Goal: Navigation & Orientation: Find specific page/section

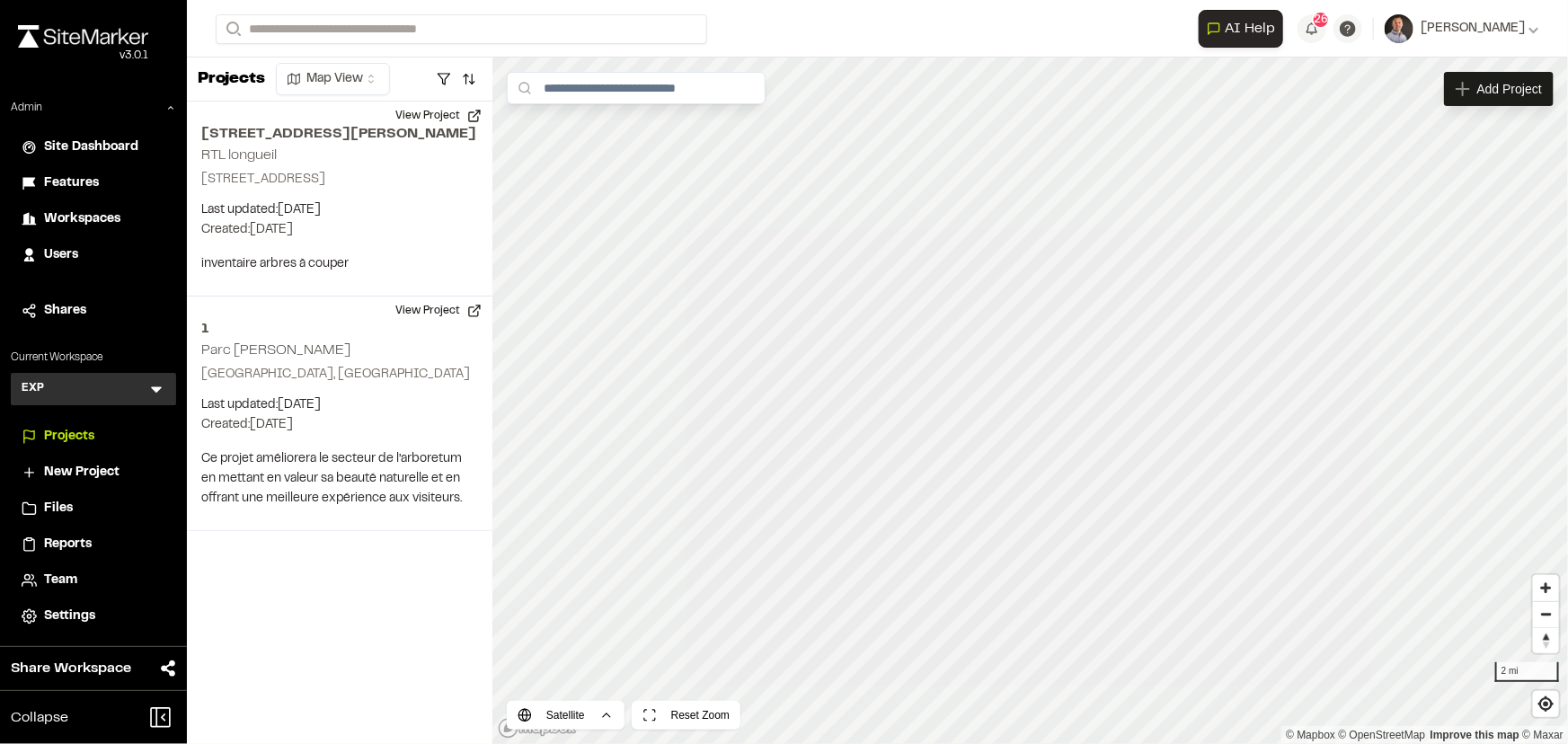
click at [159, 385] on icon at bounding box center [156, 389] width 18 height 18
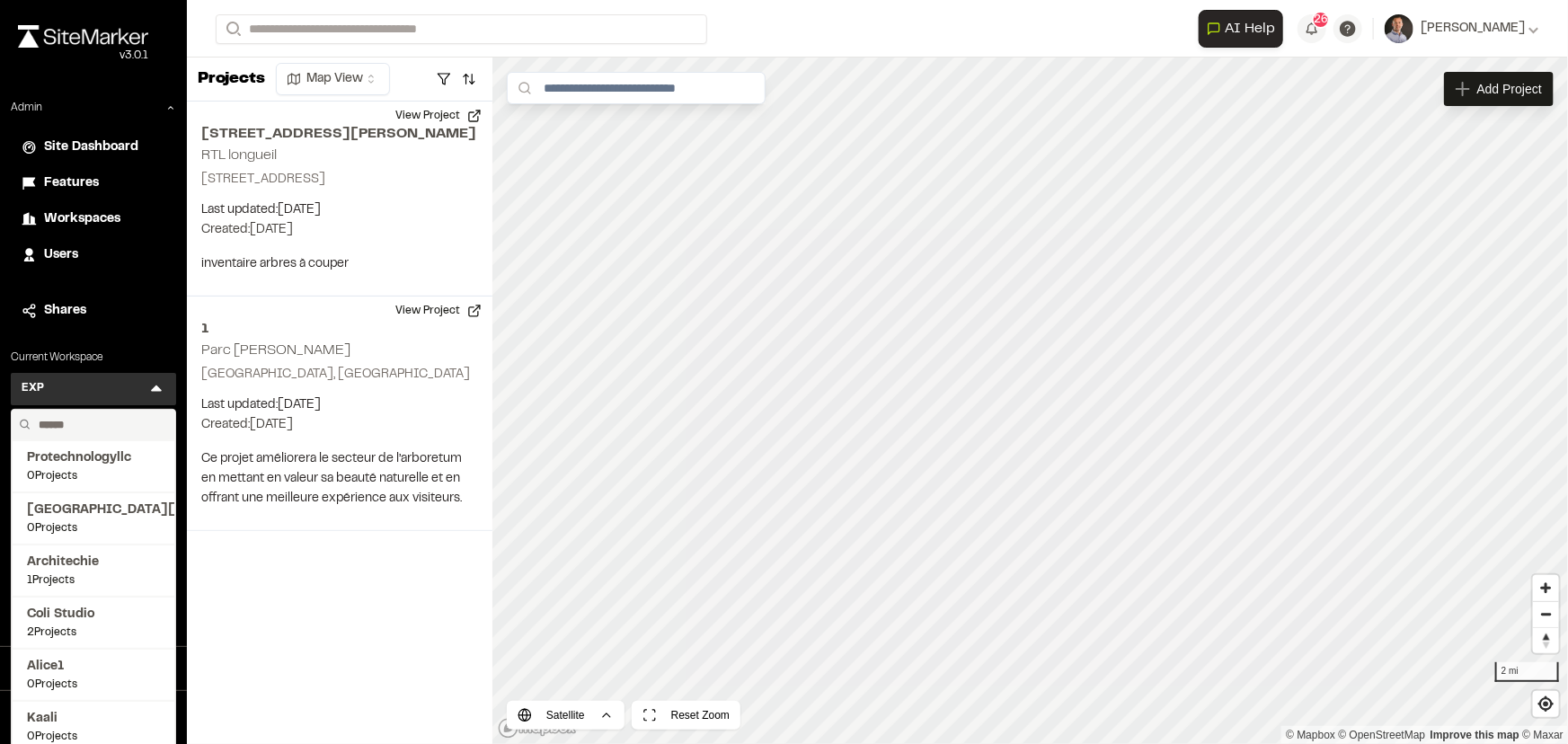
click at [171, 343] on div "Admin Site Dashboard Features Workspaces Users Shares Current Workspace EXP E M…" at bounding box center [93, 366] width 187 height 534
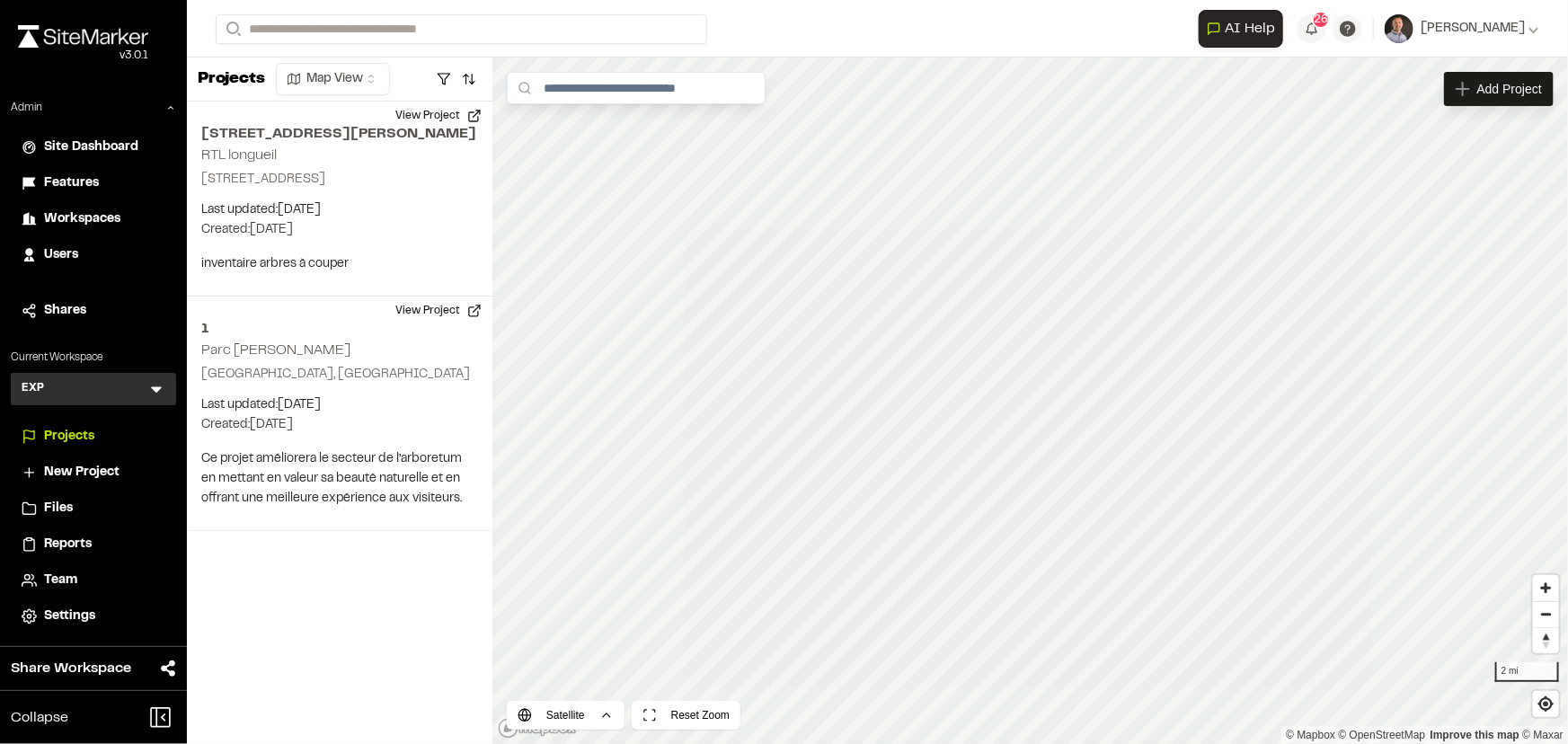
click at [151, 390] on icon at bounding box center [156, 389] width 18 height 18
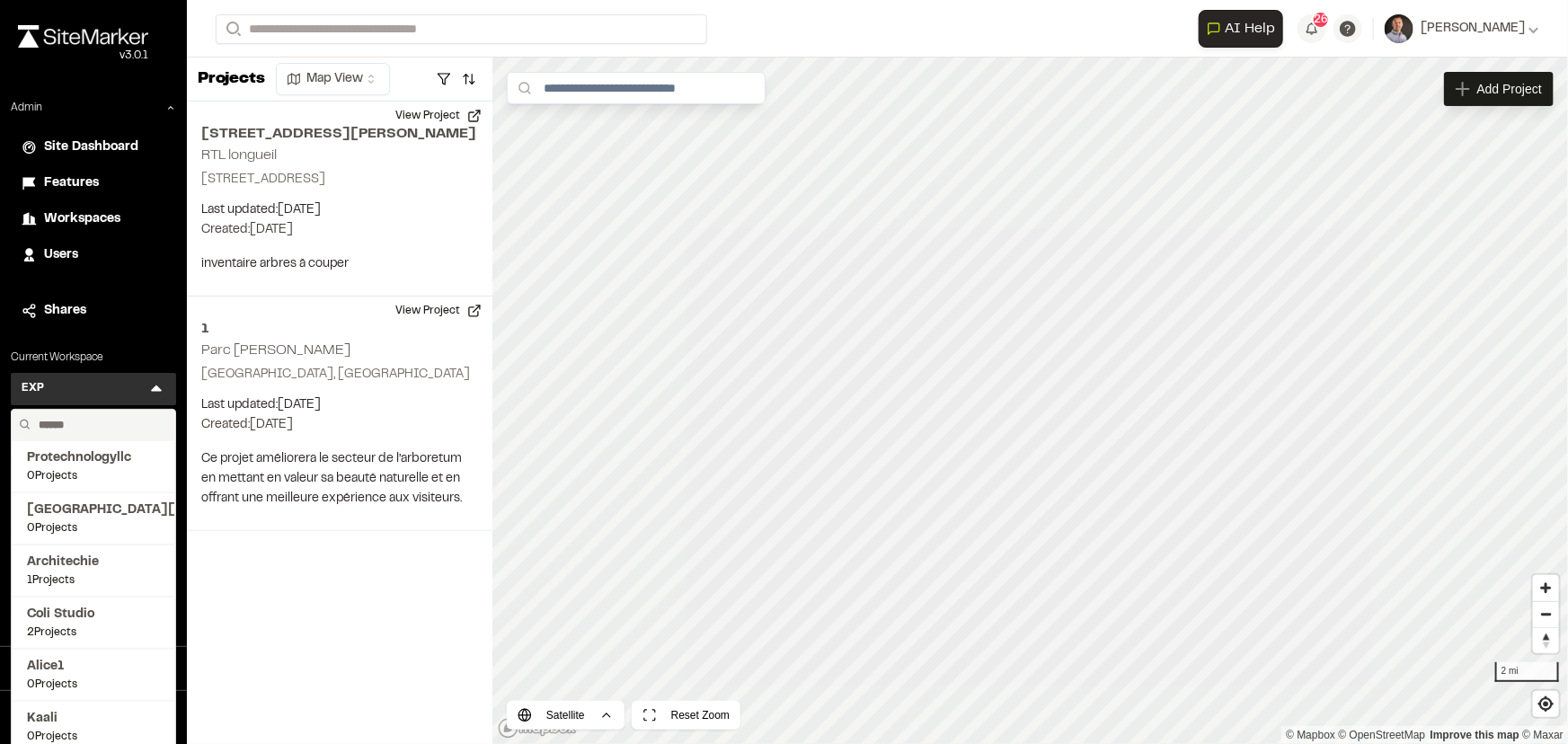
click at [98, 424] on input "text" at bounding box center [99, 425] width 137 height 30
click at [97, 425] on input "******" at bounding box center [90, 425] width 121 height 30
type input "******"
click at [121, 665] on span "[PERSON_NAME] & [PERSON_NAME]" at bounding box center [92, 666] width 133 height 20
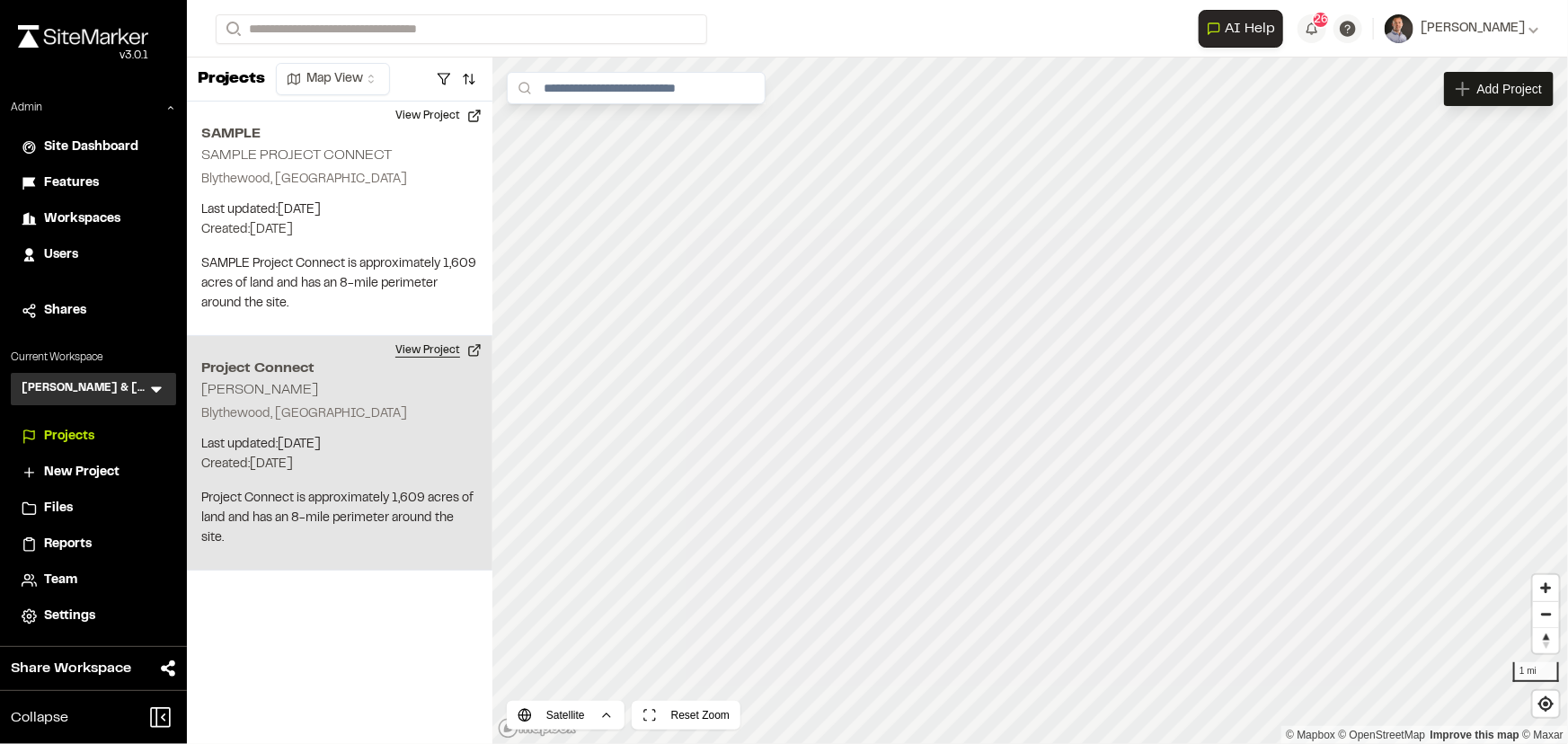
click at [431, 357] on button "View Project" at bounding box center [438, 350] width 108 height 29
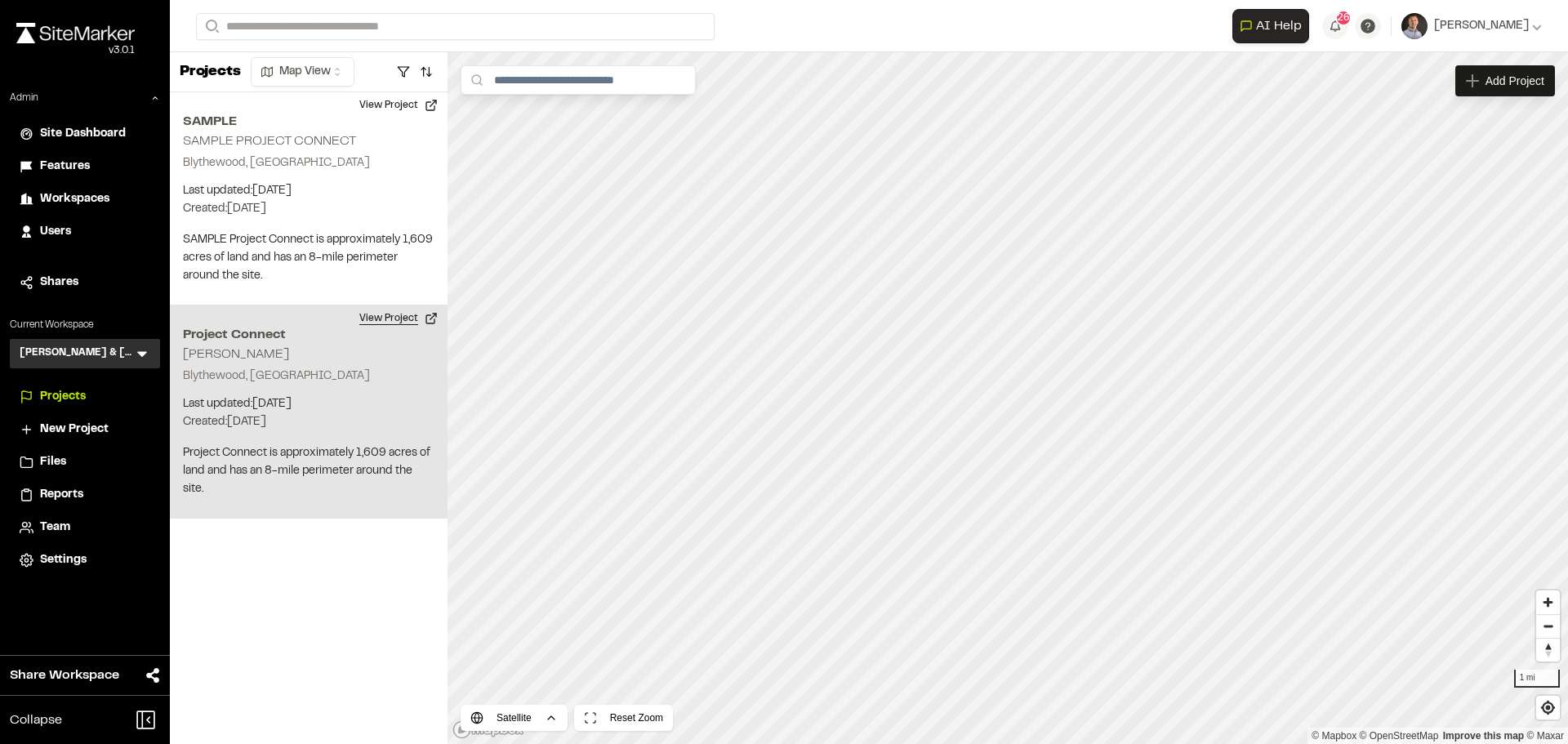
click at [400, 321] on button "View Project" at bounding box center [398, 318] width 98 height 26
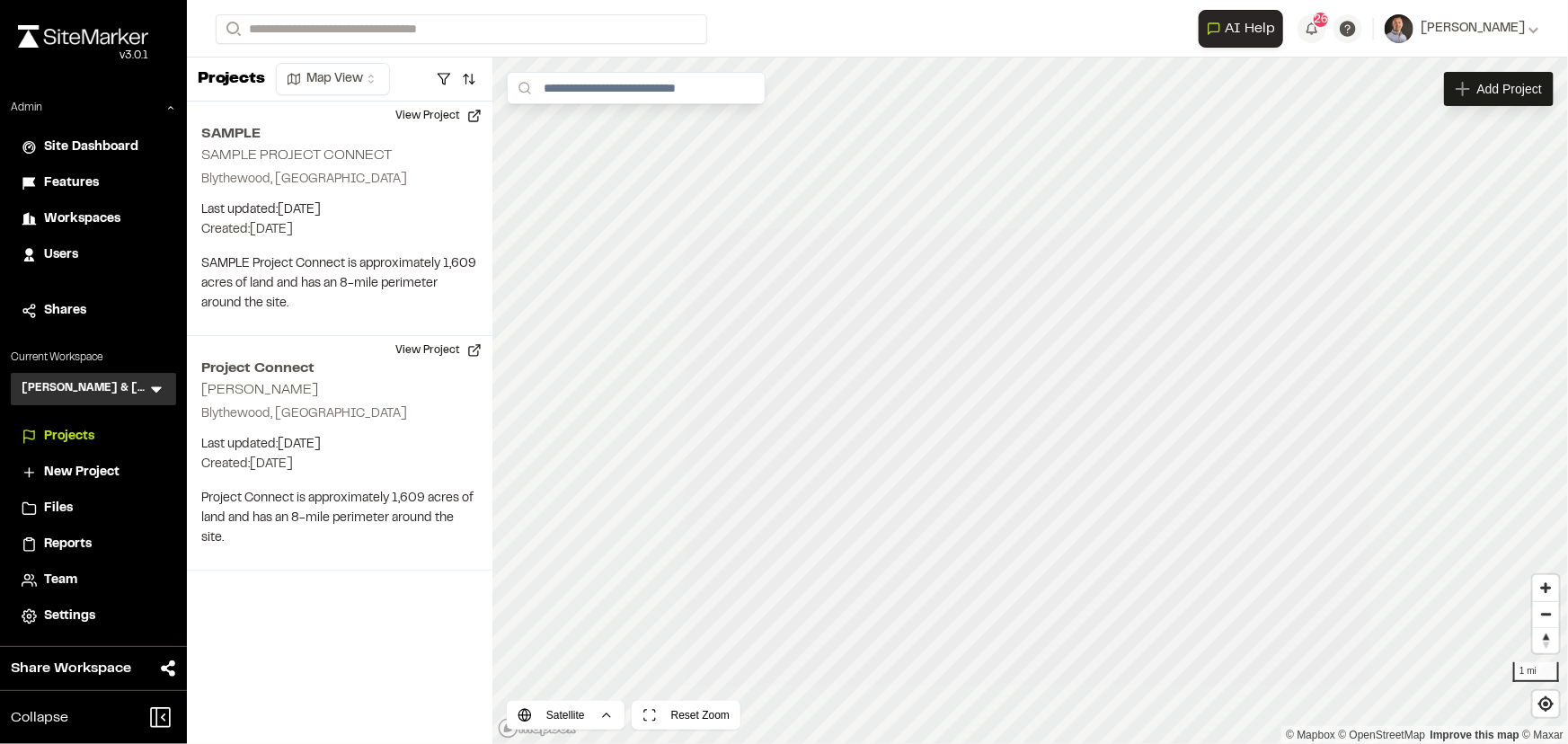
click at [159, 388] on icon at bounding box center [156, 390] width 11 height 6
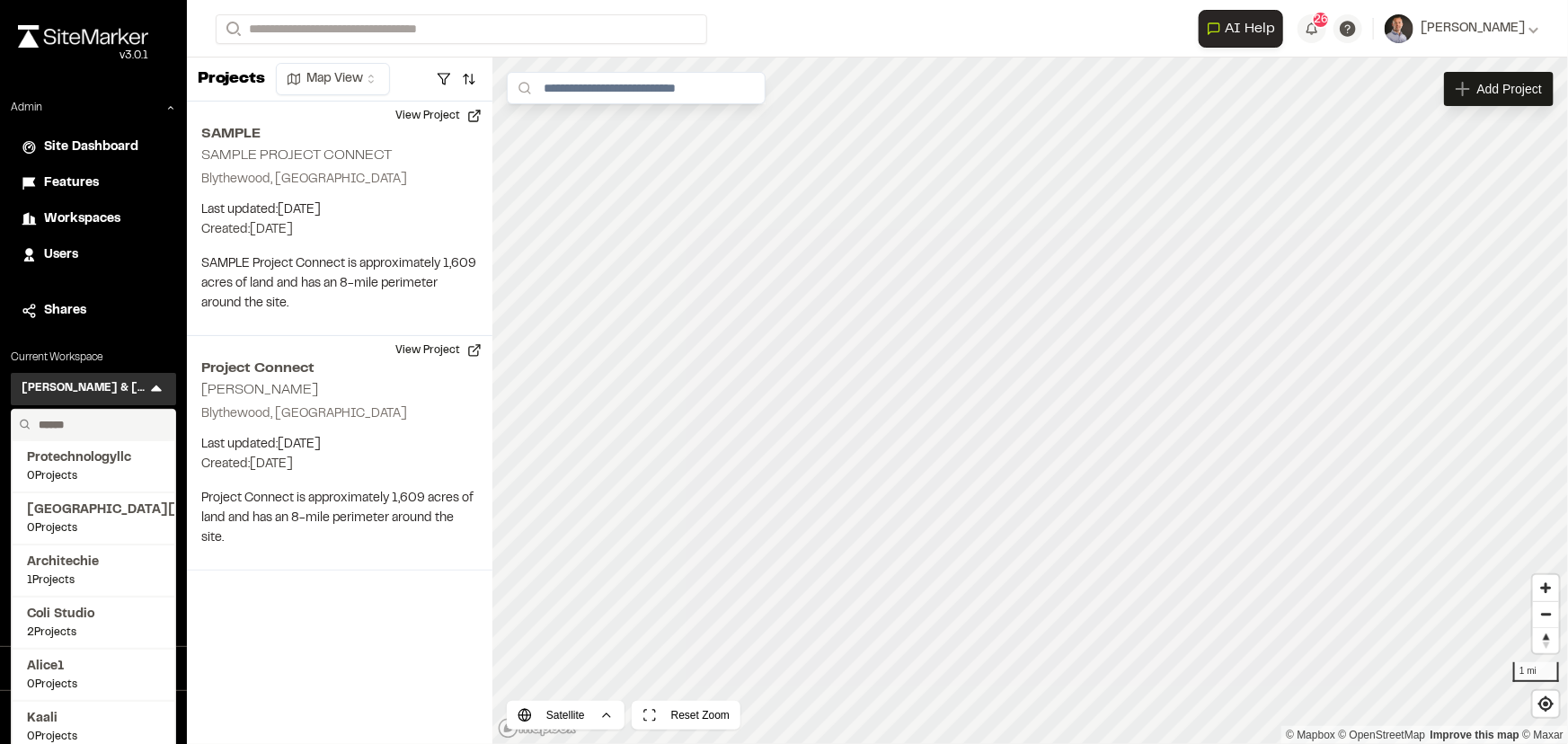
click at [120, 422] on input "text" at bounding box center [99, 425] width 137 height 30
type input "****"
click at [71, 461] on span "Site Marker Demo" at bounding box center [92, 458] width 133 height 20
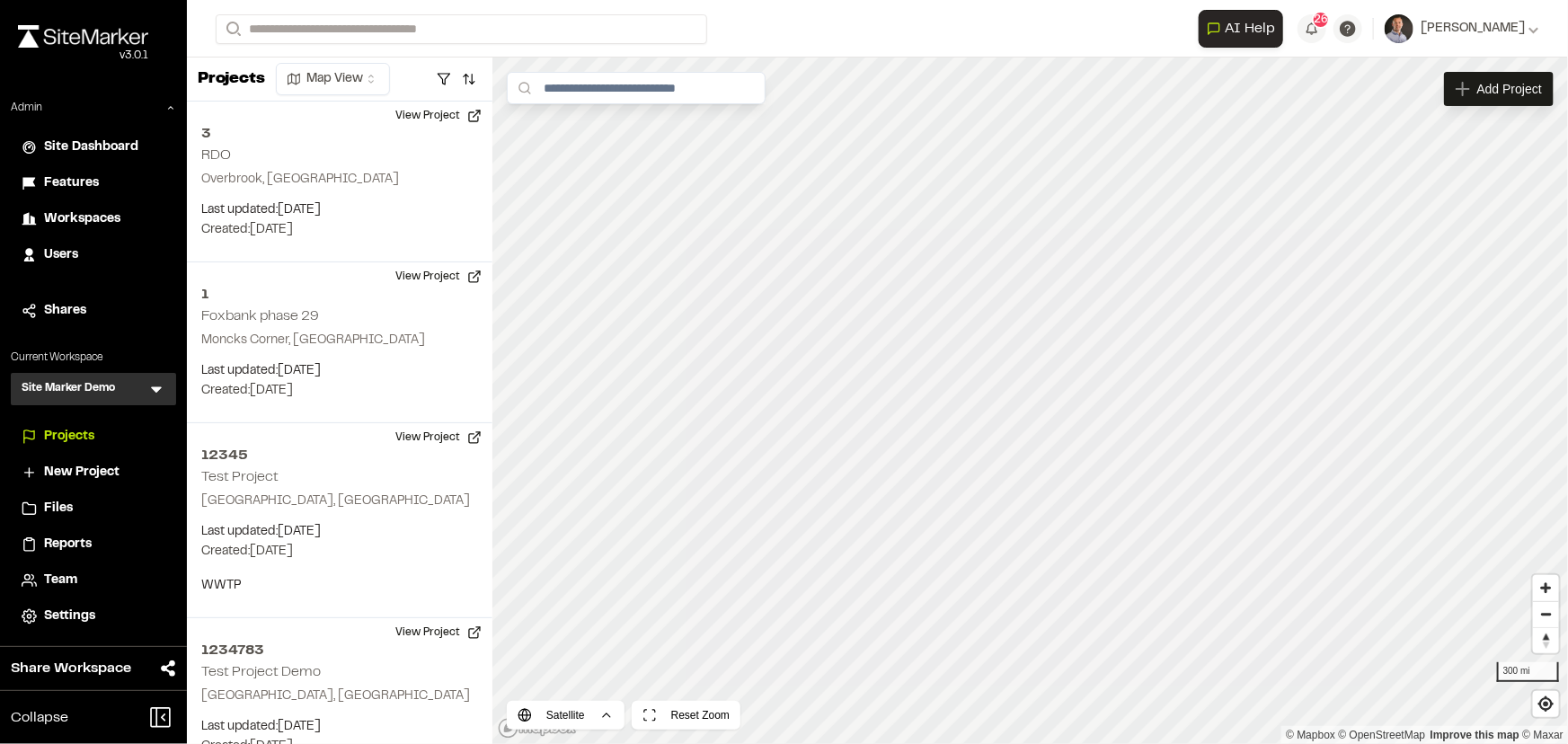
click at [151, 392] on icon at bounding box center [156, 389] width 18 height 18
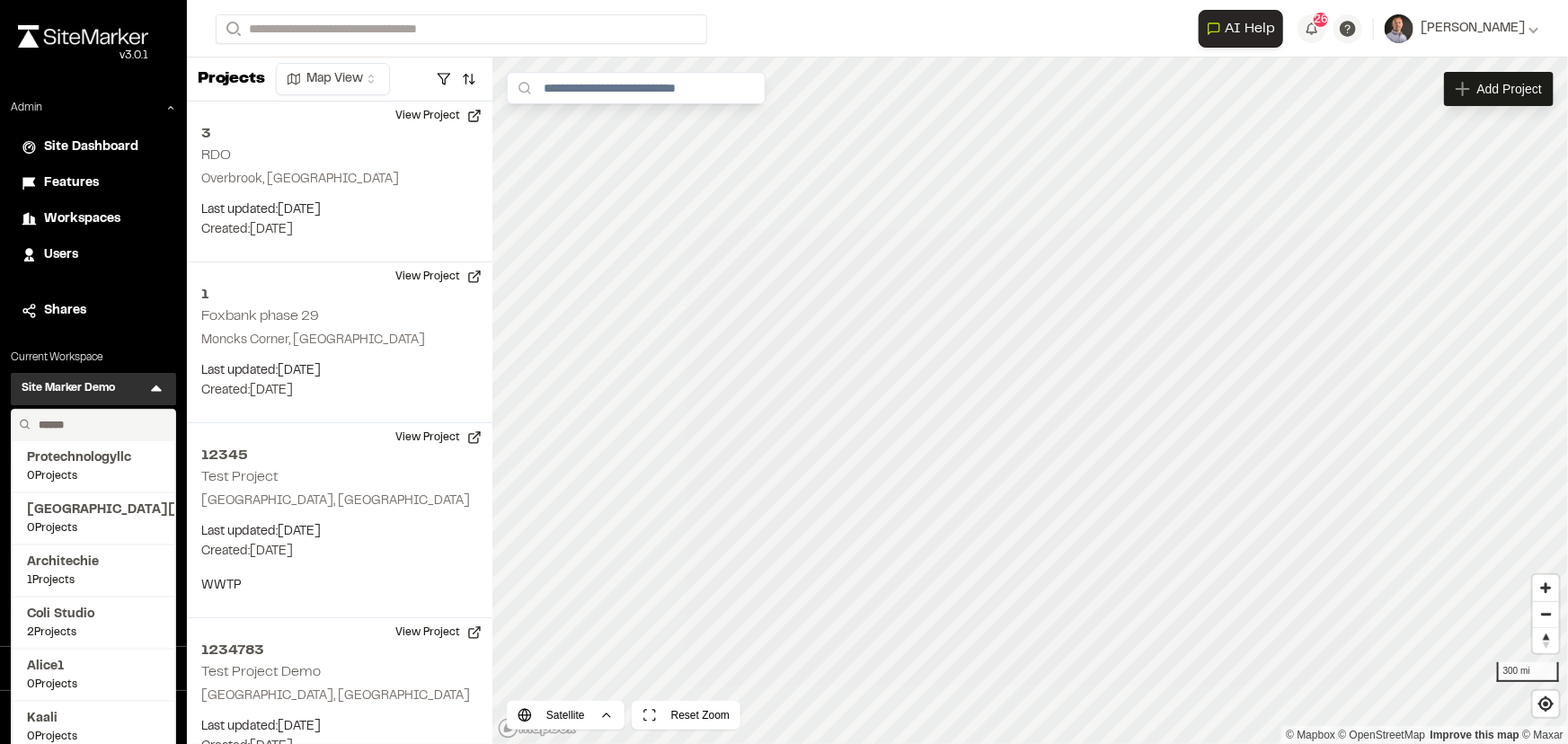
drag, startPoint x: 135, startPoint y: 412, endPoint x: 112, endPoint y: 422, distance: 25.1
click at [112, 422] on input "text" at bounding box center [99, 425] width 137 height 30
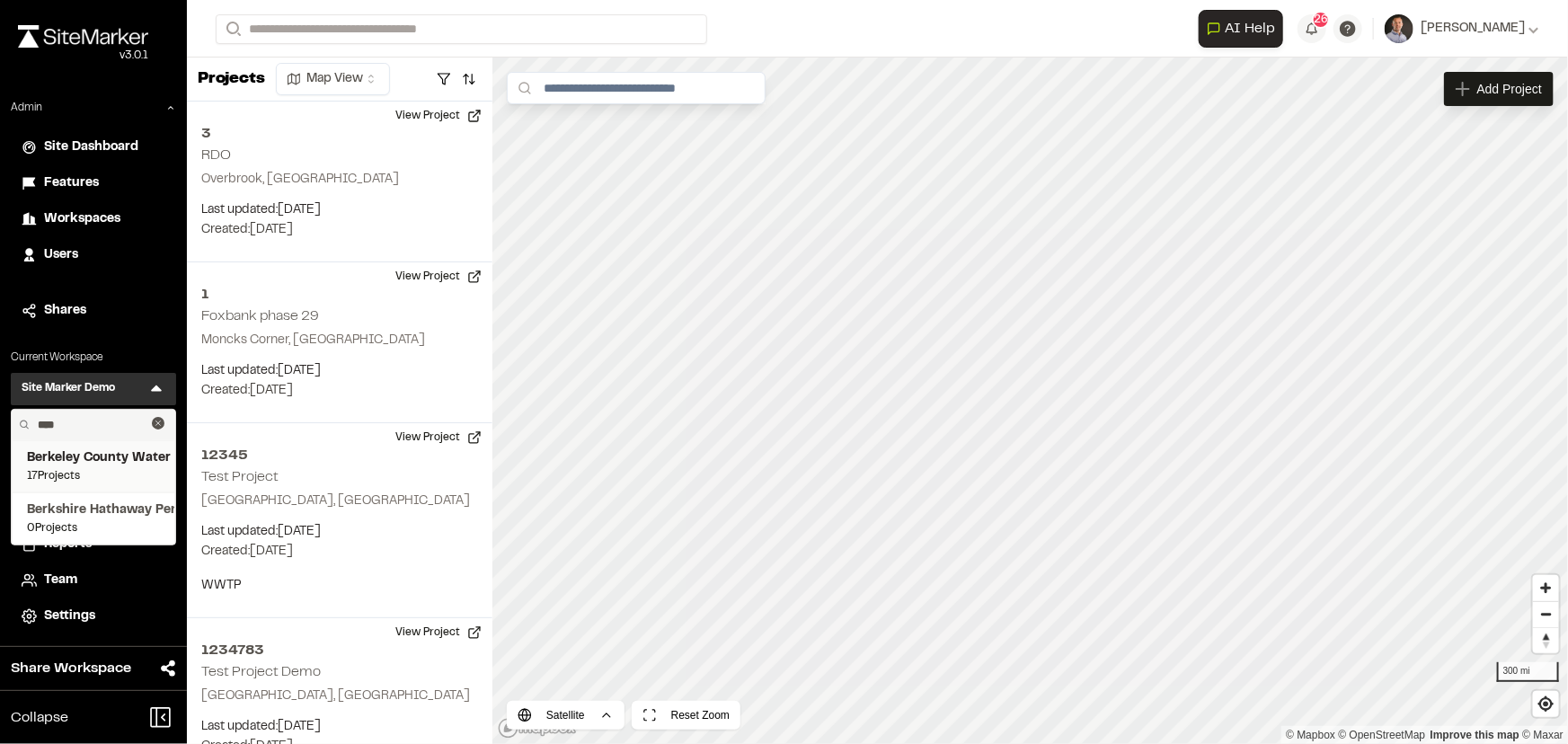
type input "****"
click at [112, 454] on span "Berkeley County Water & Sewer" at bounding box center [92, 458] width 133 height 20
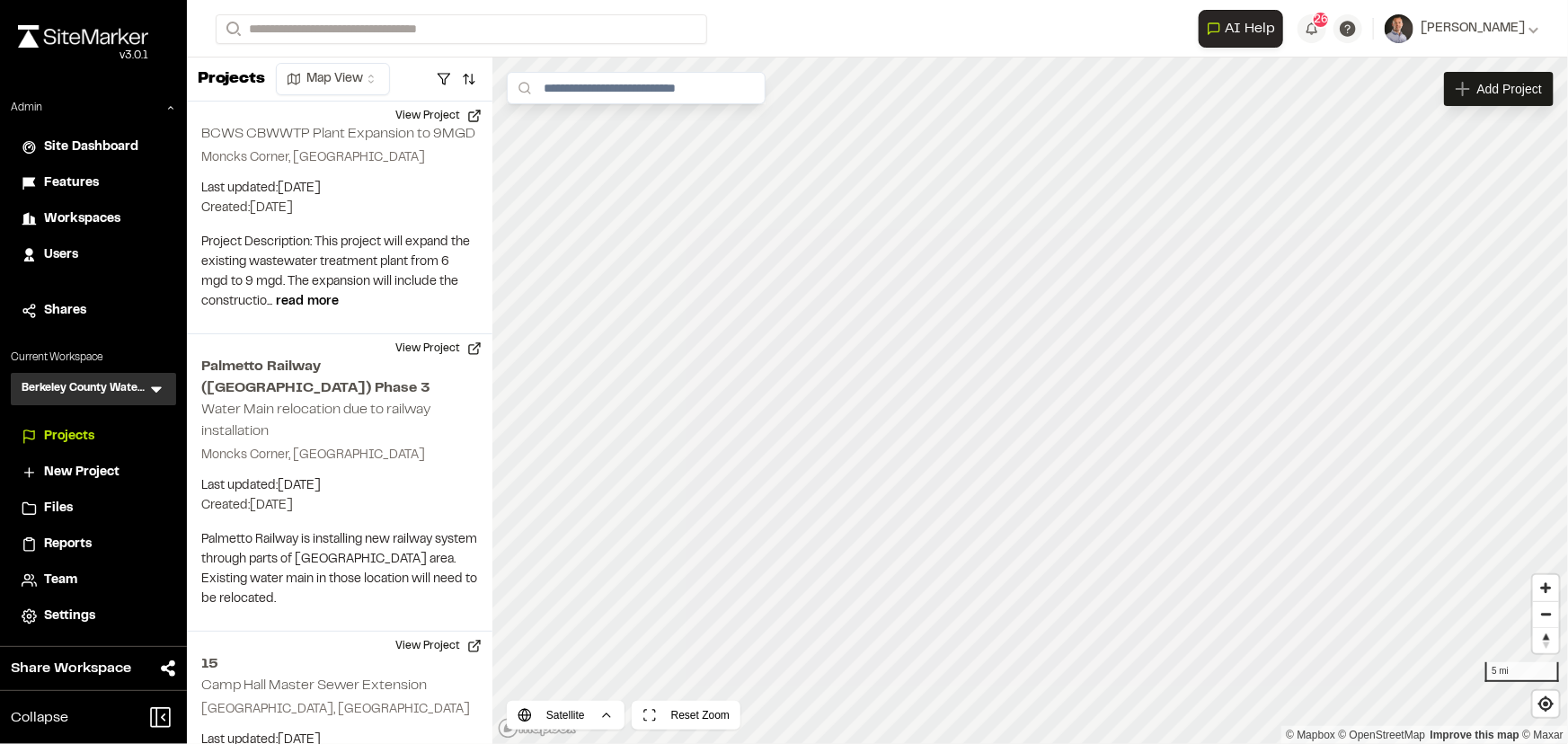
click at [153, 387] on icon at bounding box center [156, 390] width 11 height 6
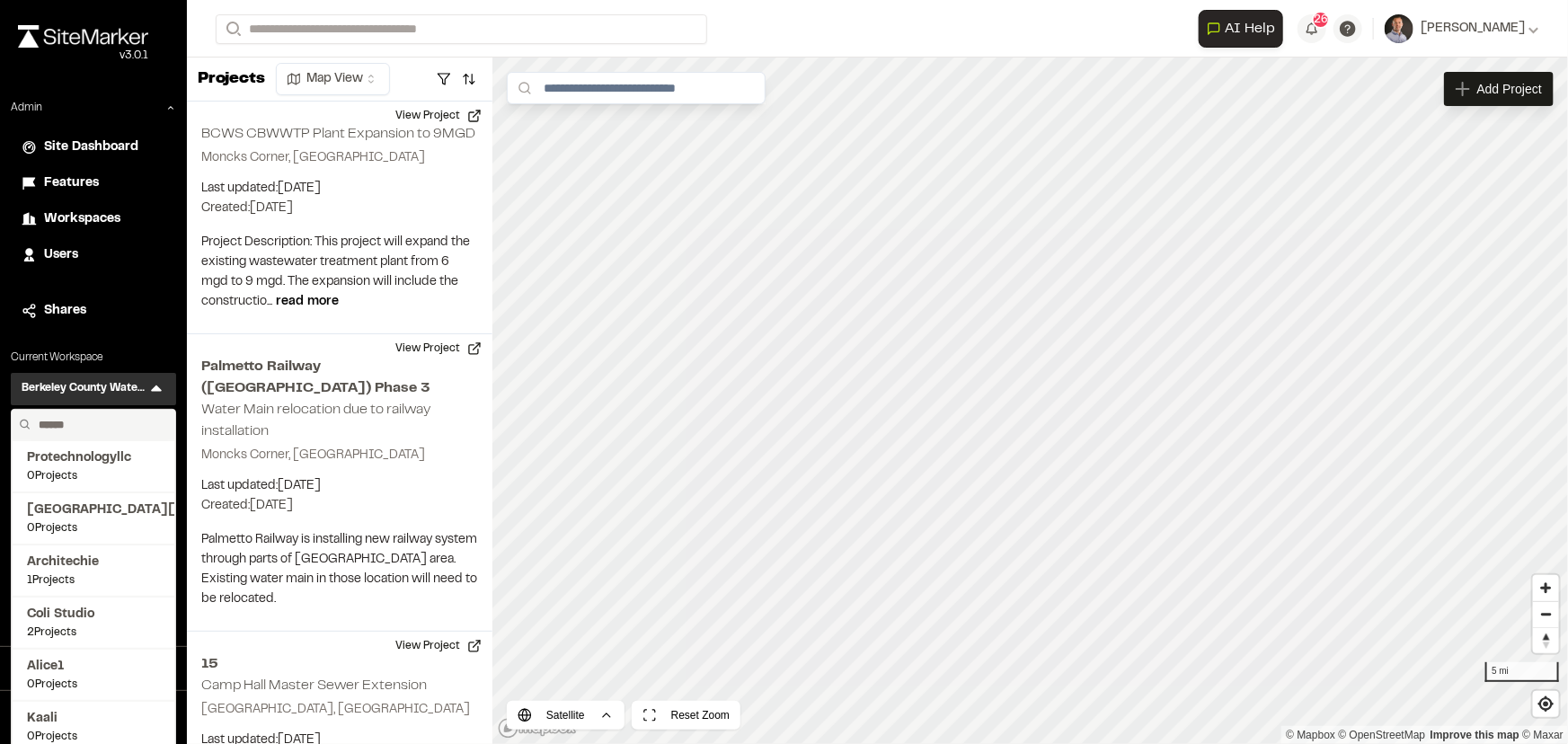
click at [110, 430] on input "text" at bounding box center [99, 425] width 137 height 30
type input "***"
click at [107, 455] on span "SeamonWhiteside Inc." at bounding box center [92, 458] width 133 height 20
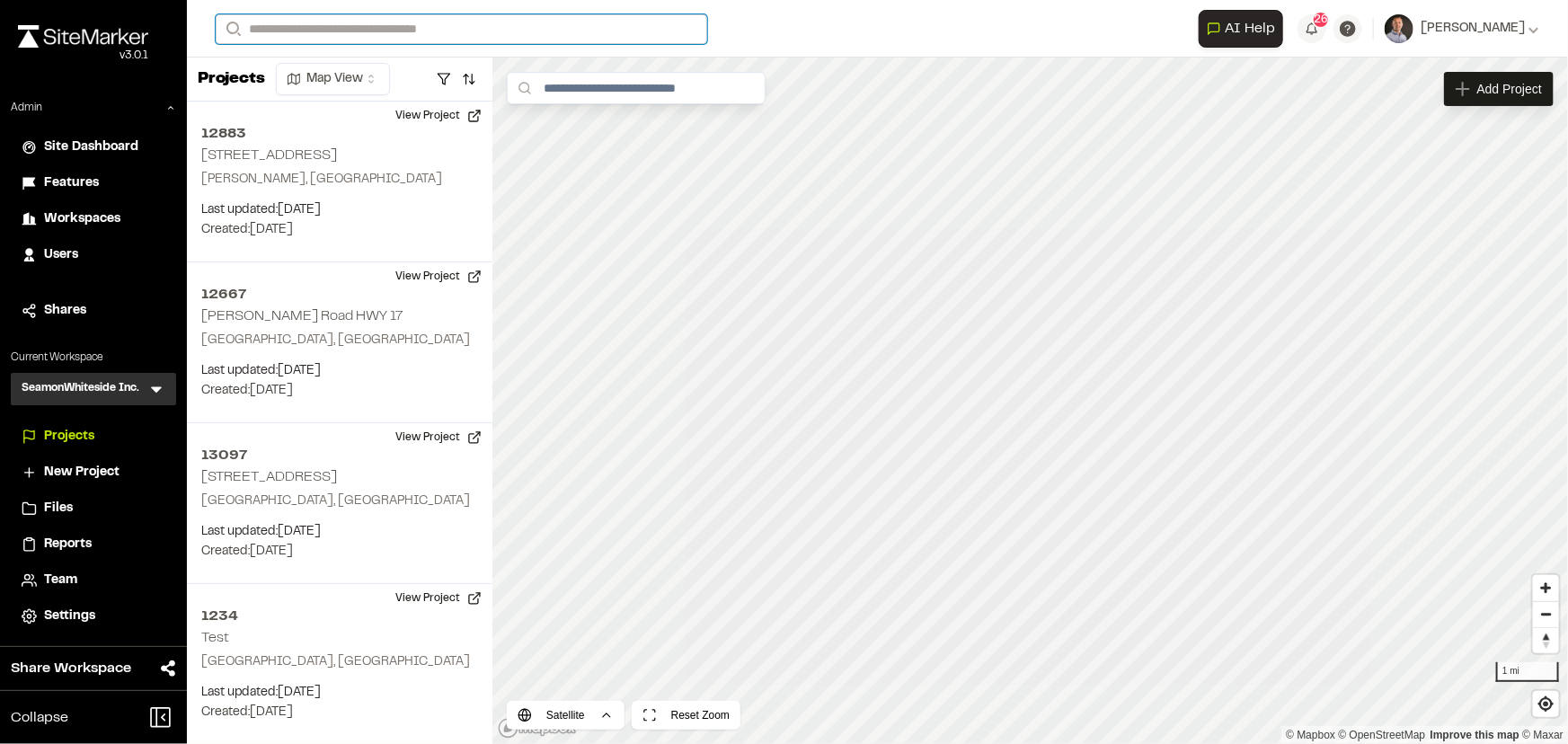
click at [528, 22] on input "Search" at bounding box center [461, 29] width 492 height 29
type input "***"
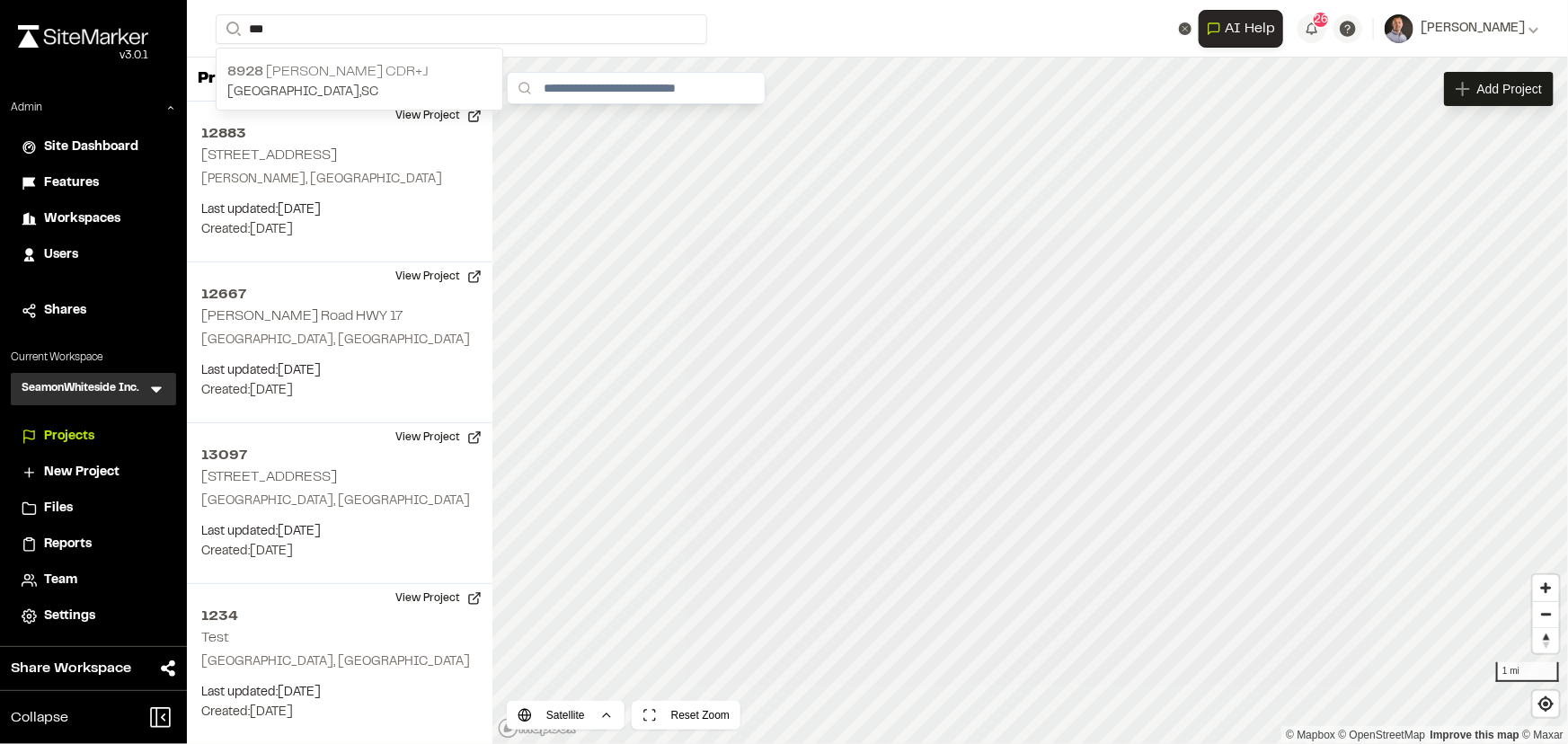
click at [334, 72] on p "8928 Galeana CDR+J" at bounding box center [359, 72] width 264 height 22
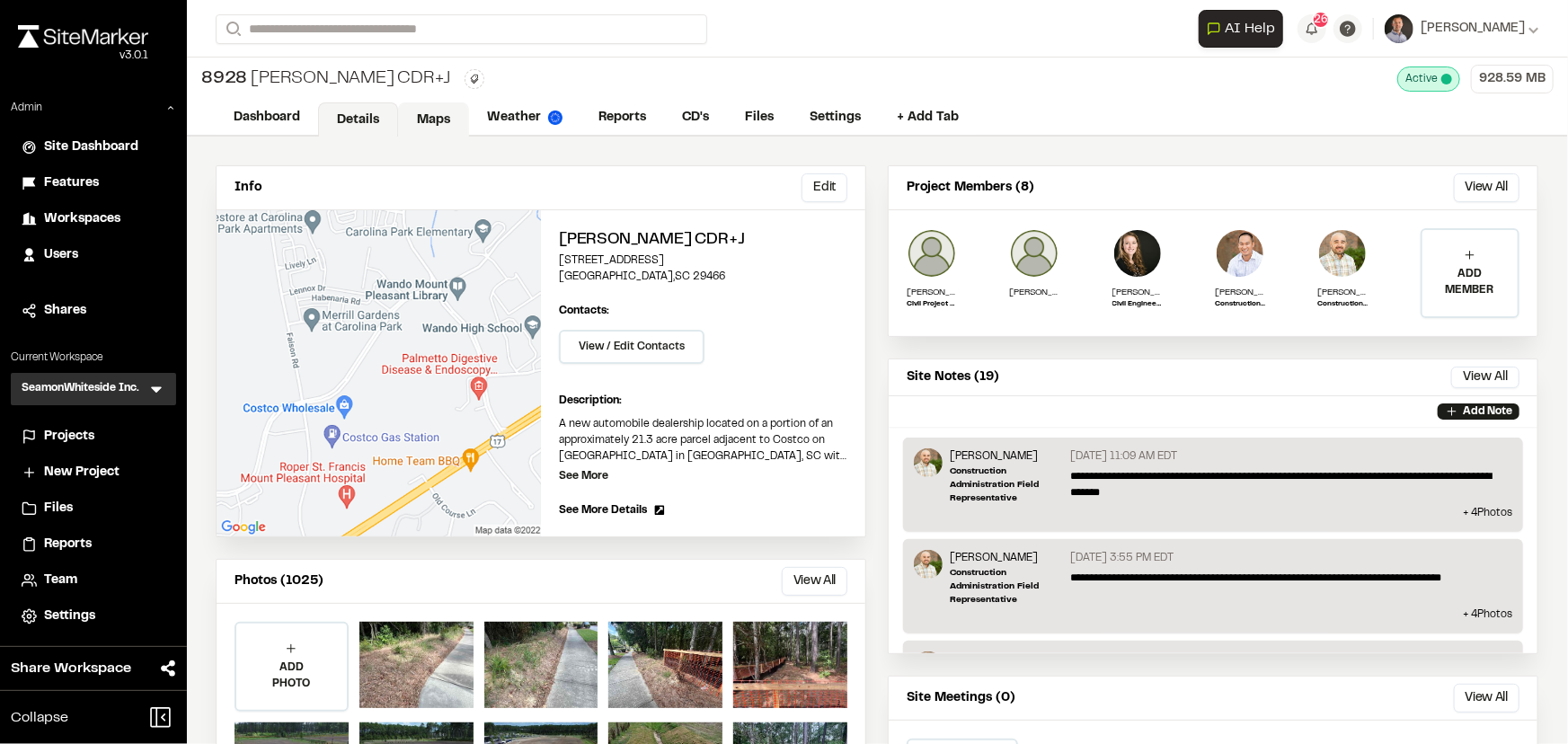
click at [421, 117] on link "Maps" at bounding box center [434, 119] width 71 height 34
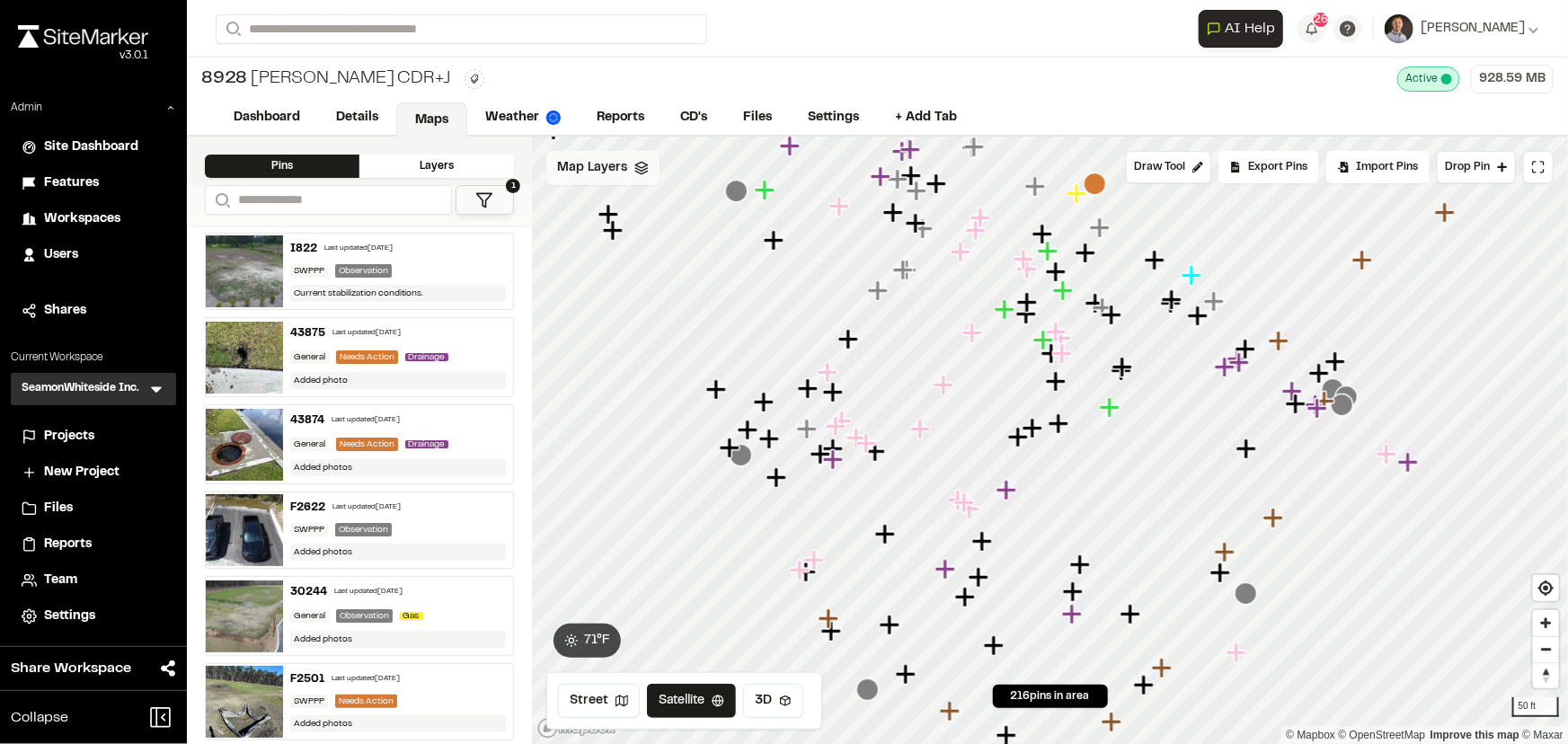
click at [607, 172] on span "Map Layers" at bounding box center [592, 168] width 70 height 20
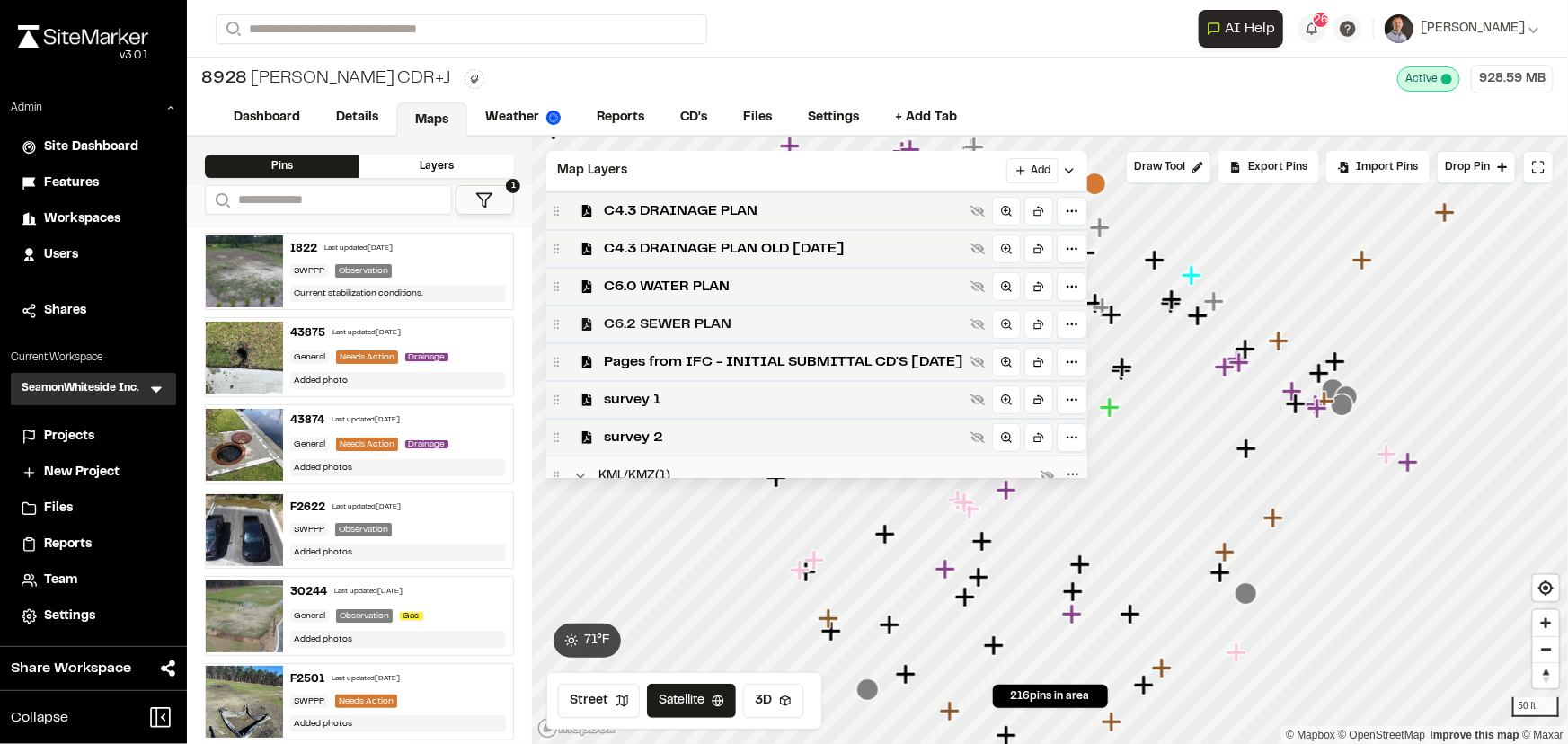
scroll to position [245, 0]
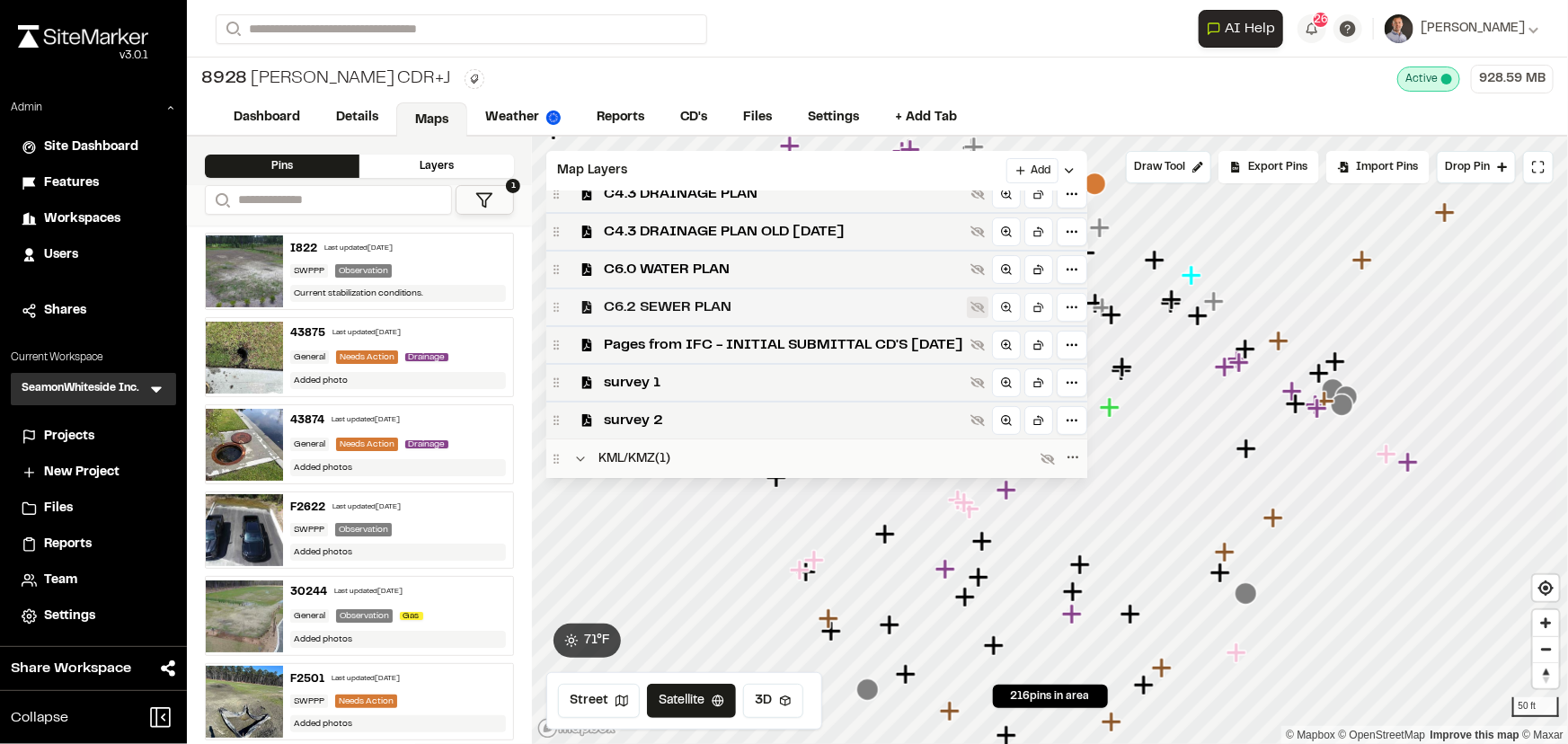
click at [985, 310] on icon at bounding box center [977, 308] width 15 height 12
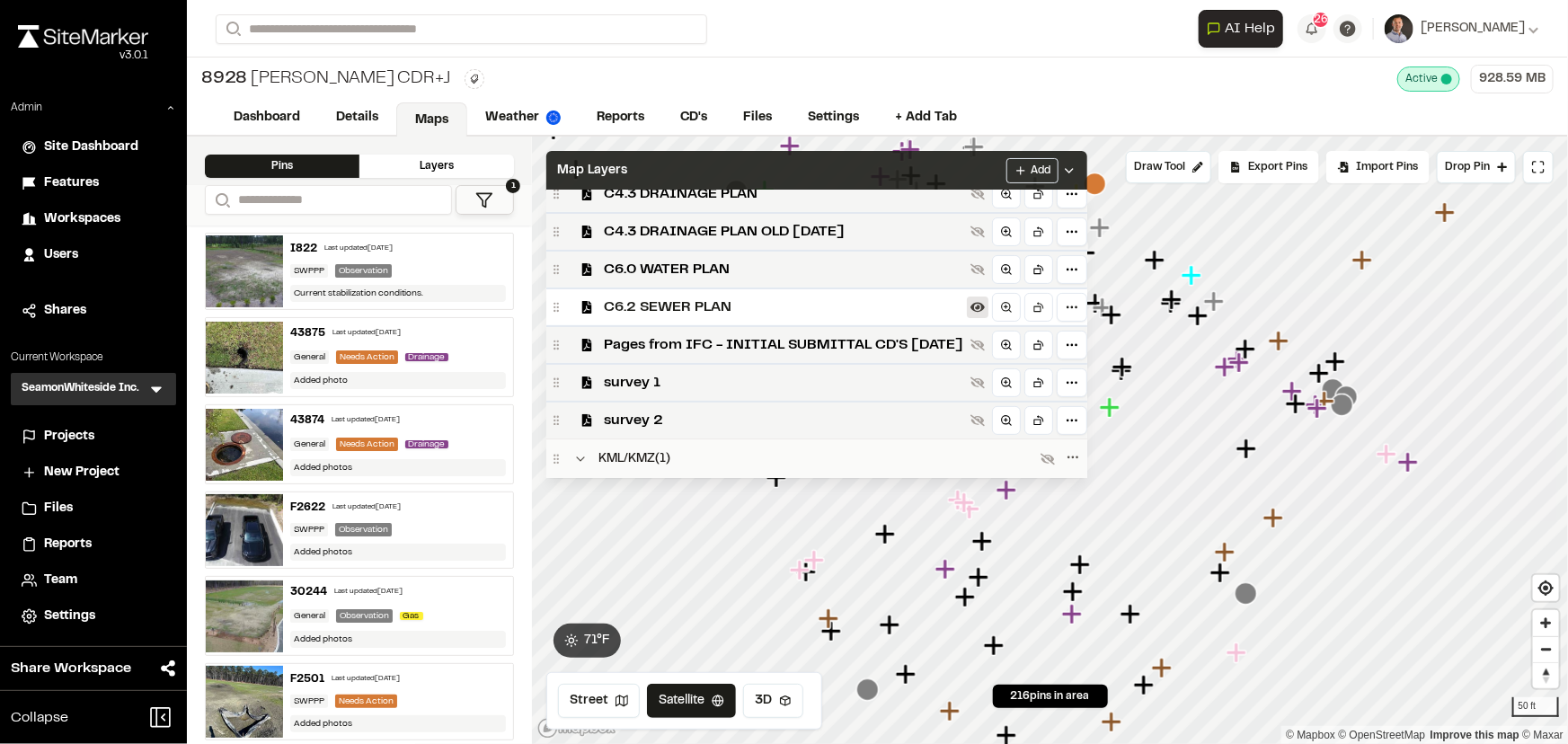
click at [967, 173] on div "Map Layers Add" at bounding box center [817, 171] width 541 height 39
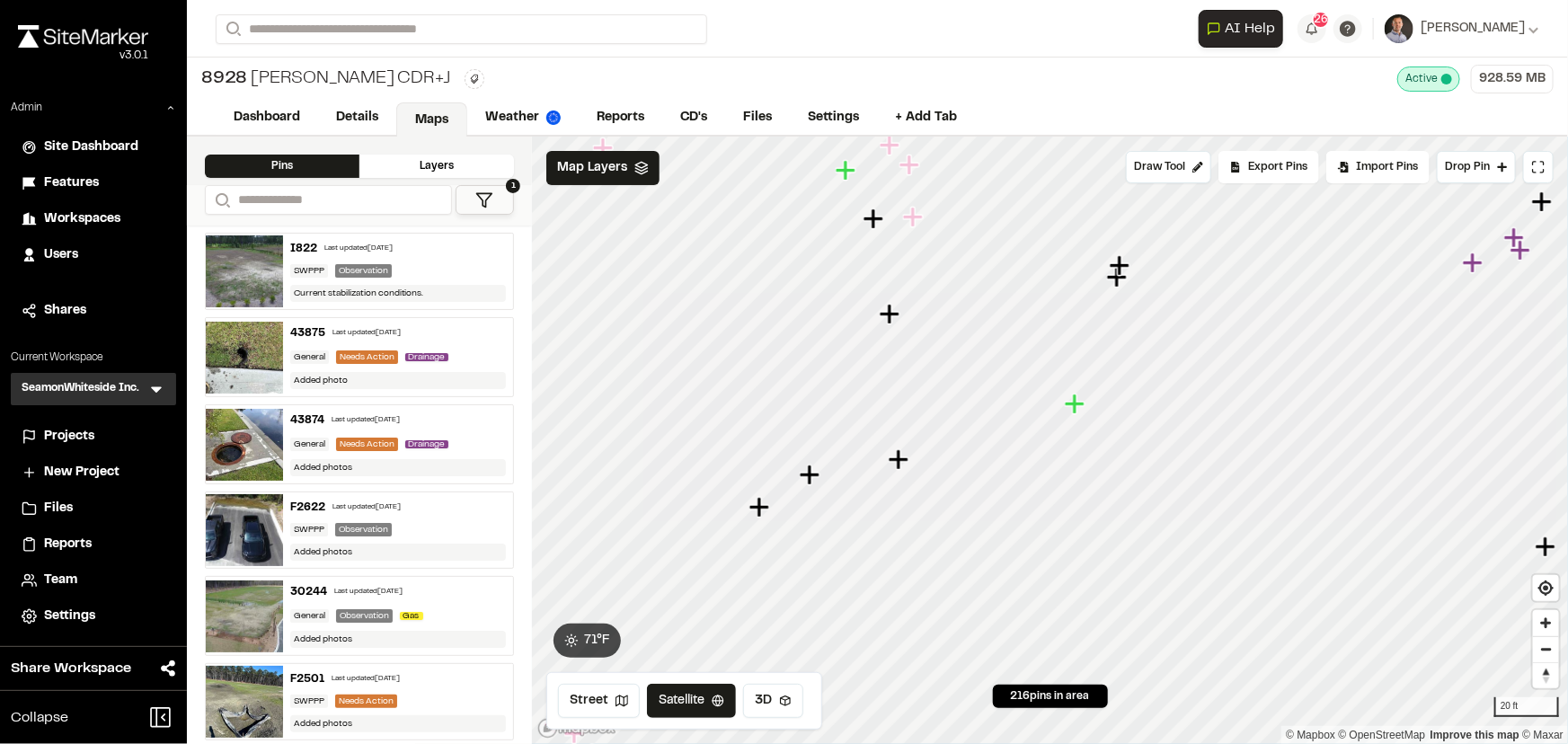
click at [1078, 411] on icon "Map marker" at bounding box center [1076, 404] width 24 height 24
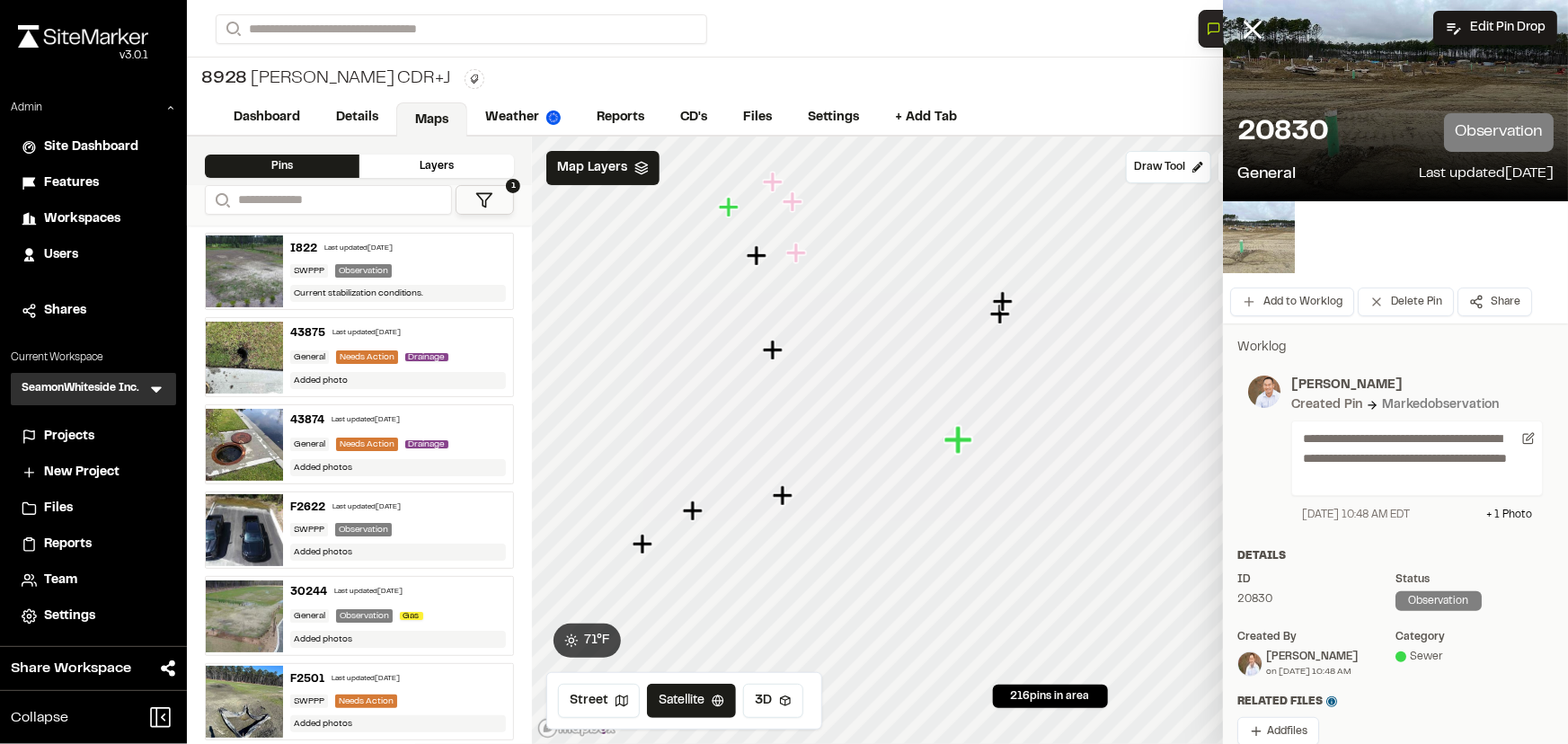
click at [1274, 243] on img at bounding box center [1258, 237] width 72 height 72
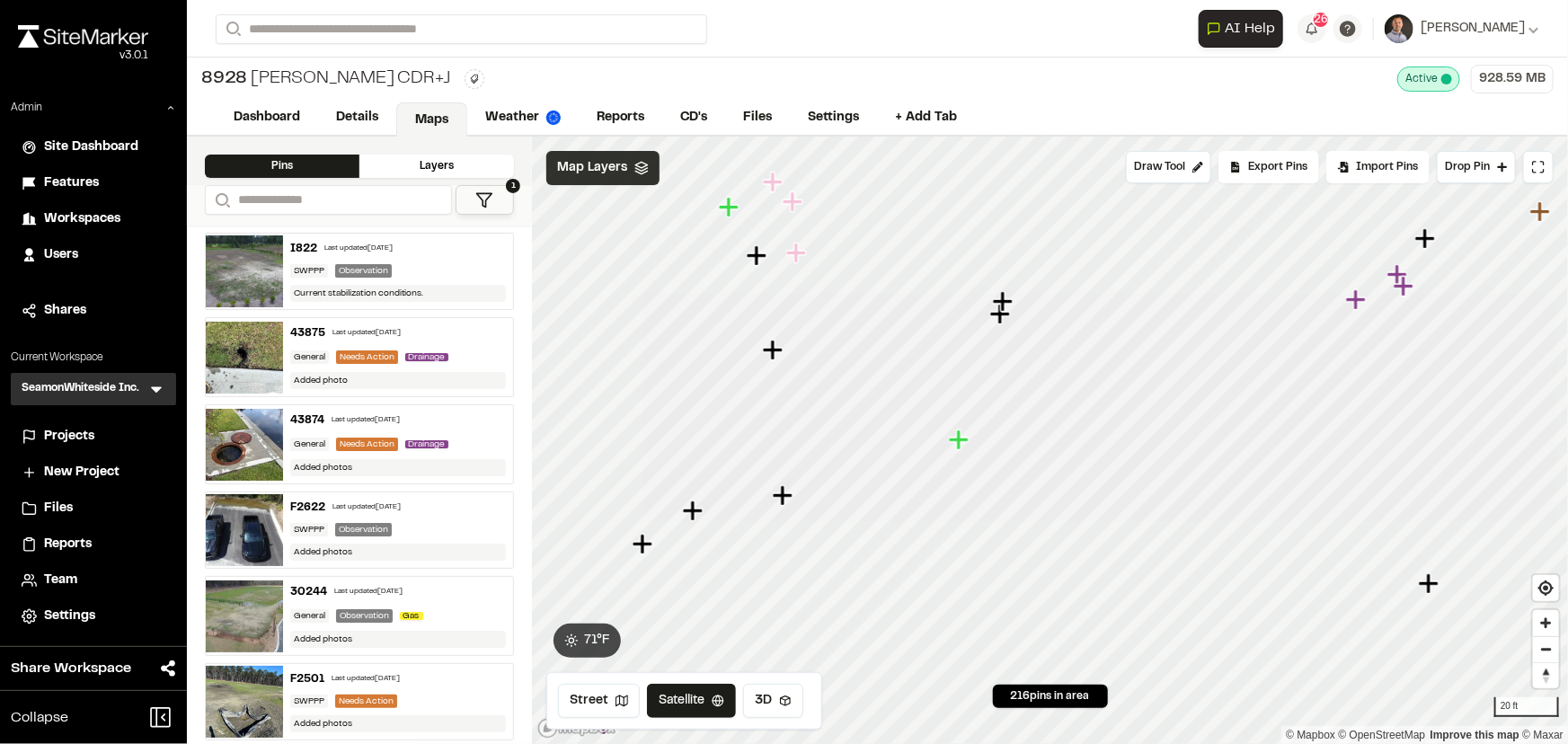
click at [570, 172] on span "Map Layers" at bounding box center [592, 168] width 70 height 20
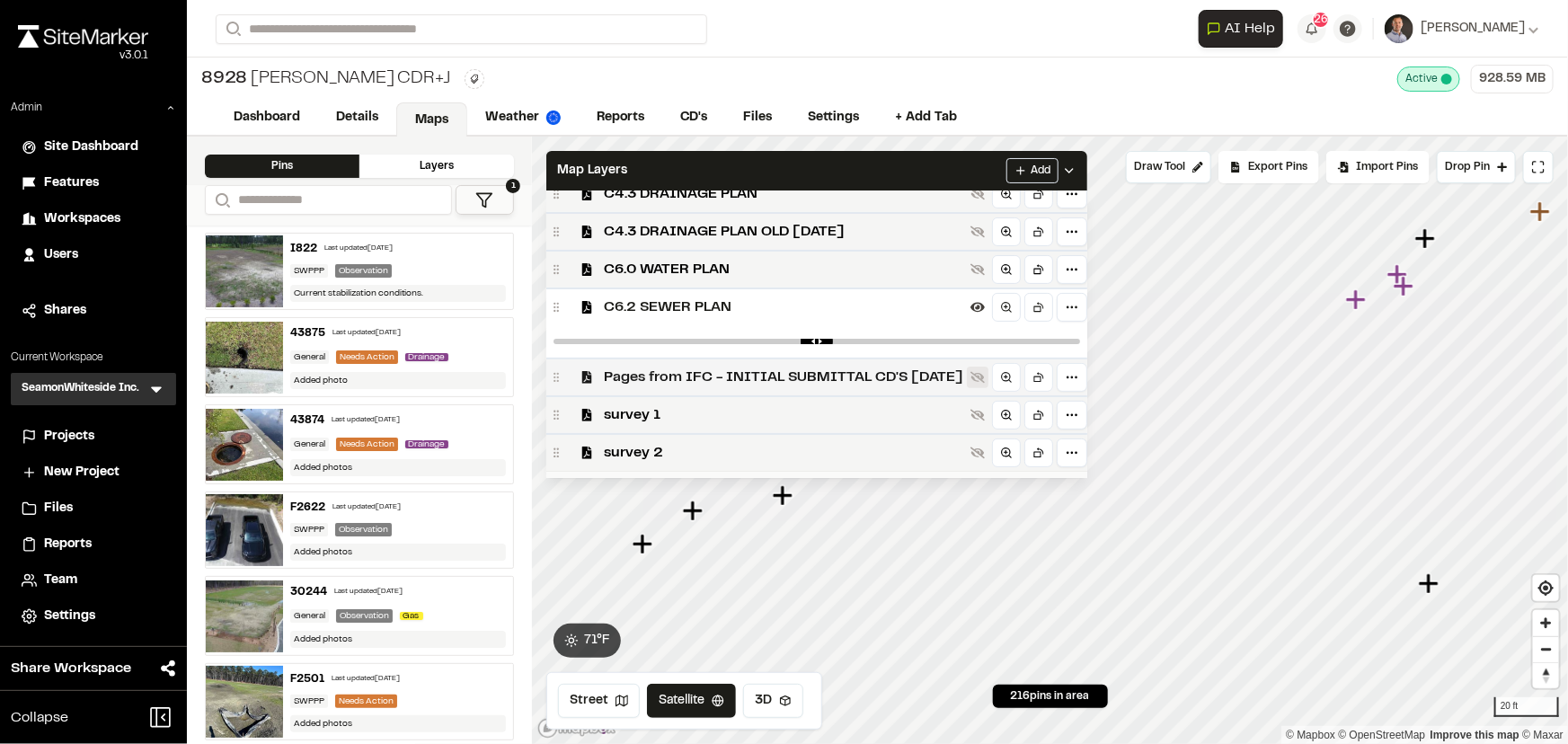
click at [985, 378] on icon at bounding box center [977, 377] width 15 height 12
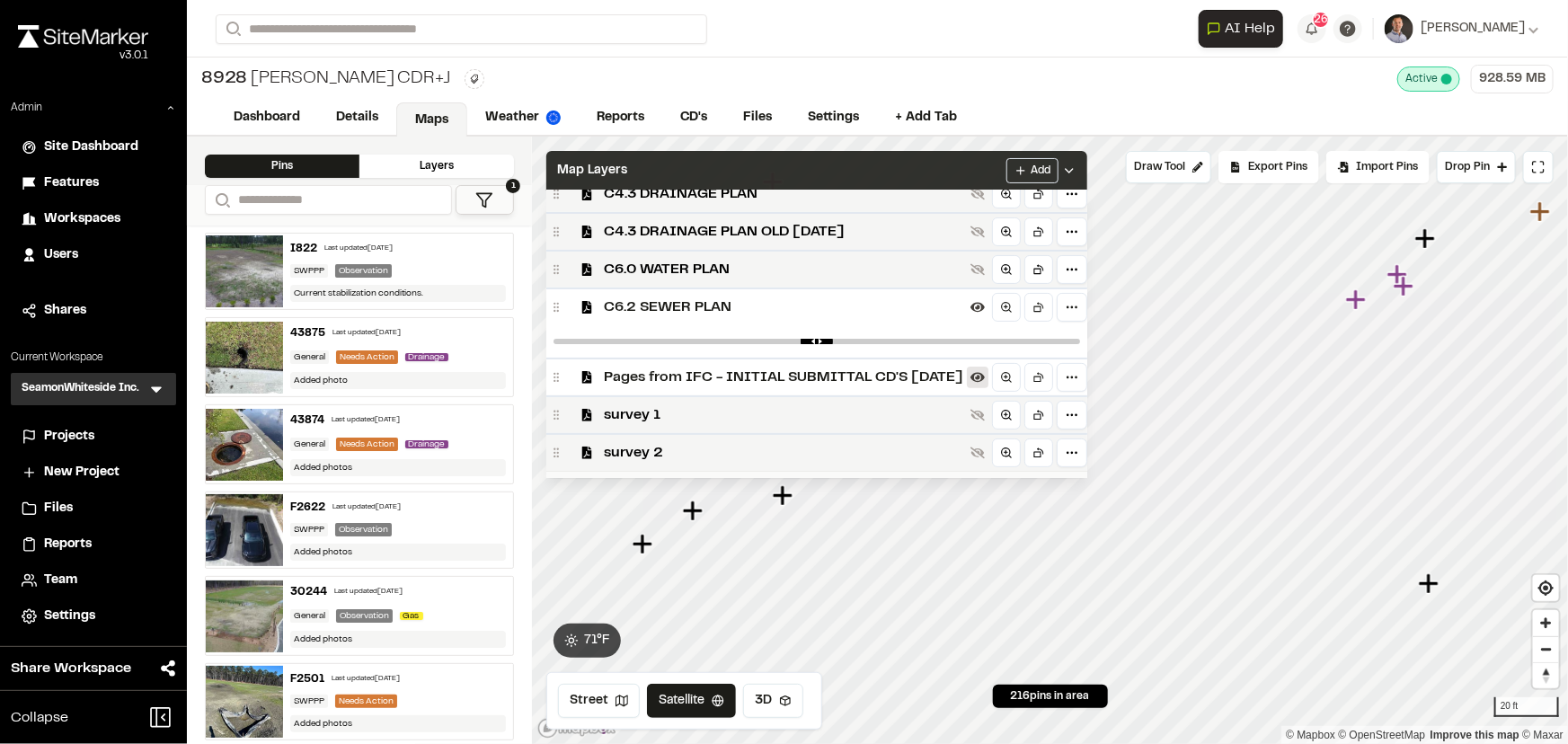
click at [956, 165] on div "Map Layers Add" at bounding box center [817, 171] width 541 height 39
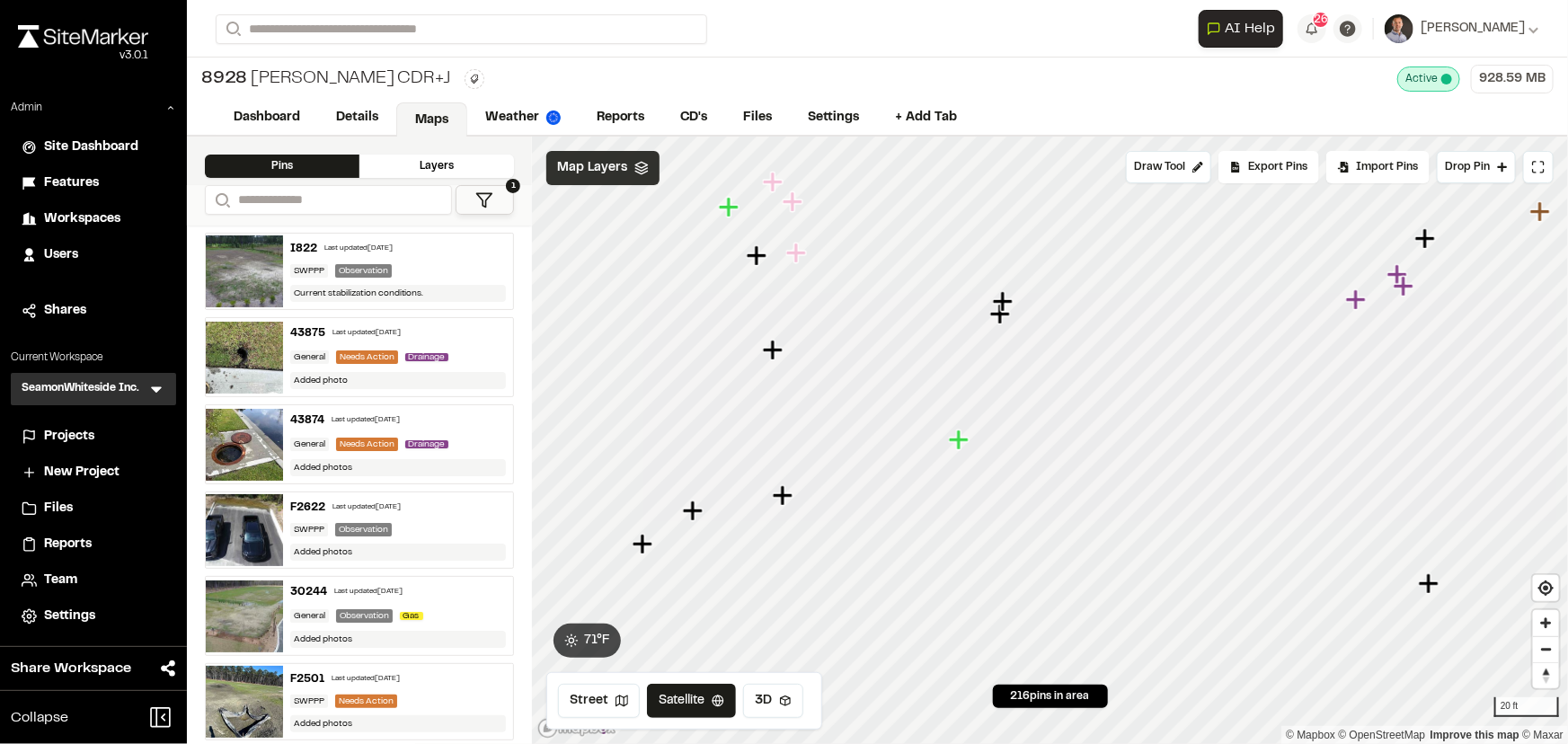
click at [600, 168] on span "Map Layers" at bounding box center [592, 168] width 70 height 20
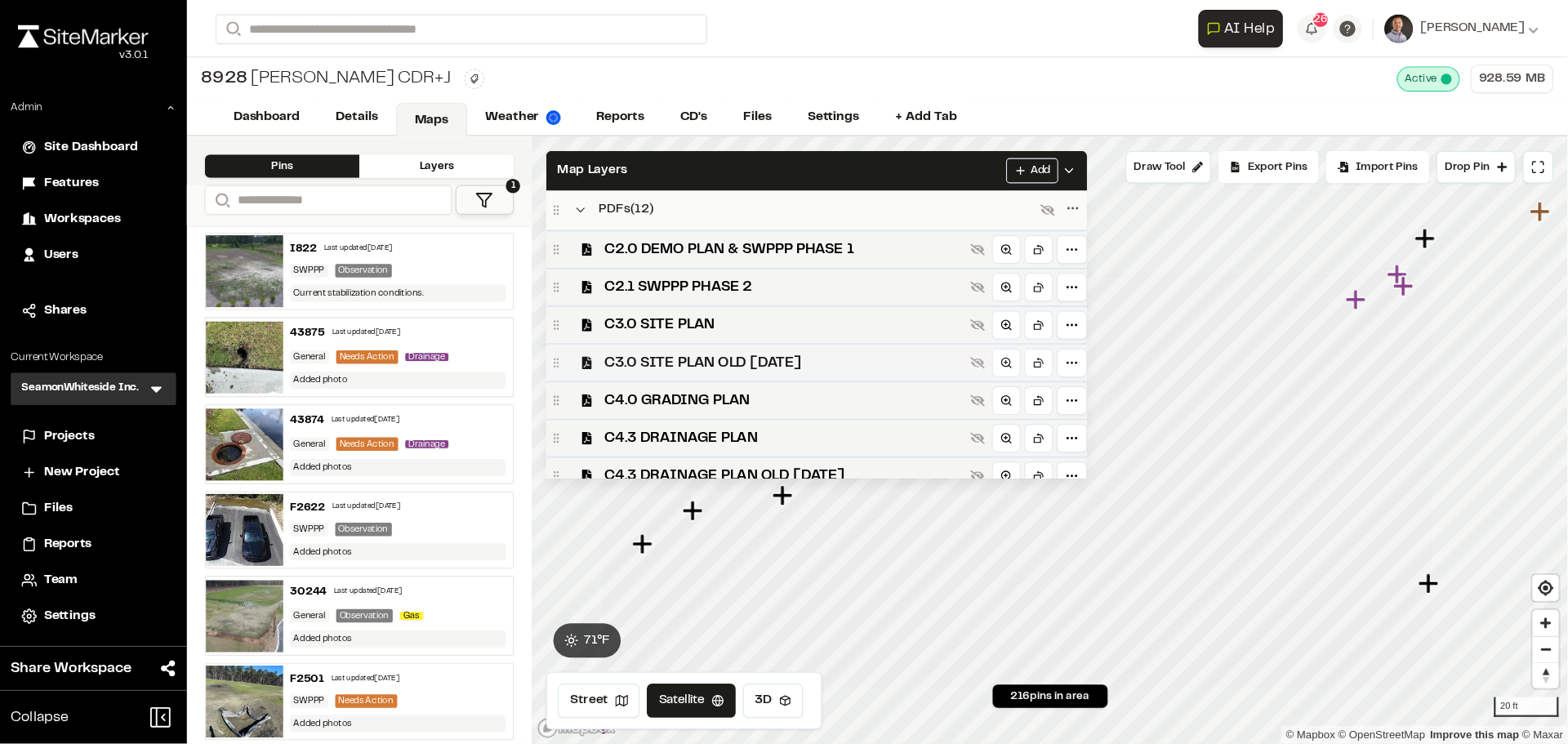
scroll to position [147, 0]
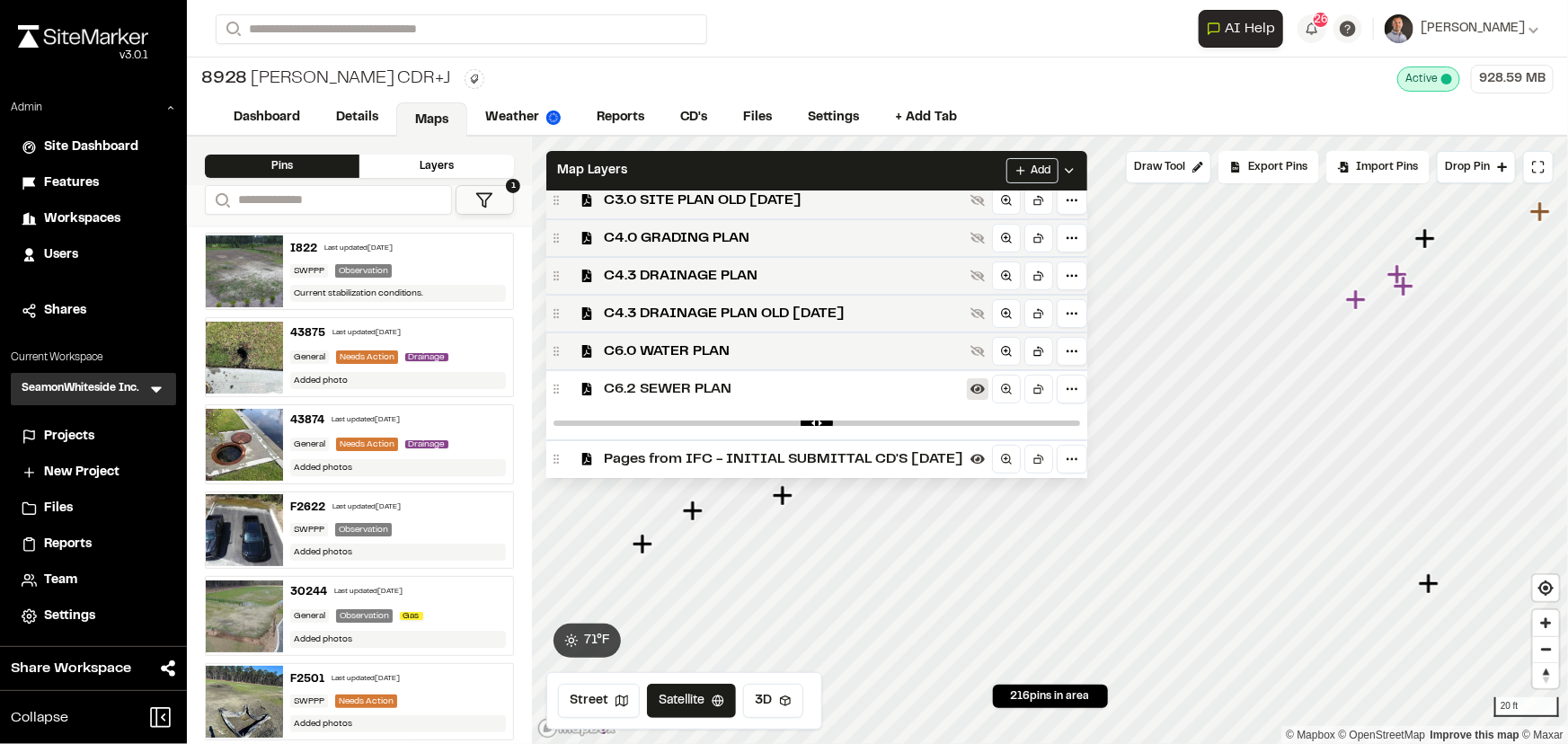
click at [985, 391] on icon at bounding box center [977, 389] width 15 height 10
click at [985, 391] on icon at bounding box center [977, 389] width 15 height 12
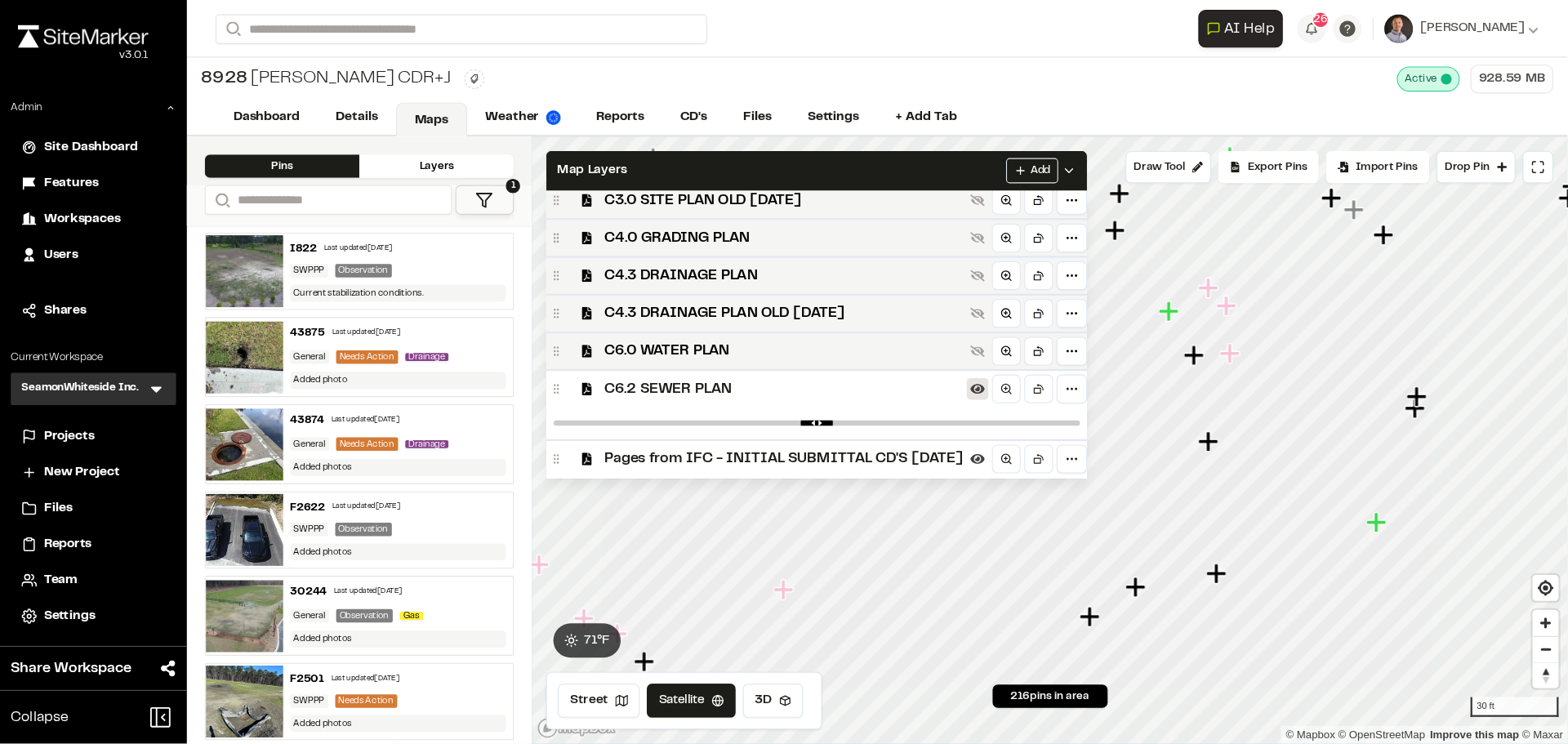
scroll to position [148, 0]
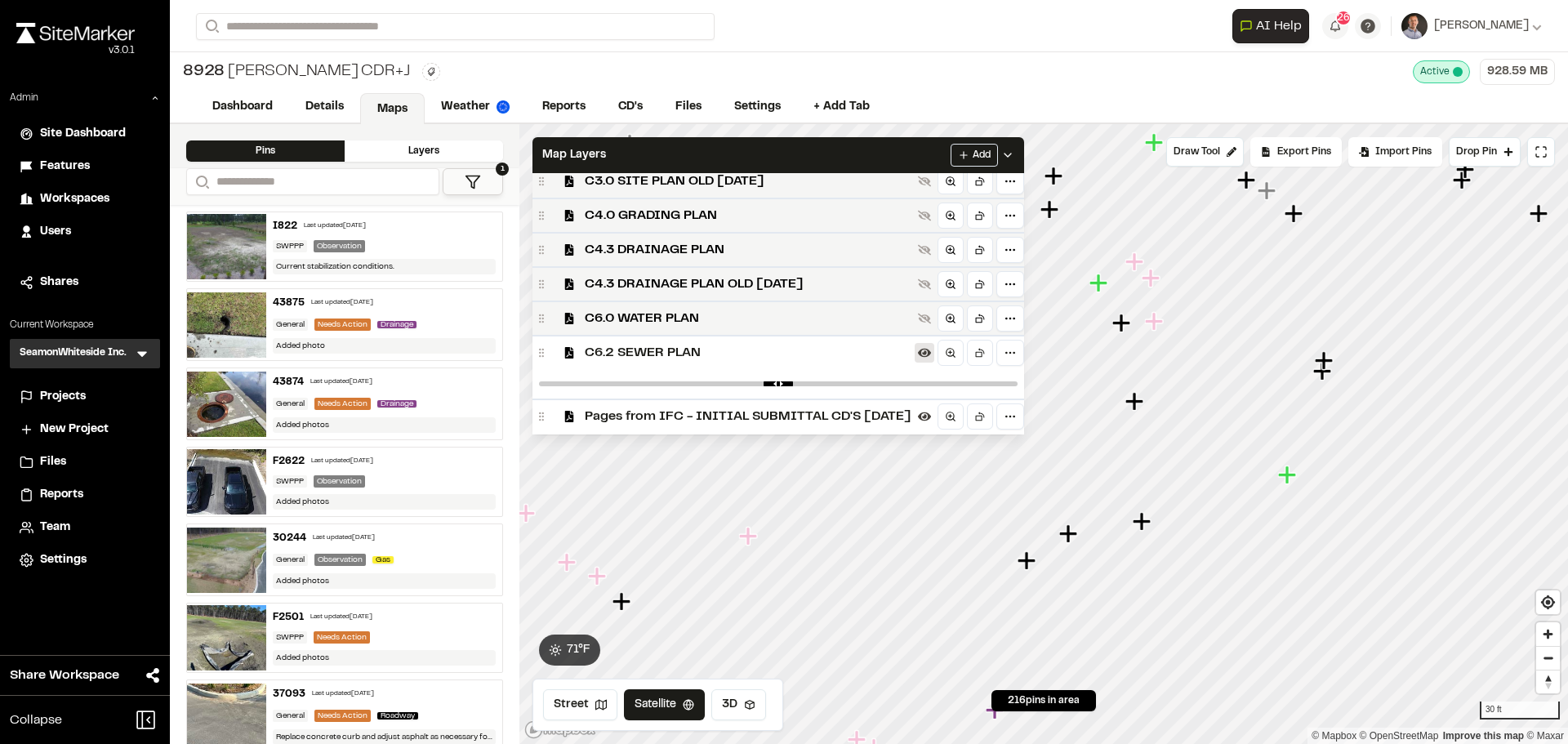
click at [1017, 388] on div at bounding box center [778, 383] width 491 height 29
drag, startPoint x: 1017, startPoint y: 388, endPoint x: 843, endPoint y: 388, distance: 174.0
click at [843, 388] on div at bounding box center [778, 383] width 491 height 29
click at [860, 385] on input "range" at bounding box center [778, 383] width 479 height 4
drag, startPoint x: 861, startPoint y: 384, endPoint x: 665, endPoint y: 389, distance: 196.1
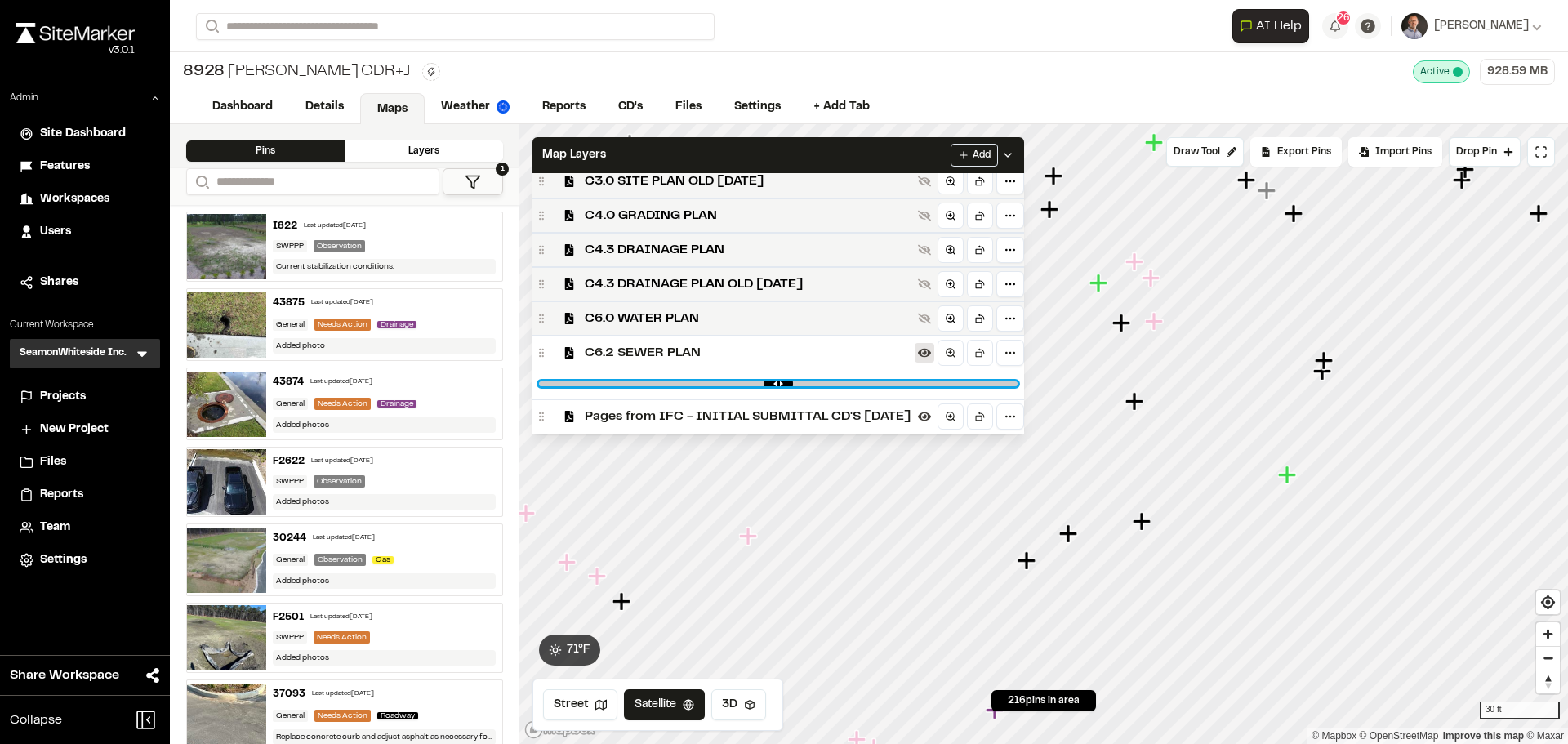
click at [726, 385] on input "range" at bounding box center [778, 383] width 479 height 4
click at [574, 385] on input "range" at bounding box center [778, 383] width 479 height 4
type input "****"
click at [1012, 385] on input "range" at bounding box center [778, 383] width 479 height 4
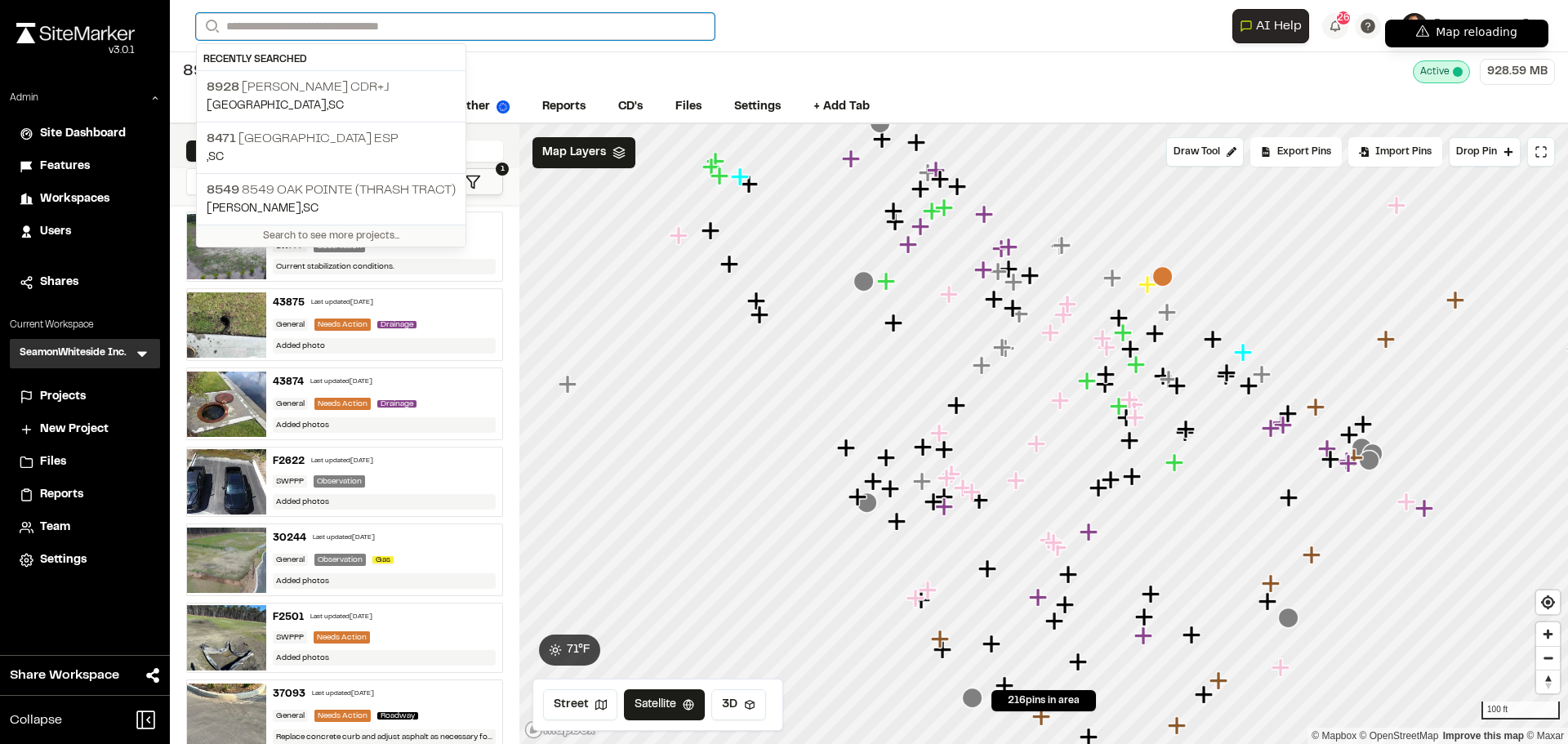
click at [315, 24] on input "Search" at bounding box center [455, 27] width 518 height 27
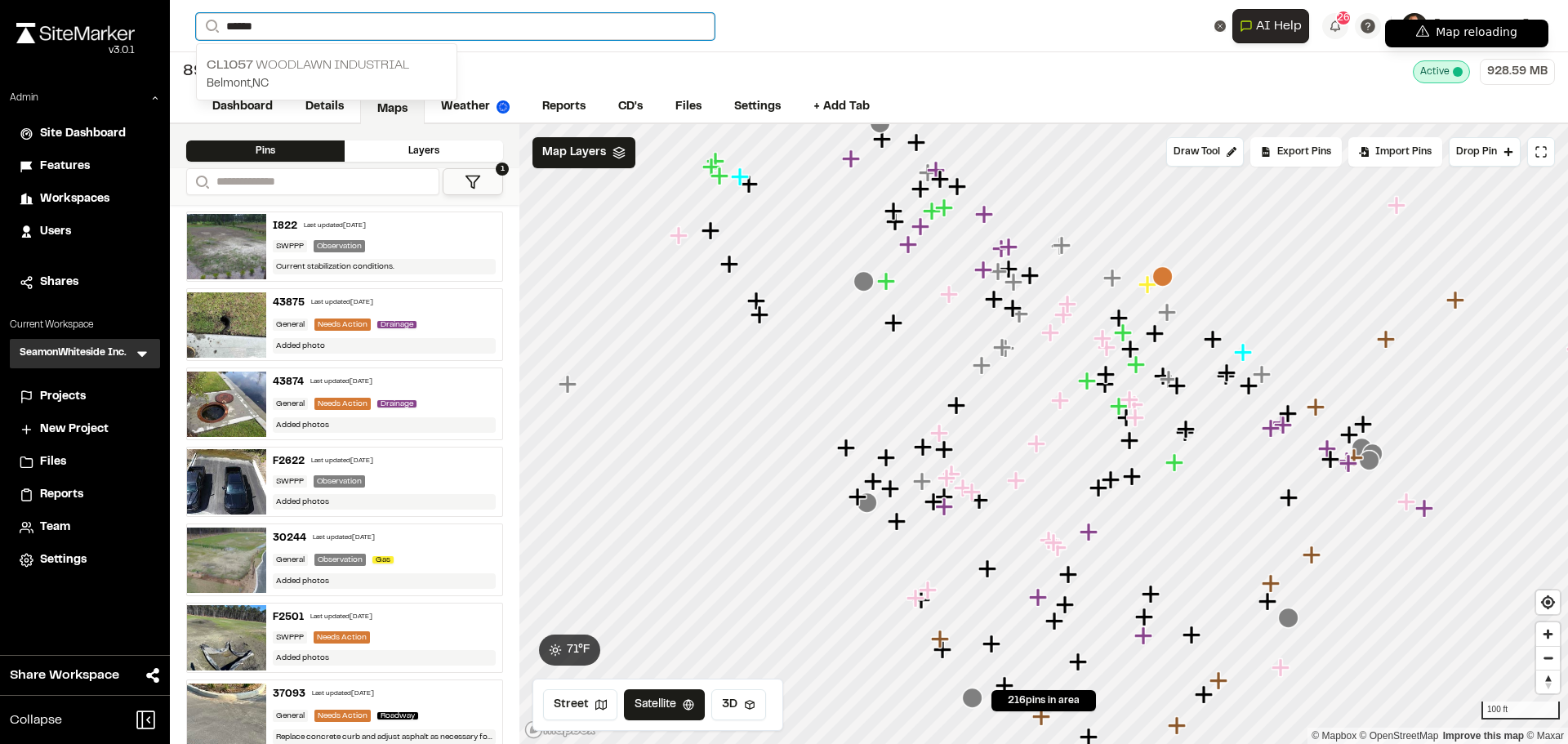
type input "******"
click at [324, 62] on p "CL1057 Woodlawn Industrial" at bounding box center [326, 65] width 240 height 20
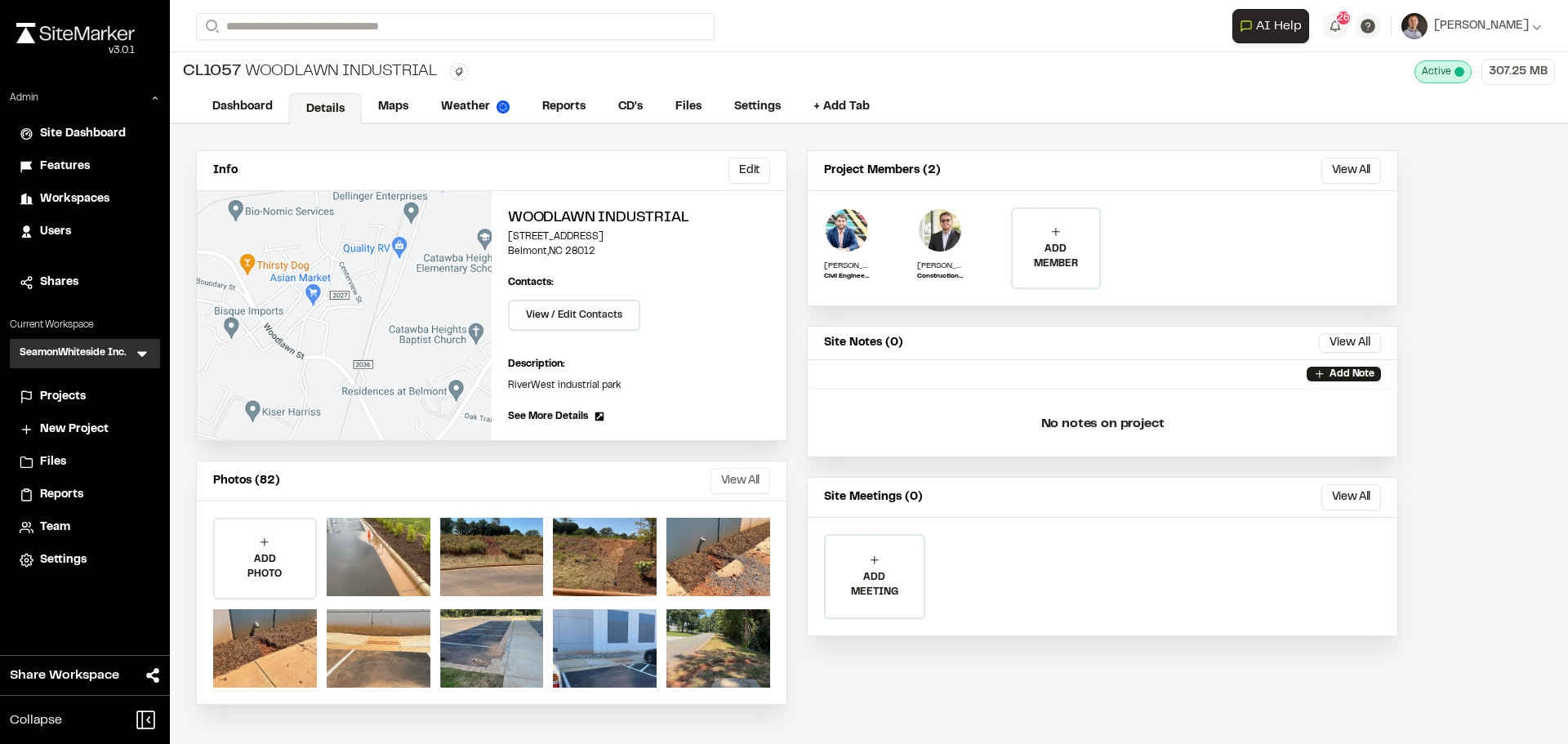
click at [756, 485] on button "View All" at bounding box center [740, 481] width 60 height 26
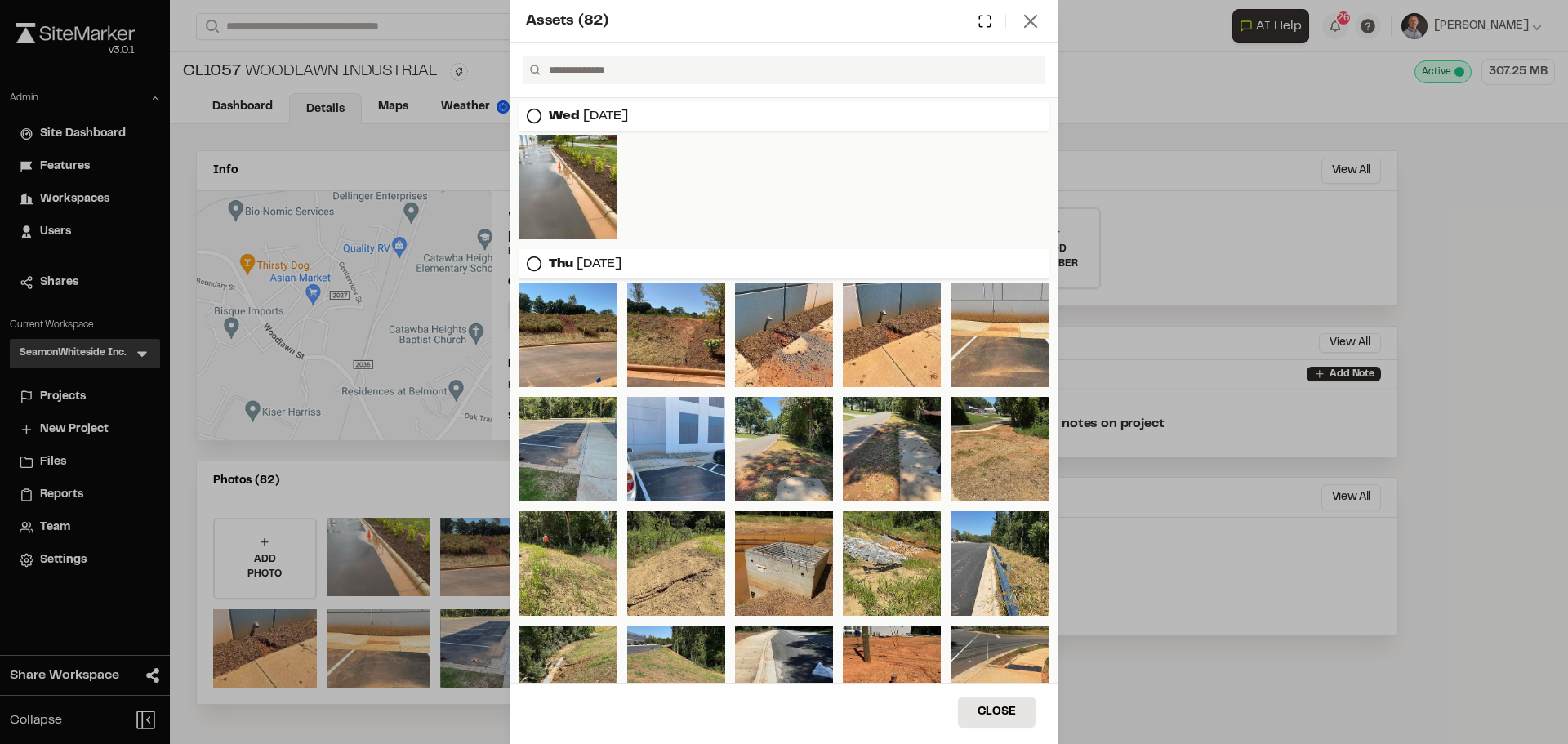
click at [1035, 24] on icon at bounding box center [1031, 21] width 23 height 23
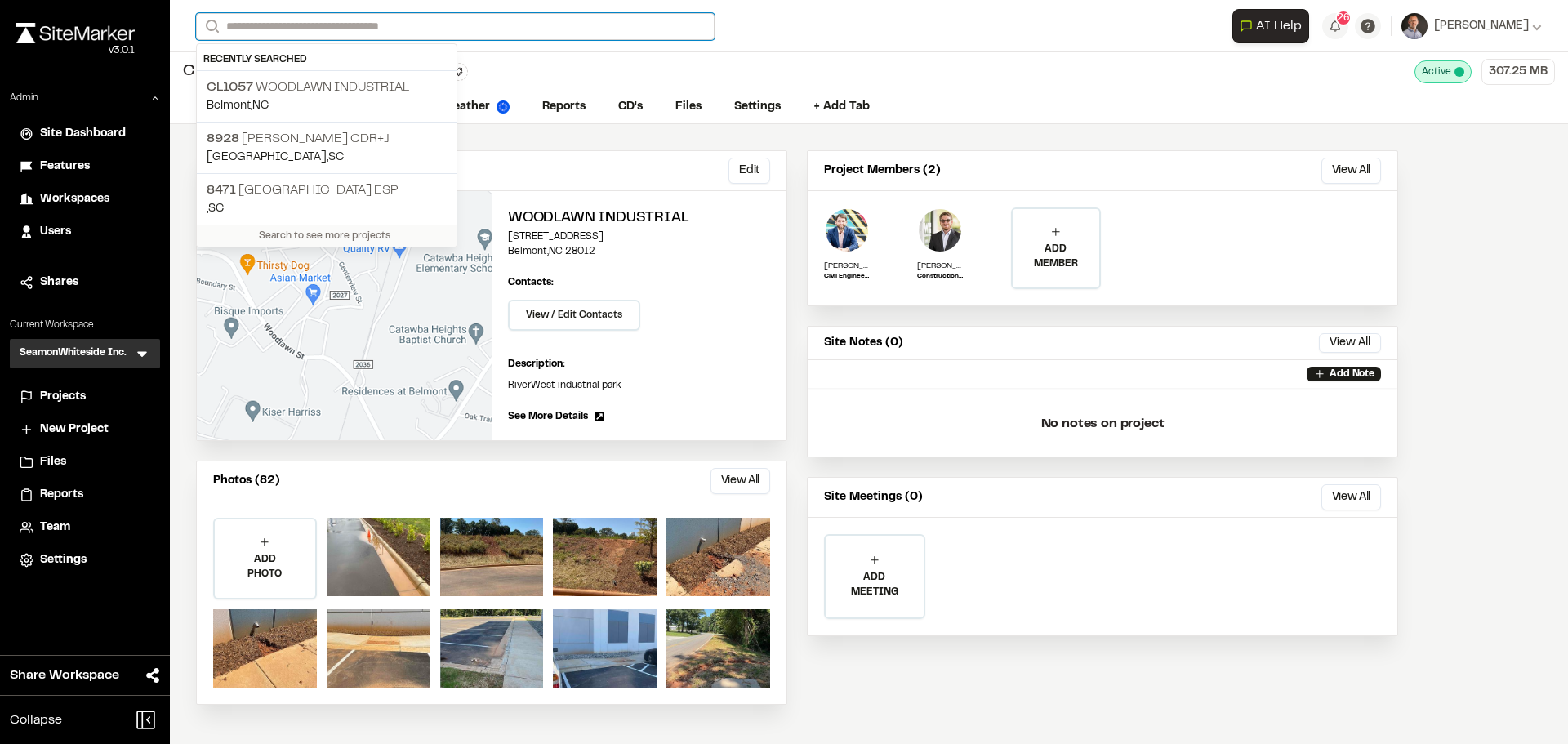
click at [270, 29] on input "Search" at bounding box center [455, 27] width 518 height 27
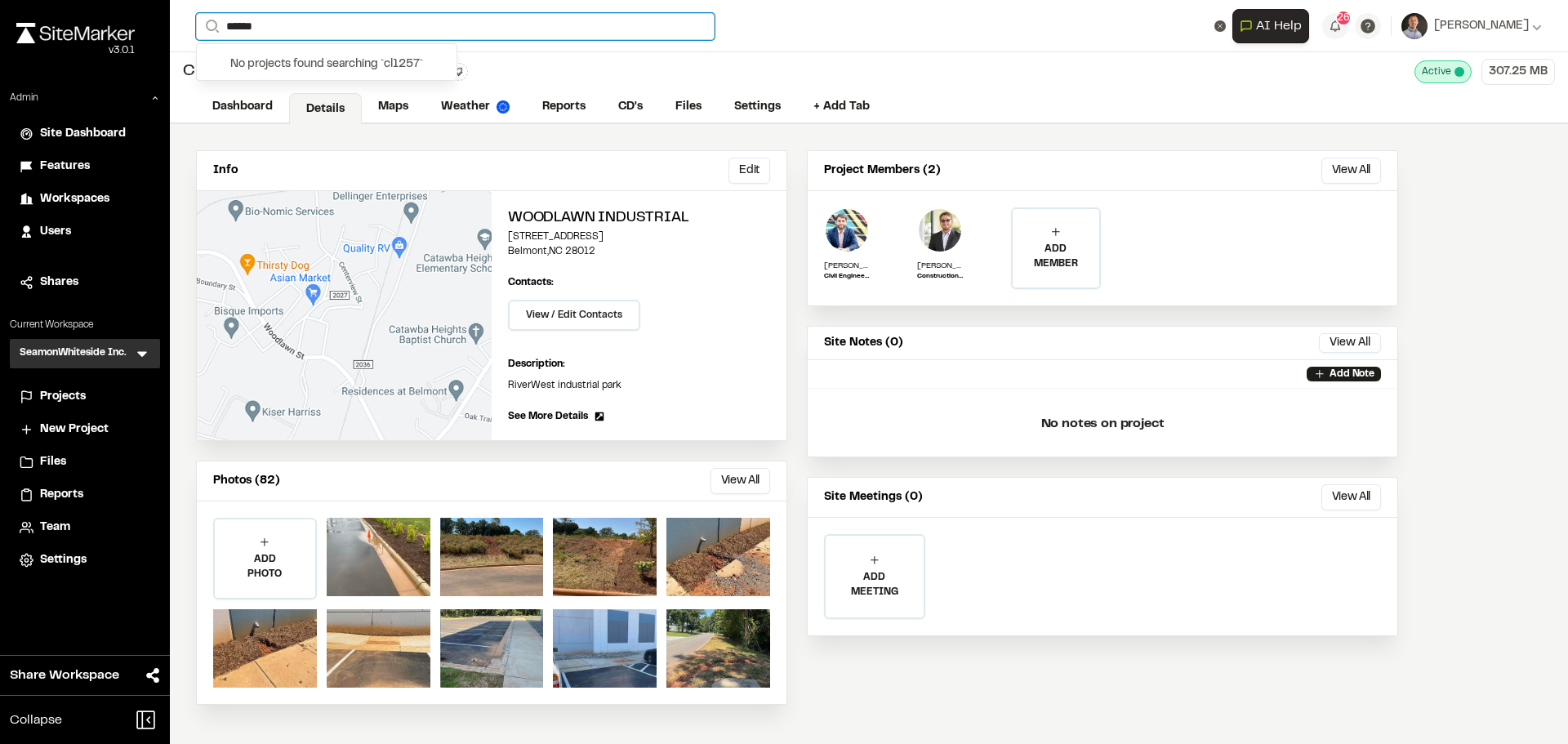
drag, startPoint x: 250, startPoint y: 23, endPoint x: 266, endPoint y: 25, distance: 16.1
click at [266, 25] on input "******" at bounding box center [455, 27] width 518 height 27
type input "******"
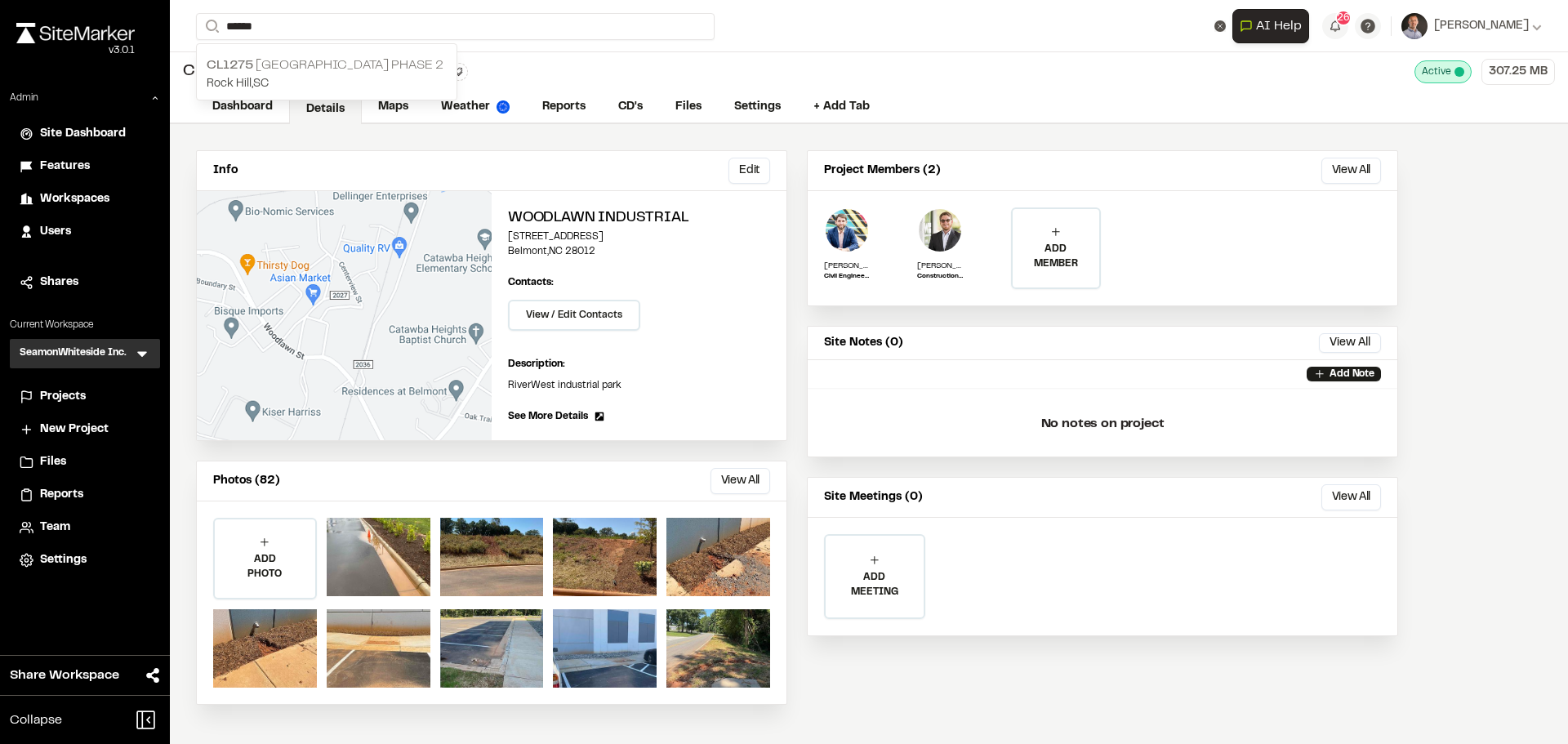
click at [321, 64] on p "CL1275 Rock Hill Commerce Center Phase 2" at bounding box center [326, 65] width 240 height 20
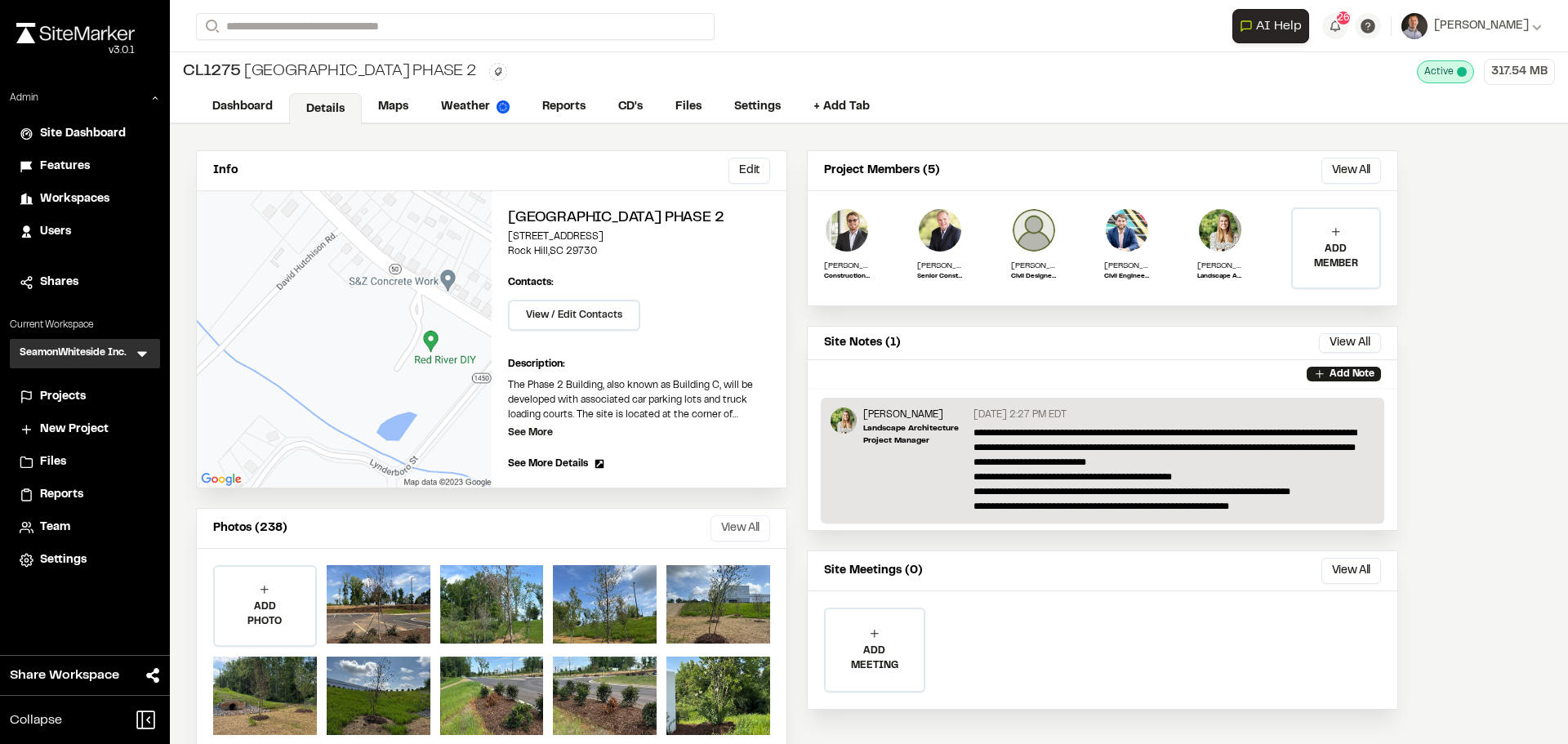
click at [756, 541] on button "View All" at bounding box center [740, 528] width 60 height 26
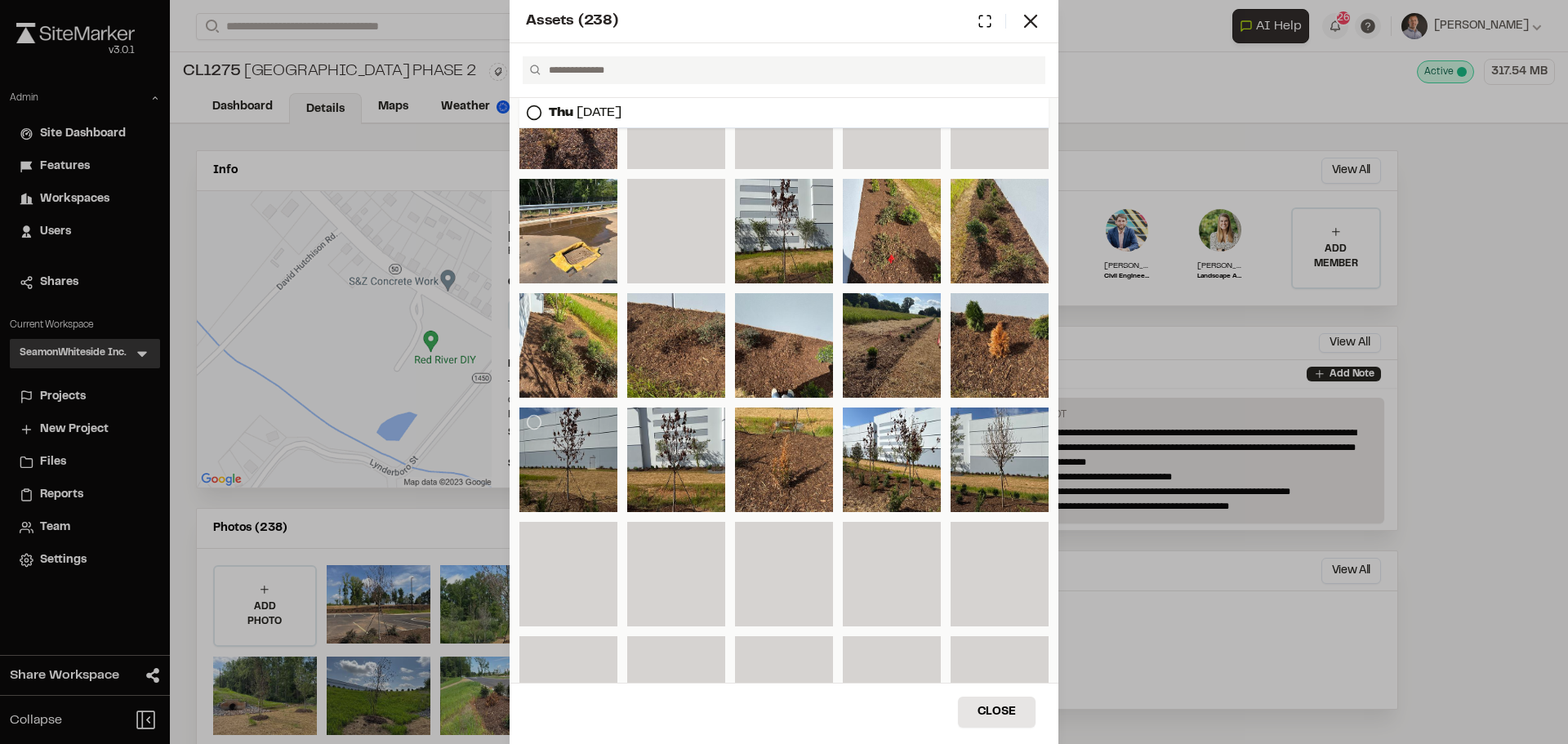
scroll to position [870, 0]
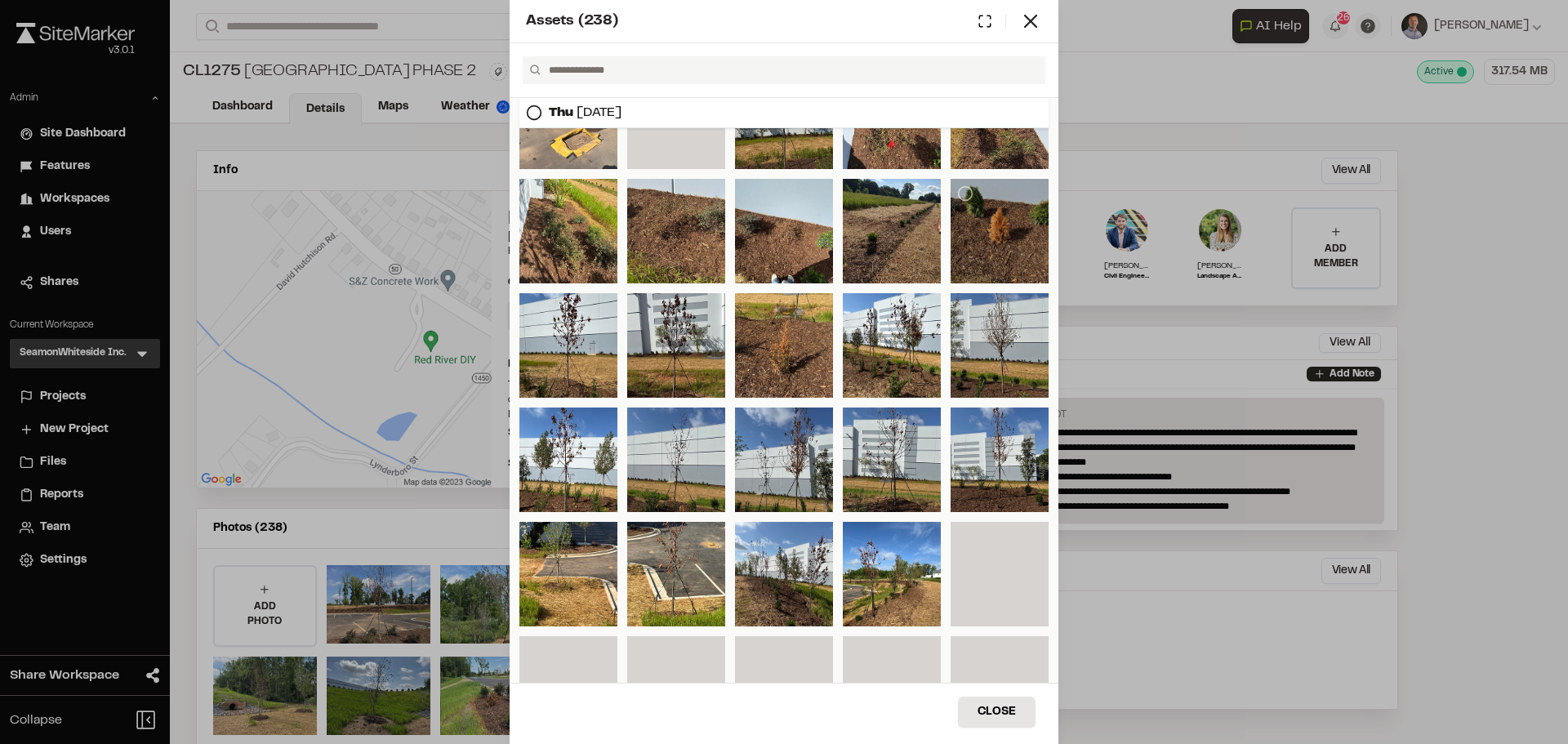
click at [994, 242] on div at bounding box center [1000, 230] width 98 height 104
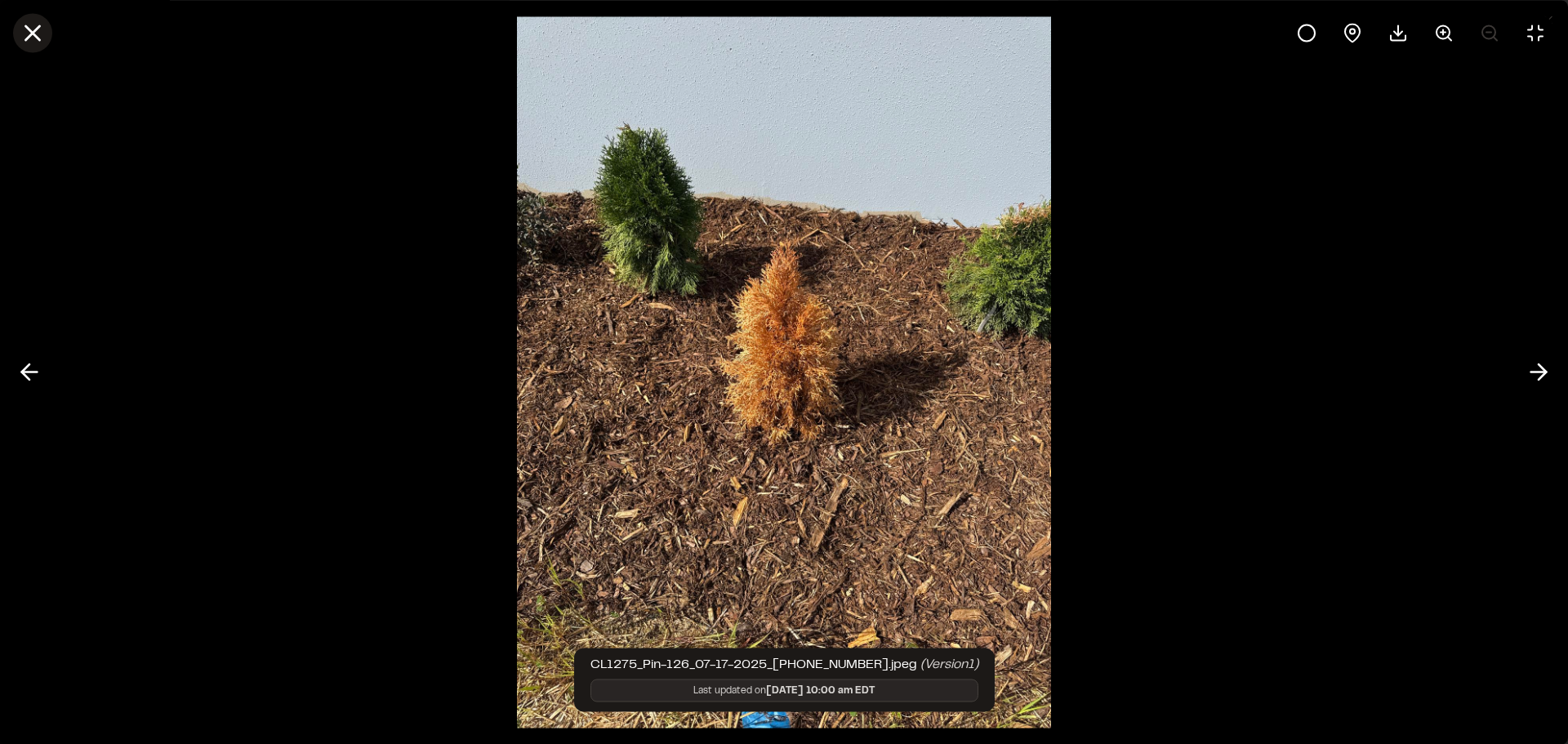
click at [29, 33] on icon at bounding box center [32, 32] width 28 height 28
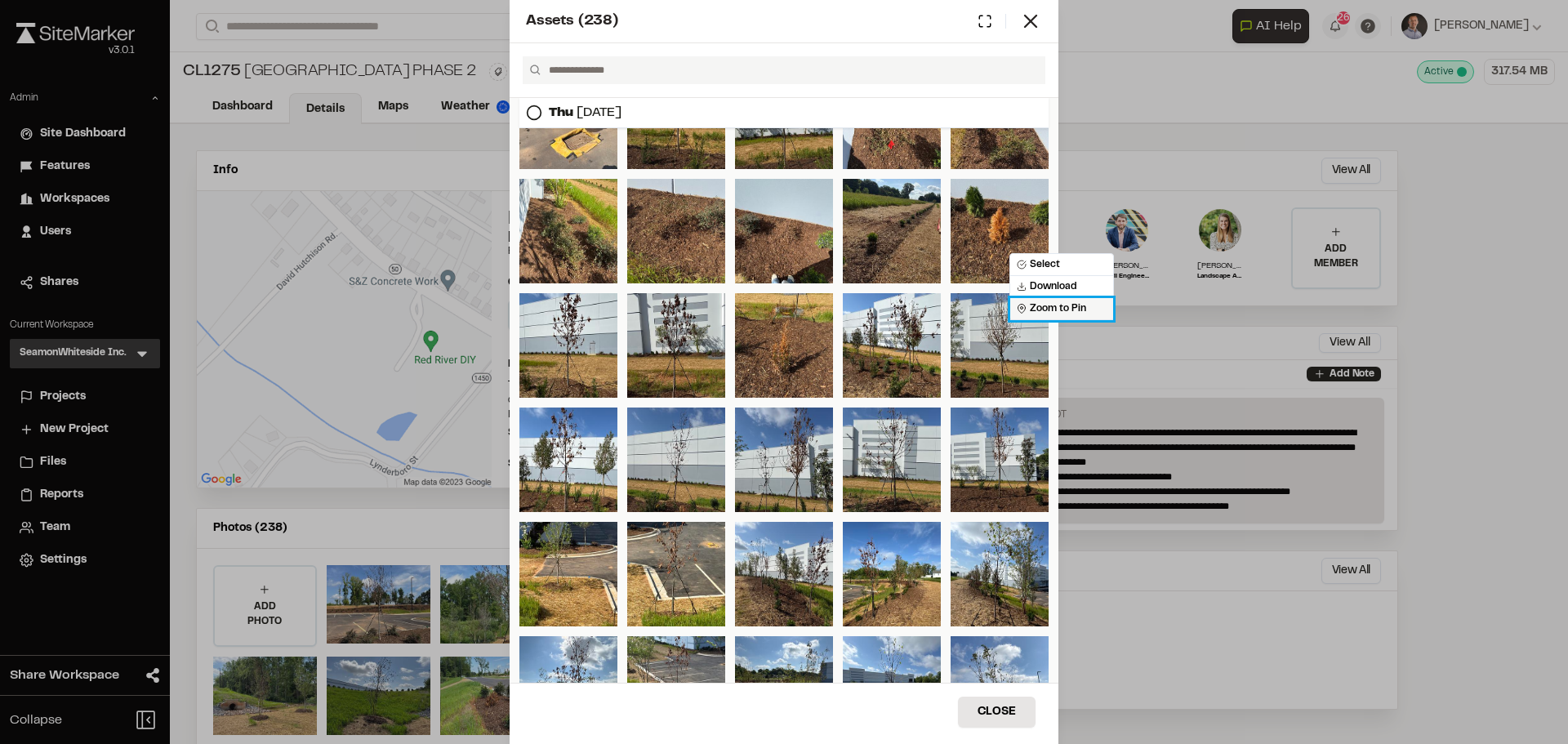
click at [1061, 311] on span "Zoom to Pin" at bounding box center [1052, 308] width 70 height 14
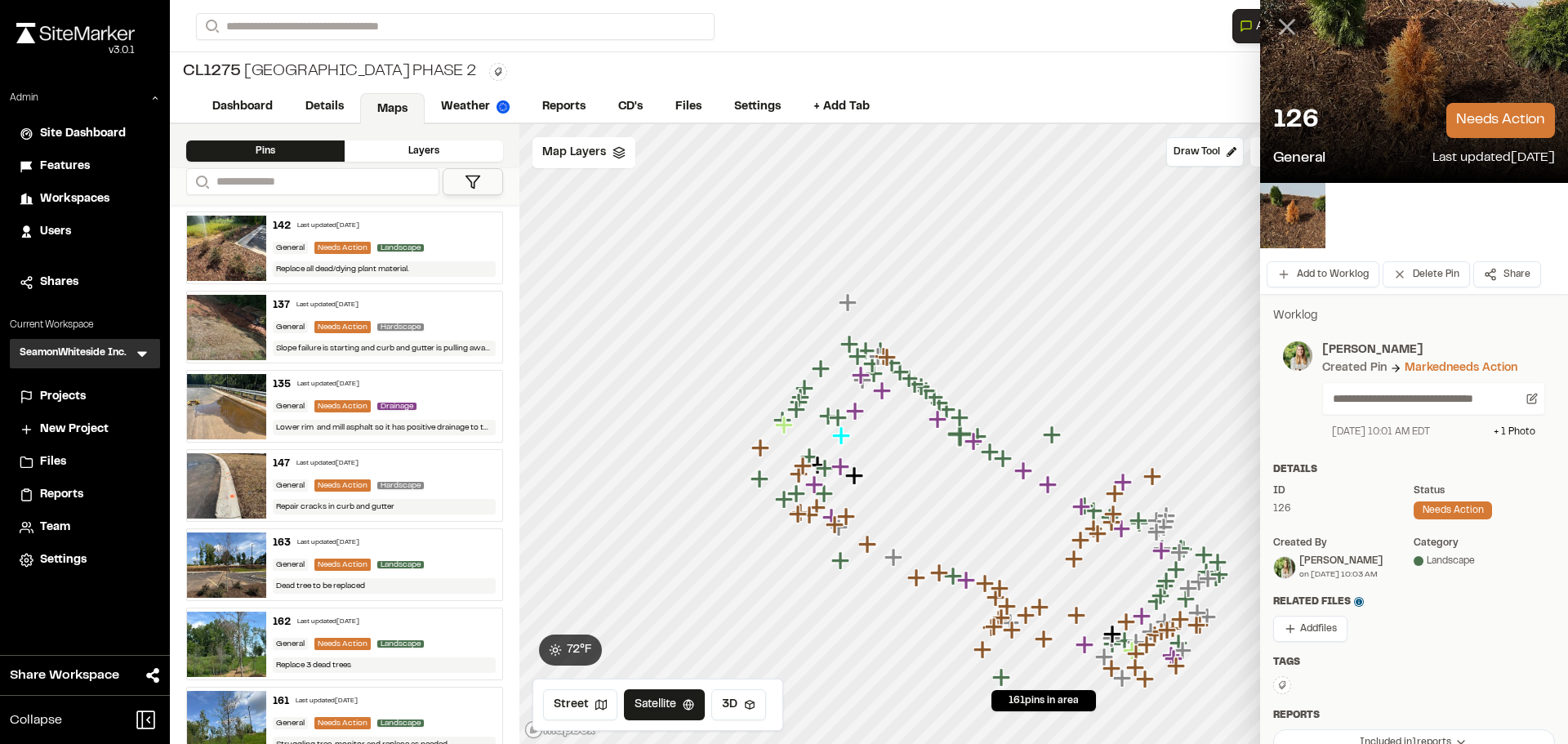
click at [1278, 34] on icon at bounding box center [1287, 27] width 28 height 28
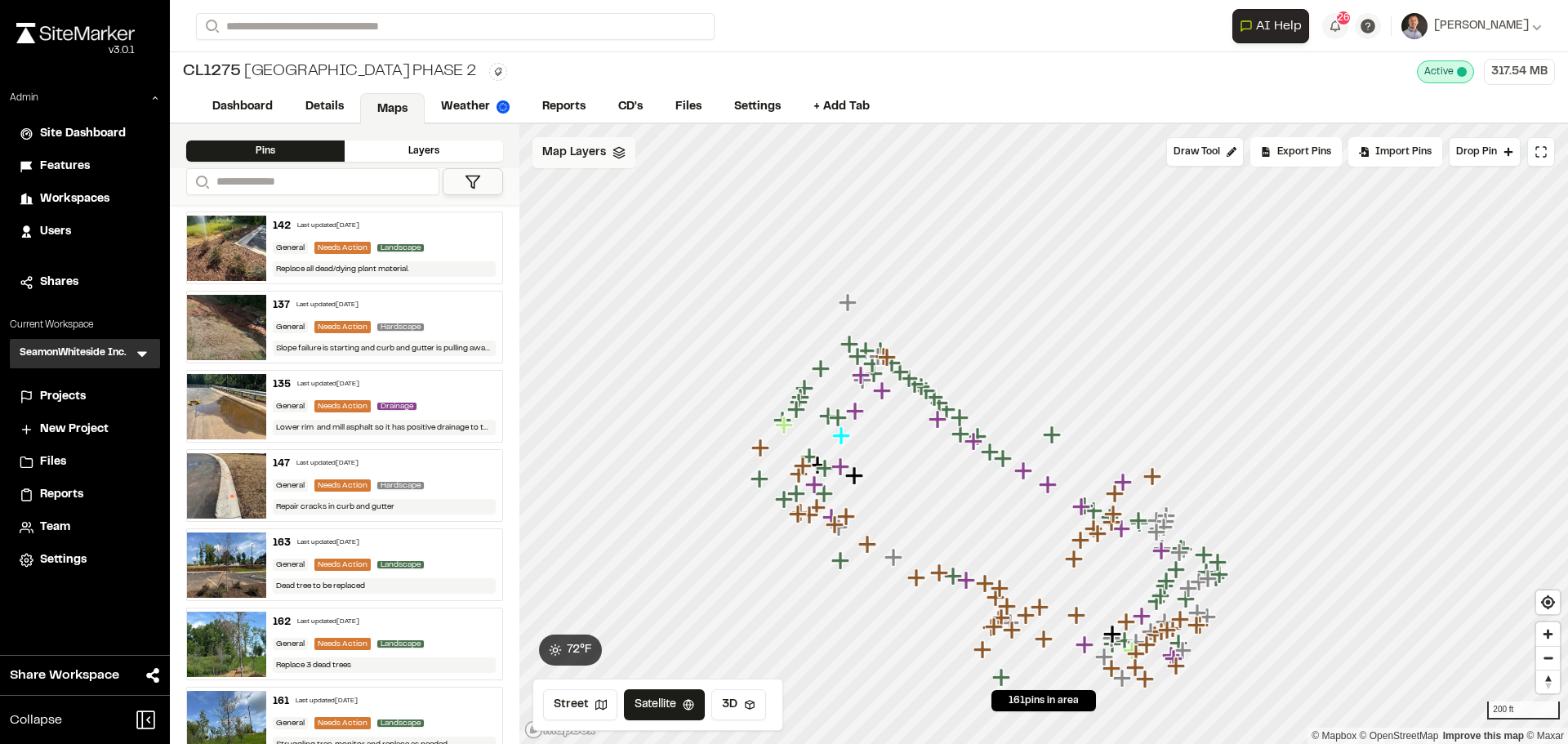
click at [591, 159] on span "Map Layers" at bounding box center [574, 153] width 63 height 18
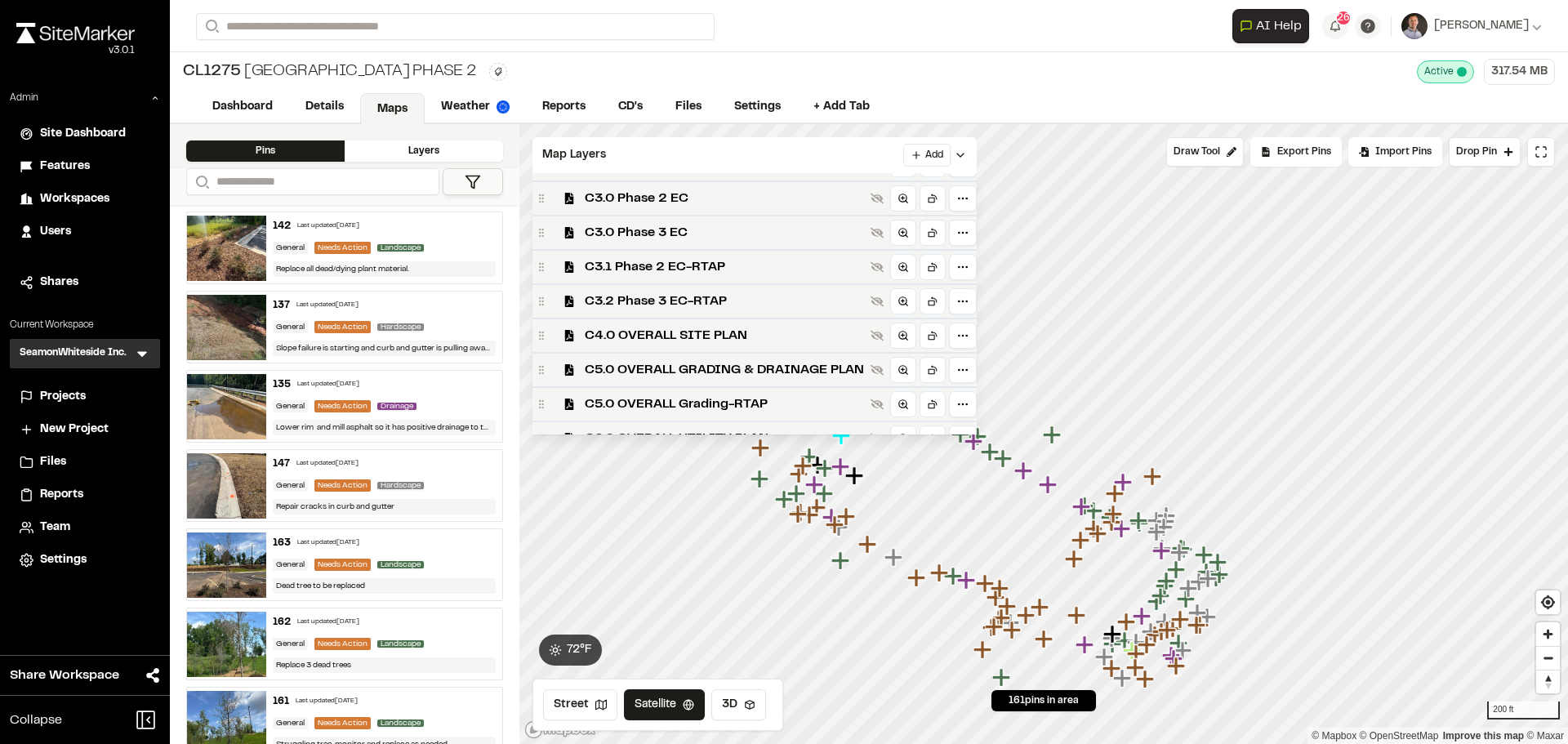
scroll to position [200, 0]
click at [873, 303] on icon at bounding box center [876, 302] width 13 height 11
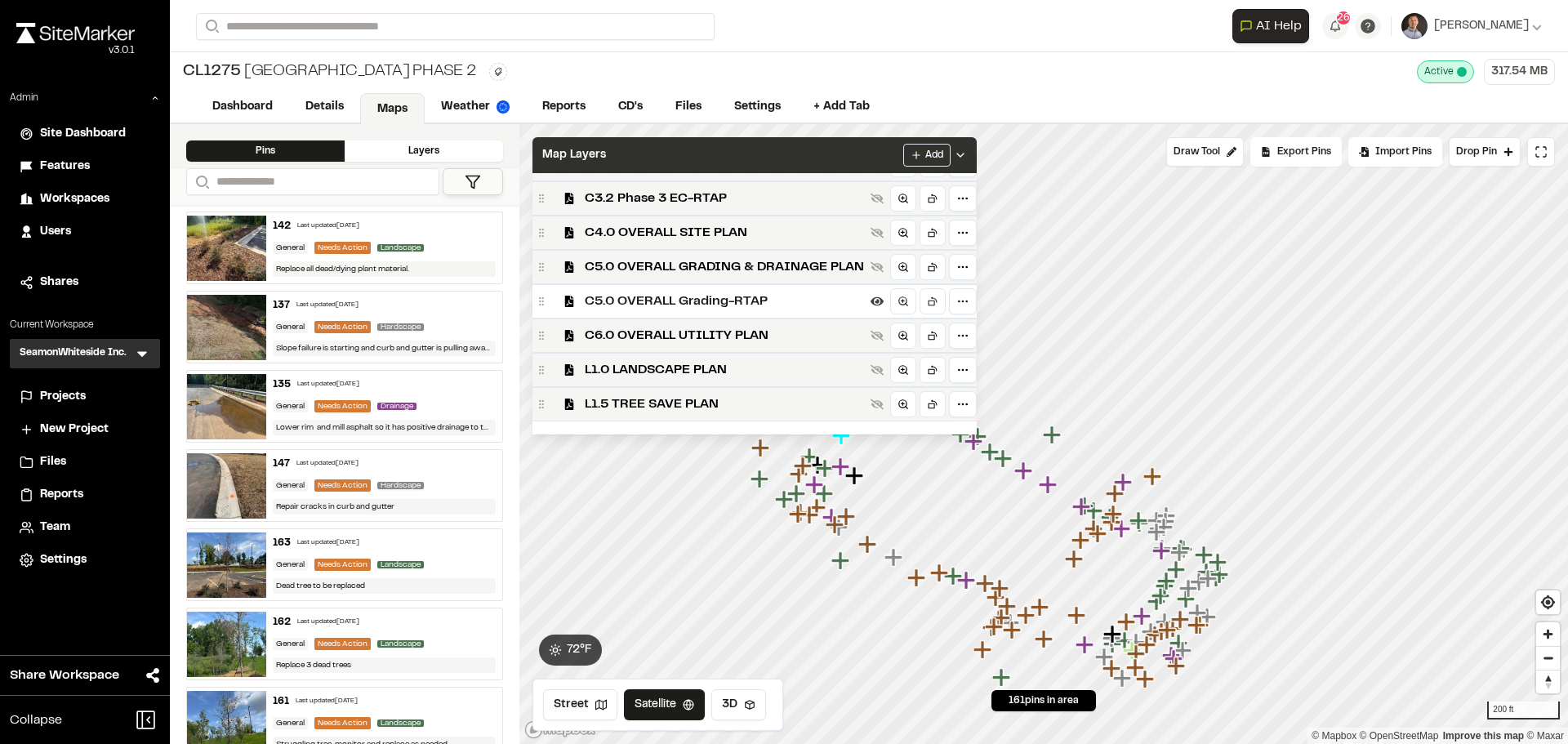
click at [799, 158] on div "Map Layers Add" at bounding box center [754, 155] width 444 height 36
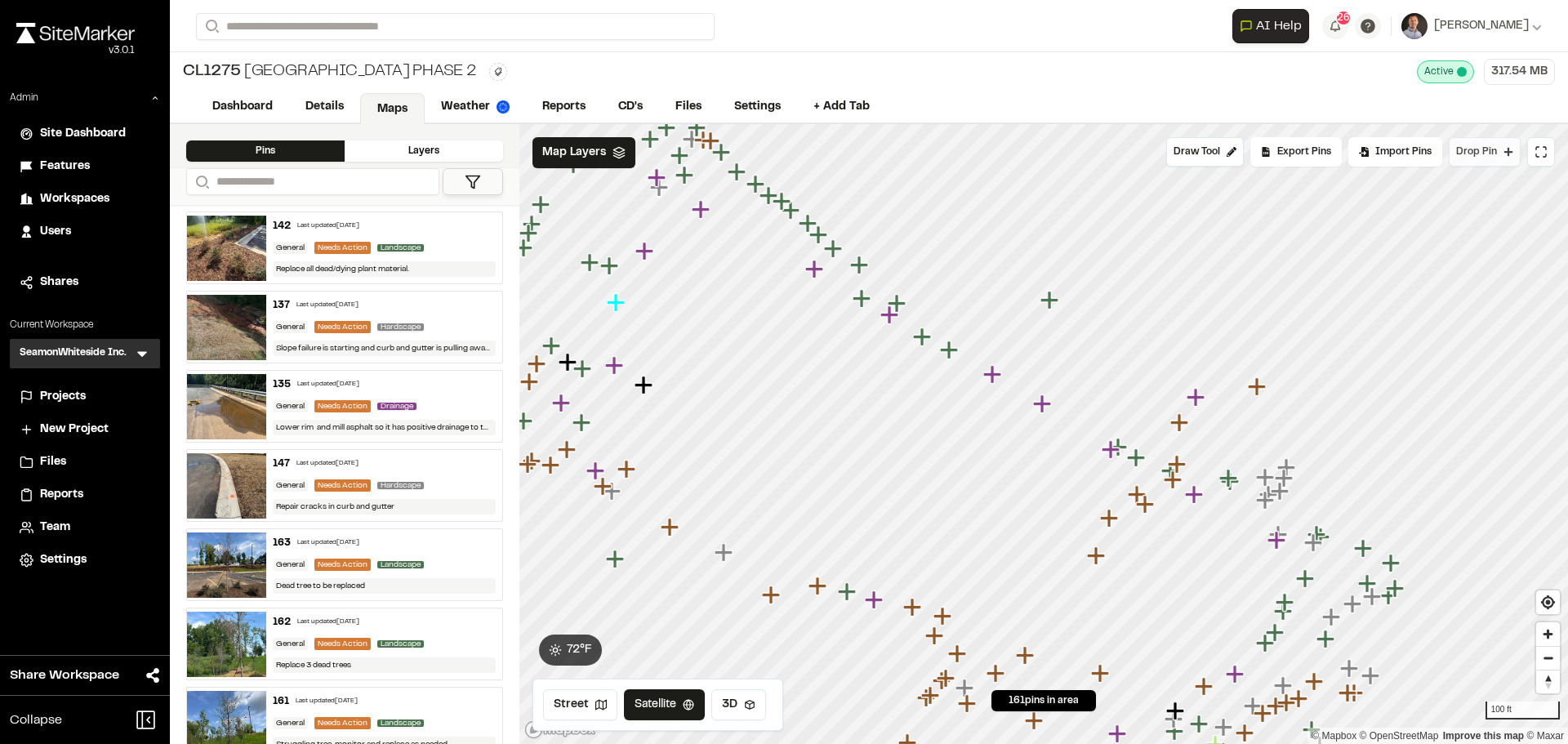
click at [1424, 163] on button "Drop Pin" at bounding box center [1485, 152] width 71 height 29
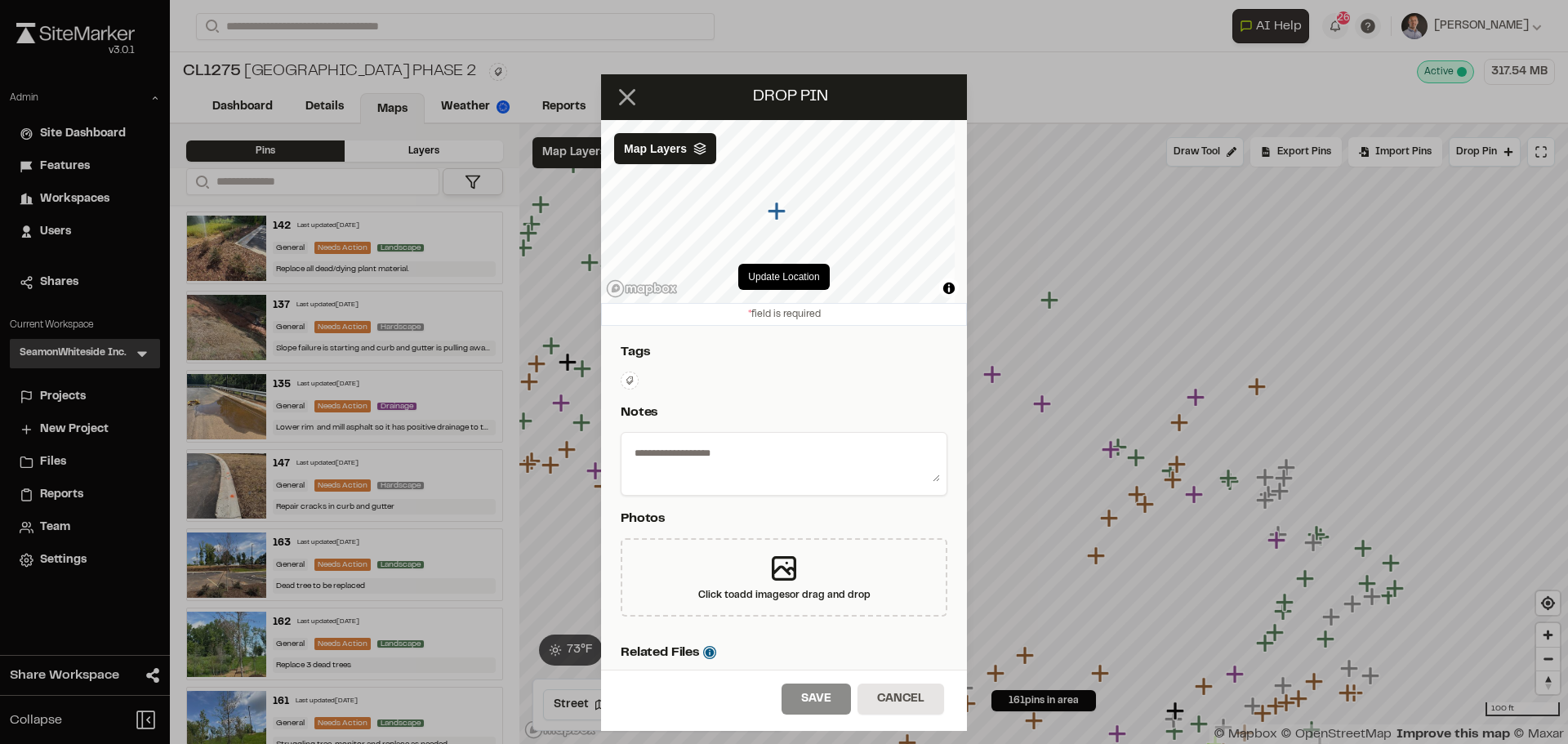
click at [622, 98] on icon at bounding box center [626, 96] width 28 height 28
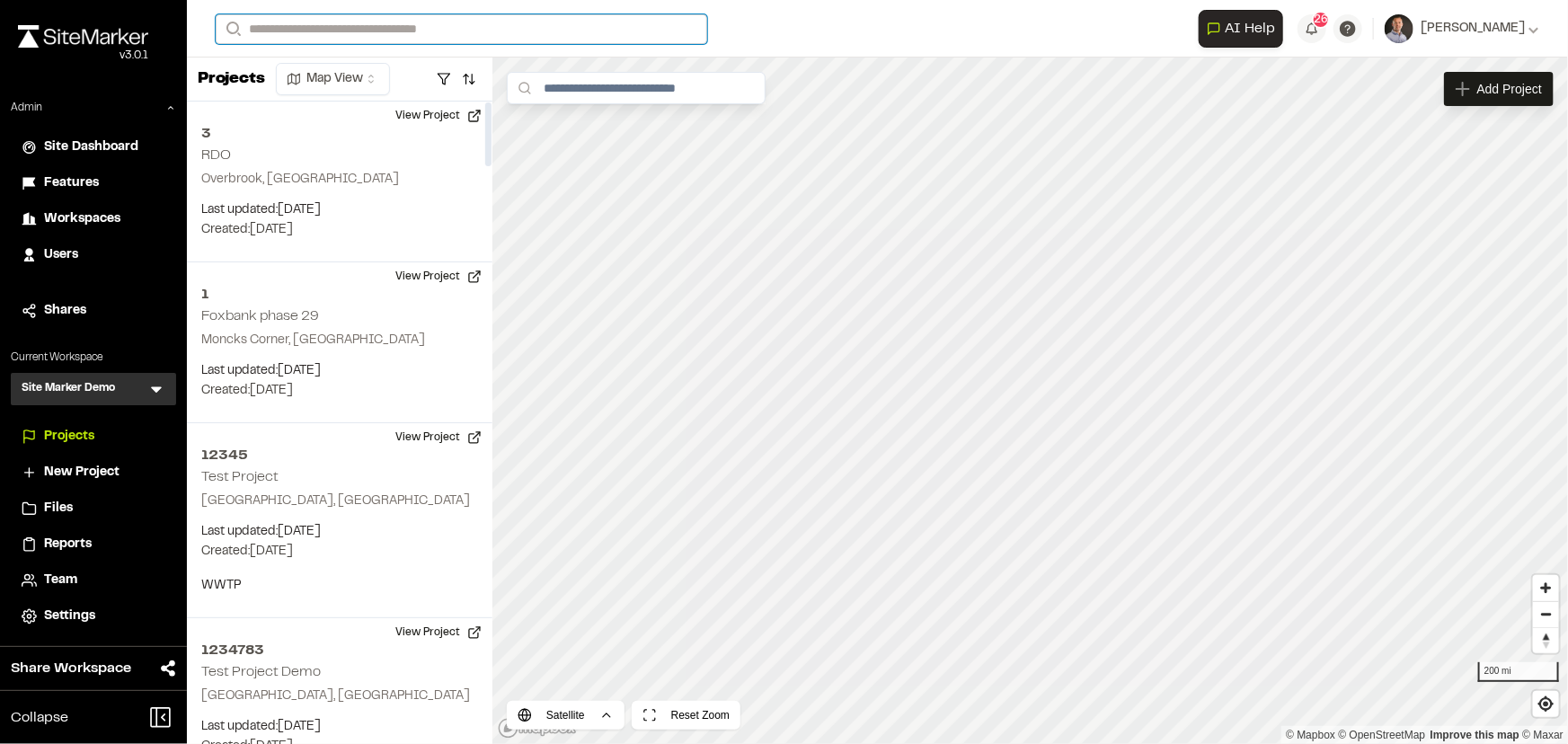
click at [353, 22] on input "Search" at bounding box center [461, 29] width 492 height 29
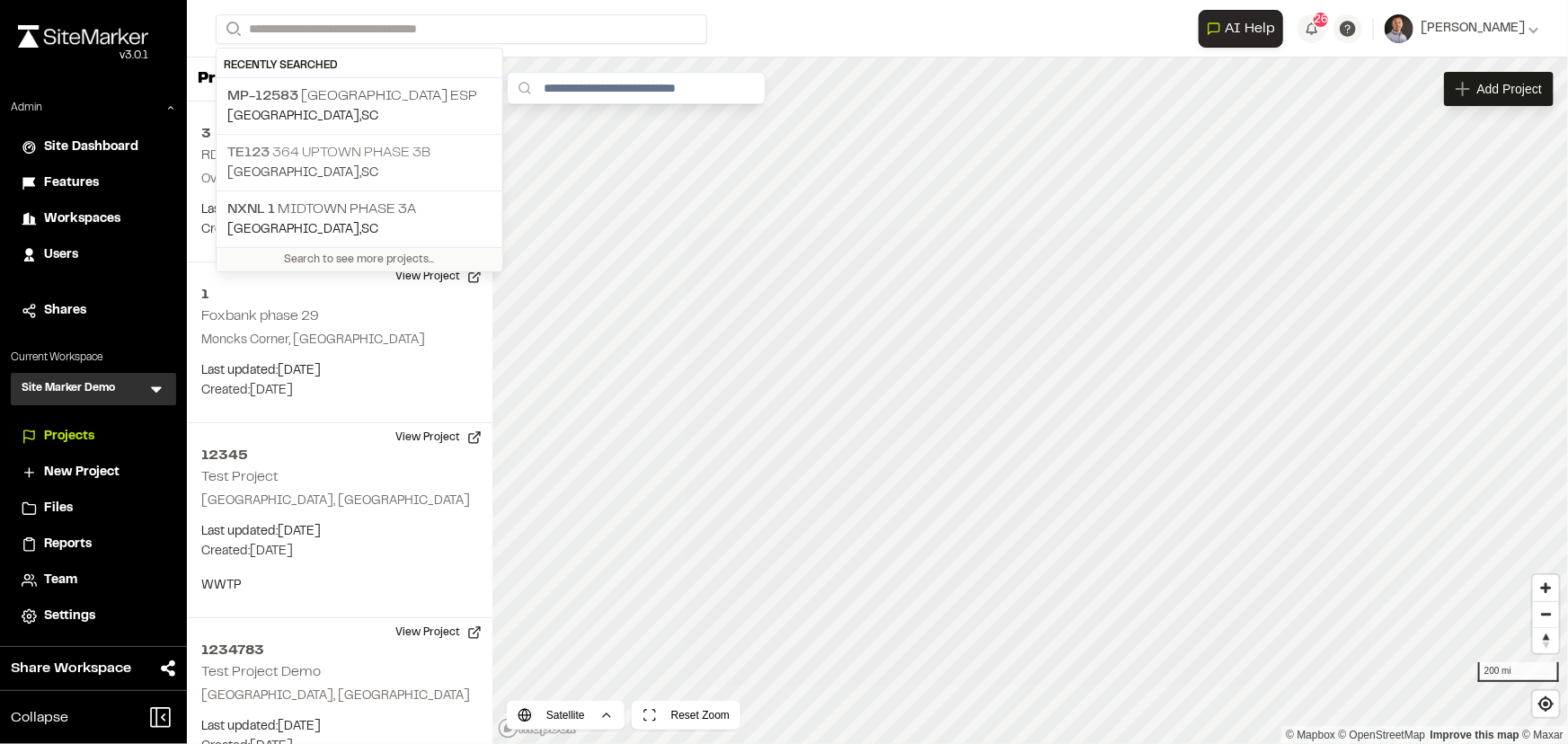
click at [409, 147] on p "TE123 364 Uptown Phase 3B" at bounding box center [359, 152] width 264 height 22
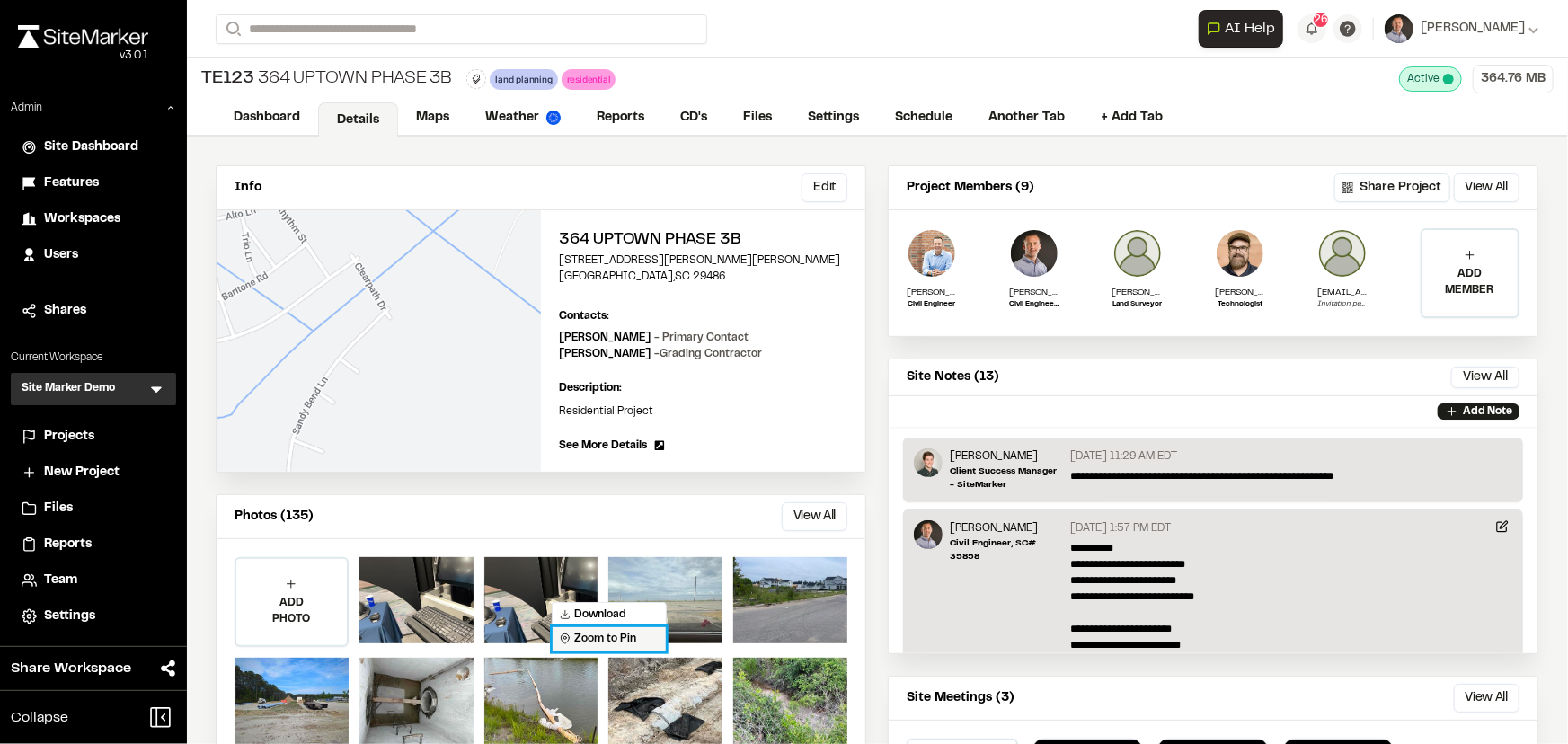
click at [581, 638] on span "Zoom to Pin" at bounding box center [598, 639] width 77 height 16
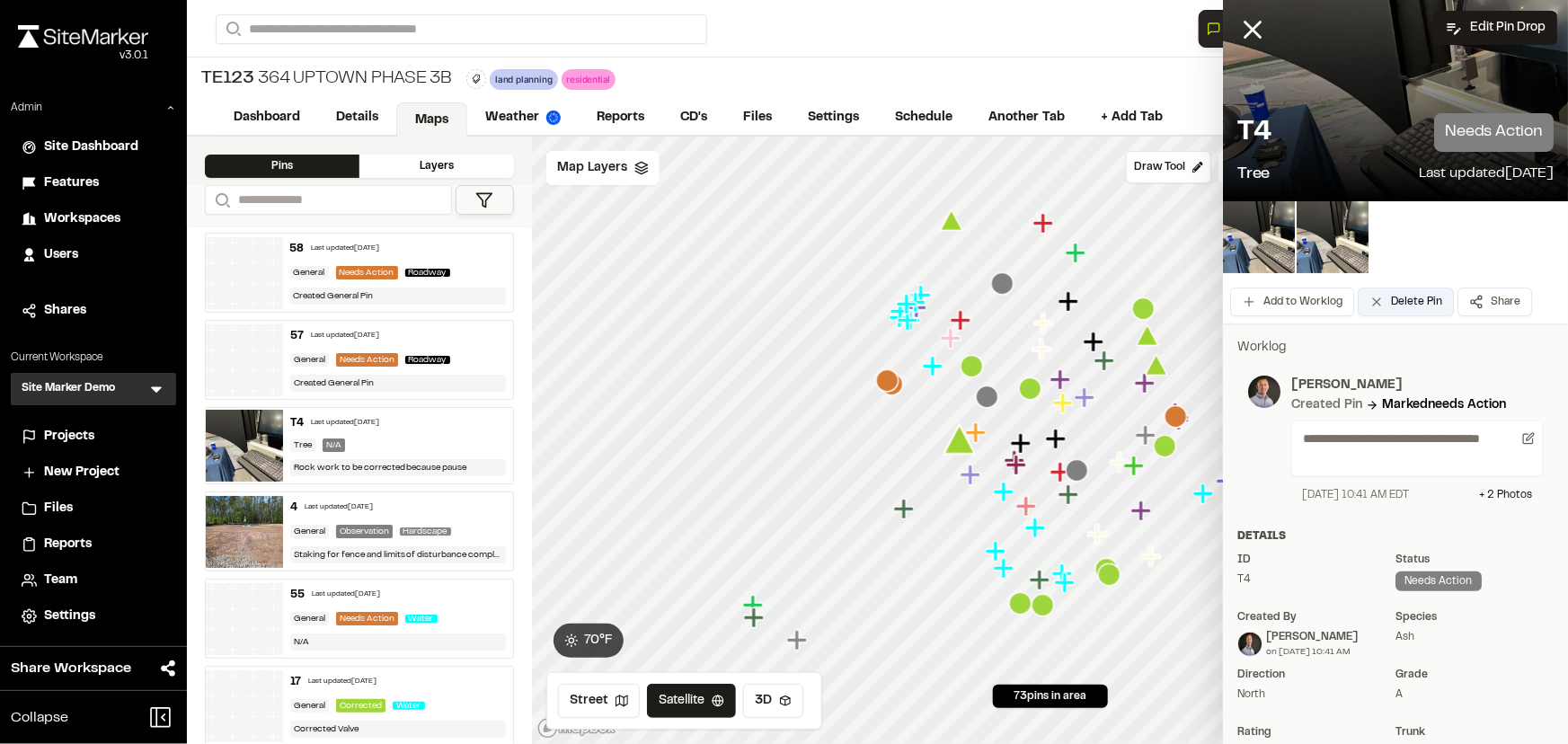
click at [1402, 301] on button "Delete Pin" at bounding box center [1406, 302] width 96 height 29
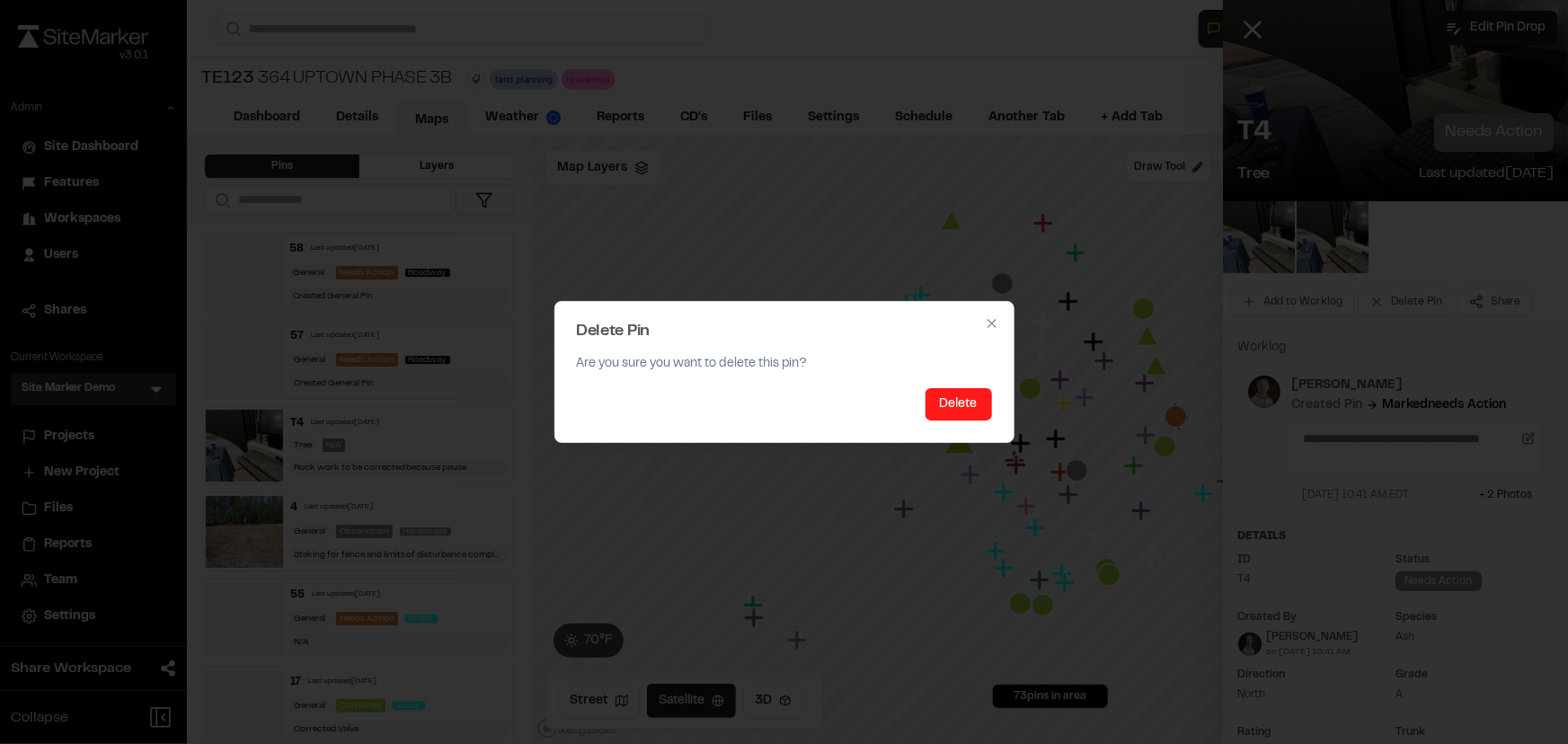
click at [958, 394] on button "Delete" at bounding box center [958, 404] width 67 height 32
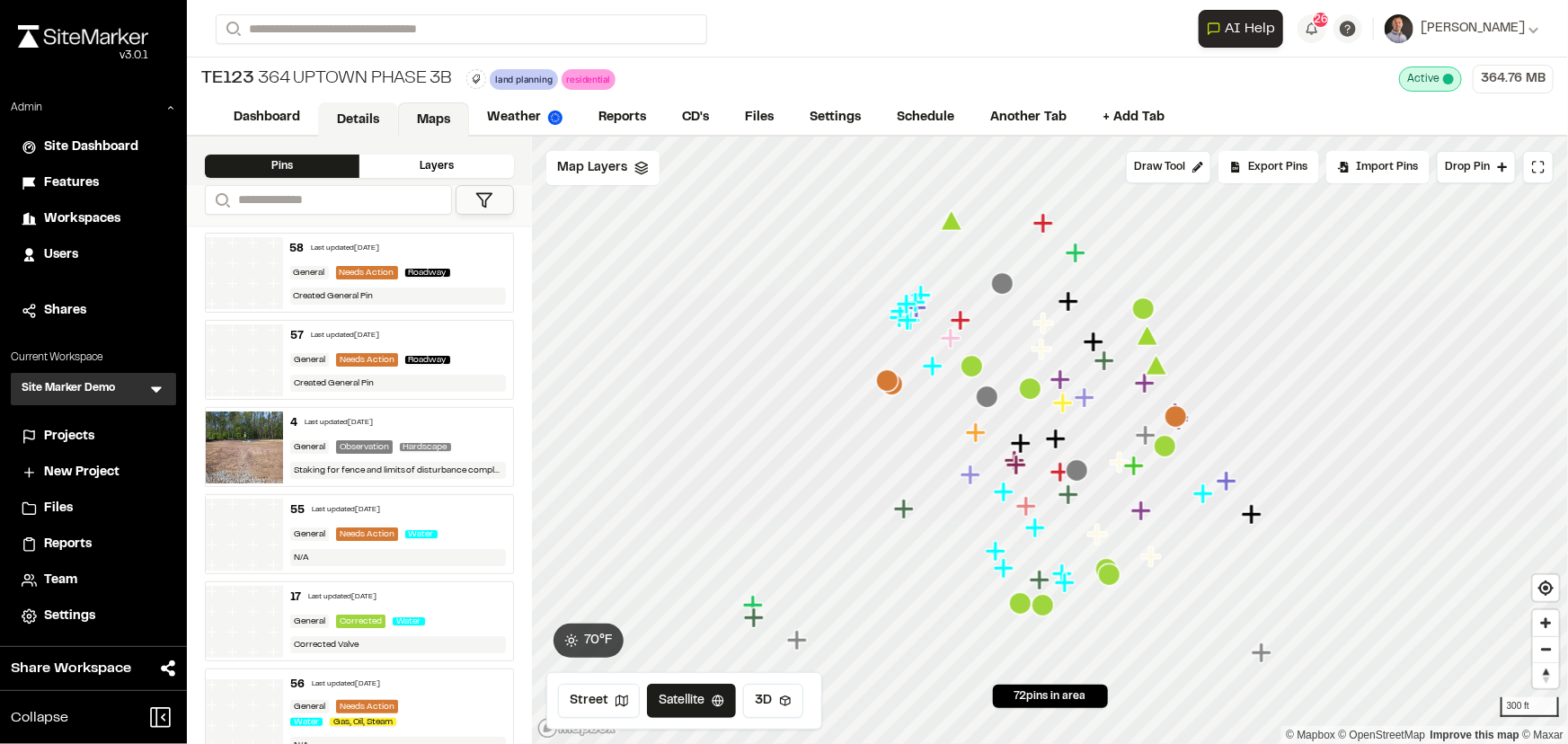
click at [368, 107] on link "Details" at bounding box center [358, 119] width 80 height 34
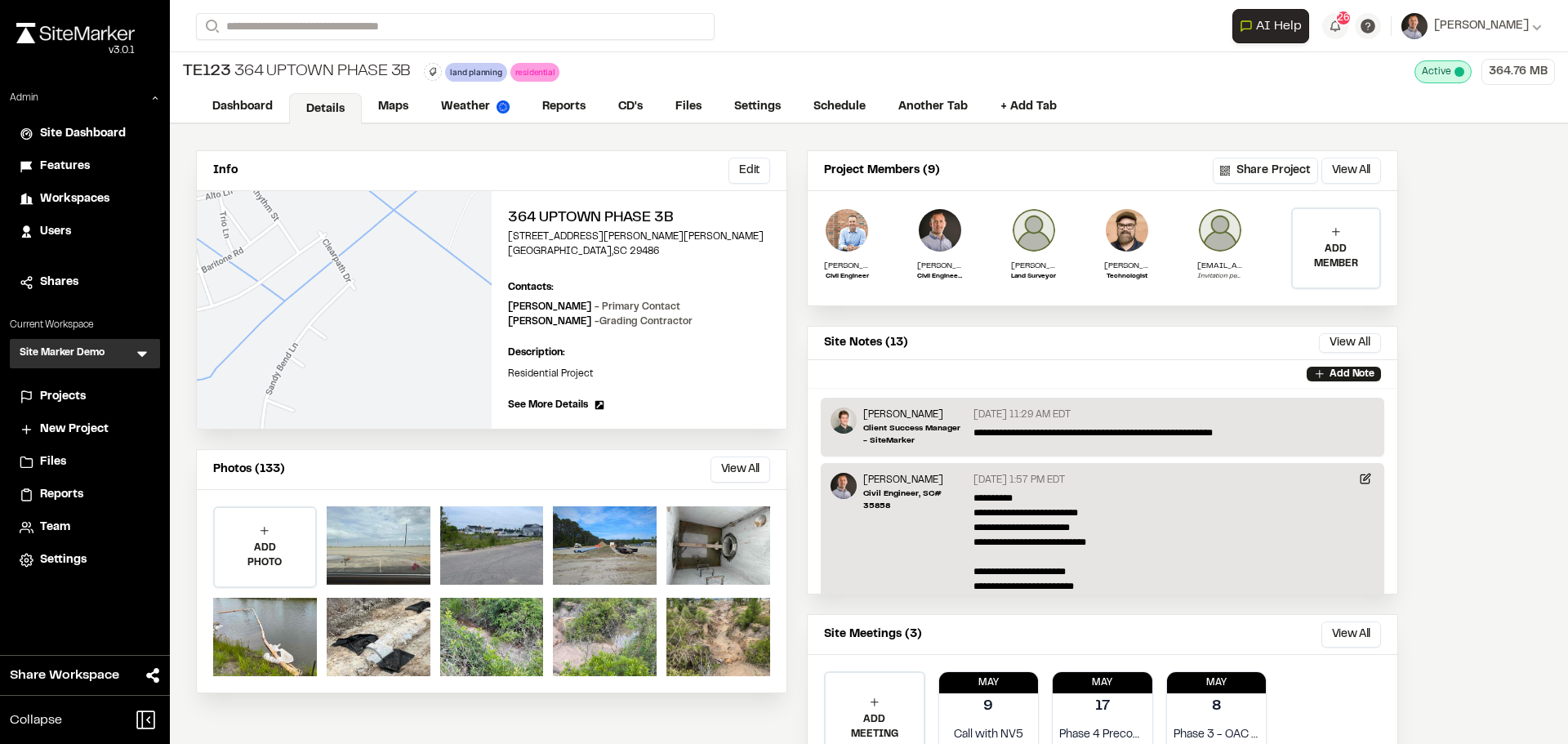
click at [59, 389] on span "Projects" at bounding box center [63, 397] width 46 height 18
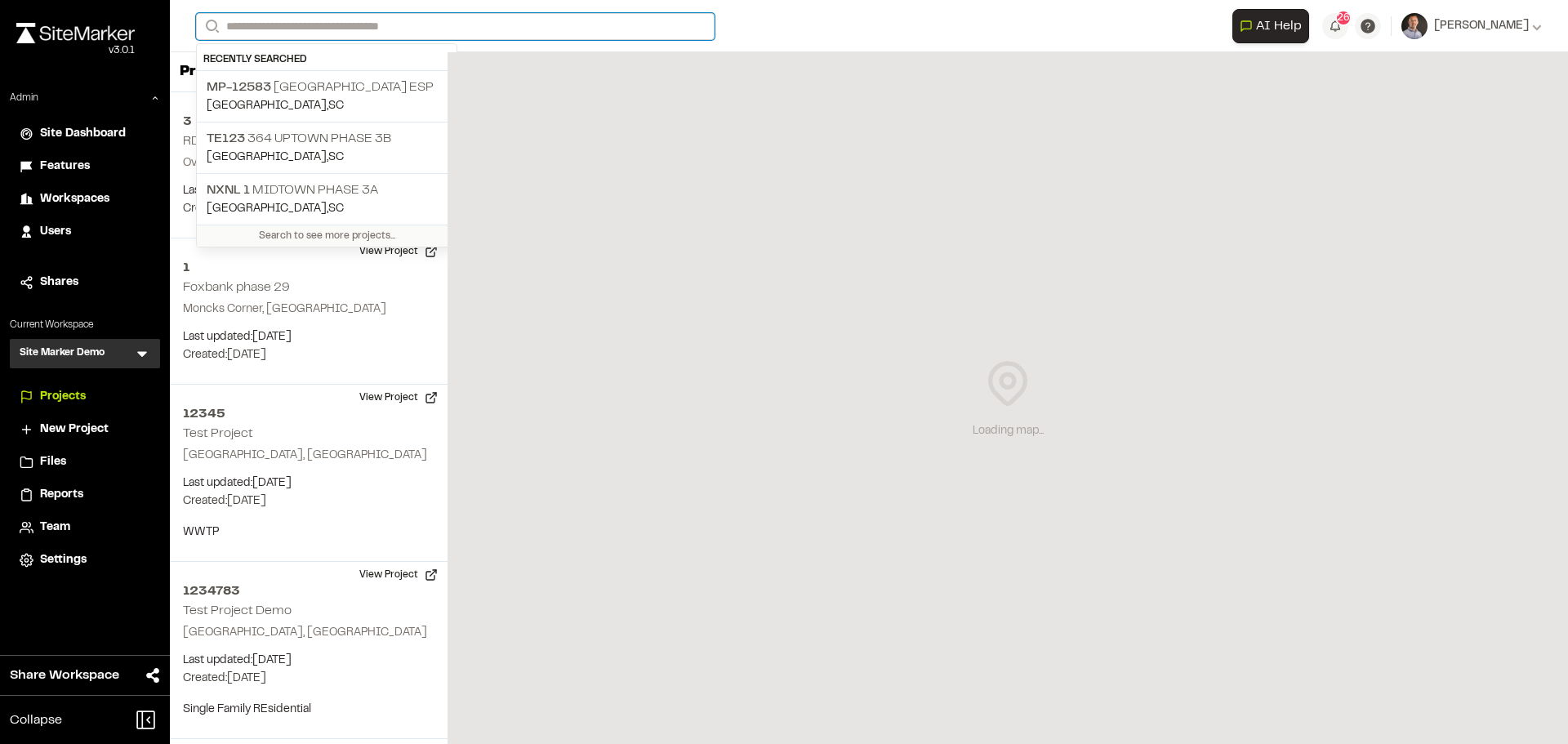
click at [389, 27] on input "Search" at bounding box center [455, 27] width 518 height 27
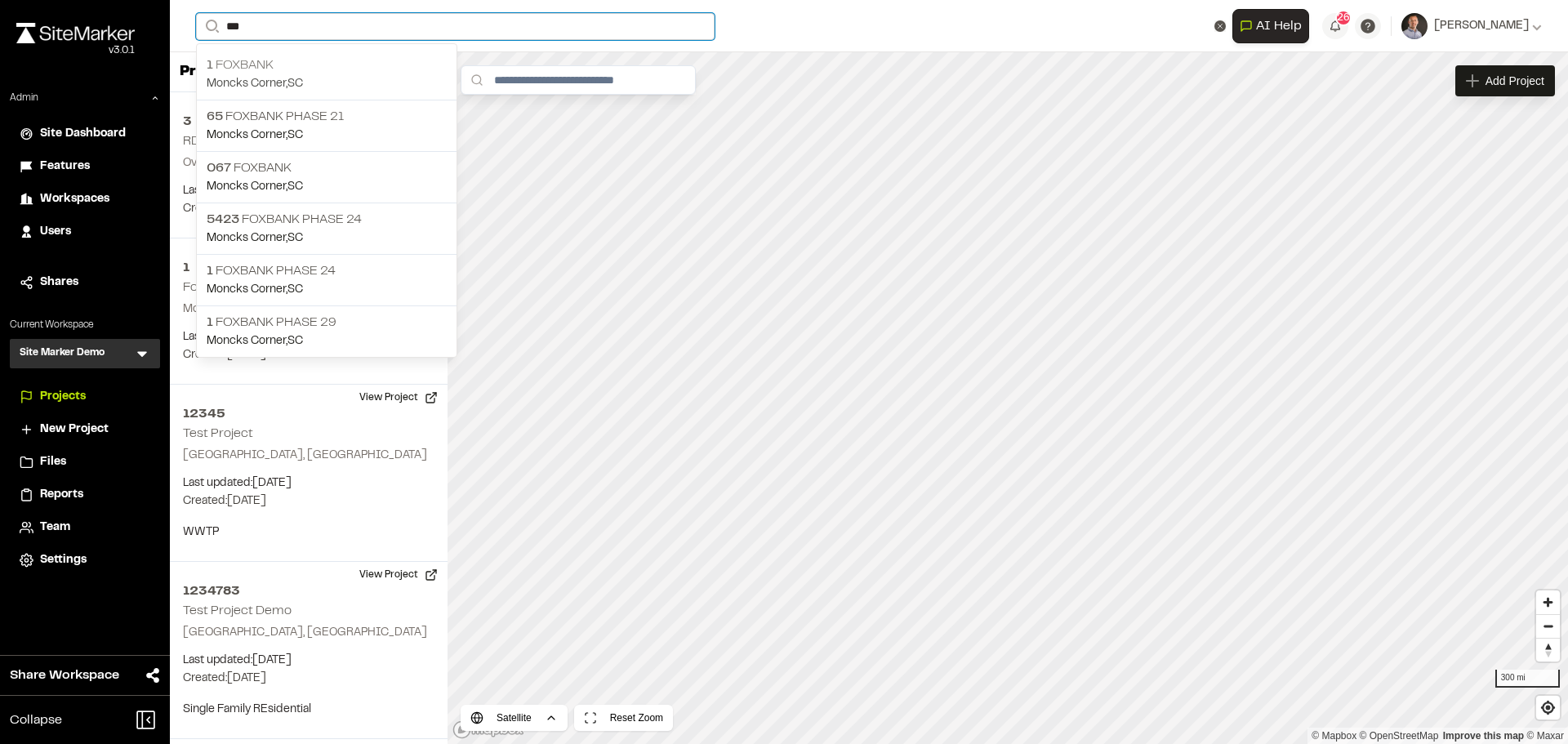
type input "***"
click at [266, 63] on p "1 Foxbank" at bounding box center [326, 65] width 240 height 20
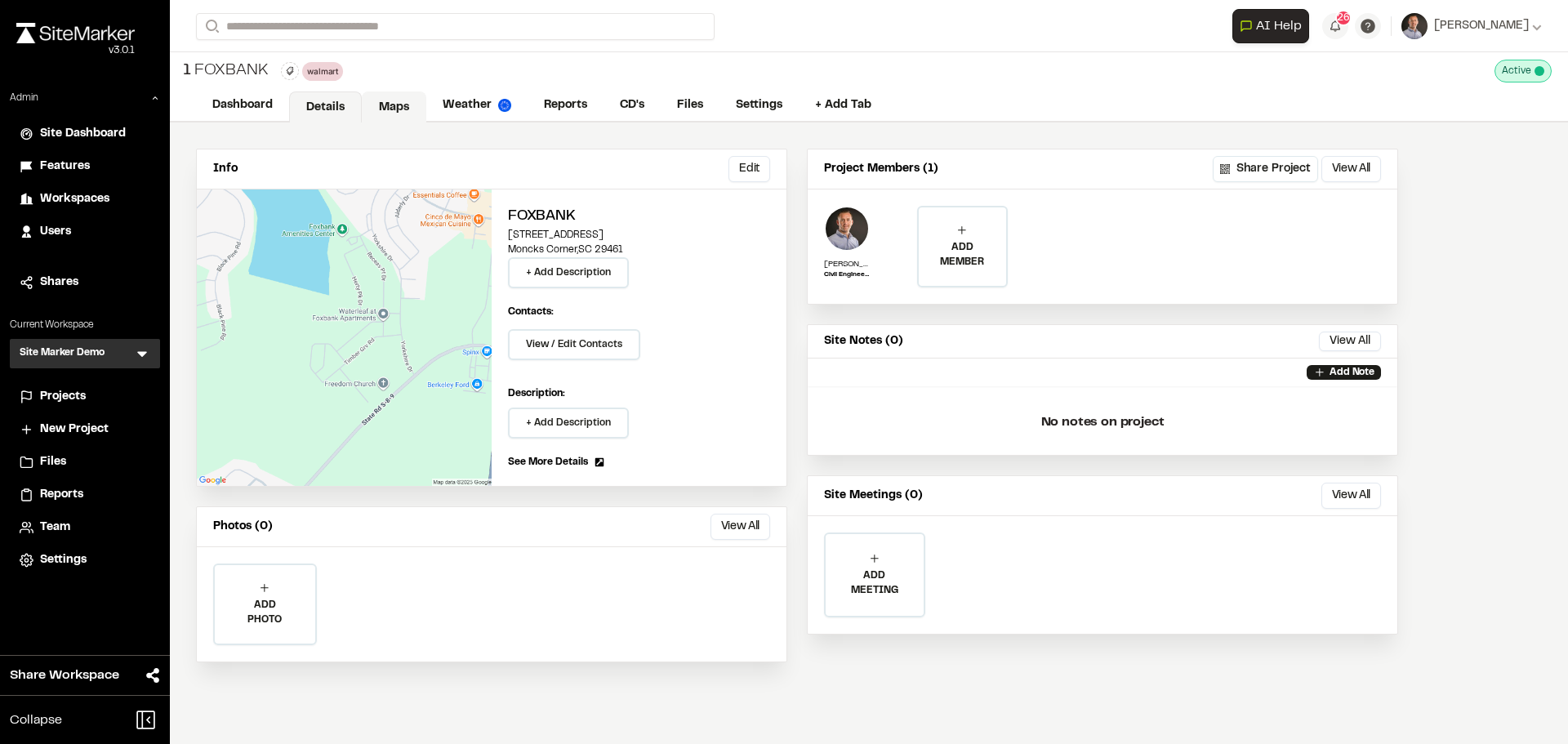
click at [401, 103] on link "Maps" at bounding box center [394, 106] width 64 height 31
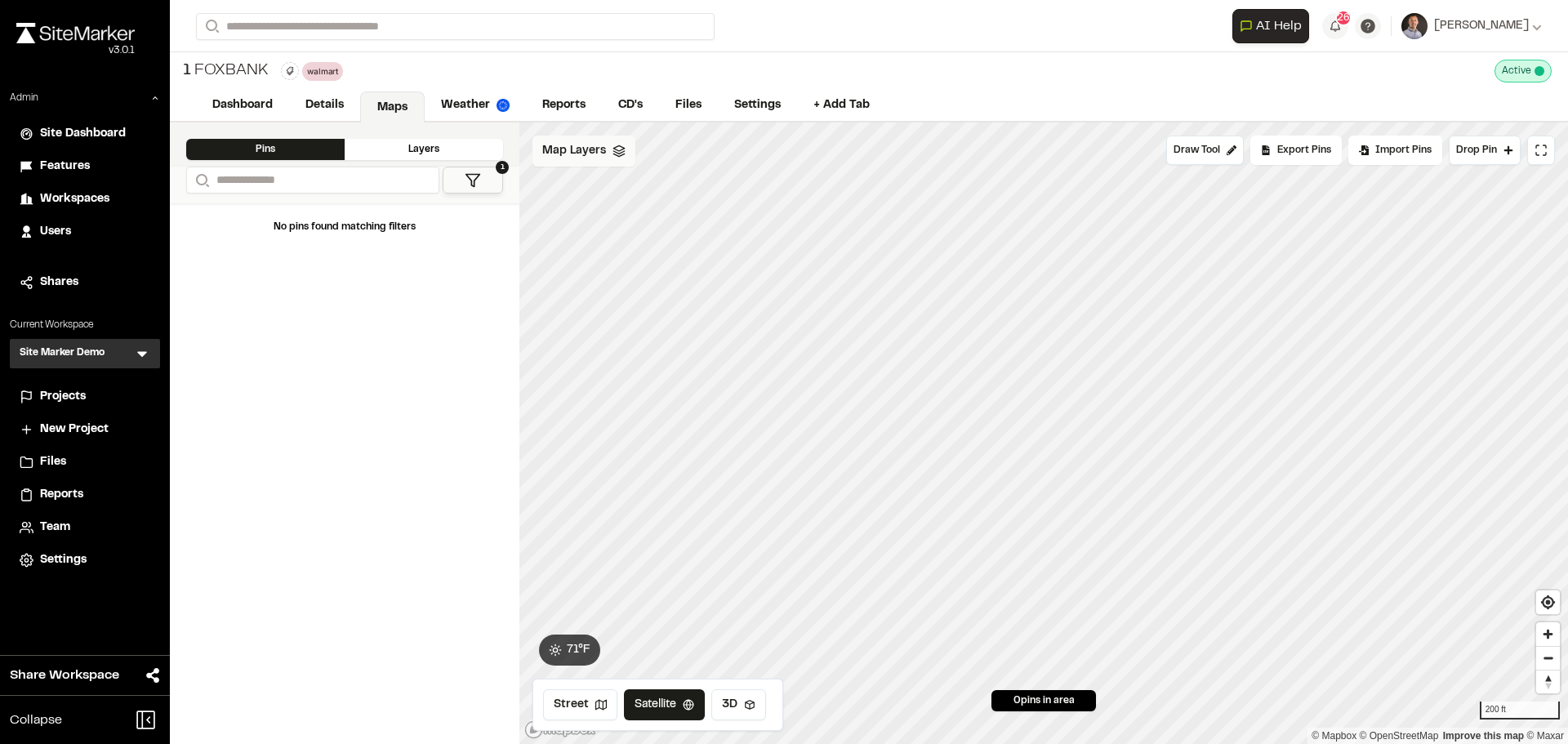
click at [585, 148] on span "Map Layers" at bounding box center [574, 151] width 63 height 18
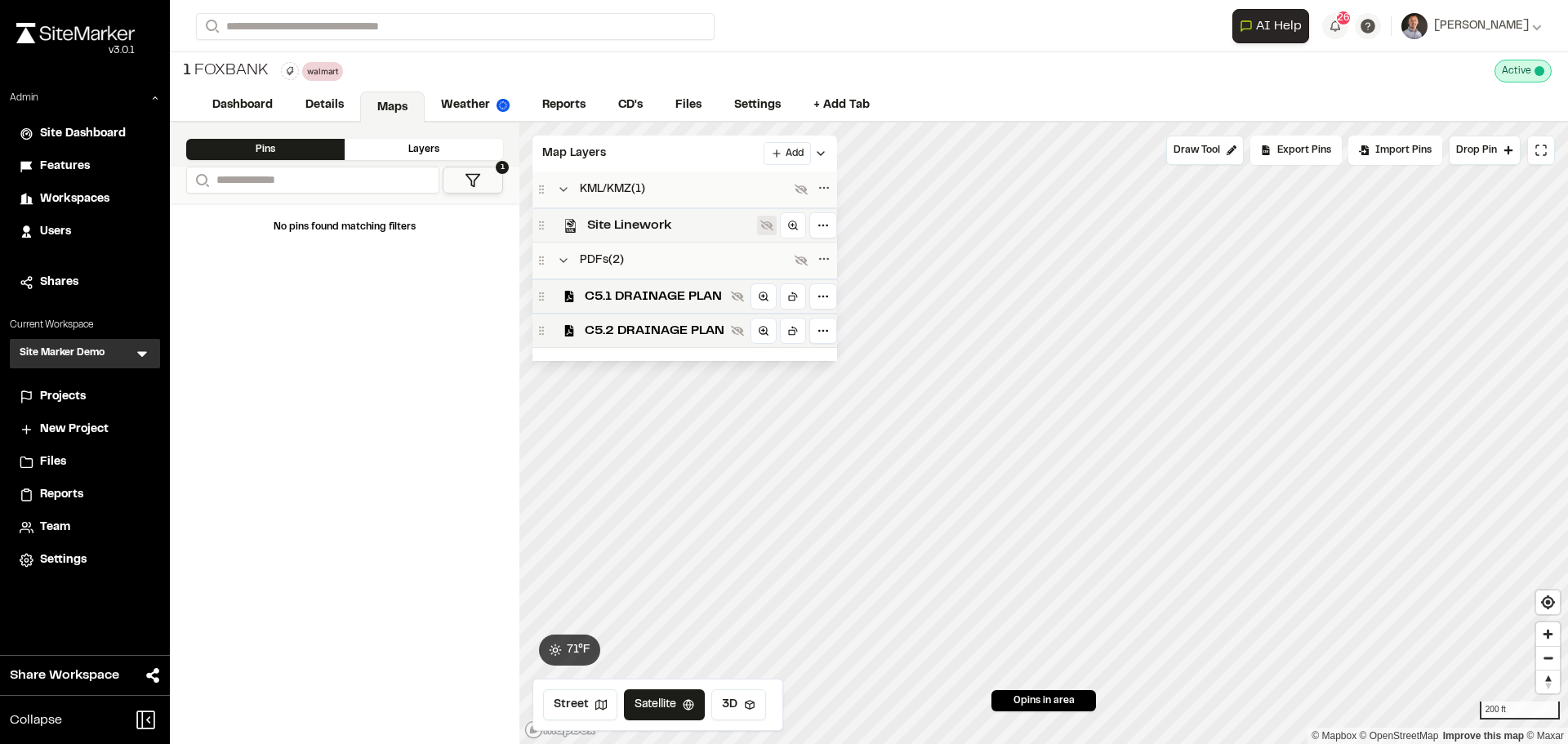
click at [765, 222] on icon at bounding box center [767, 225] width 13 height 13
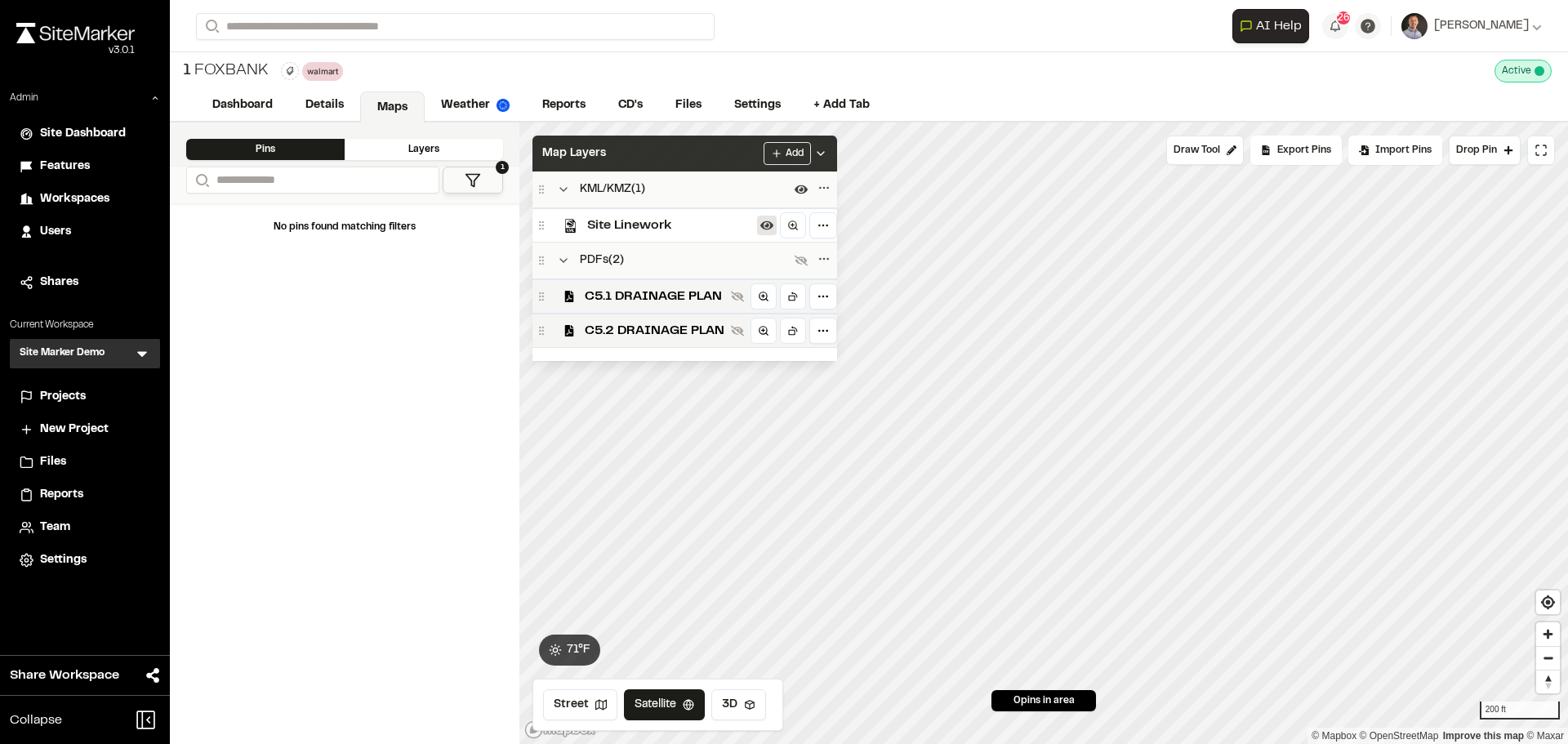
click at [675, 151] on div "Map Layers Add" at bounding box center [684, 154] width 305 height 36
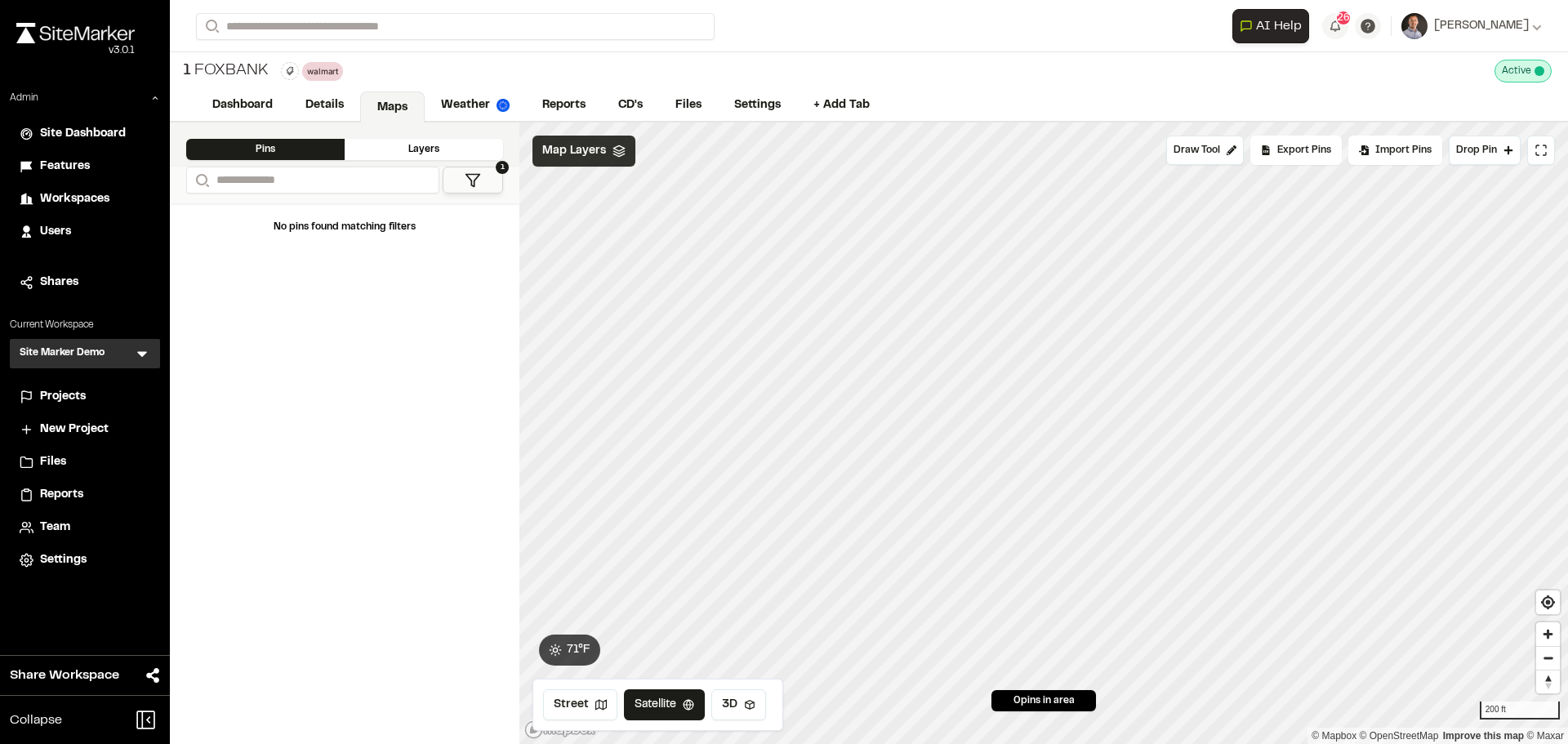
click at [581, 151] on span "Map Layers" at bounding box center [574, 151] width 63 height 18
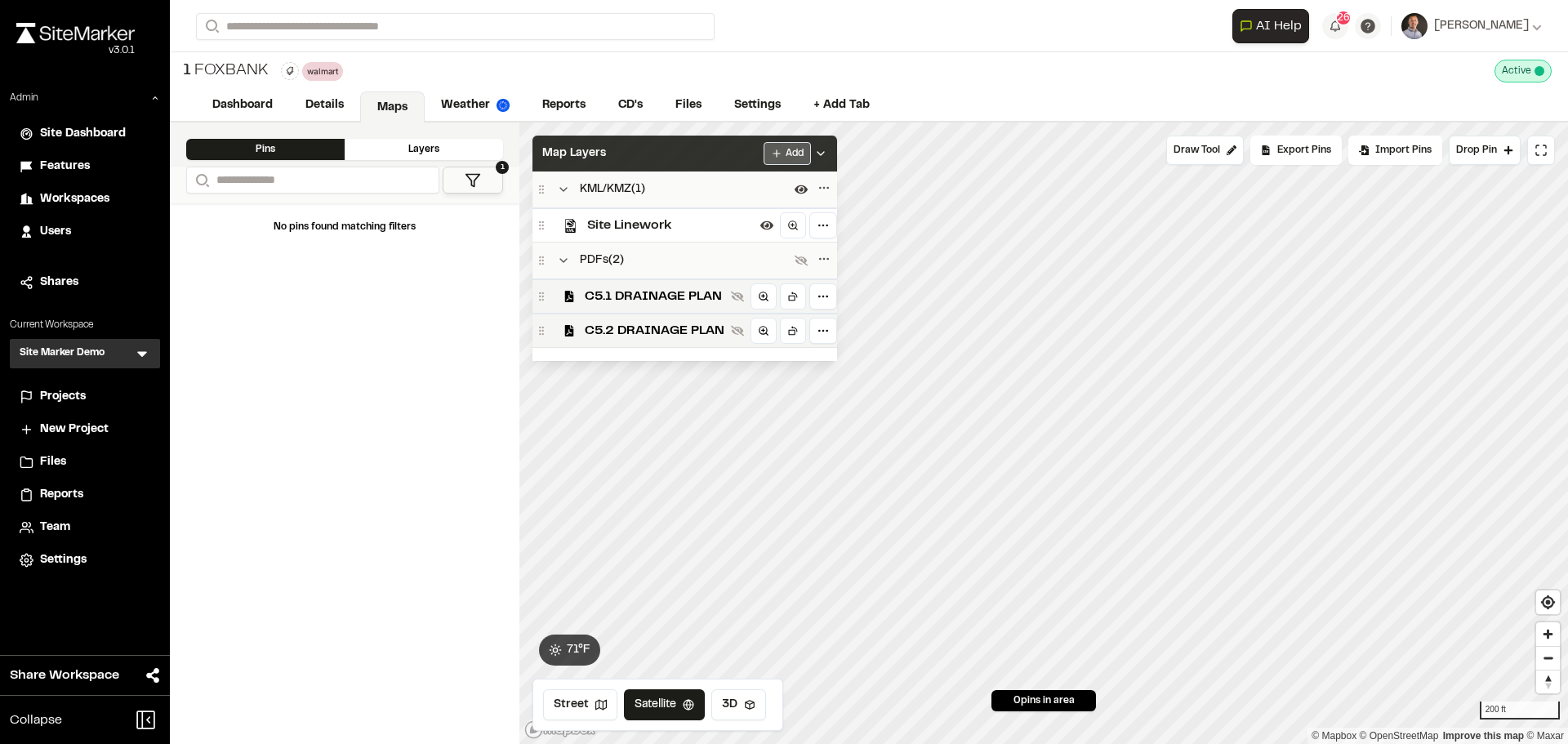
click at [794, 156] on html "Close sidebar v 3.0.1 Admin Site Dashboard Features Workspaces Users Shares Cur…" at bounding box center [784, 372] width 1568 height 744
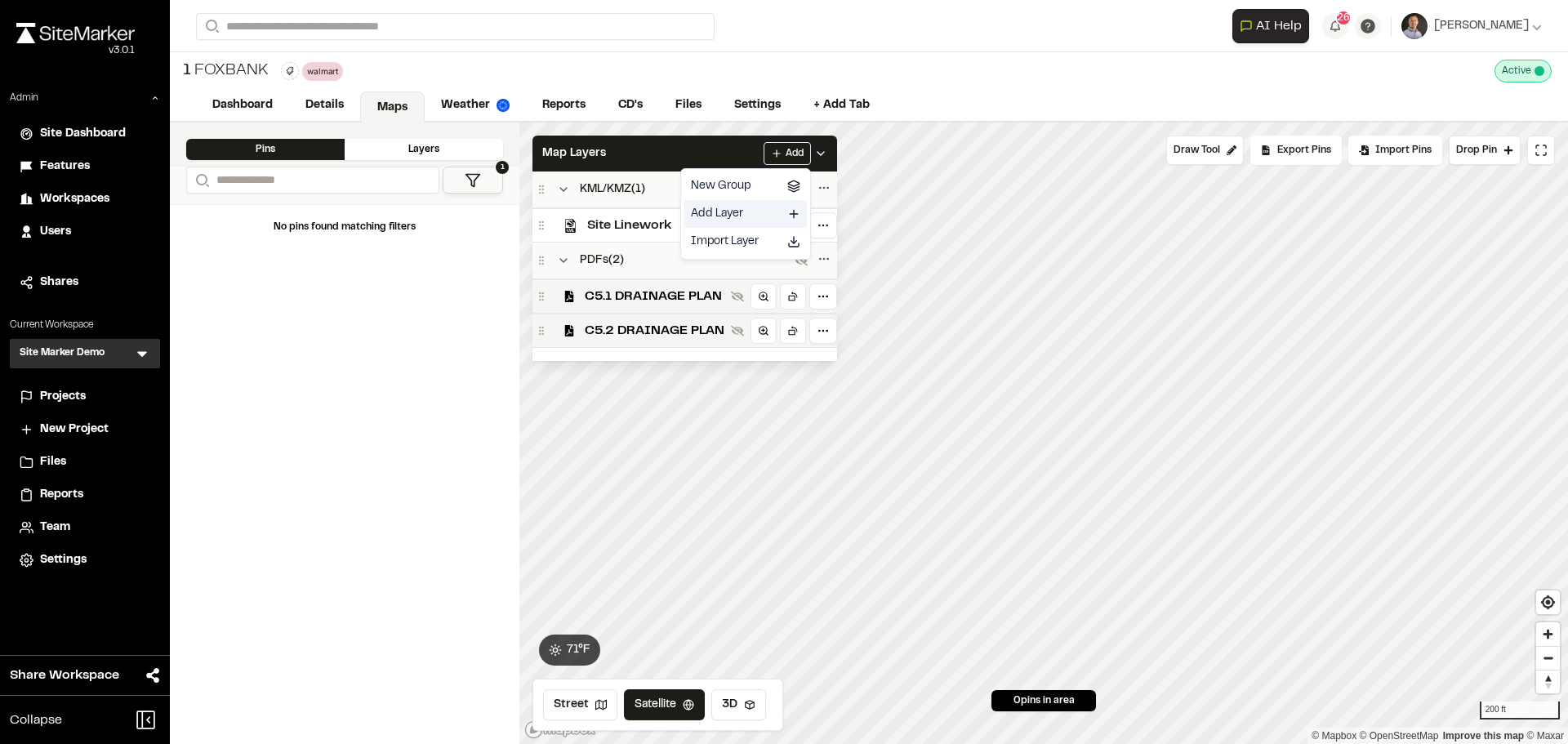
click at [790, 213] on icon at bounding box center [793, 213] width 13 height 13
select select "****"
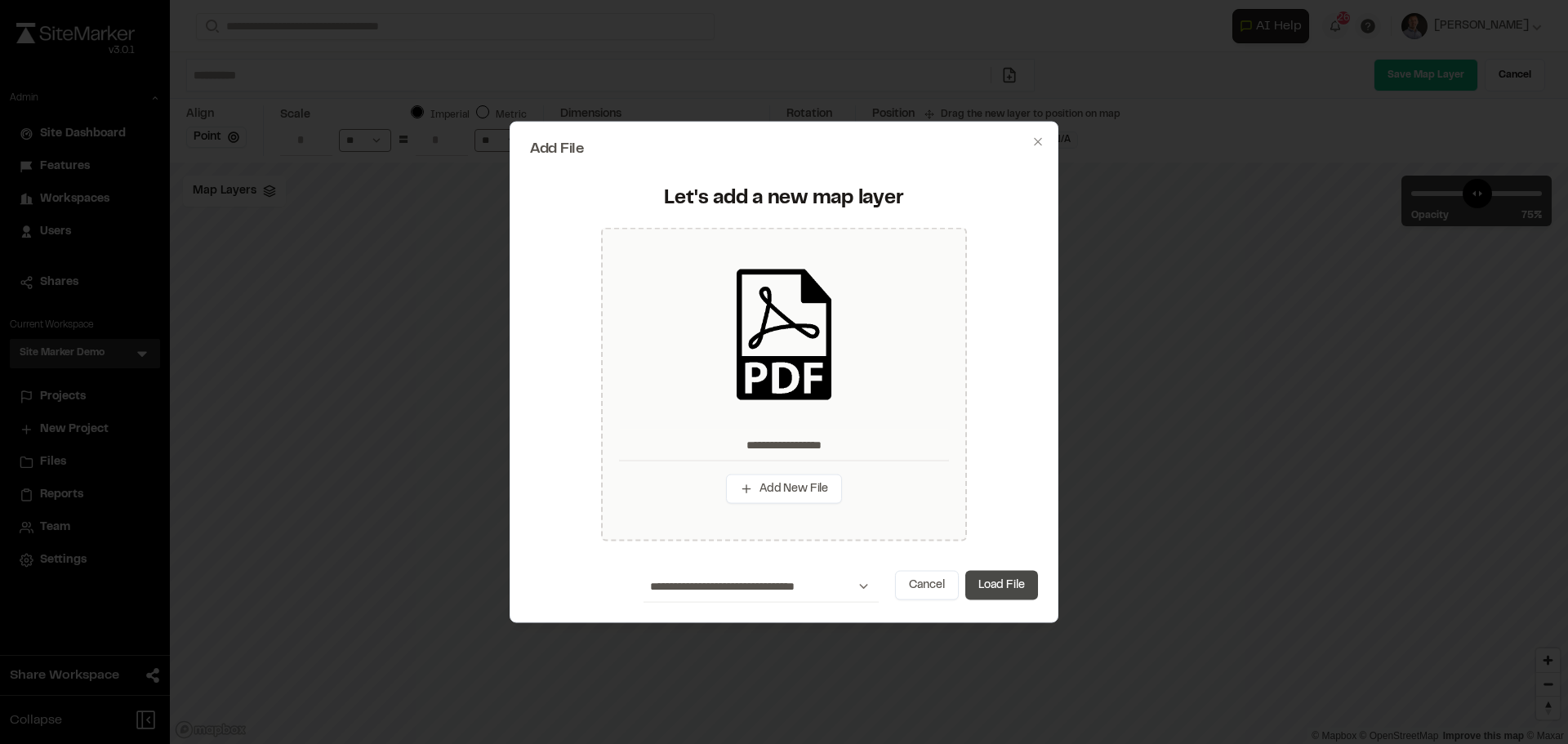
click at [1002, 587] on button "Load File" at bounding box center [1001, 585] width 72 height 29
type input "**********"
type input "****"
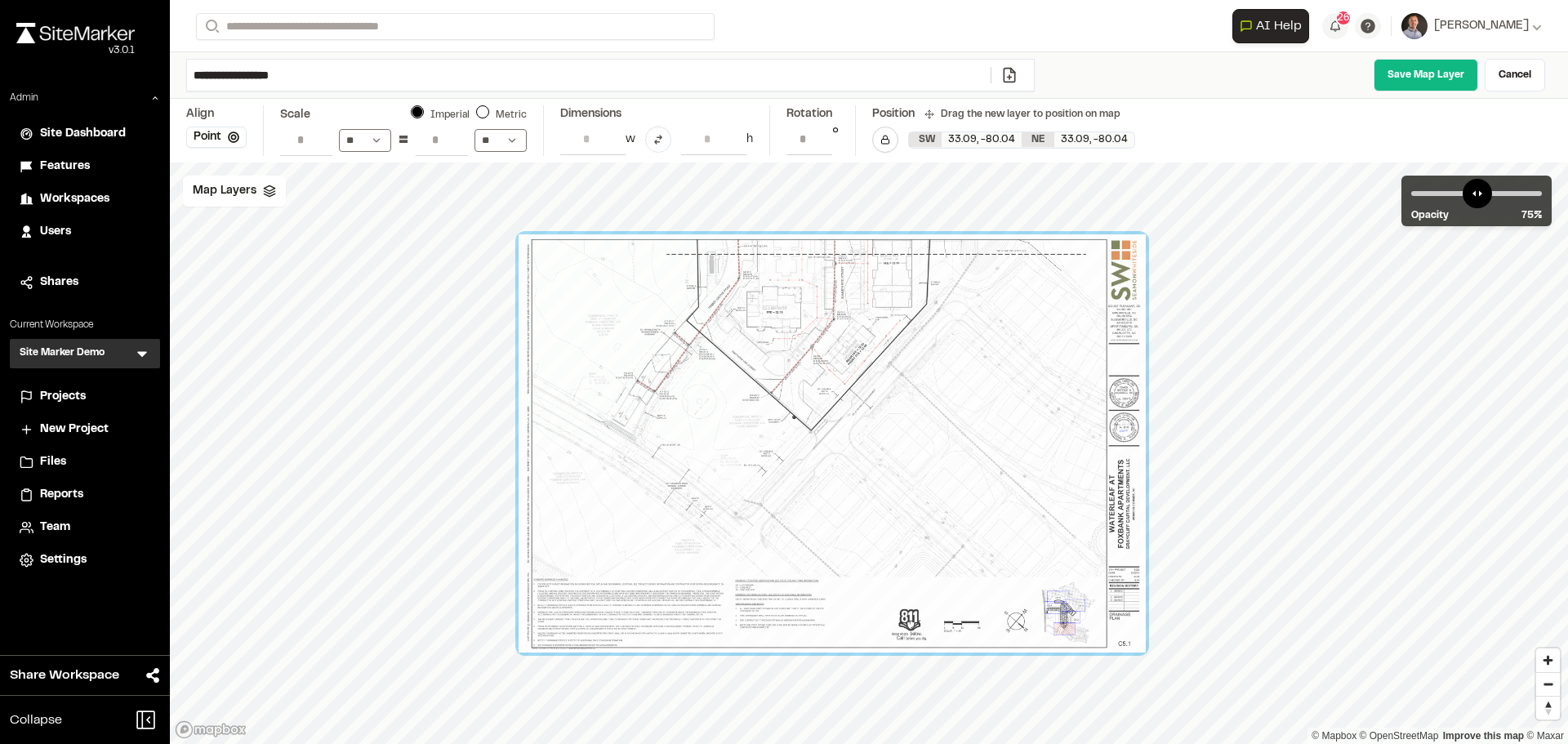
drag, startPoint x: 869, startPoint y: 500, endPoint x: 834, endPoint y: 495, distance: 35.4
click at [834, 495] on div at bounding box center [832, 443] width 627 height 418
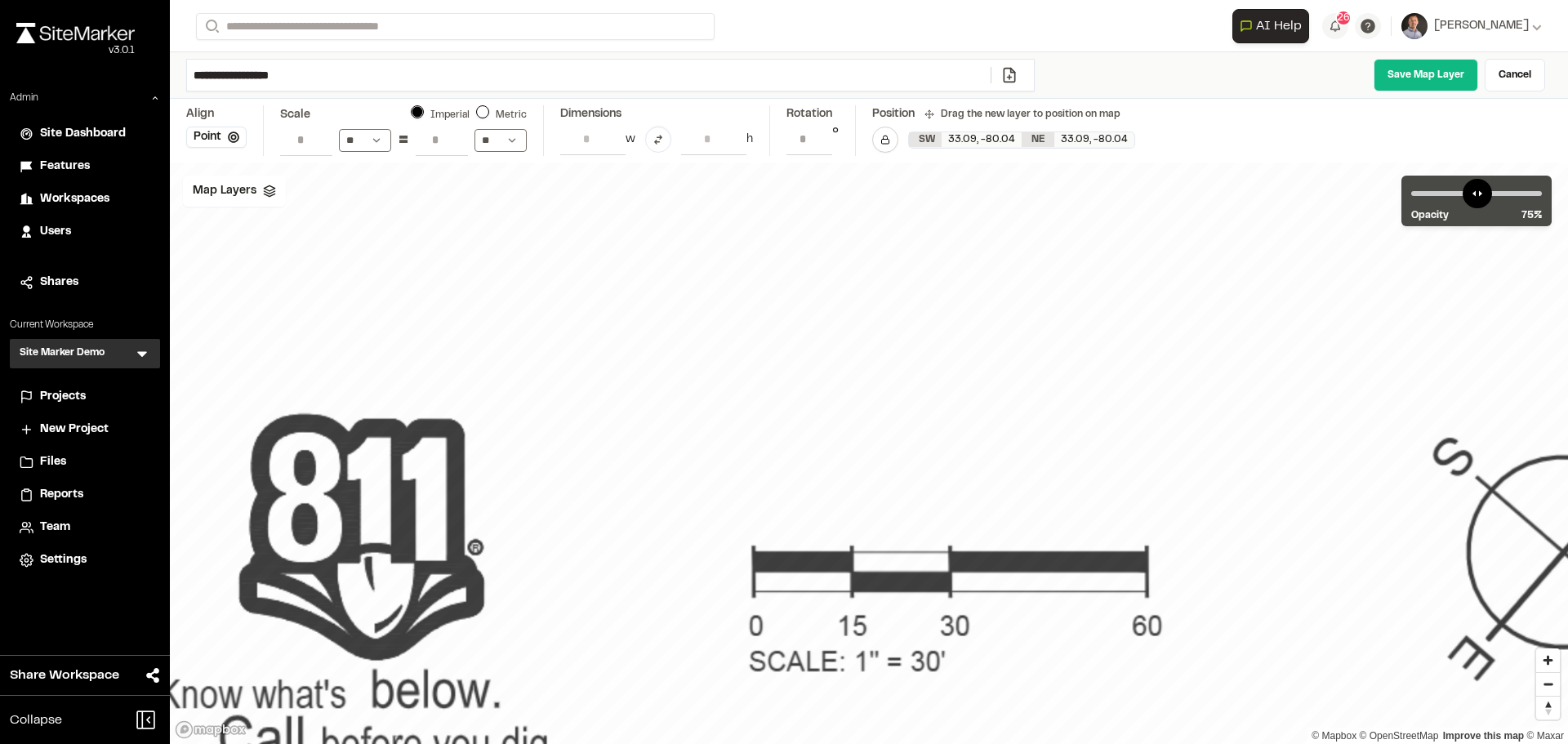
click at [433, 144] on input "**" at bounding box center [441, 139] width 53 height 31
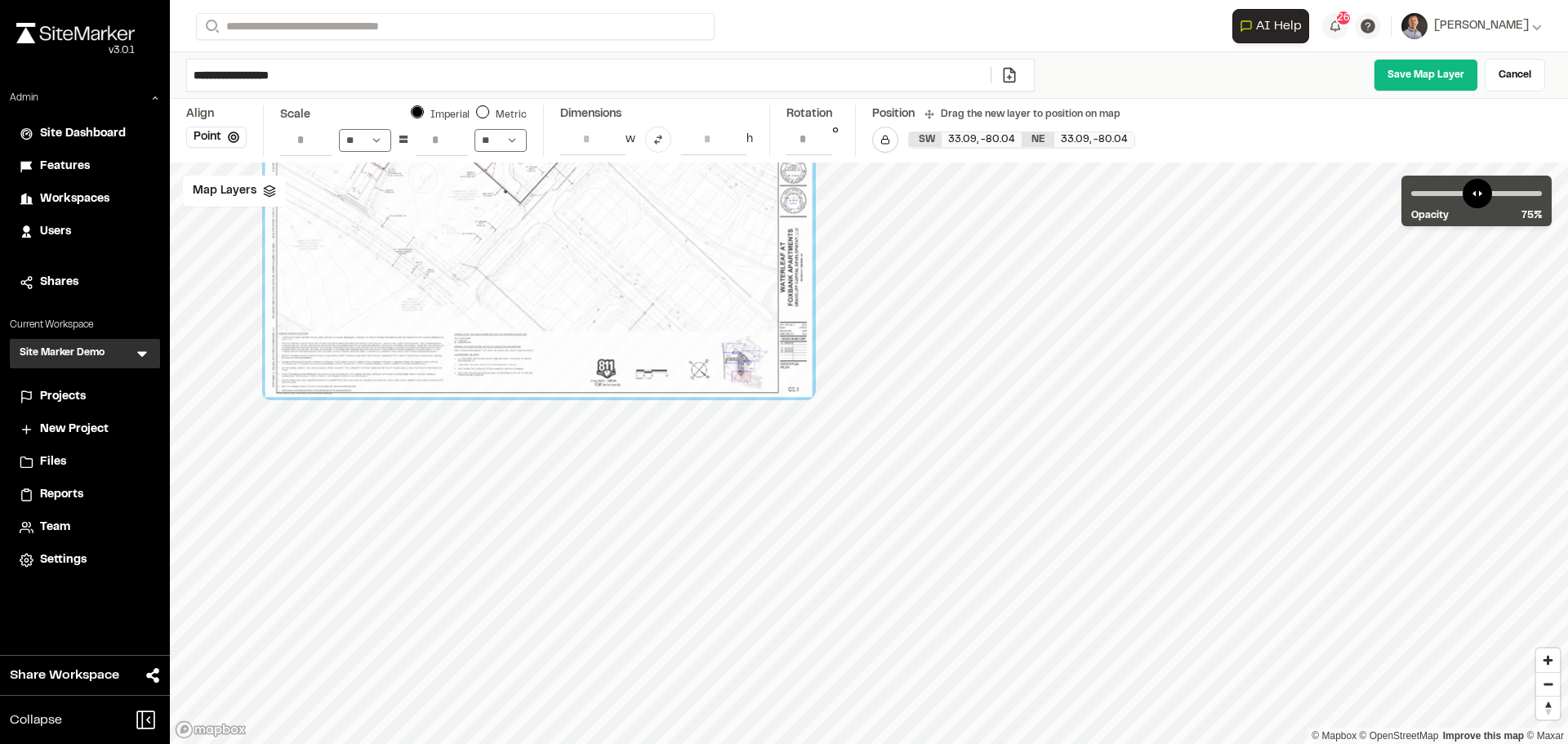
type input "**"
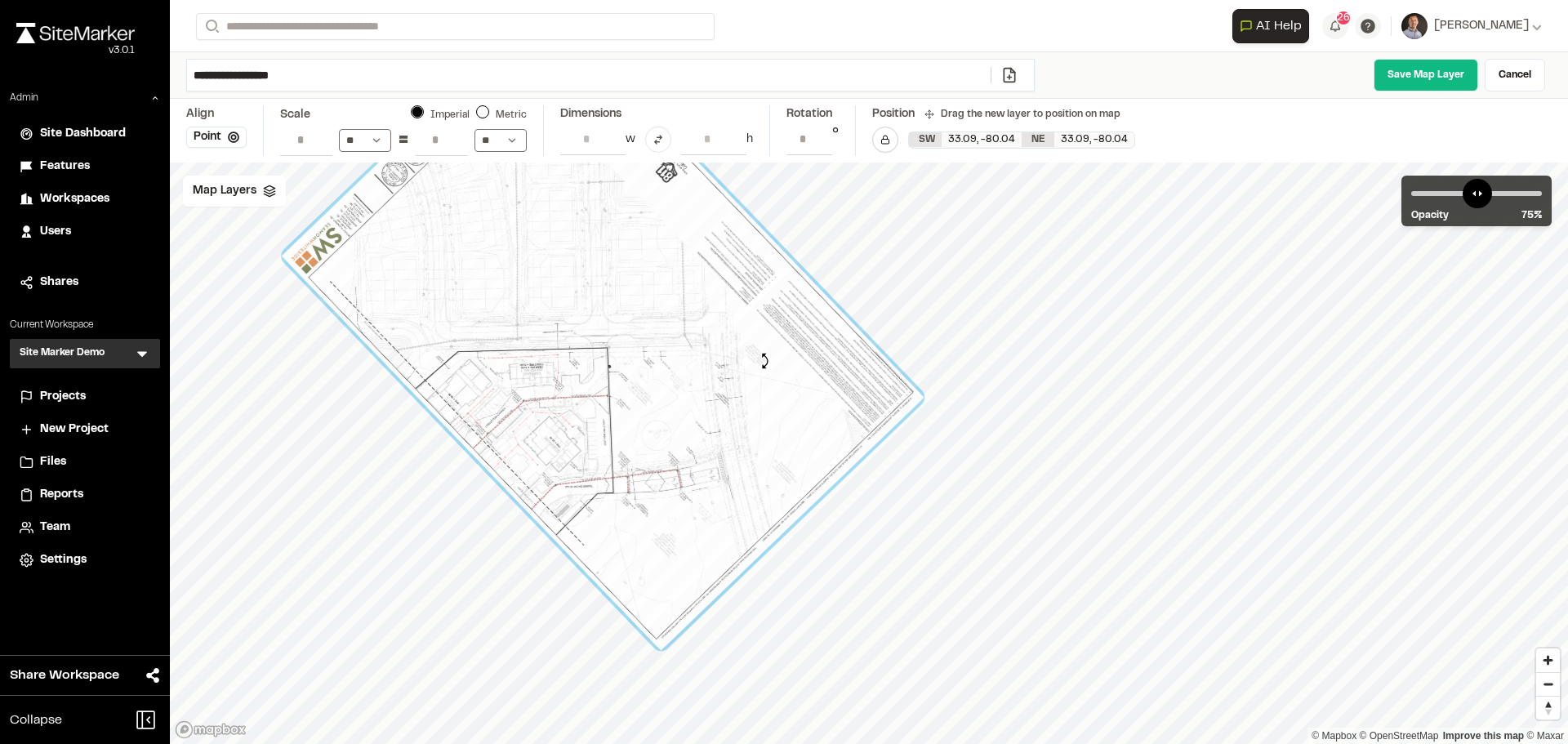
type input "**********"
drag, startPoint x: 322, startPoint y: 518, endPoint x: 767, endPoint y: 371, distance: 468.7
click at [767, 371] on div at bounding box center [602, 327] width 633 height 652
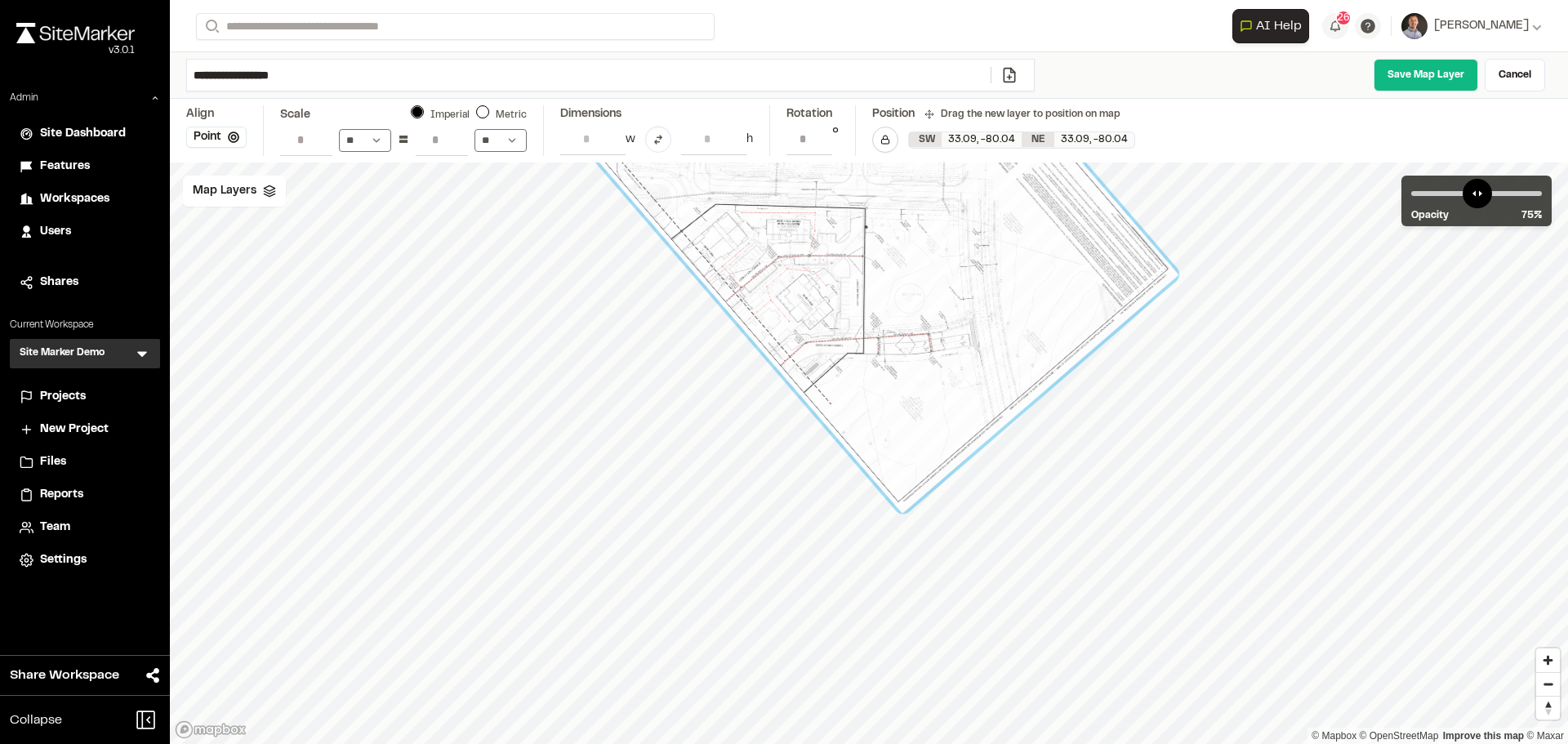
drag, startPoint x: 627, startPoint y: 387, endPoint x: 876, endPoint y: 254, distance: 282.3
click at [873, 255] on div at bounding box center [861, 188] width 633 height 652
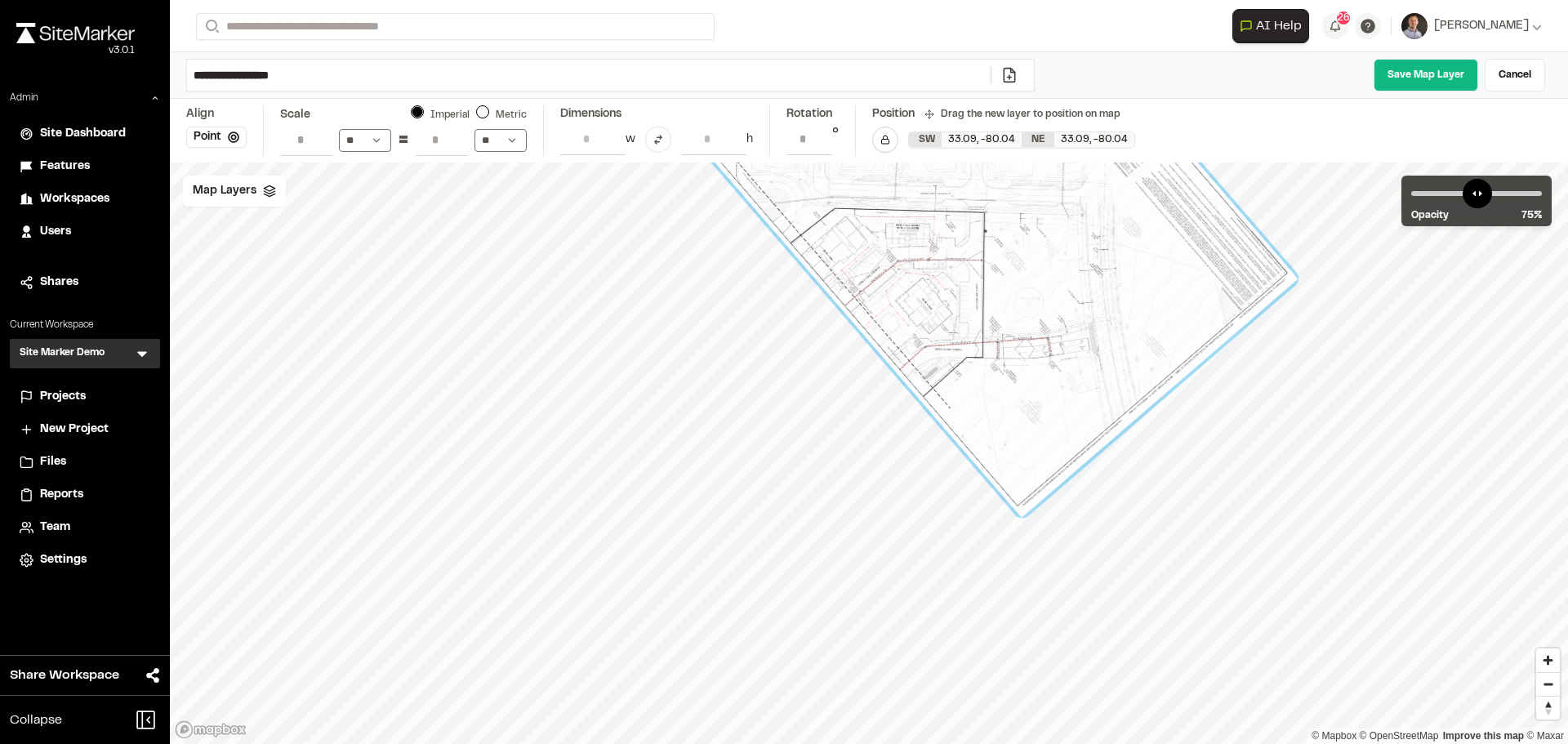
drag, startPoint x: 630, startPoint y: 342, endPoint x: 753, endPoint y: 309, distance: 127.3
click at [753, 309] on div at bounding box center [981, 191] width 547 height 365
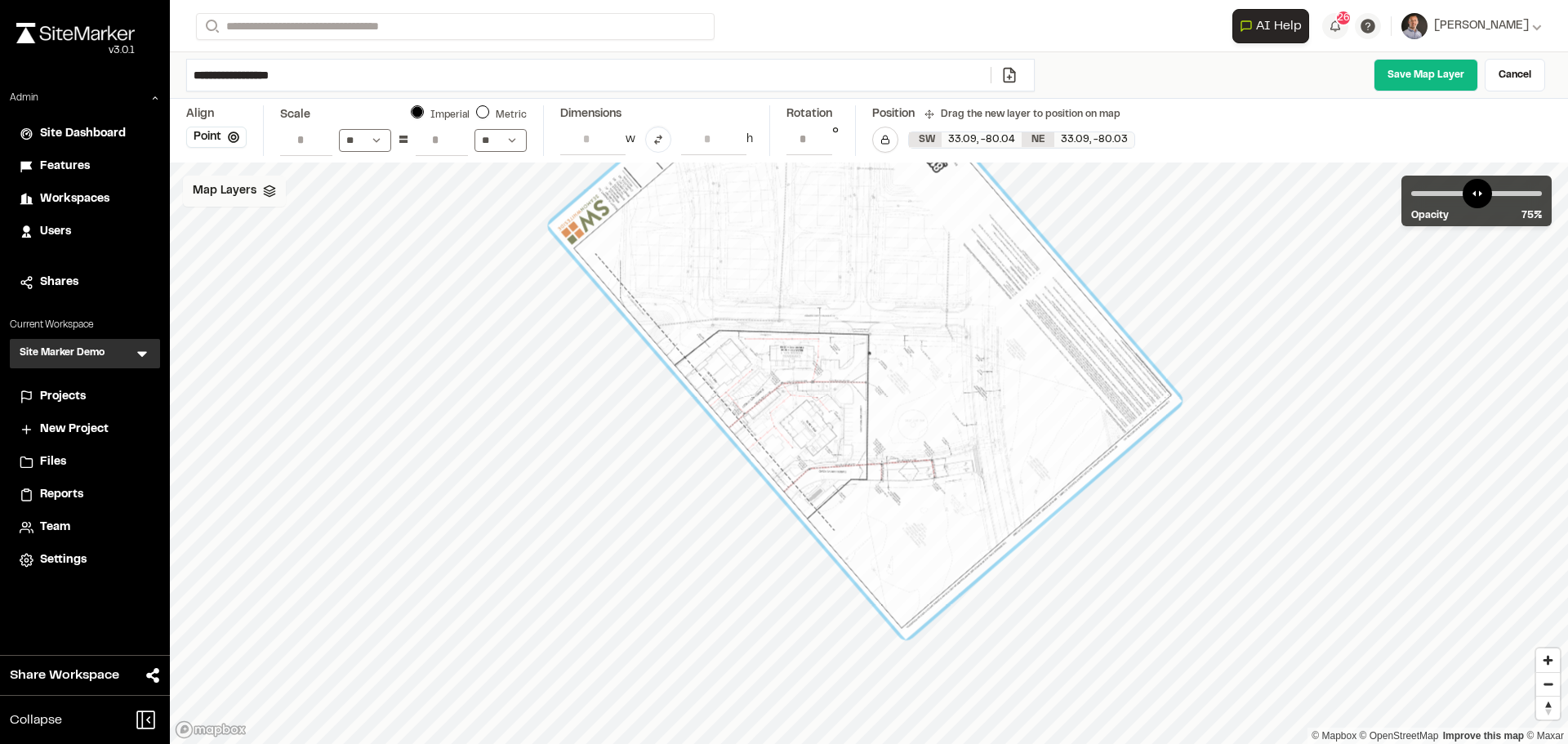
click at [226, 191] on span "Map Layers" at bounding box center [224, 191] width 63 height 18
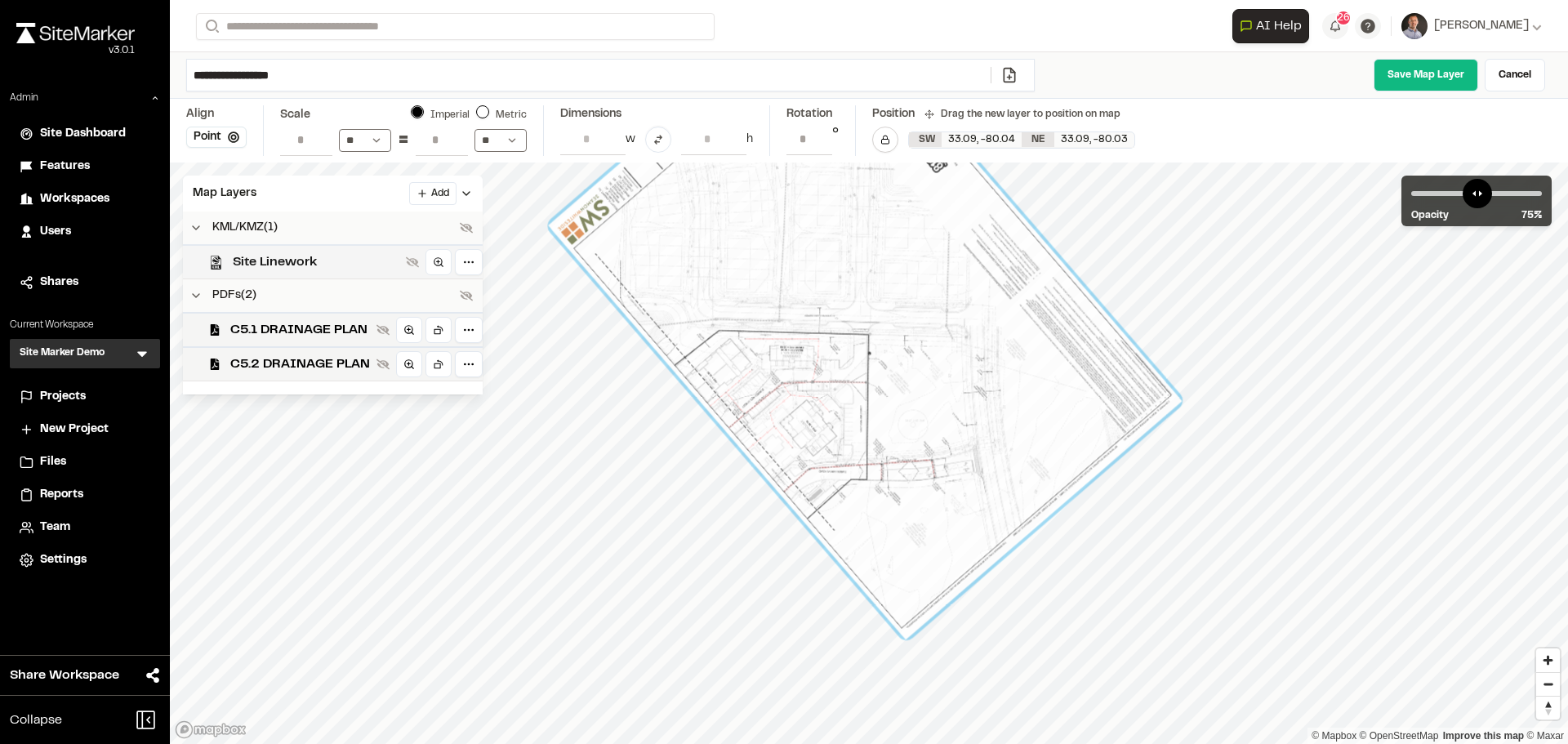
click at [341, 260] on span "Site Linework" at bounding box center [316, 262] width 166 height 20
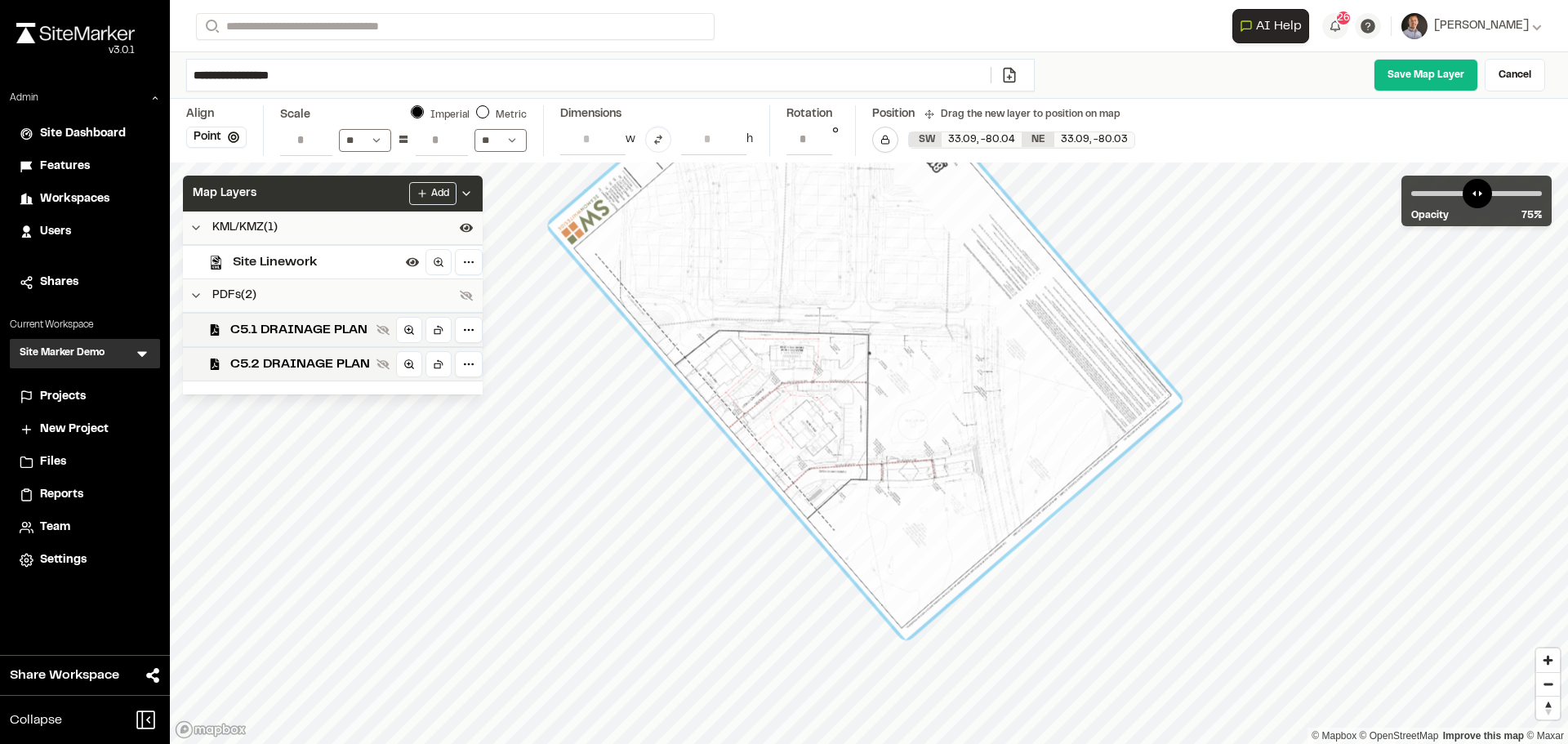
click at [342, 188] on div "Map Layers Add" at bounding box center [332, 194] width 299 height 36
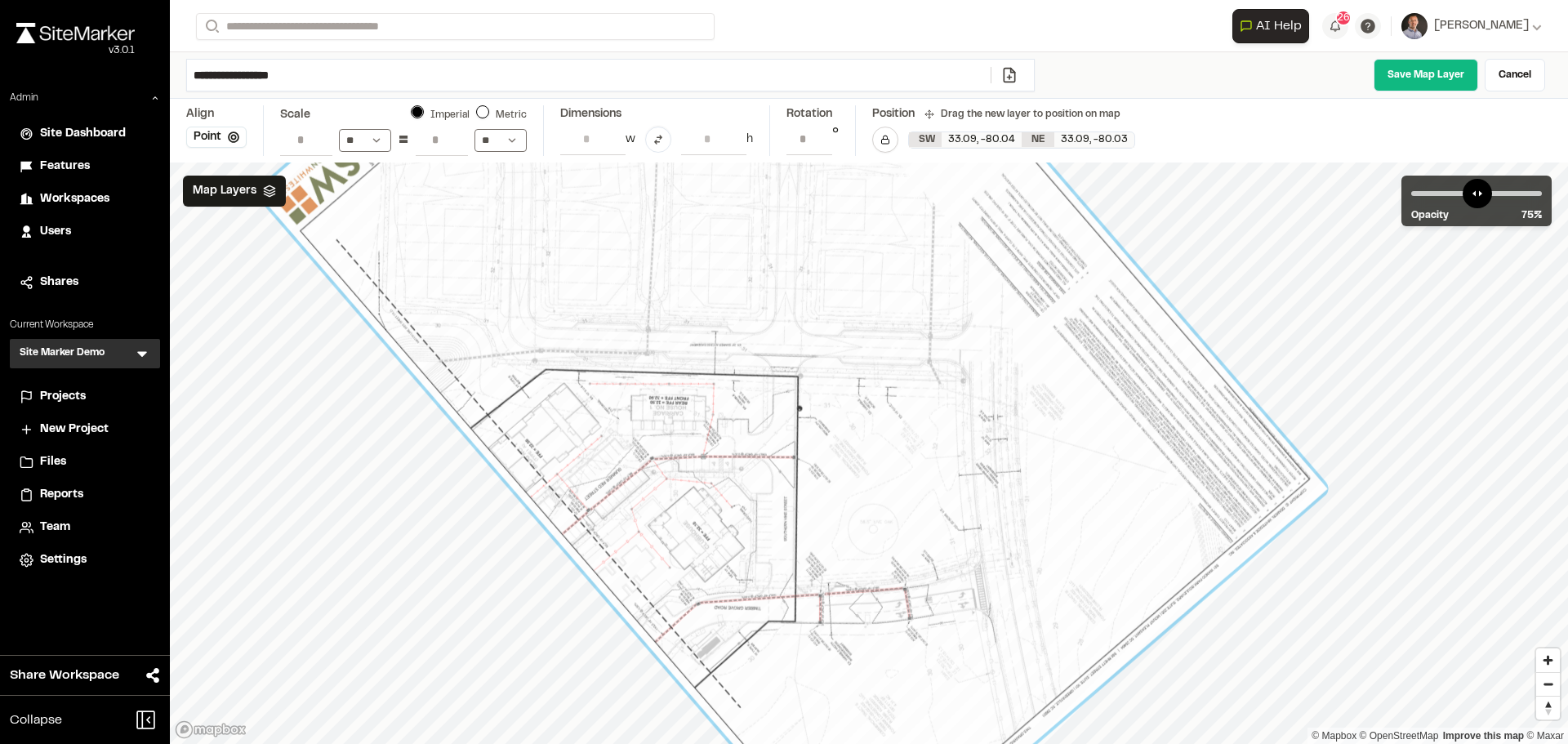
drag, startPoint x: 822, startPoint y: 436, endPoint x: 675, endPoint y: 482, distance: 154.0
click at [675, 482] on div at bounding box center [792, 340] width 1070 height 1102
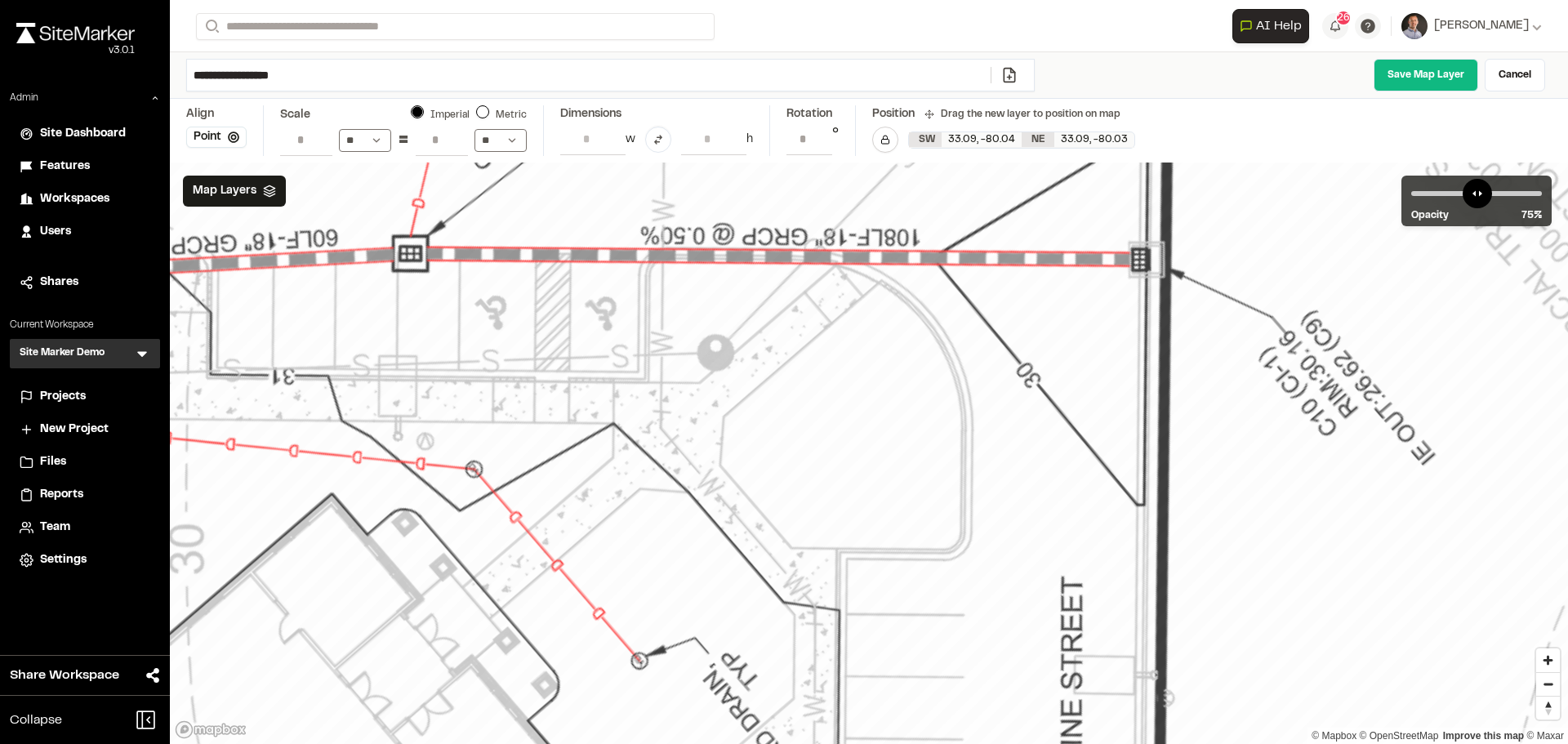
drag, startPoint x: 717, startPoint y: 449, endPoint x: 732, endPoint y: 441, distance: 17.0
click at [1424, 71] on link "Cancel" at bounding box center [1515, 75] width 61 height 33
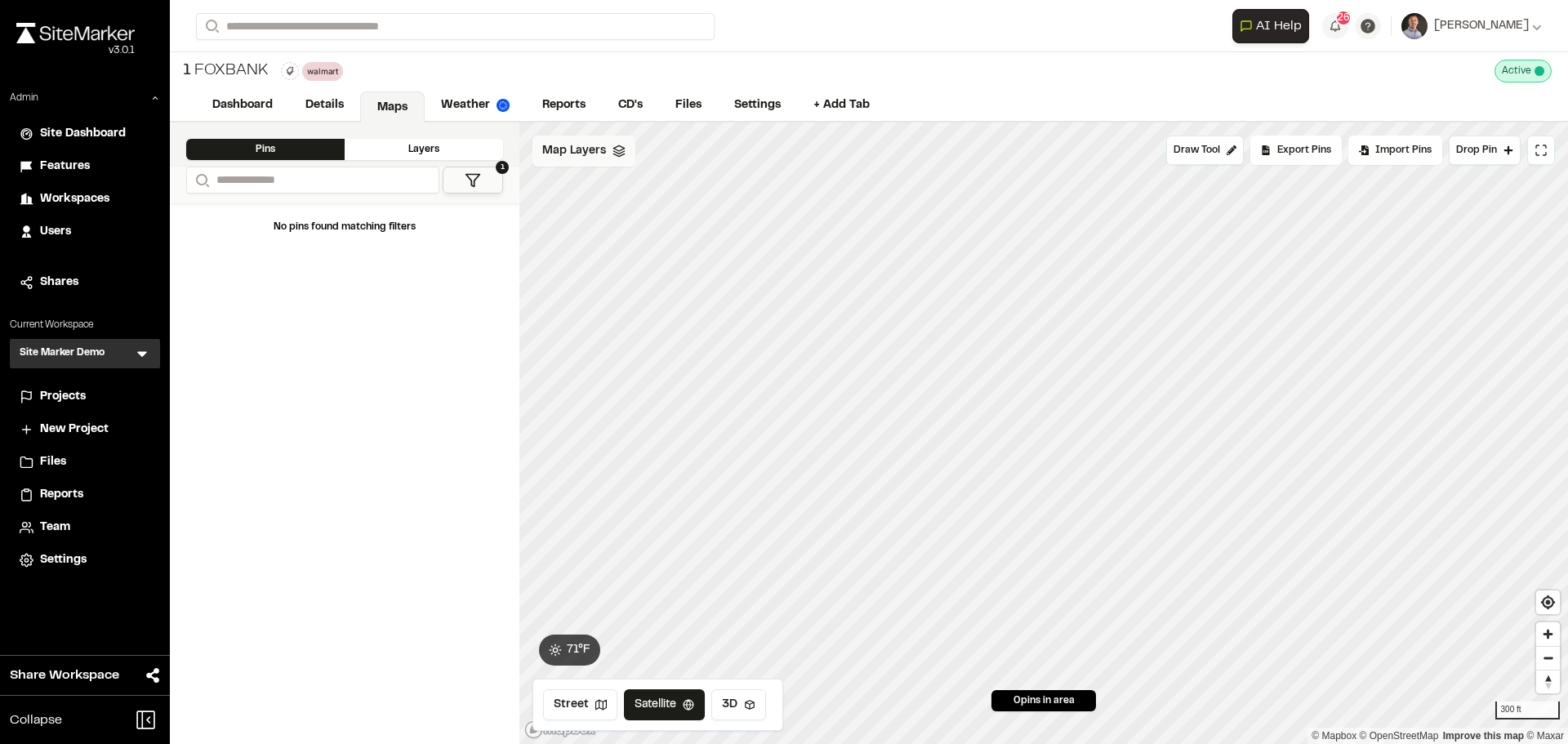
click at [588, 144] on span "Map Layers" at bounding box center [574, 151] width 63 height 18
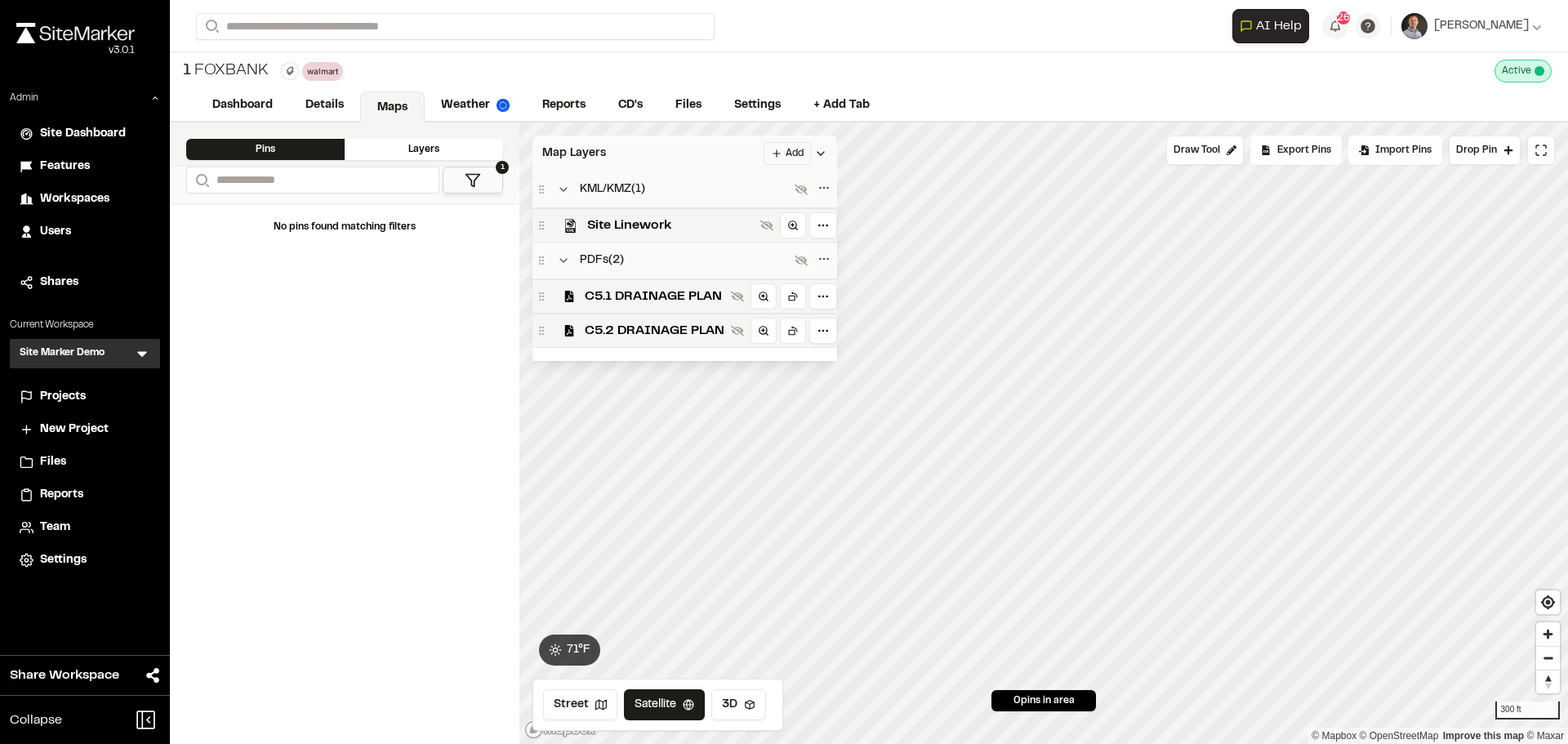
click at [785, 150] on html "Close sidebar v 3.0.1 Admin Site Dashboard Features Workspaces Users Shares Cur…" at bounding box center [784, 372] width 1568 height 744
click at [737, 218] on link "Add Layer" at bounding box center [745, 213] width 122 height 28
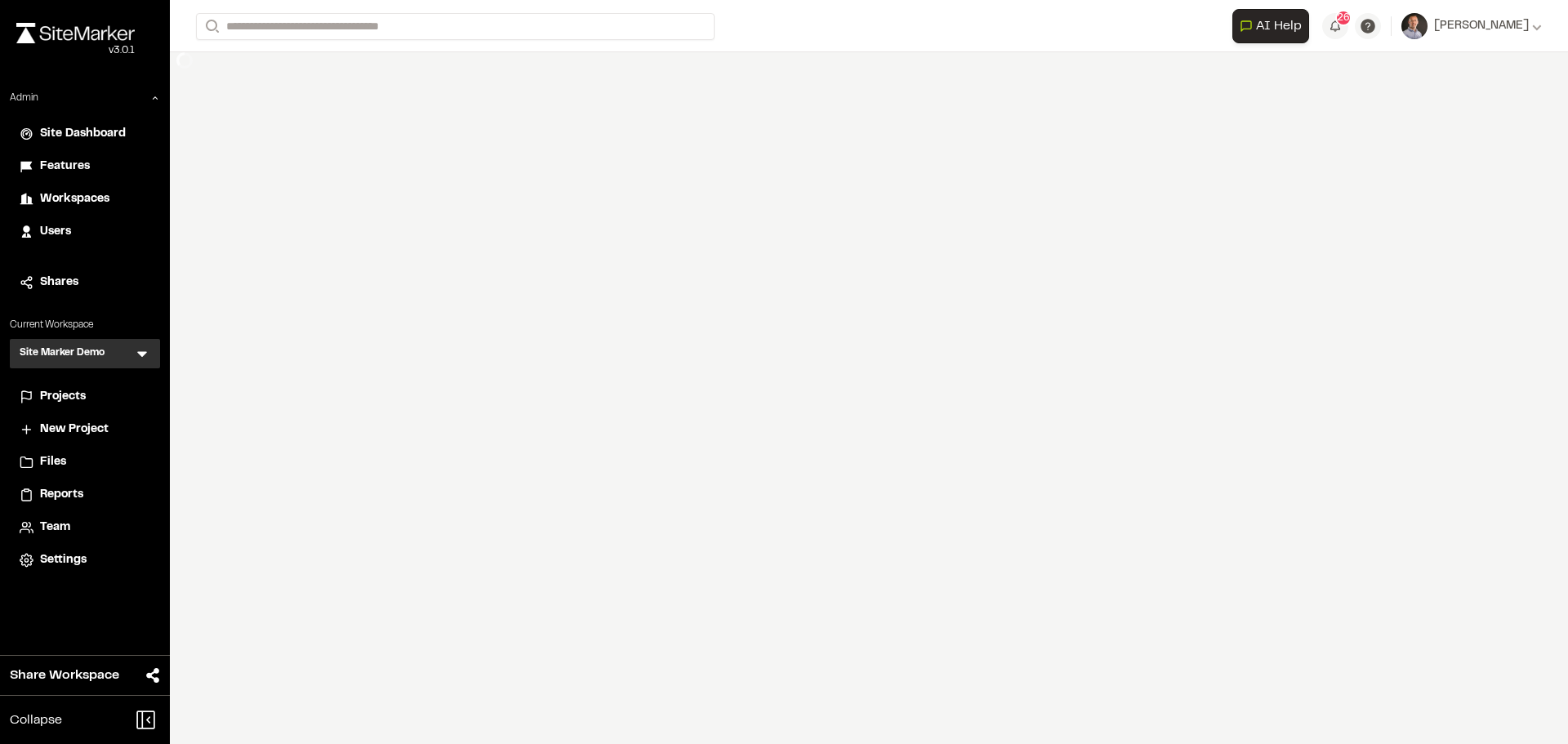
select select "****"
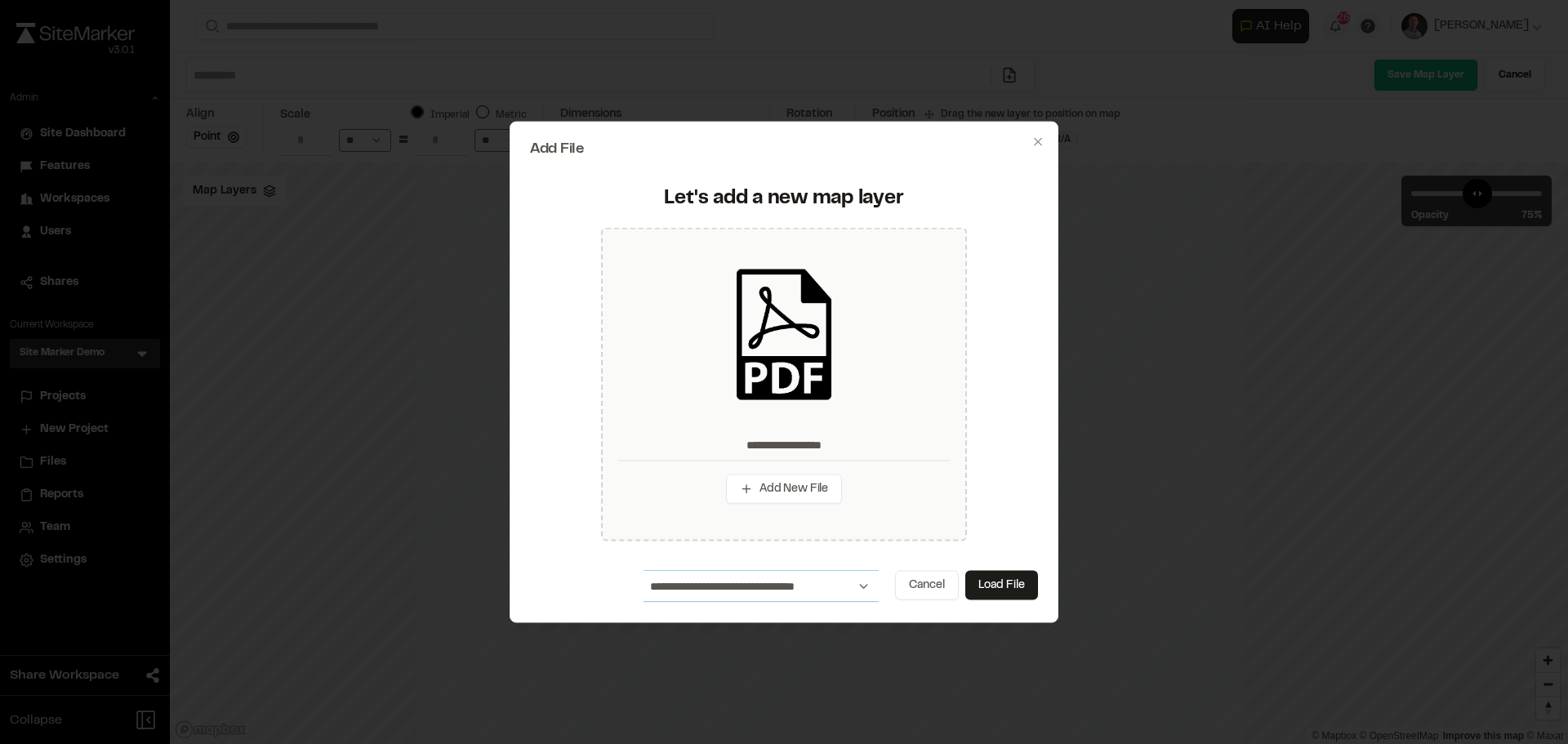
click at [857, 584] on select "**********" at bounding box center [760, 586] width 235 height 31
select select "****"
click at [643, 571] on select "**********" at bounding box center [760, 586] width 235 height 31
click at [1002, 579] on button "Load File" at bounding box center [1001, 585] width 72 height 29
type input "**********"
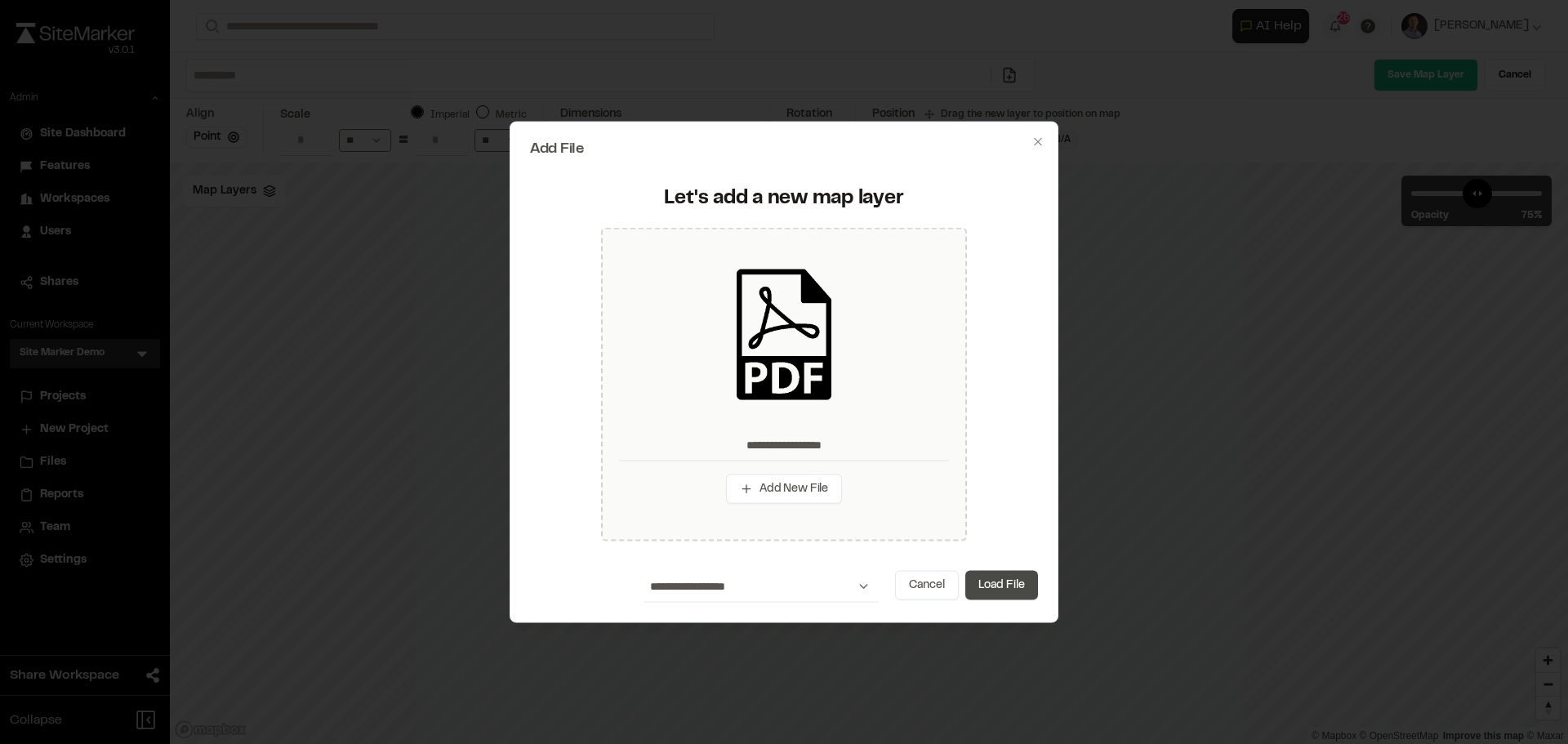
type input "****"
type input "**********"
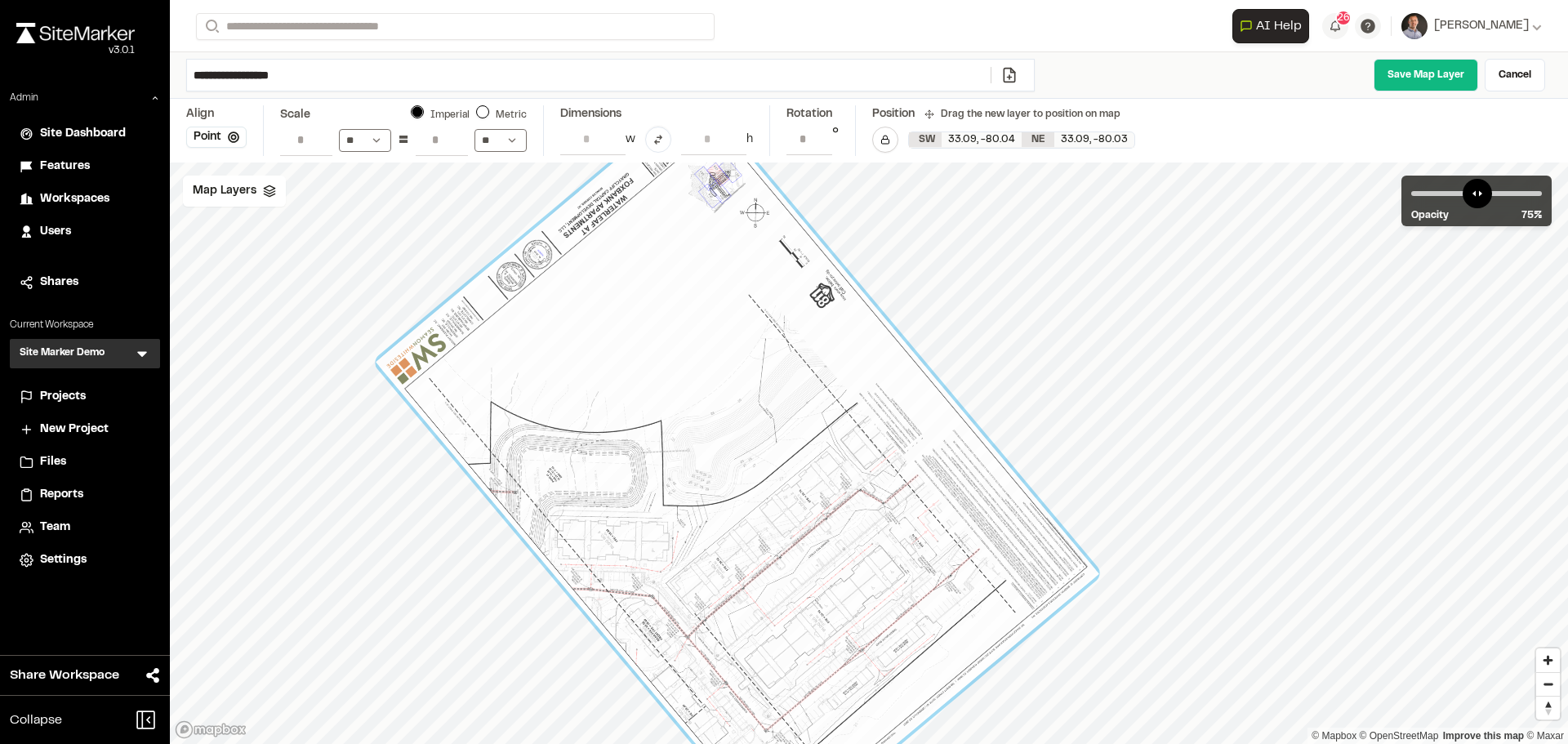
drag, startPoint x: 820, startPoint y: 487, endPoint x: 690, endPoint y: 507, distance: 131.5
click at [690, 507] on div at bounding box center [737, 467] width 724 height 748
drag, startPoint x: 235, startPoint y: 186, endPoint x: 250, endPoint y: 199, distance: 19.8
click at [235, 188] on span "Map Layers" at bounding box center [224, 191] width 63 height 18
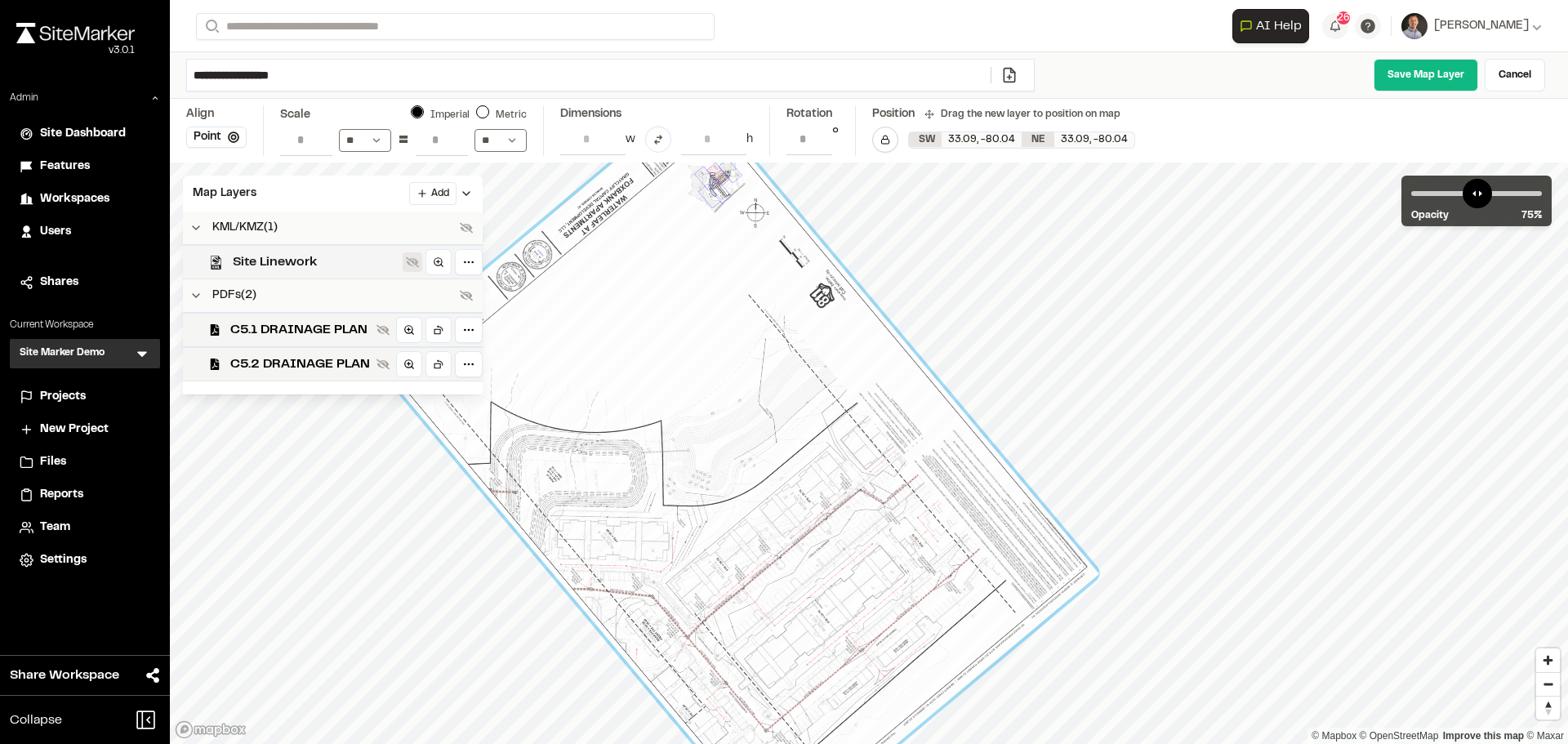
drag, startPoint x: 415, startPoint y: 265, endPoint x: 410, endPoint y: 254, distance: 12.1
click at [415, 265] on icon at bounding box center [412, 262] width 13 height 13
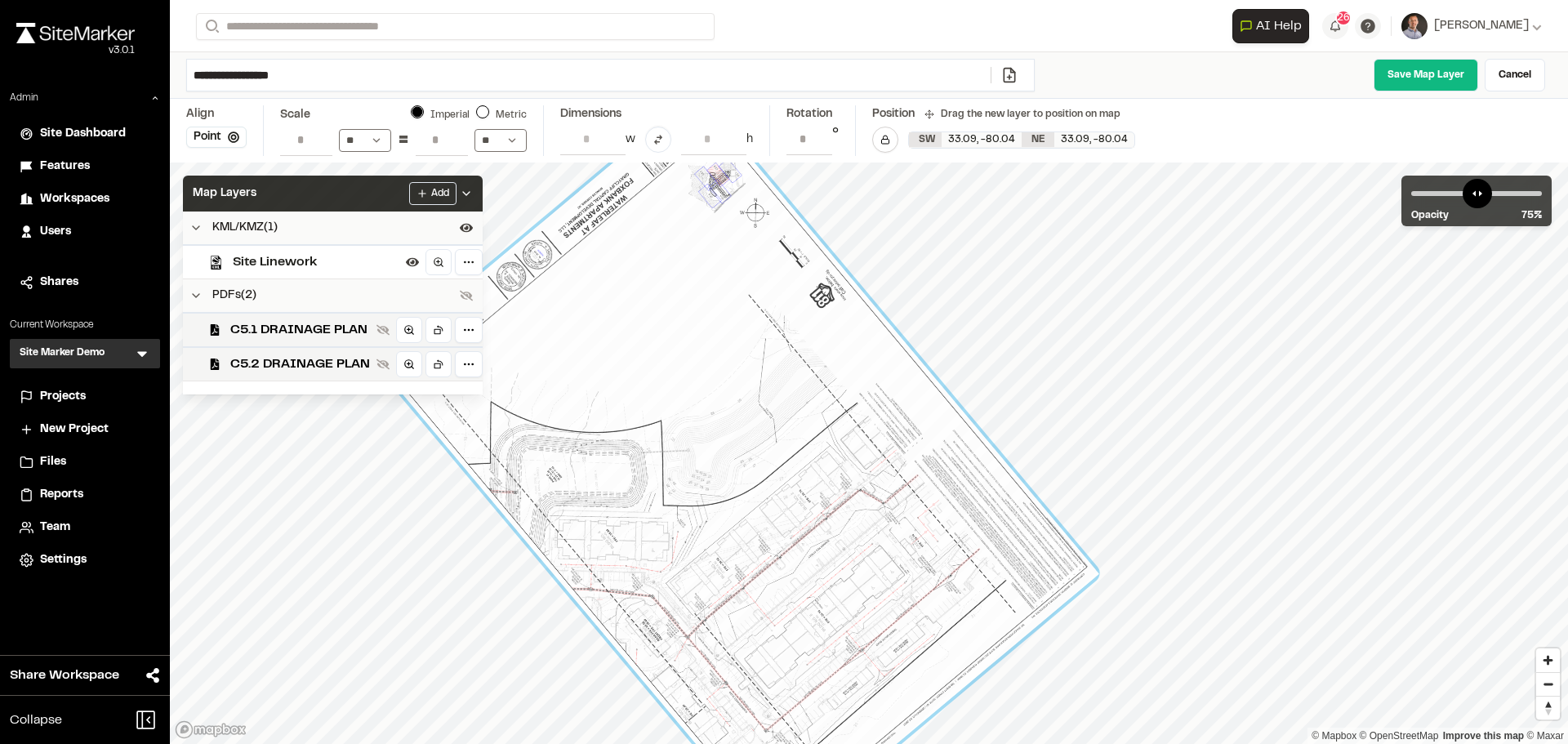
click at [342, 186] on div "Map Layers Add" at bounding box center [332, 194] width 299 height 36
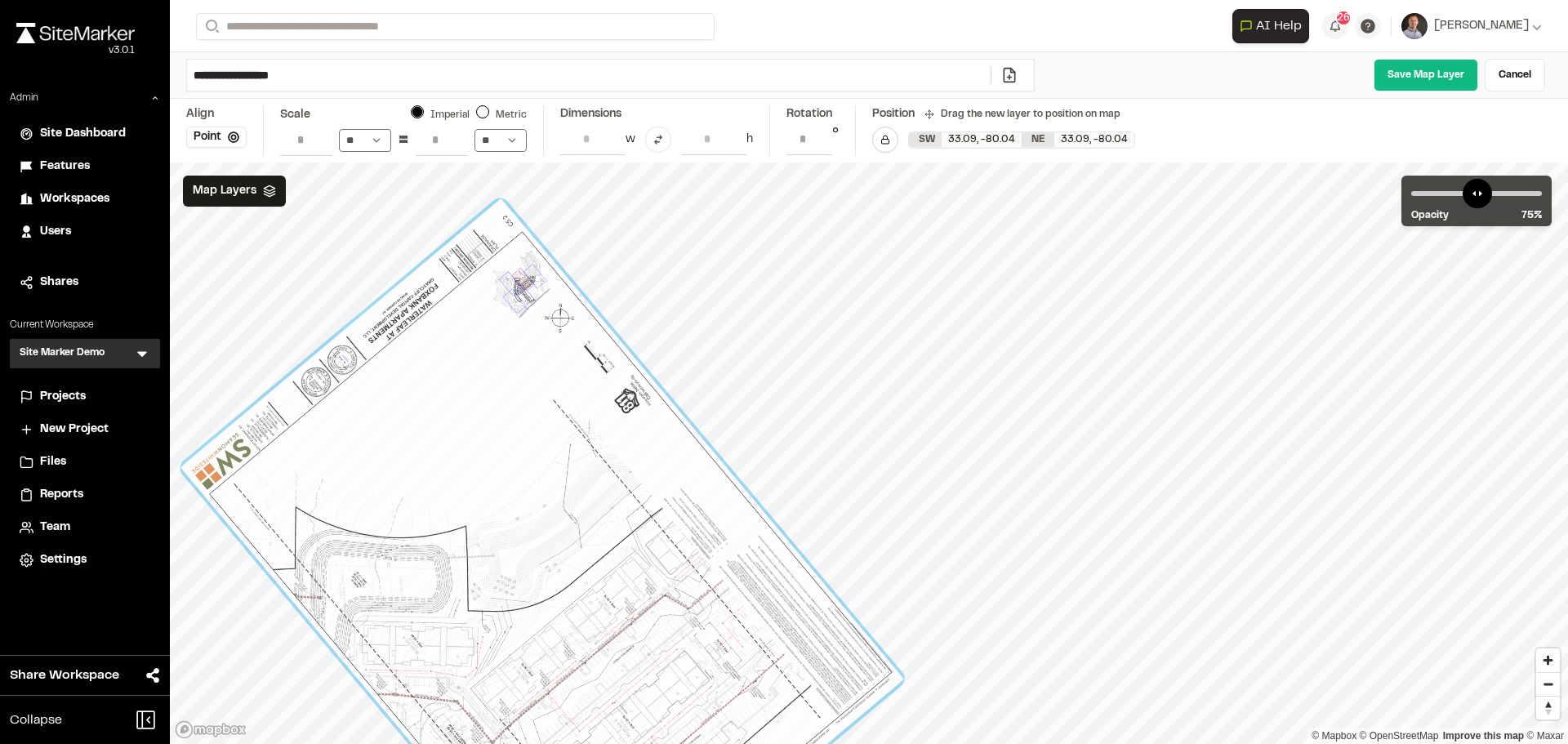
drag, startPoint x: 663, startPoint y: 461, endPoint x: 468, endPoint y: 566, distance: 221.5
click at [468, 566] on div at bounding box center [542, 573] width 724 height 748
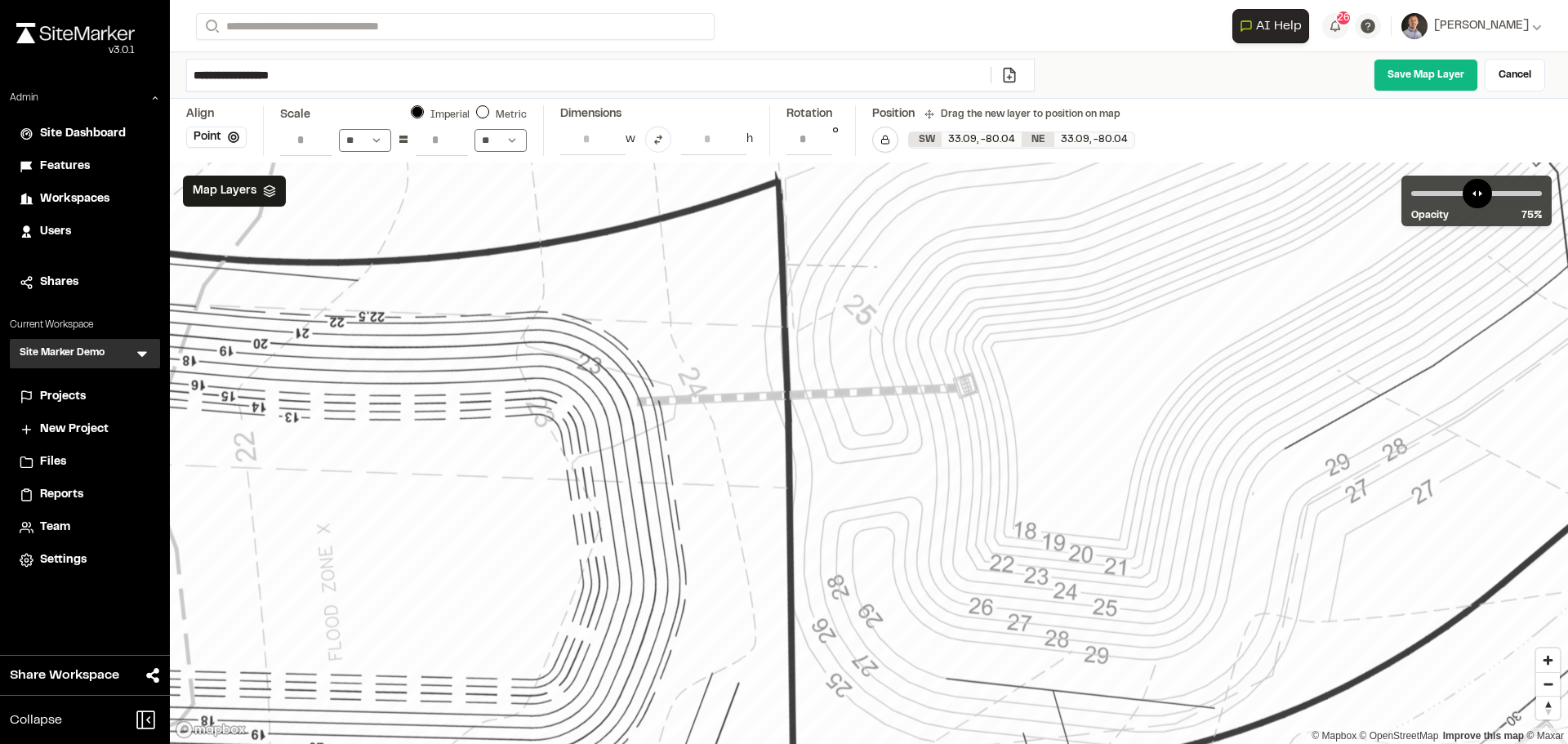
drag, startPoint x: 422, startPoint y: 561, endPoint x: 436, endPoint y: 530, distance: 34.0
click at [436, 530] on div at bounding box center [1306, 508] width 5007 height 5184
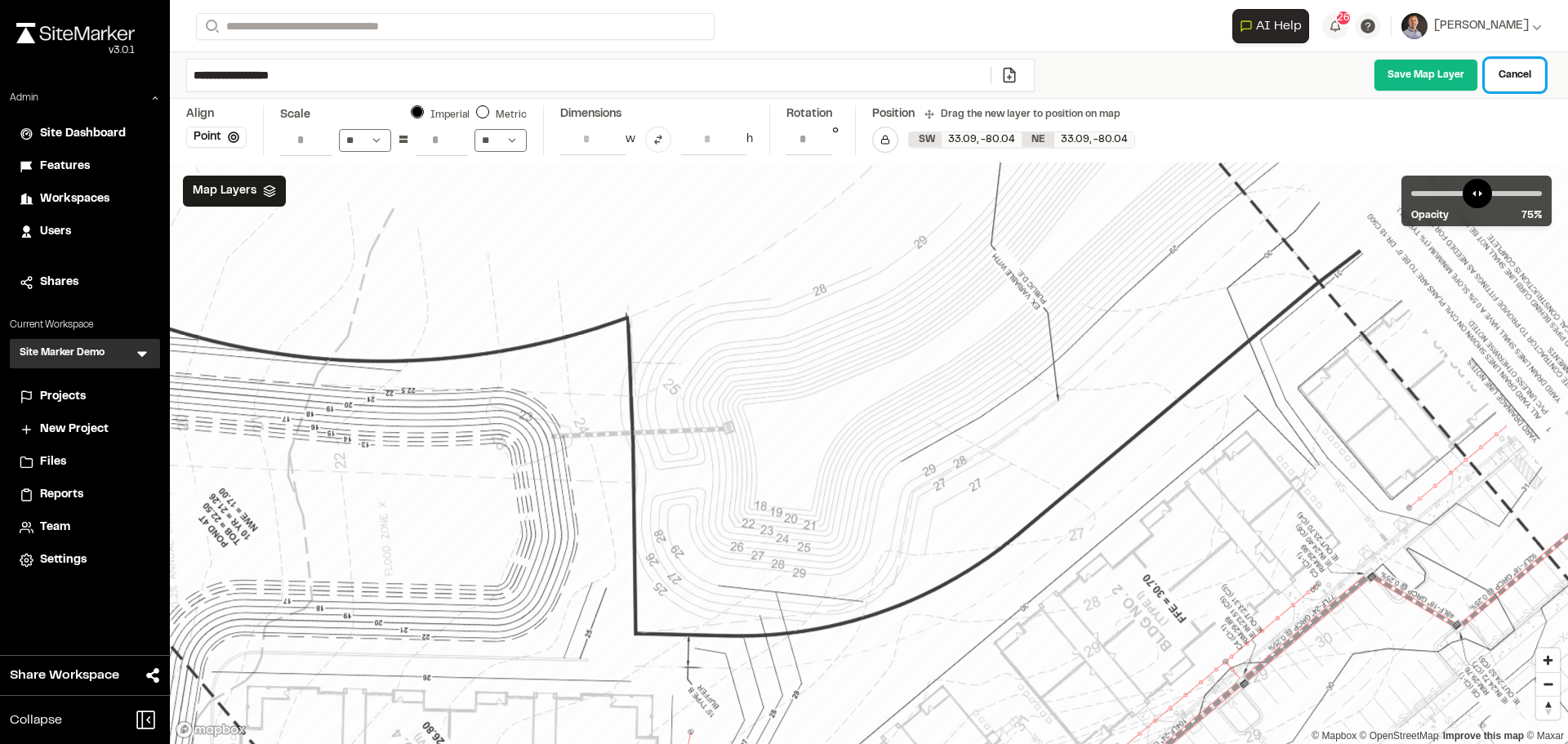
drag, startPoint x: 1518, startPoint y: 70, endPoint x: 1465, endPoint y: 85, distance: 55.1
click at [1424, 70] on link "Cancel" at bounding box center [1515, 75] width 61 height 33
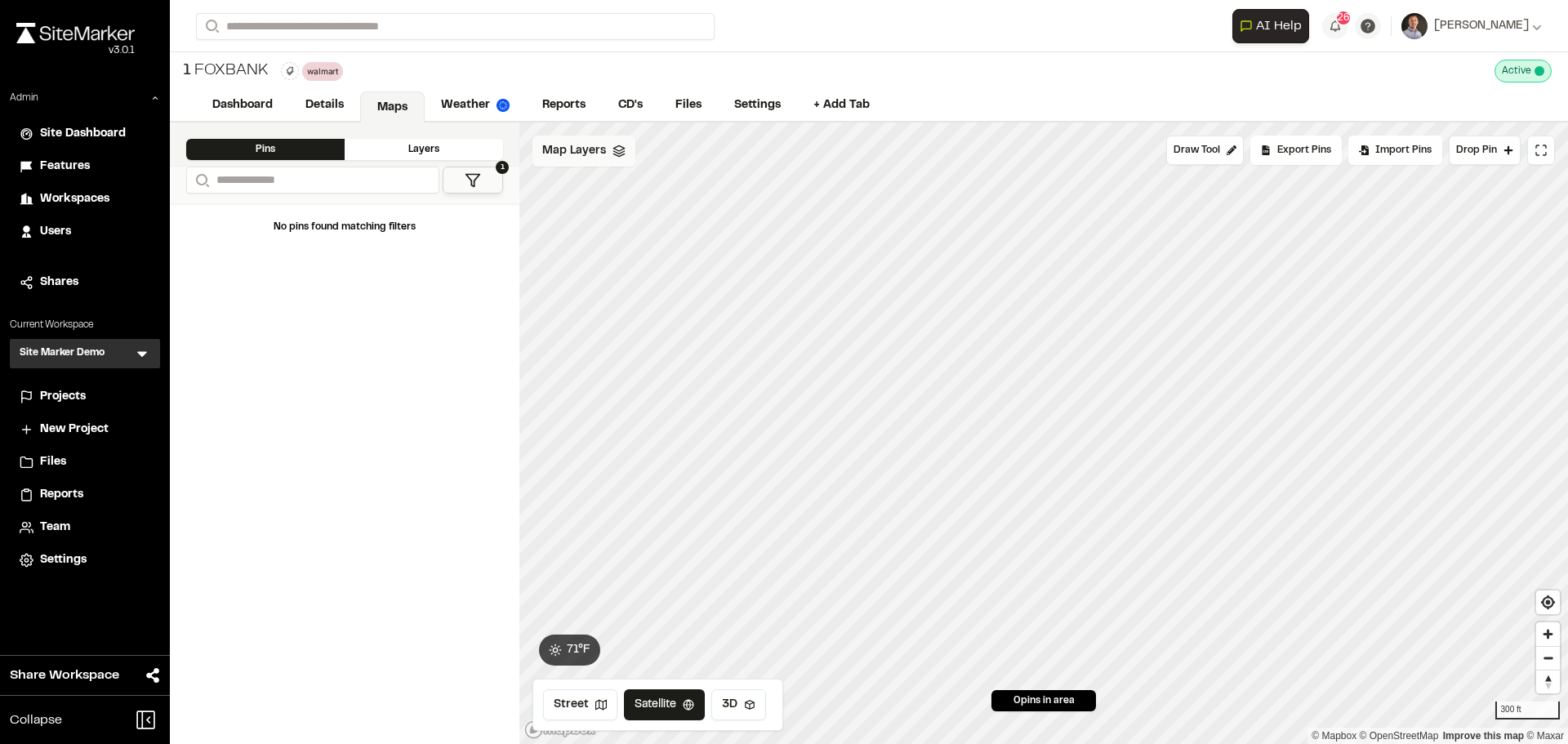
click at [575, 159] on span "Map Layers" at bounding box center [574, 151] width 63 height 18
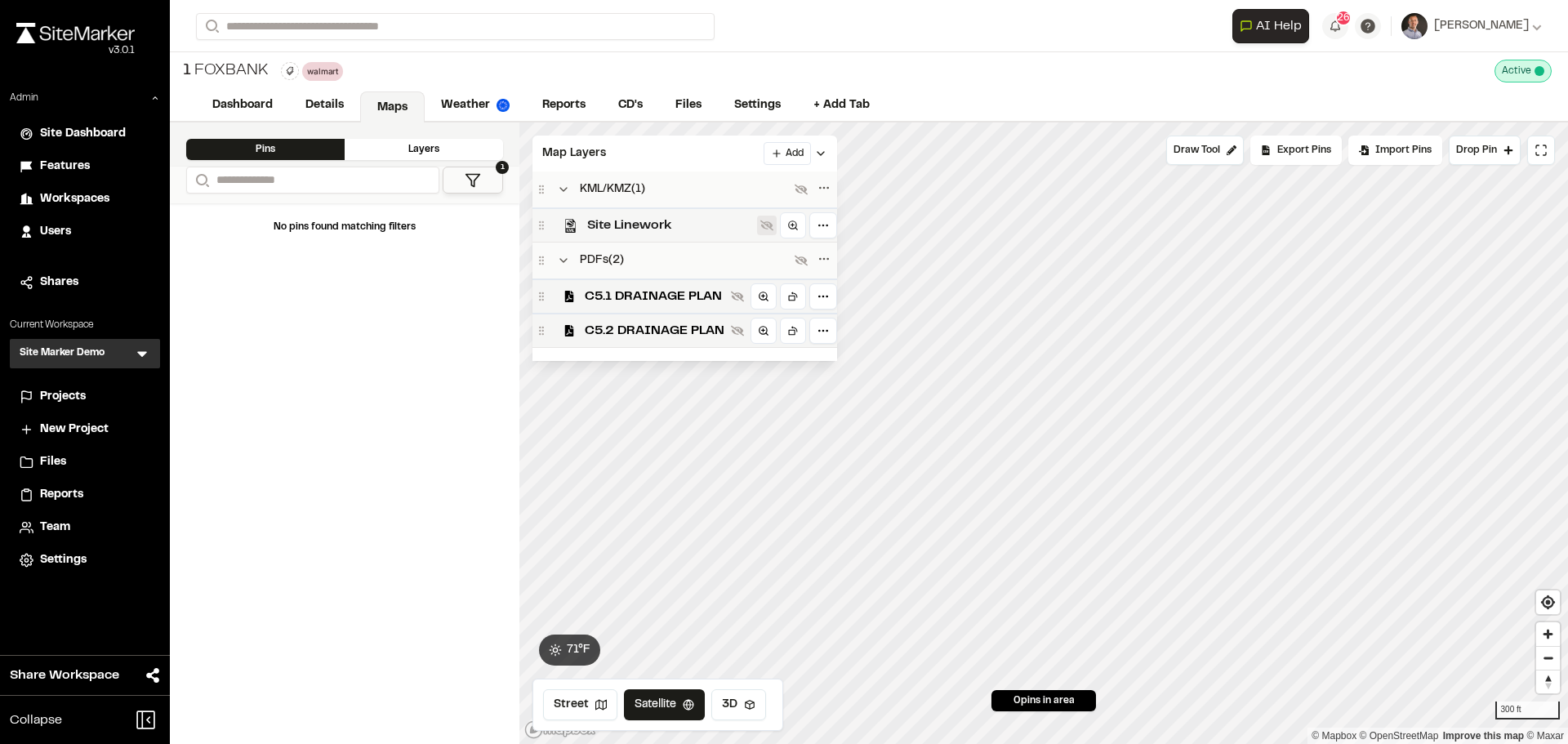
click at [766, 223] on icon at bounding box center [767, 225] width 13 height 13
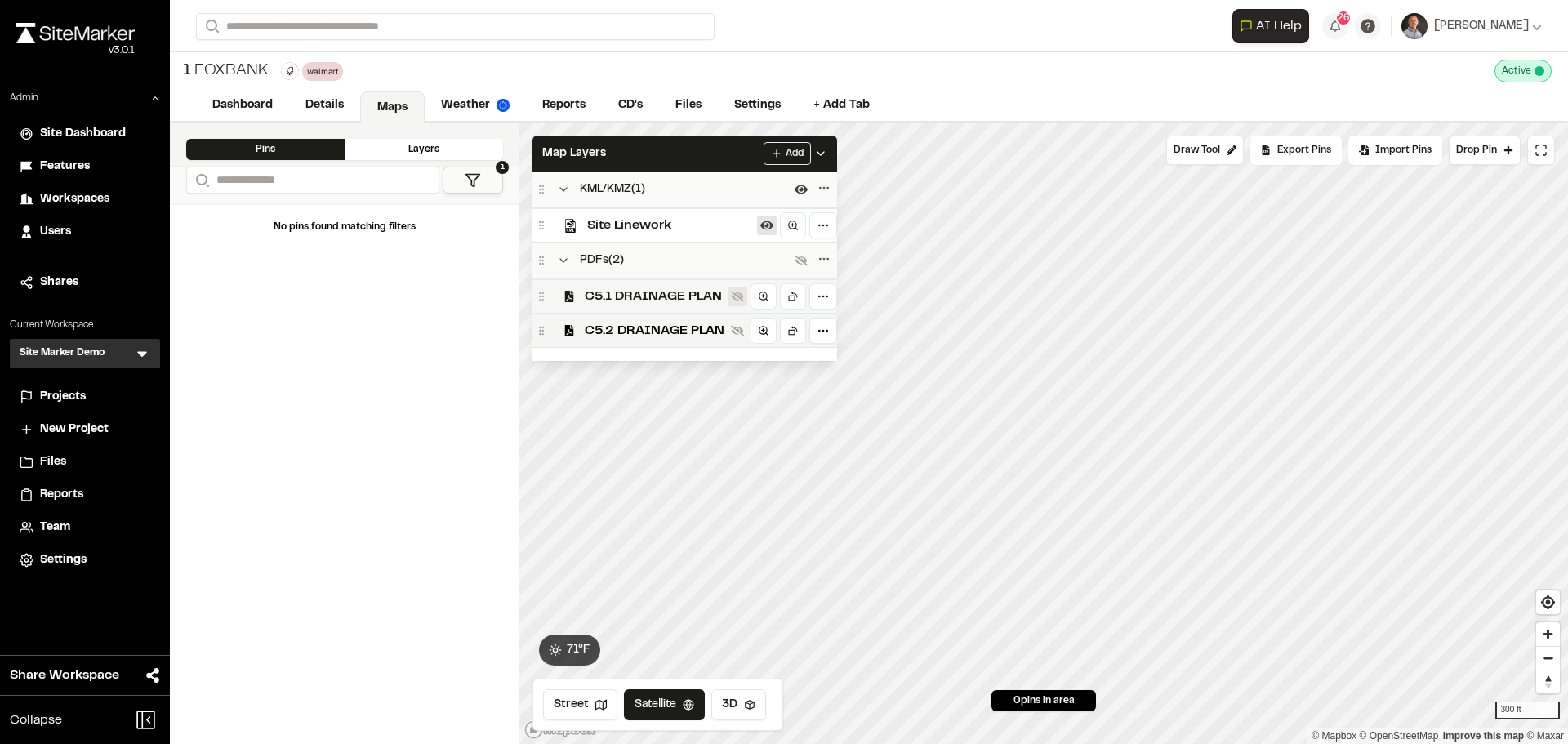
click at [736, 299] on icon at bounding box center [737, 297] width 13 height 11
click at [735, 333] on icon at bounding box center [737, 331] width 13 height 11
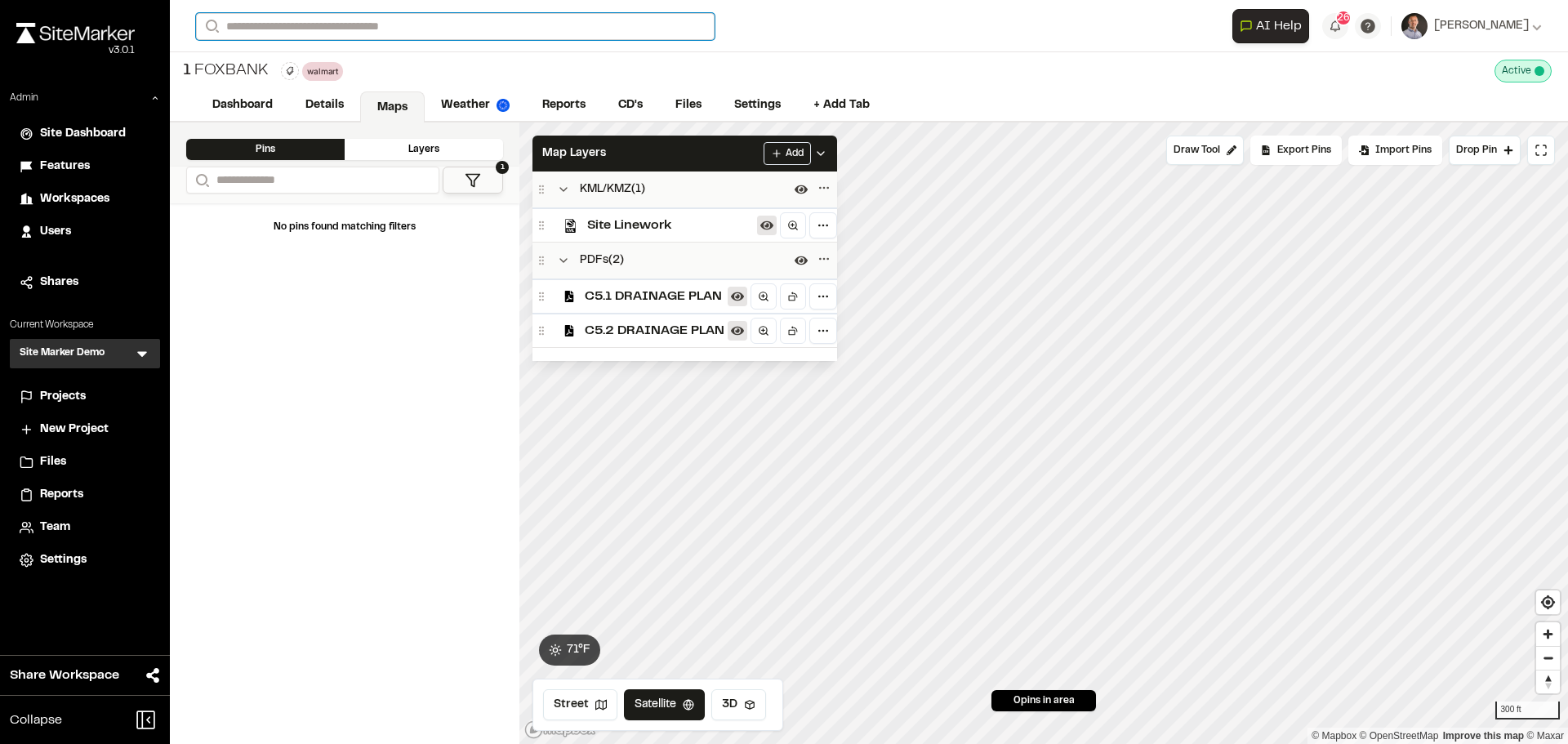
click at [359, 33] on input "Search" at bounding box center [455, 27] width 518 height 27
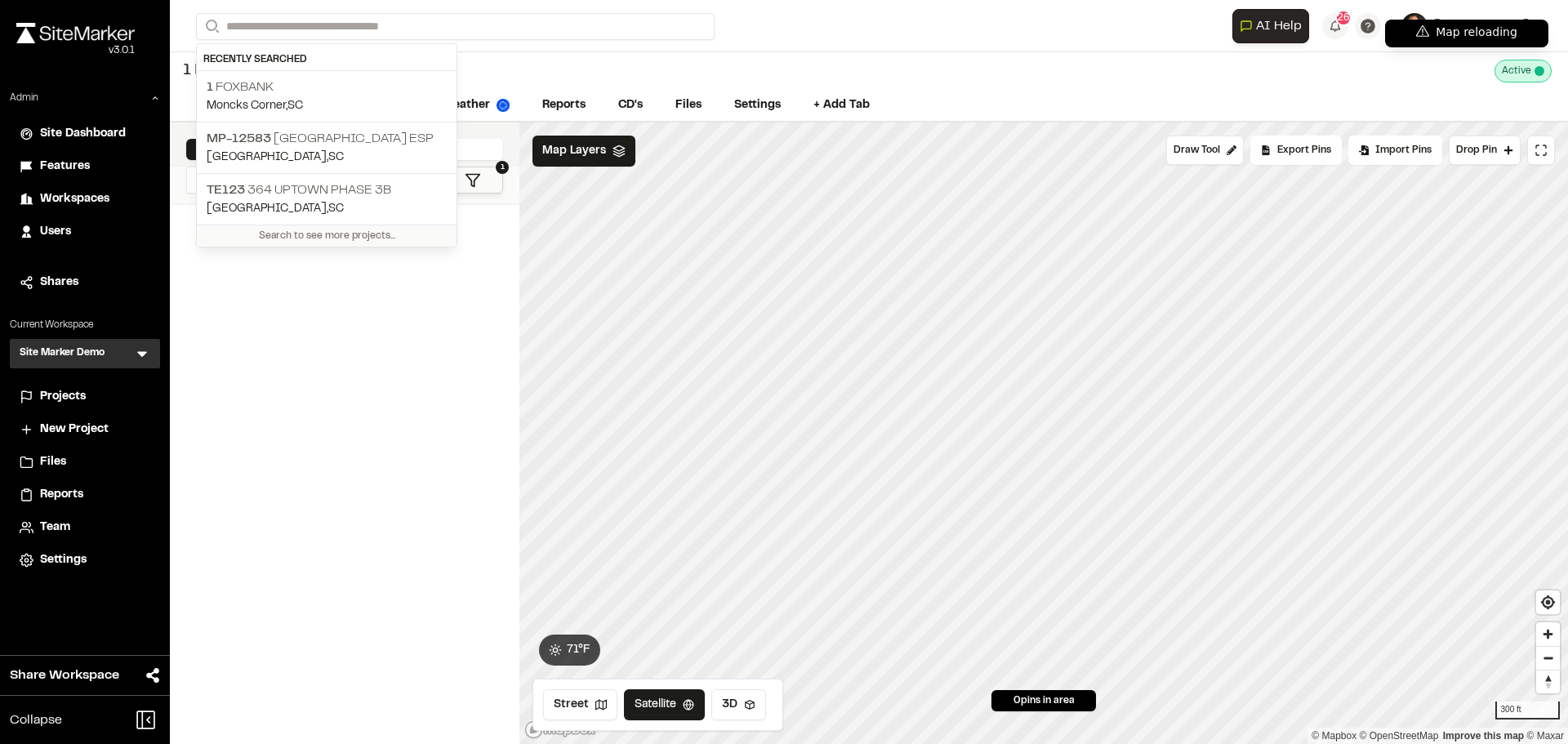
click at [76, 394] on span "Projects" at bounding box center [63, 397] width 46 height 18
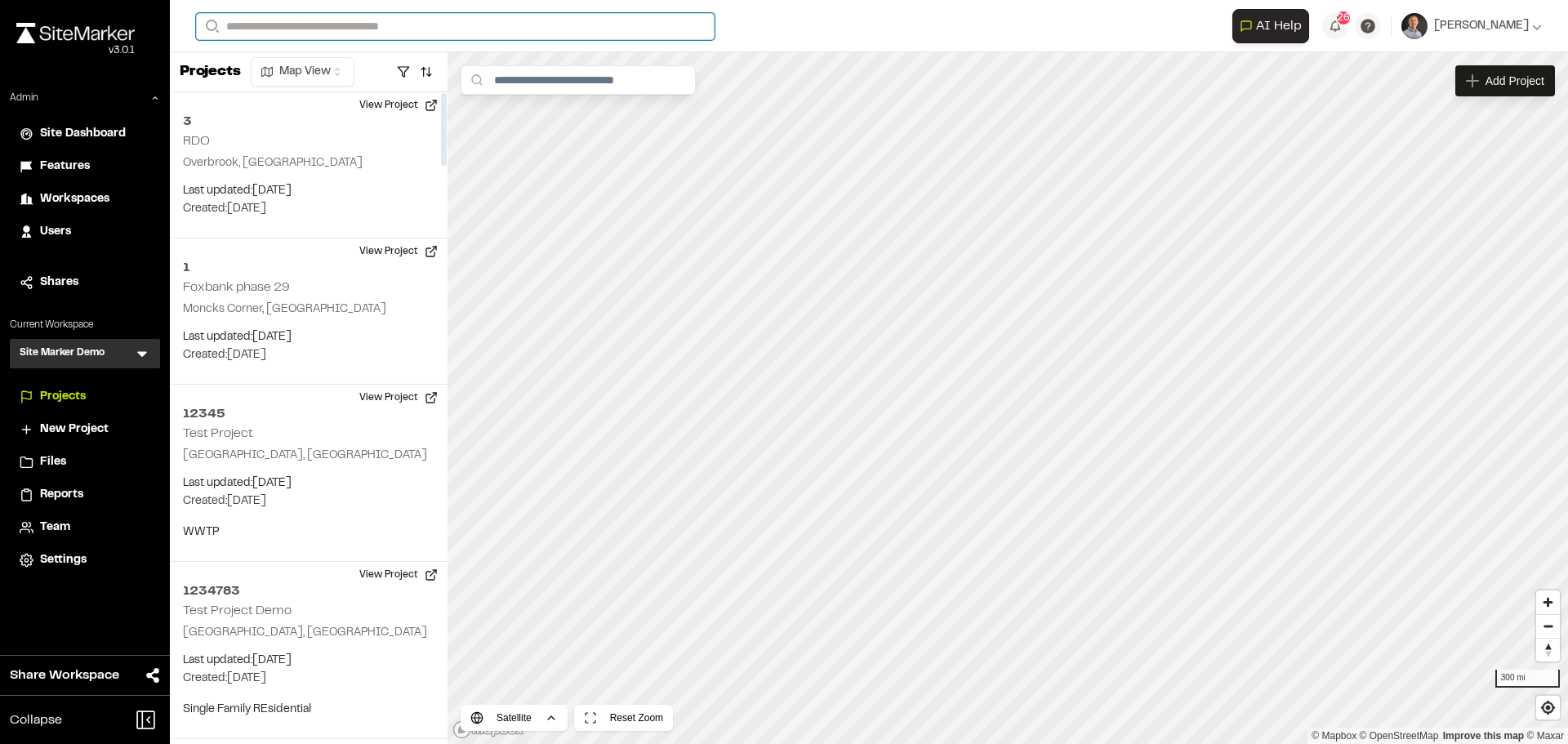
click at [315, 31] on input "Search" at bounding box center [455, 27] width 518 height 27
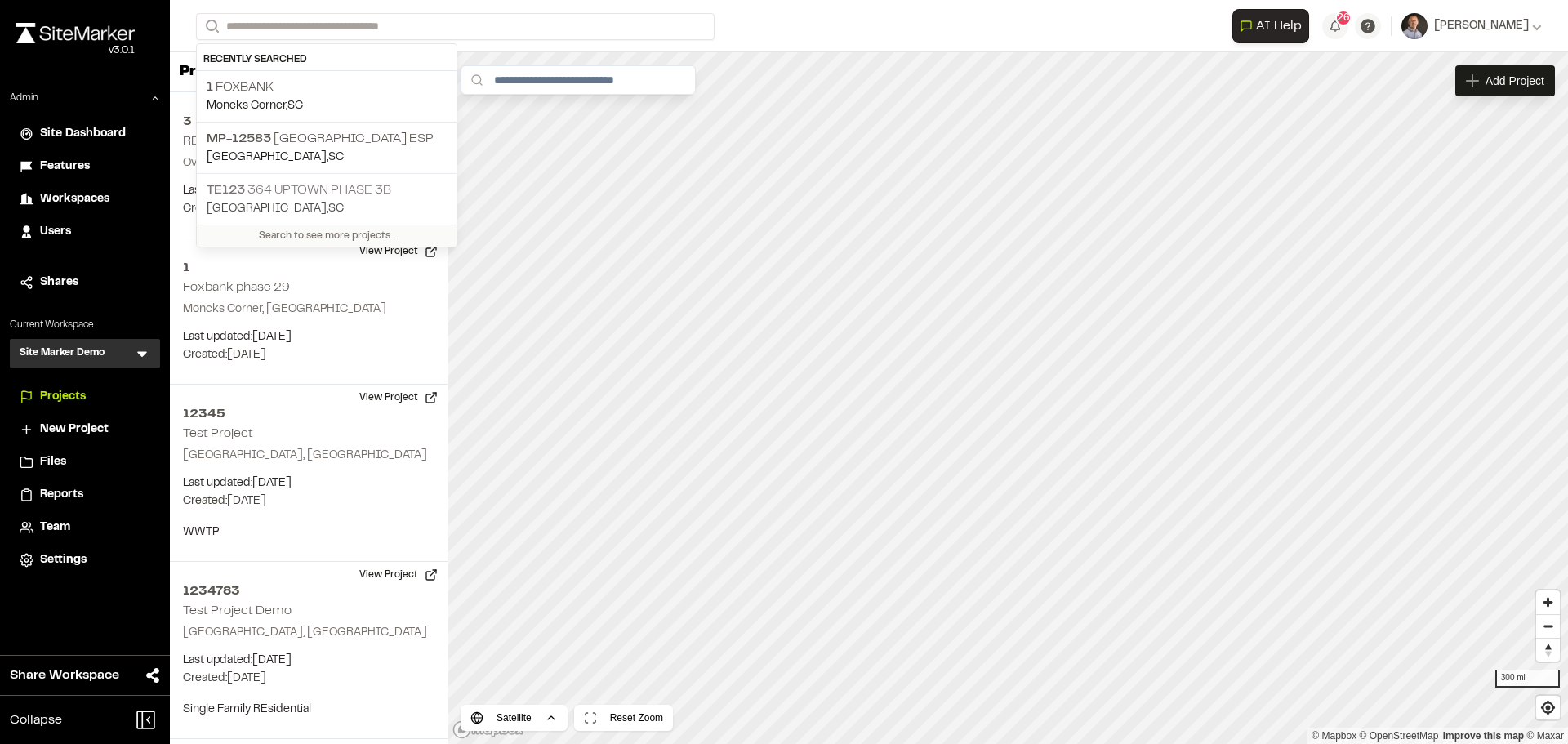
click at [356, 185] on p "TE123 364 Uptown Phase 3B" at bounding box center [326, 190] width 240 height 20
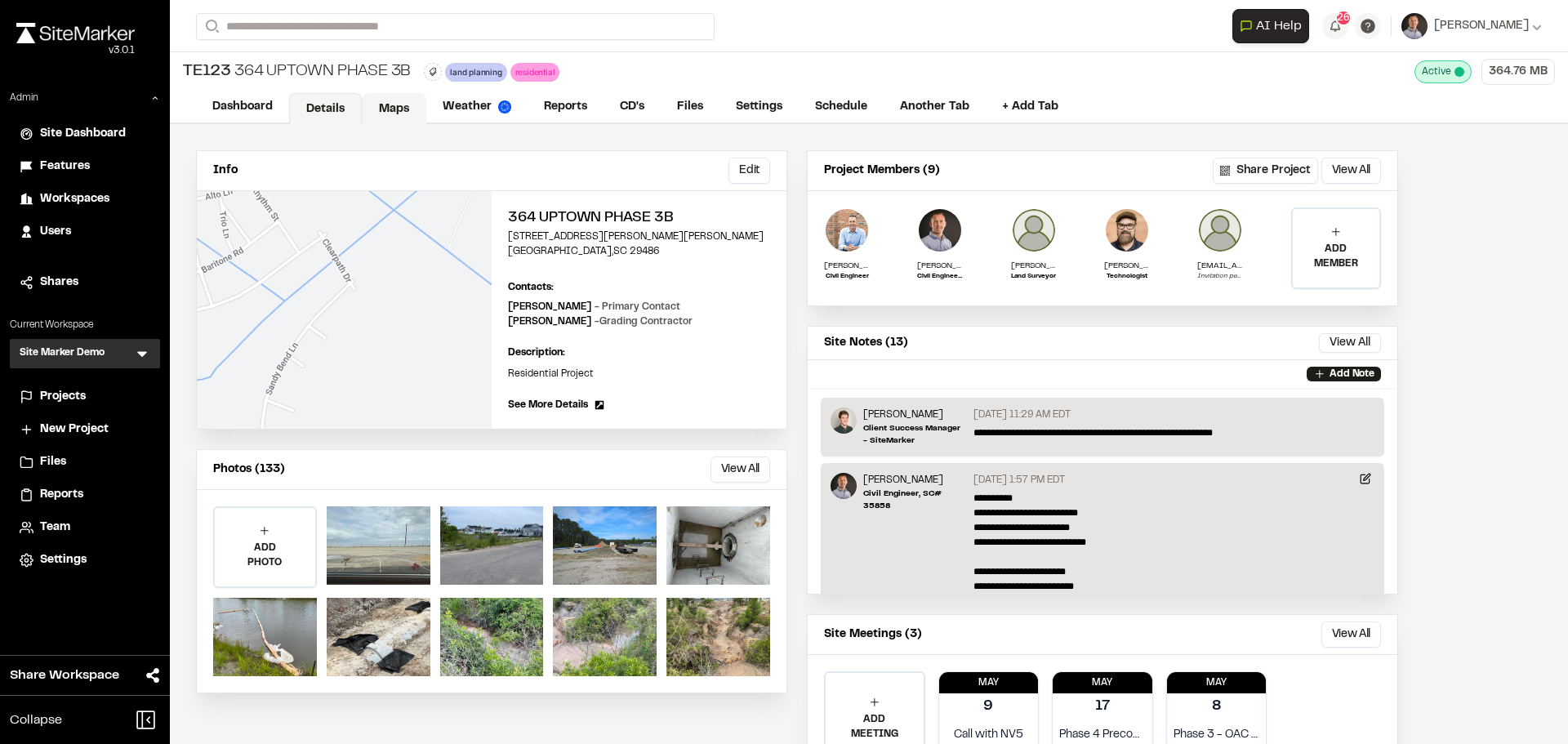
click at [394, 105] on link "Maps" at bounding box center [394, 108] width 64 height 31
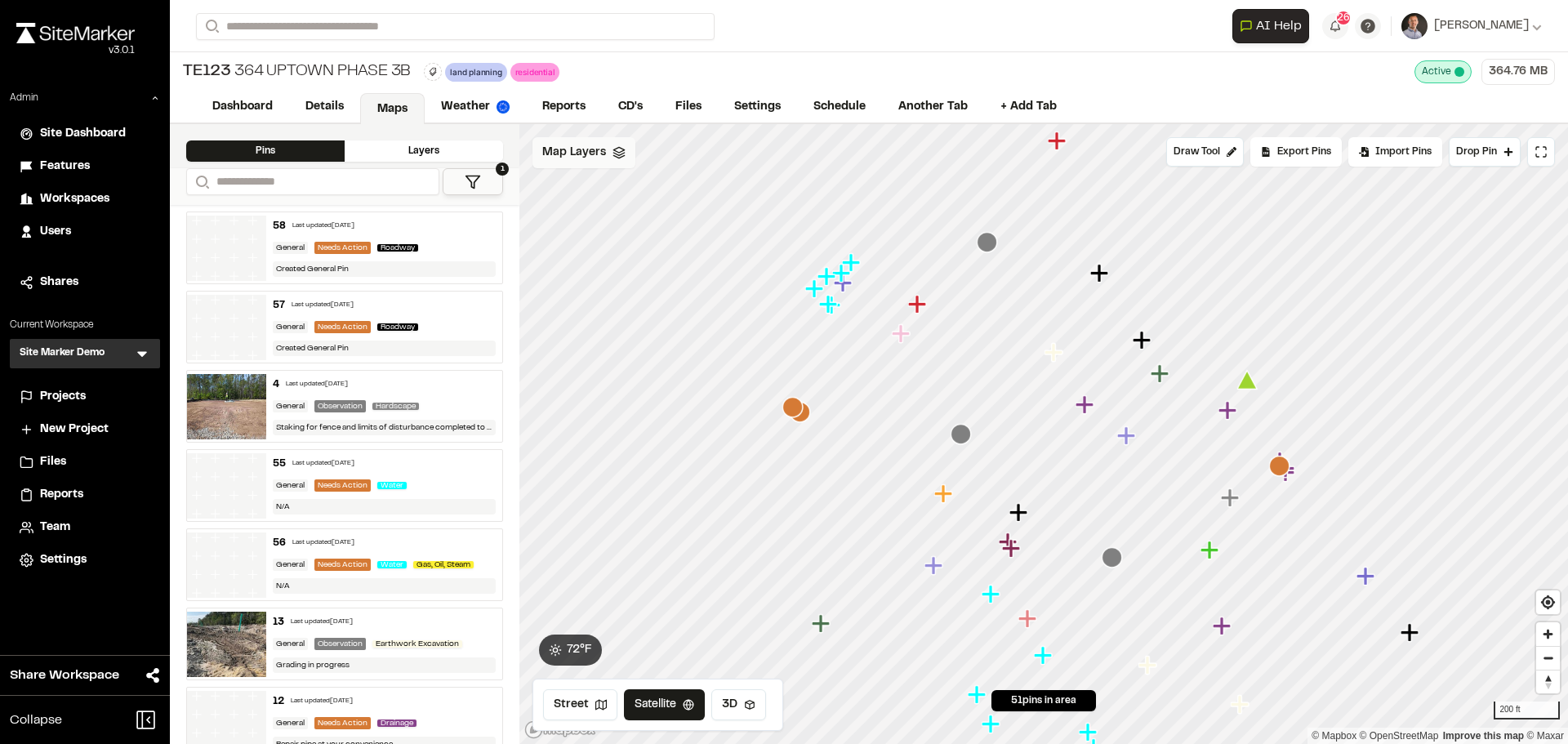
click at [599, 166] on div "Map Layers" at bounding box center [583, 153] width 103 height 31
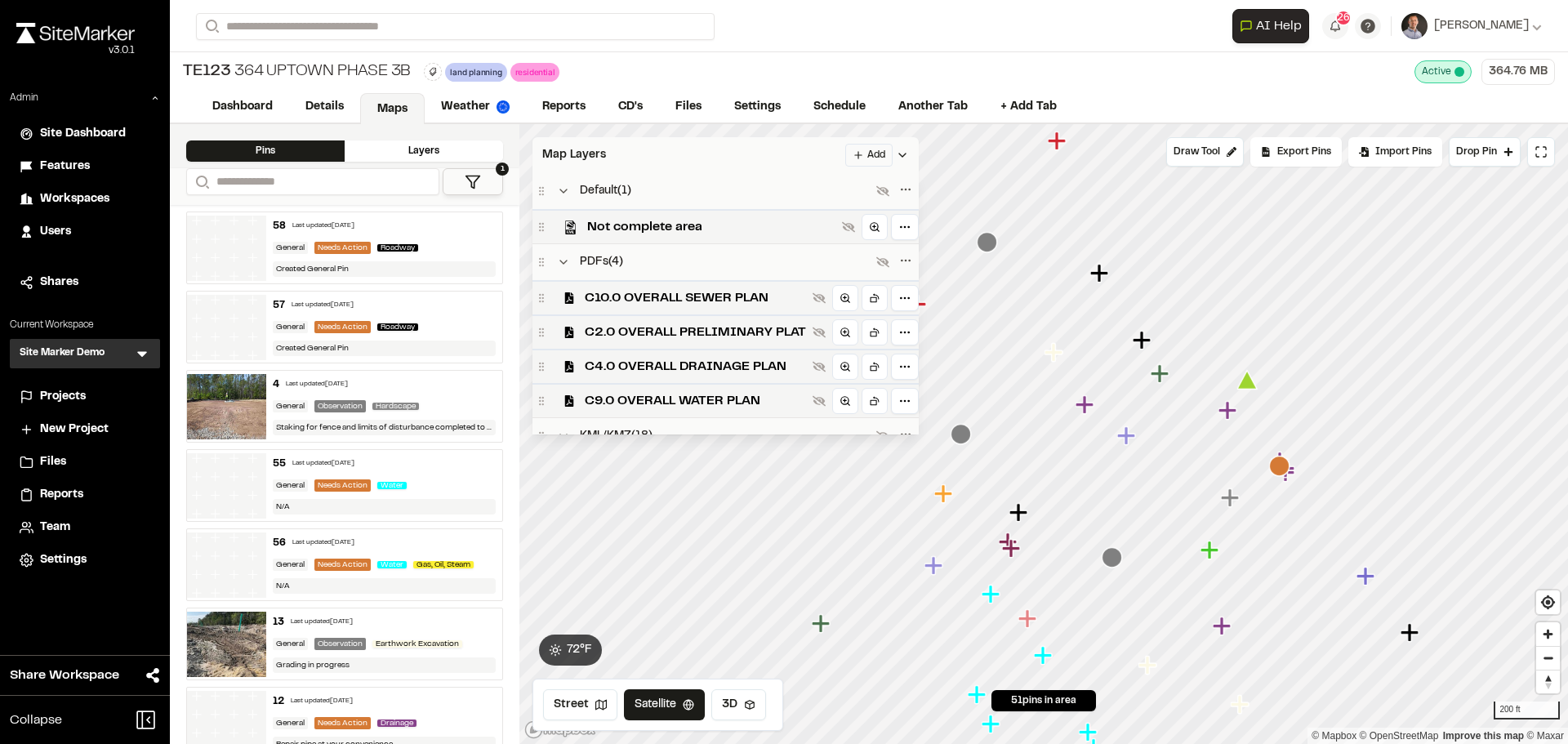
click at [793, 146] on div "Map Layers Add" at bounding box center [725, 155] width 386 height 36
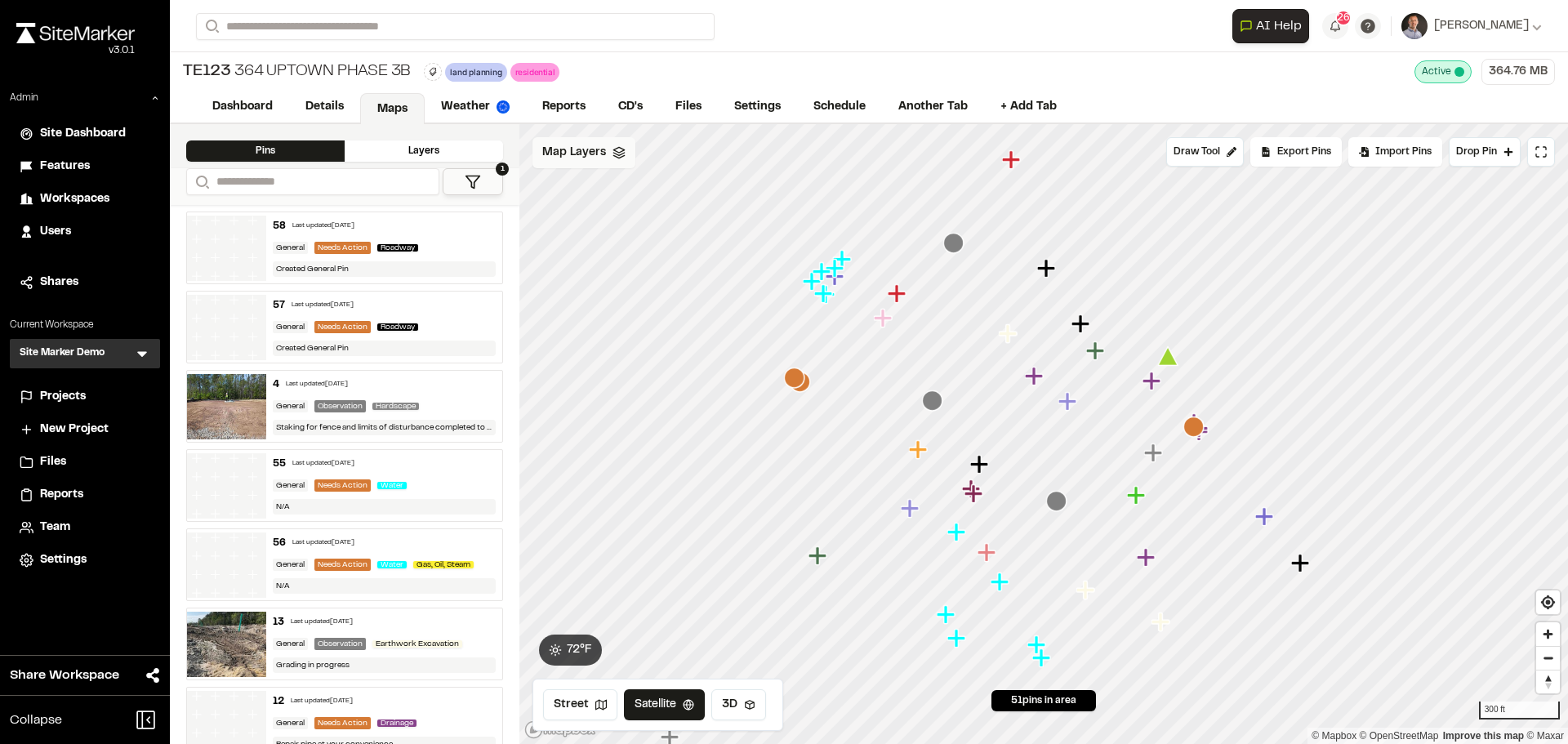
click at [592, 153] on span "Map Layers" at bounding box center [574, 153] width 63 height 18
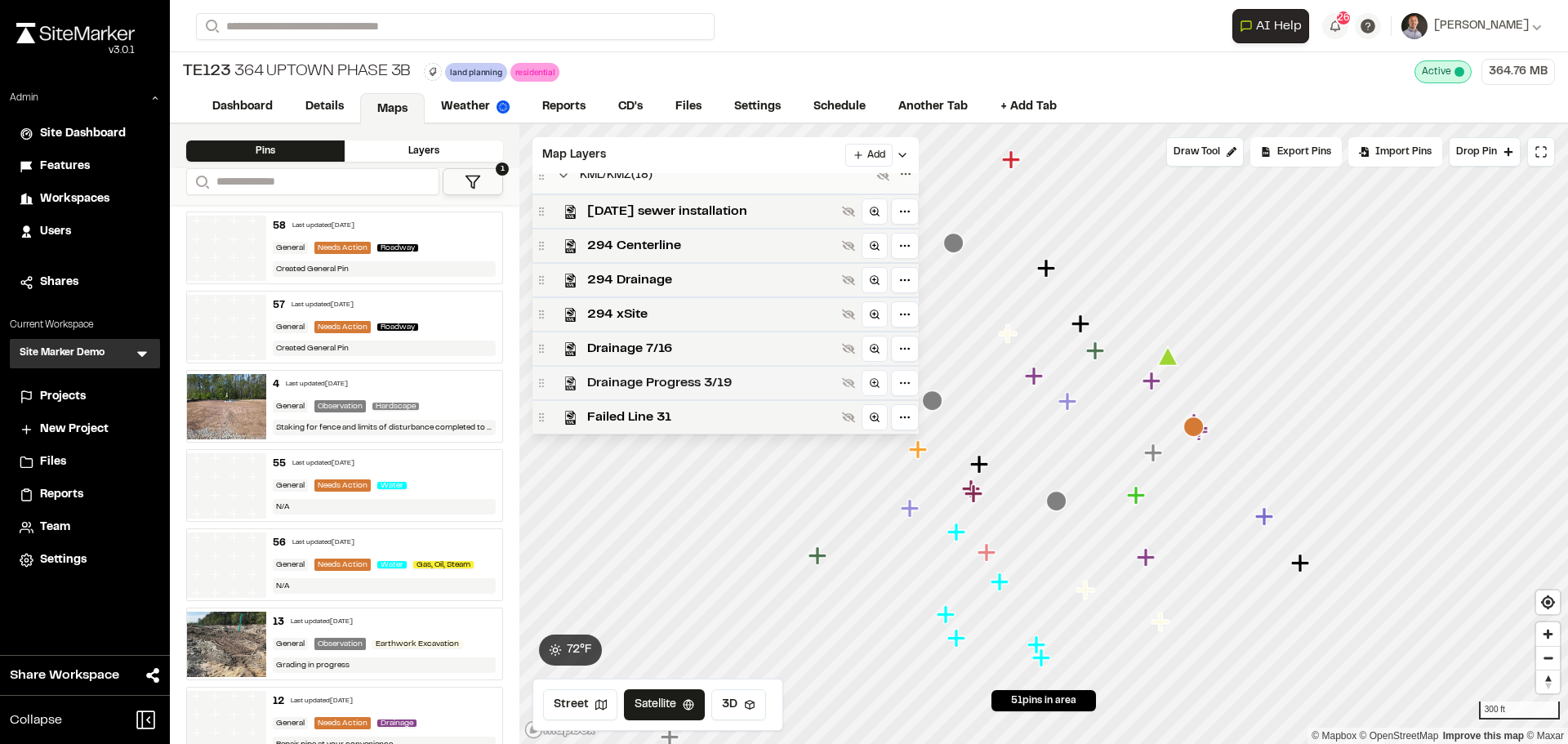
scroll to position [232, 0]
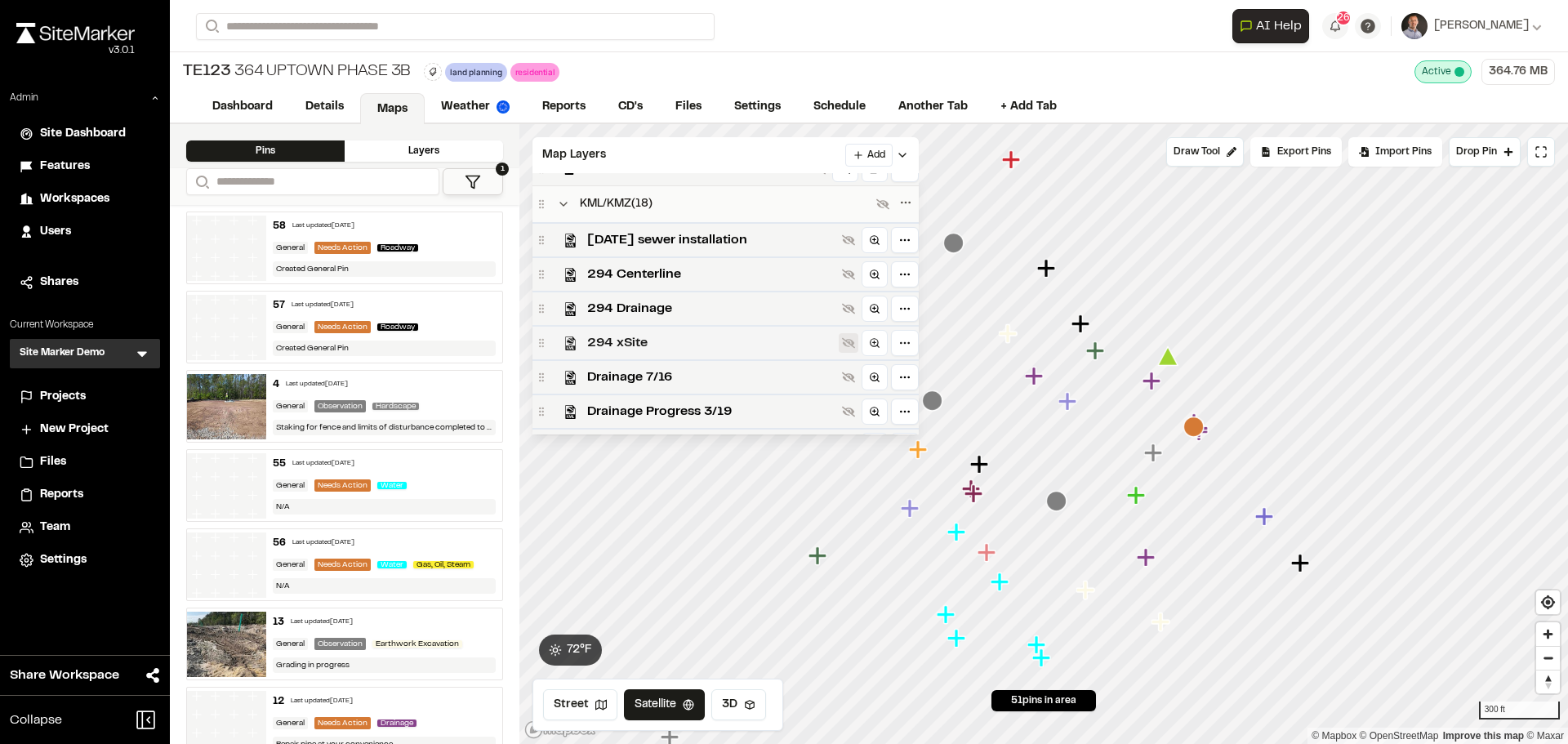
click at [846, 340] on icon at bounding box center [848, 343] width 13 height 13
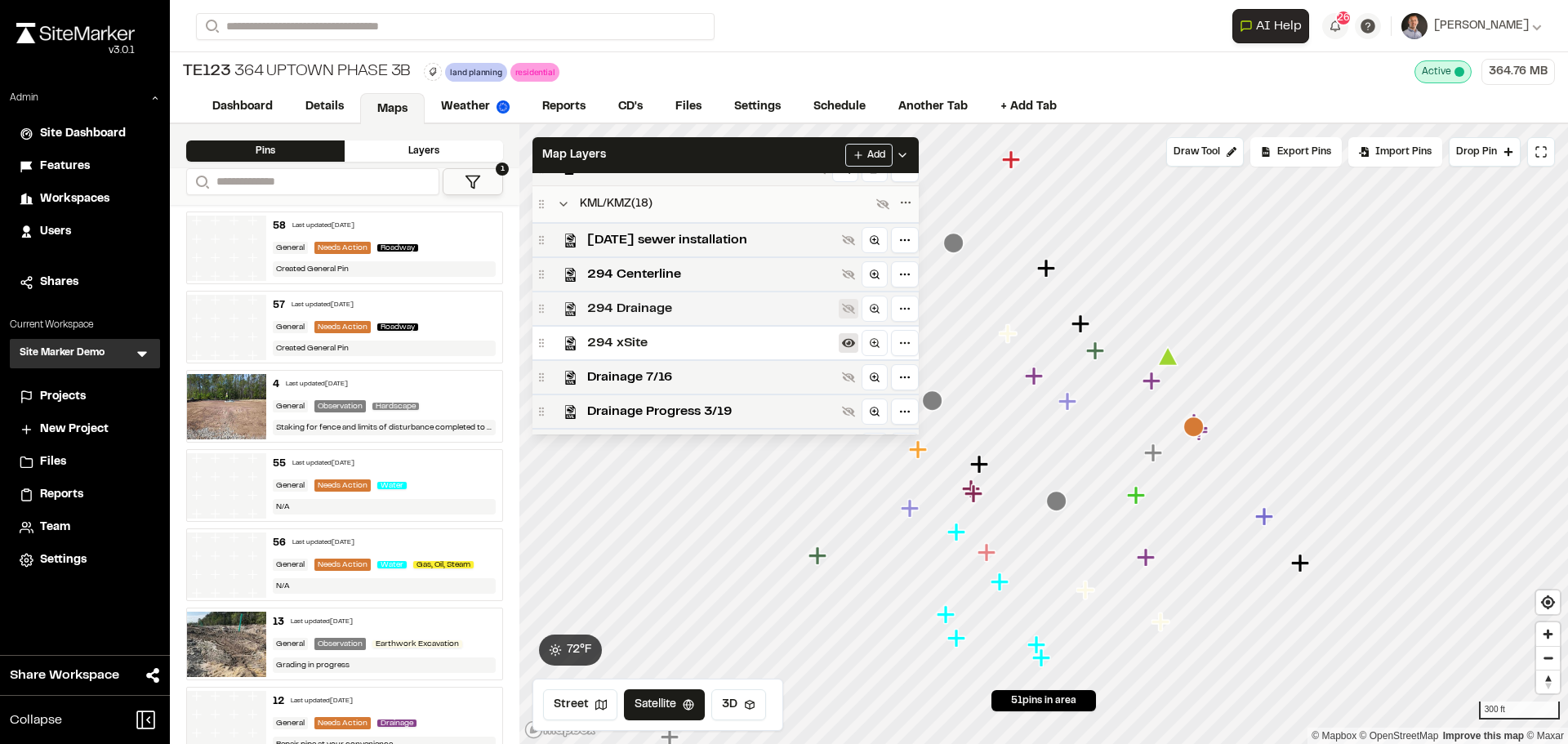
click at [844, 313] on icon at bounding box center [848, 308] width 13 height 13
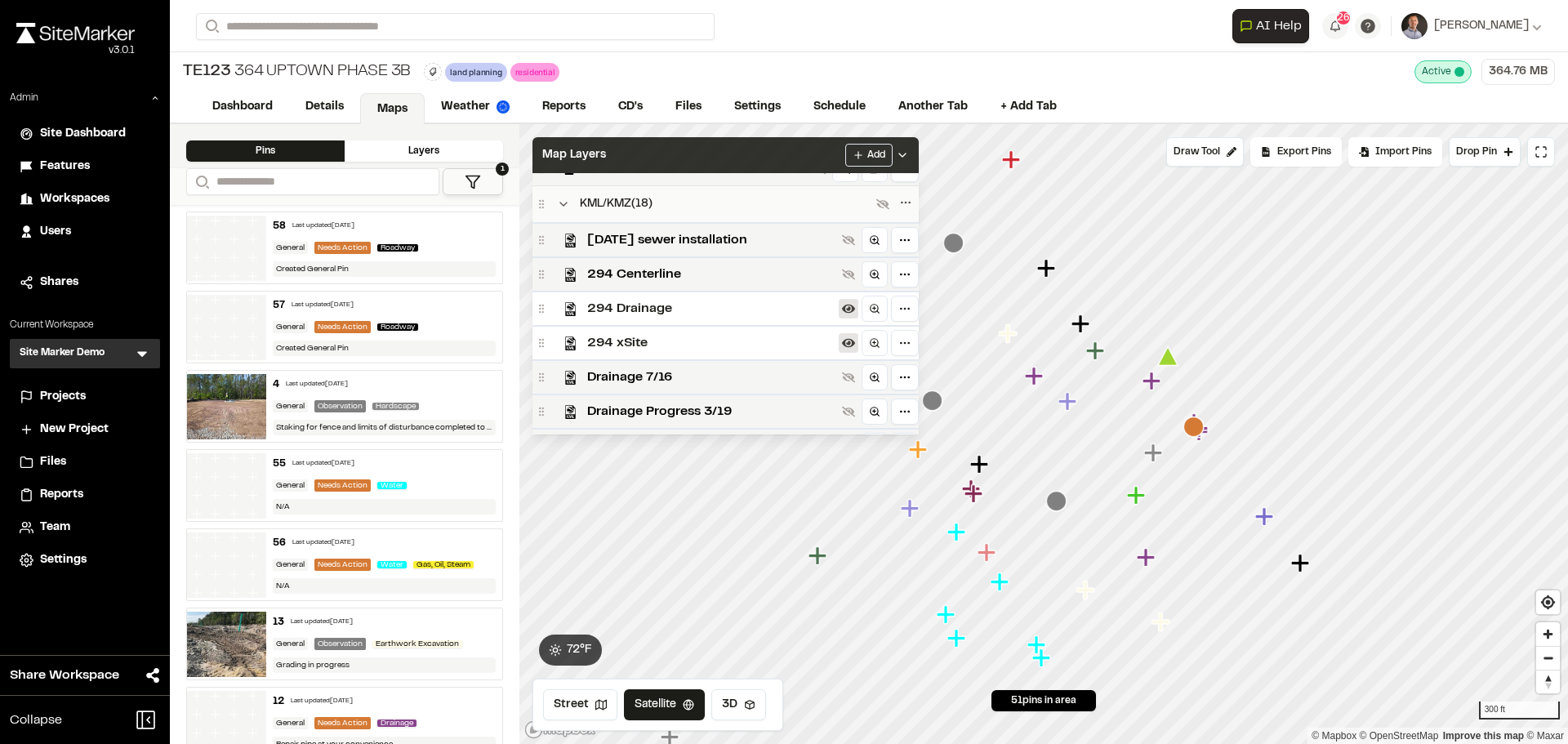
click at [806, 162] on div "Map Layers Add" at bounding box center [725, 155] width 386 height 36
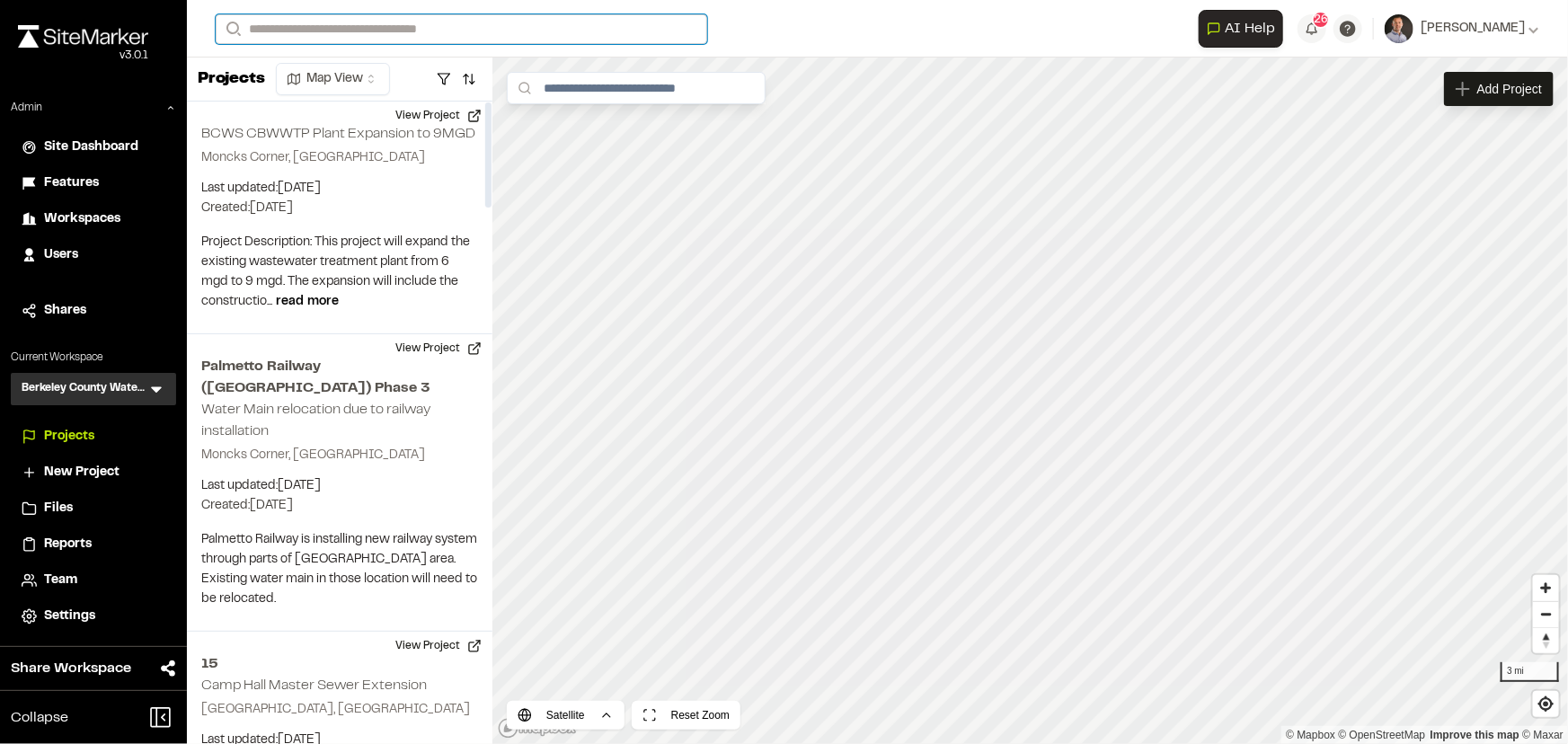
click at [315, 35] on input "Search" at bounding box center [461, 29] width 492 height 29
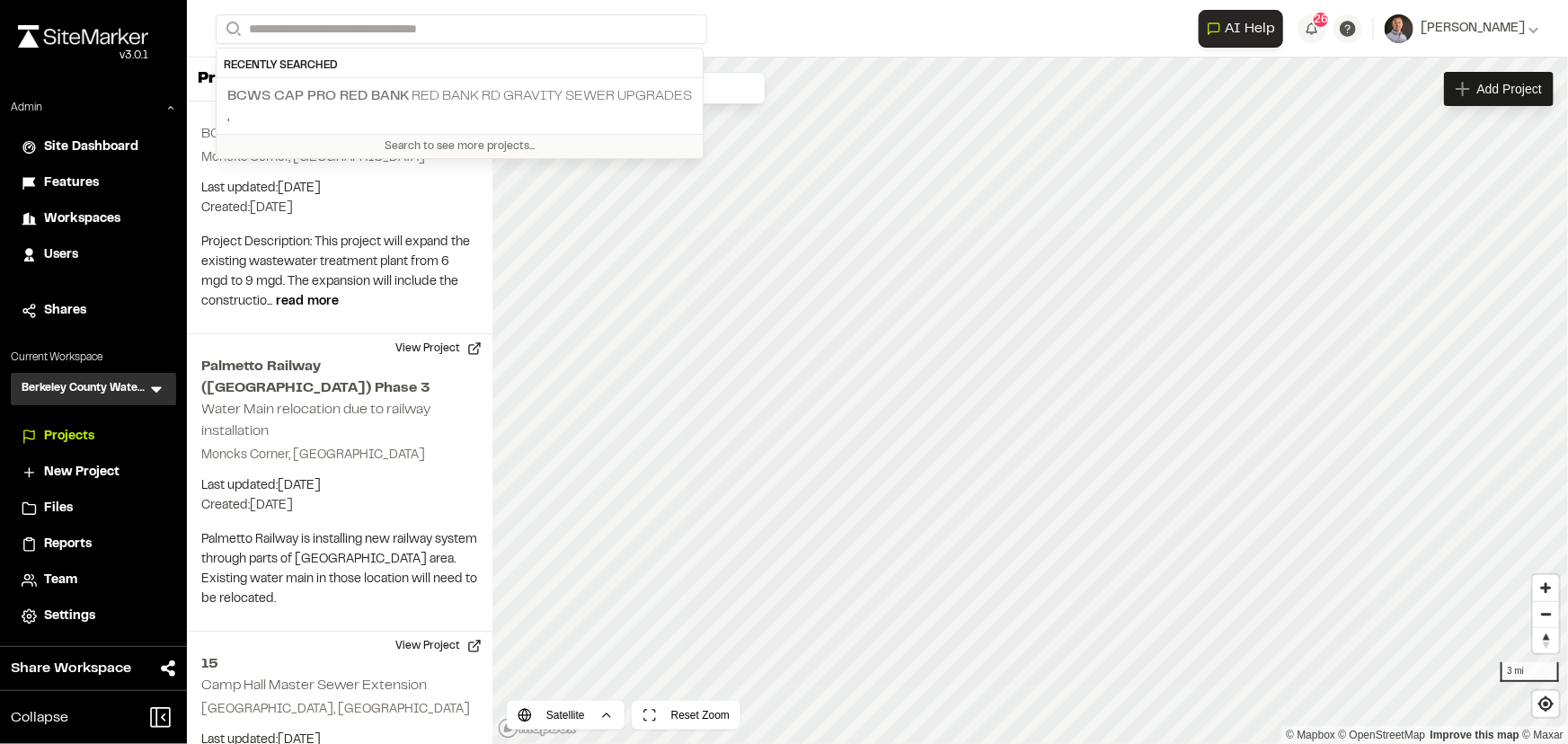
click at [548, 95] on p "BCWS CAP PRO RED BANK Red Bank Rd Gravity Sewer Upgrades" at bounding box center [459, 96] width 465 height 22
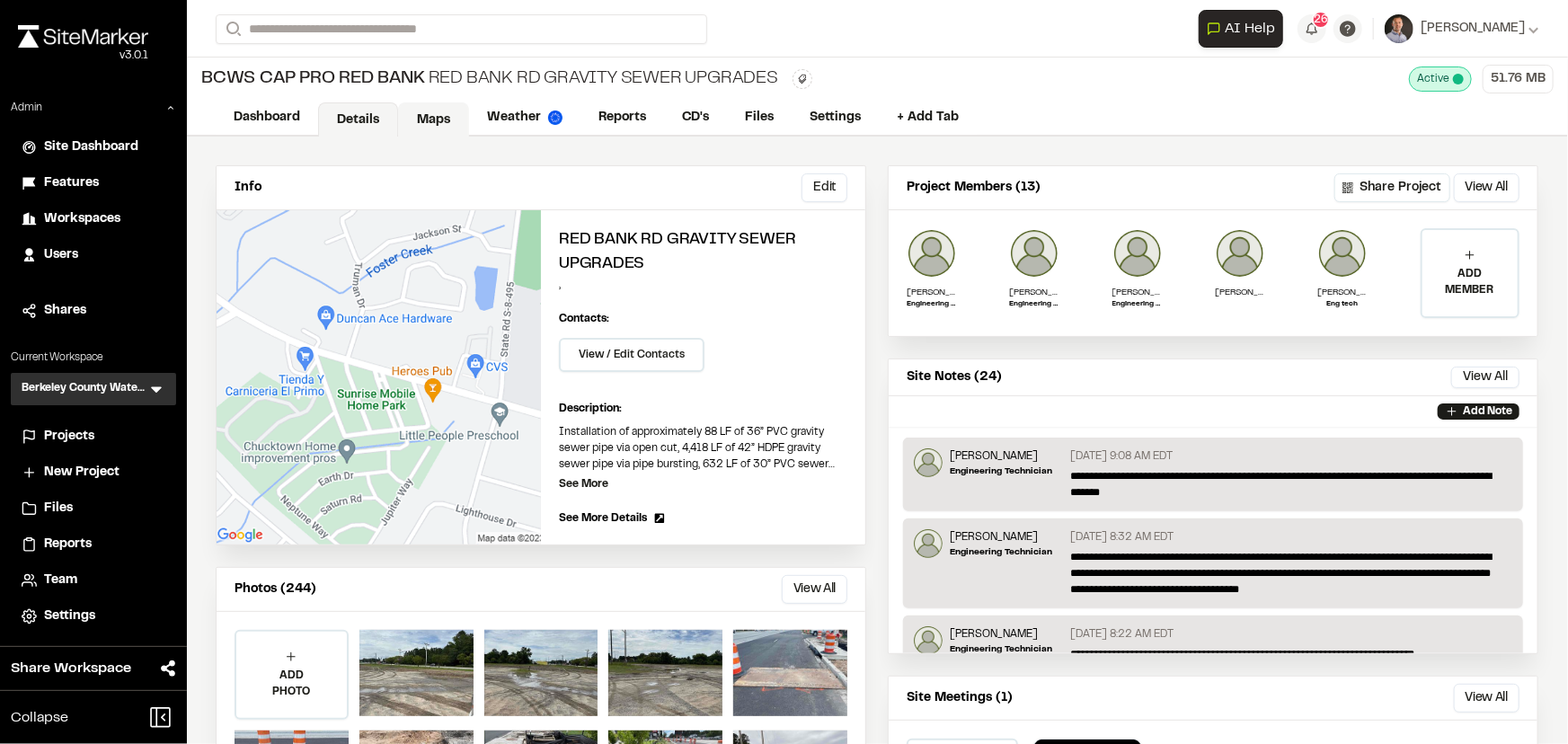
click at [439, 115] on link "Maps" at bounding box center [434, 119] width 71 height 34
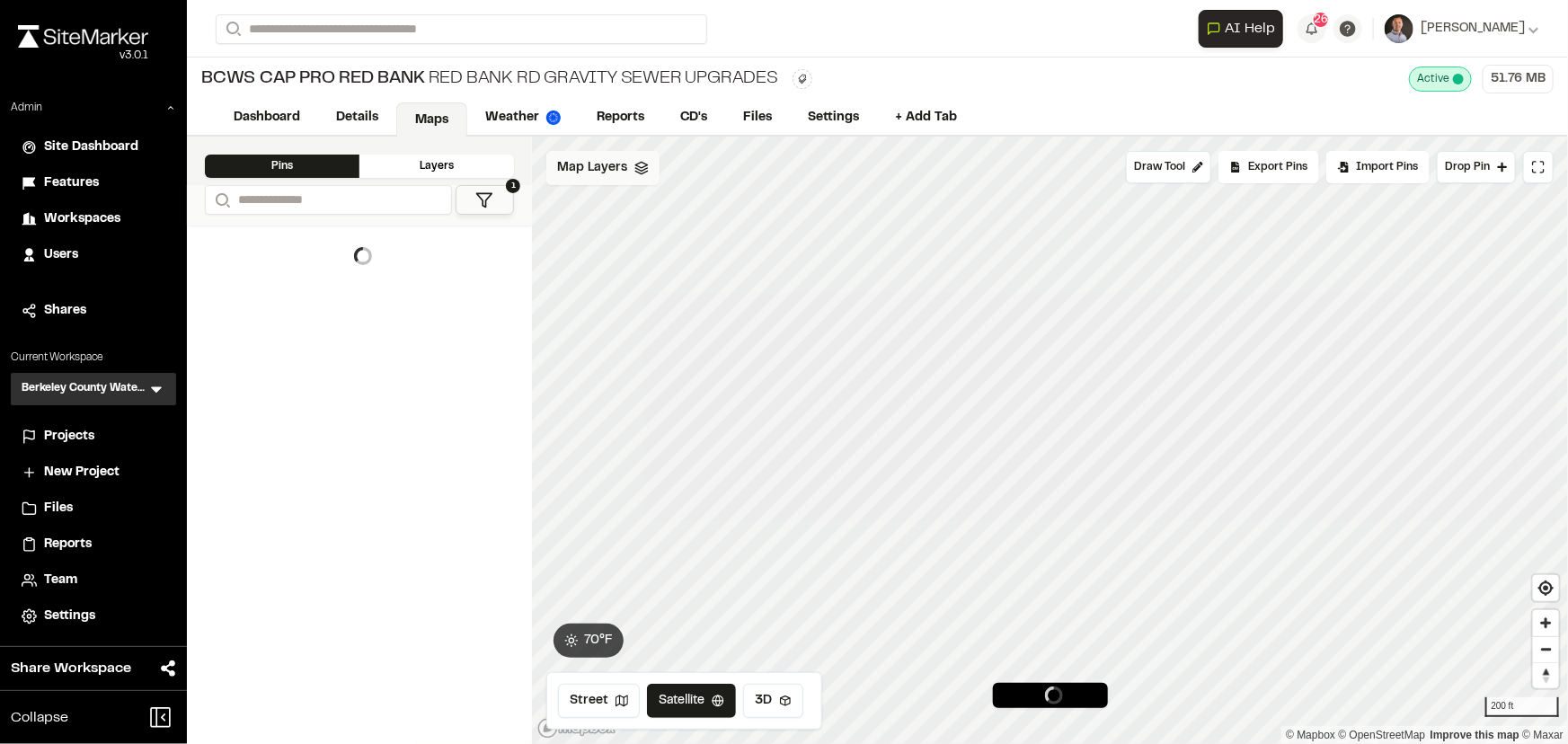
click at [604, 175] on span "Map Layers" at bounding box center [592, 168] width 70 height 20
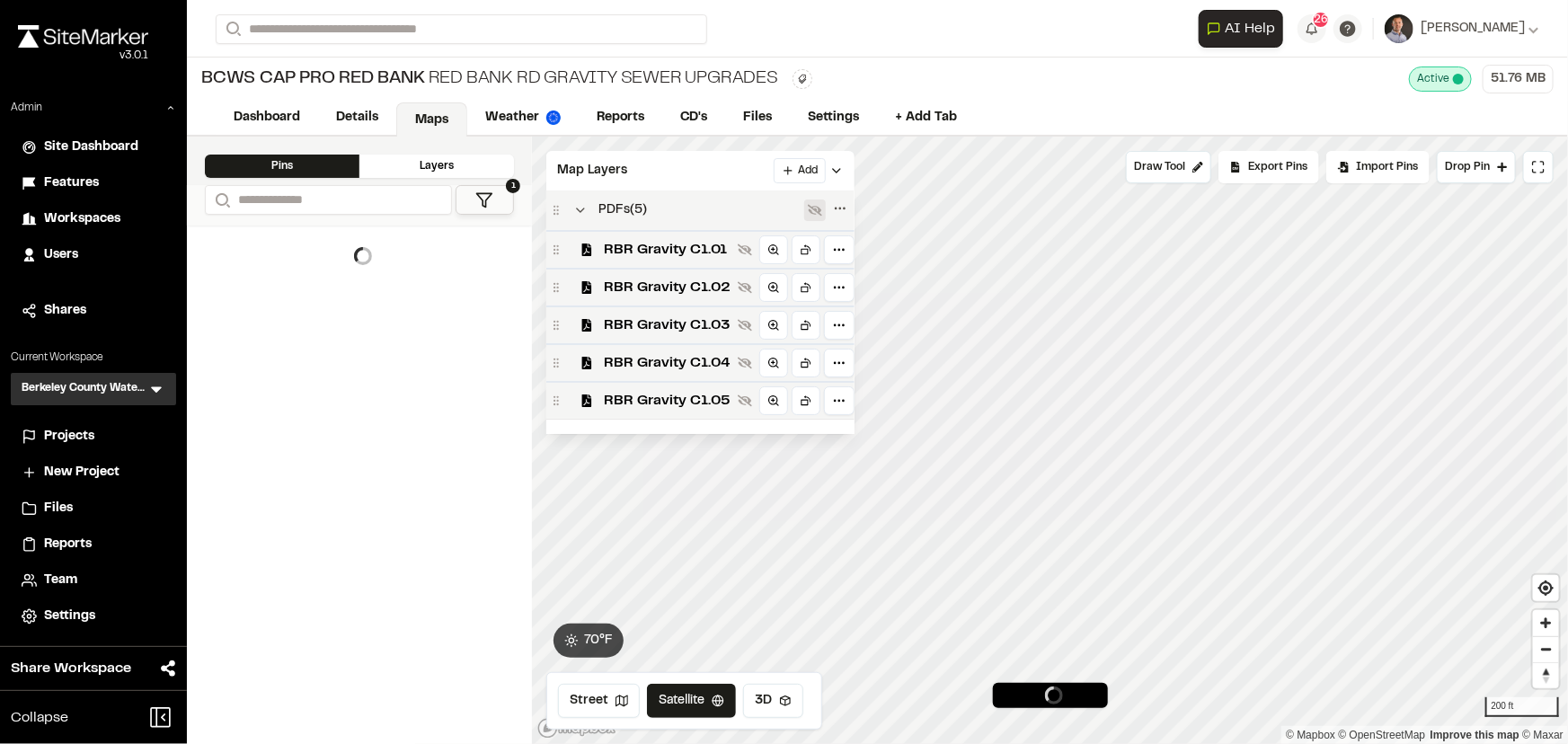
click at [812, 213] on icon at bounding box center [815, 210] width 15 height 12
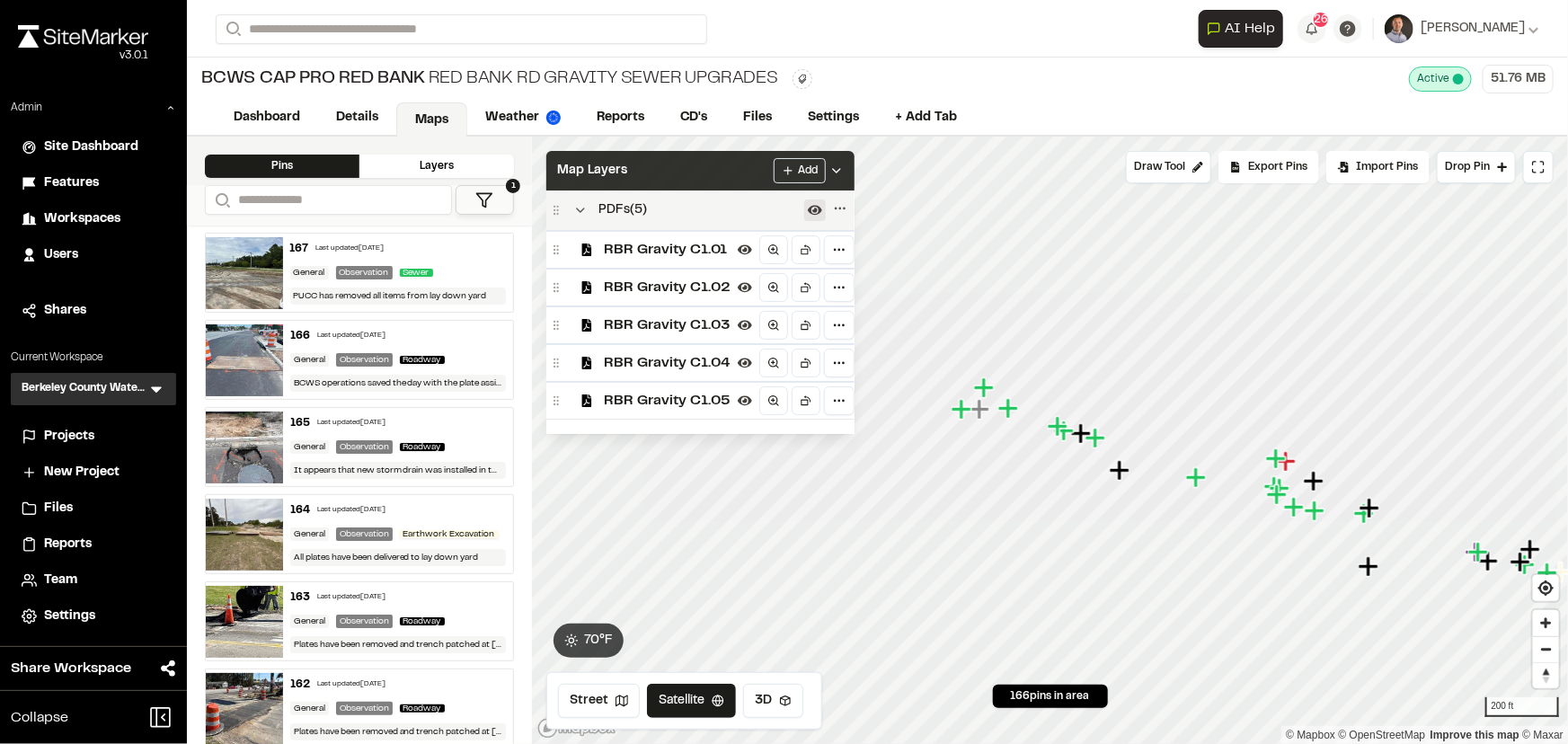
click at [723, 177] on div "Map Layers Add" at bounding box center [701, 171] width 309 height 39
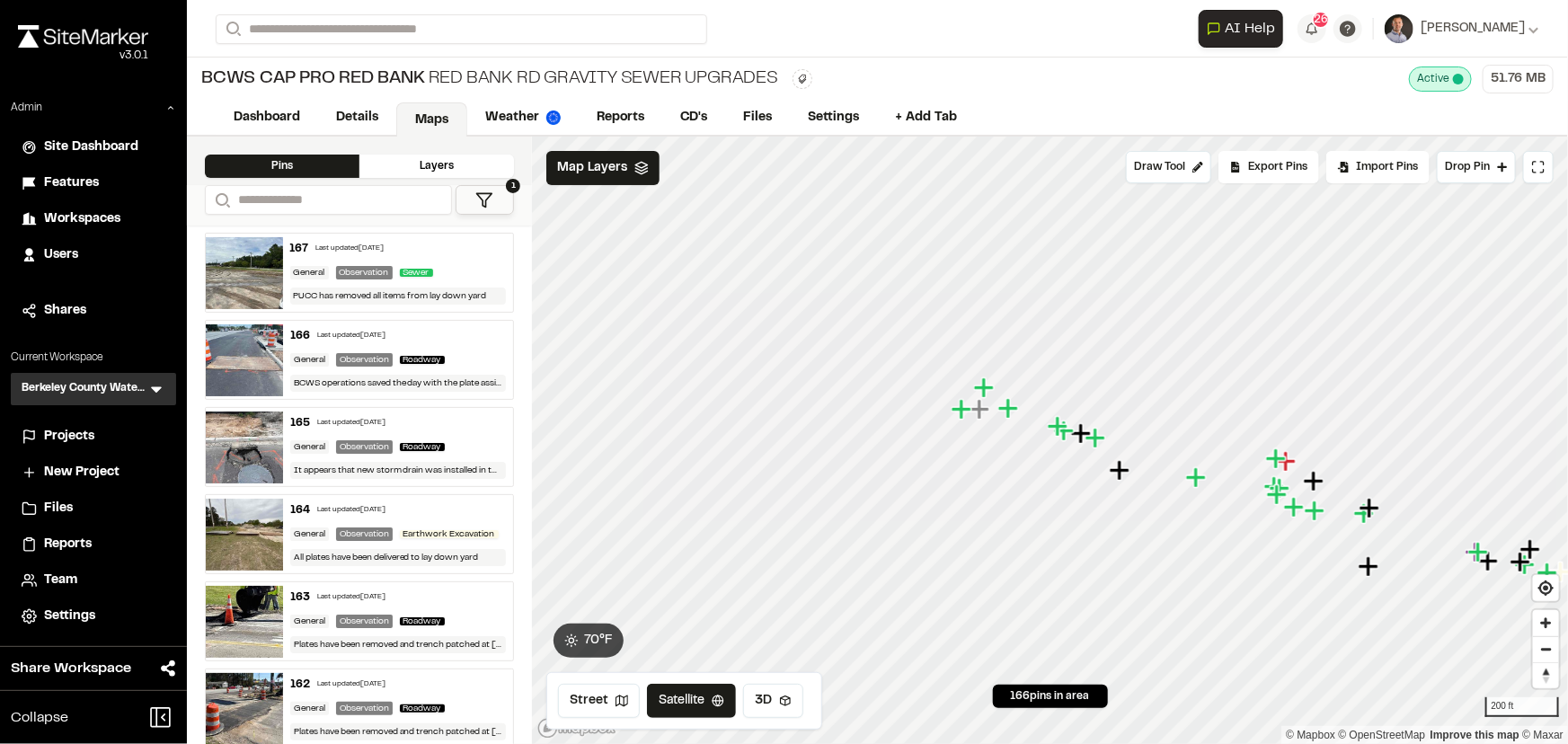
click at [1048, 415] on icon "Map marker" at bounding box center [1060, 427] width 24 height 24
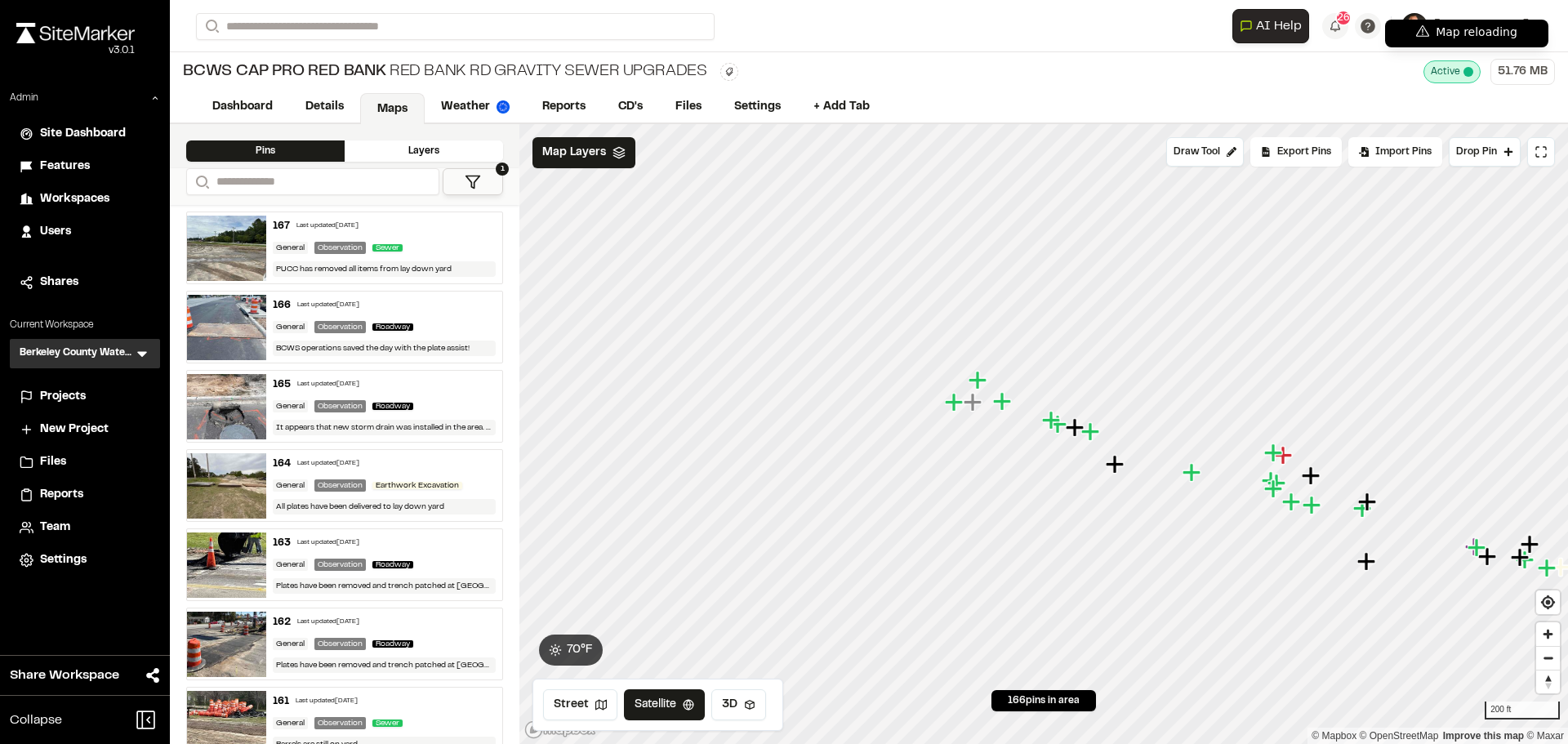
click at [914, 124] on div at bounding box center [1044, 124] width 1049 height 0
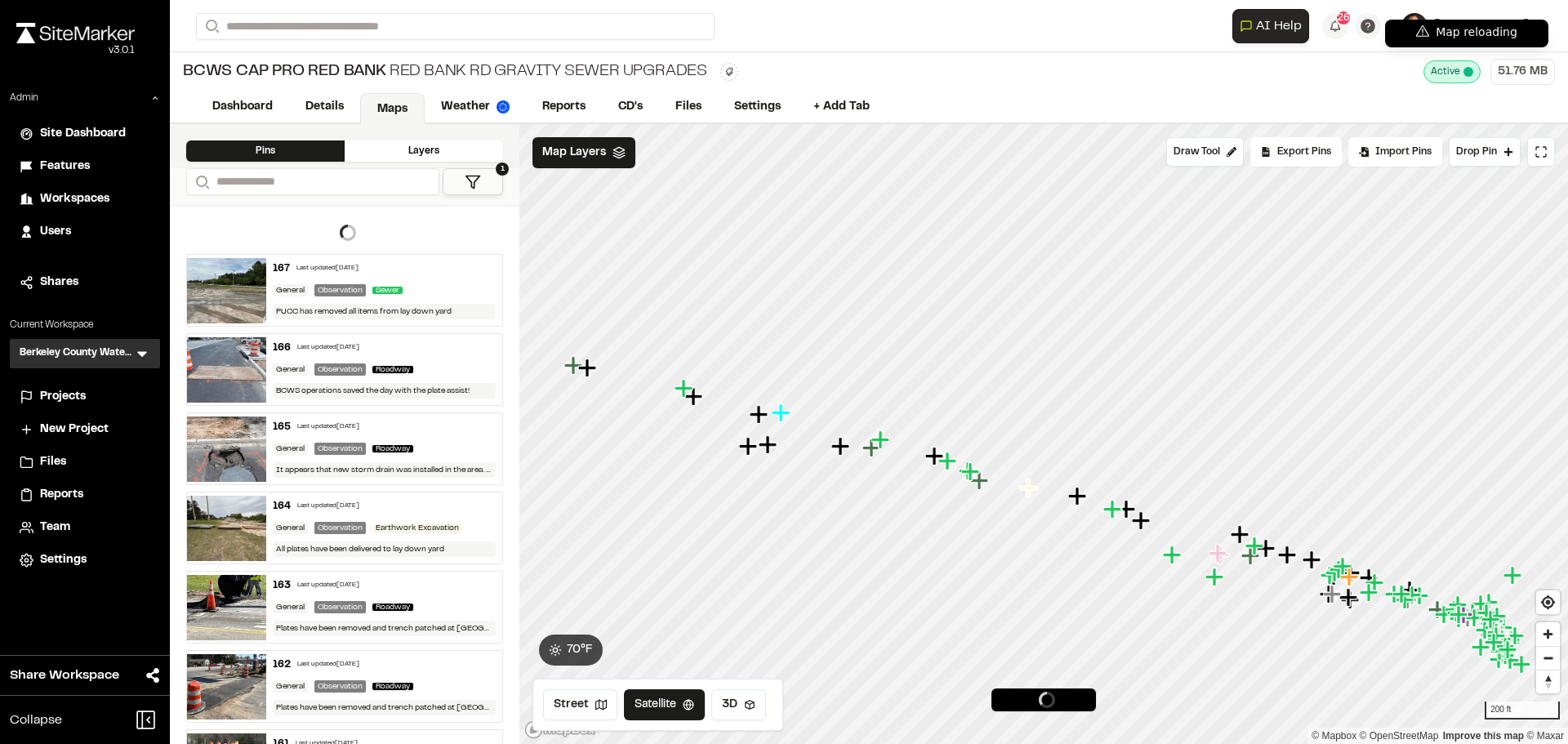
drag, startPoint x: 1090, startPoint y: 563, endPoint x: 993, endPoint y: 444, distance: 153.5
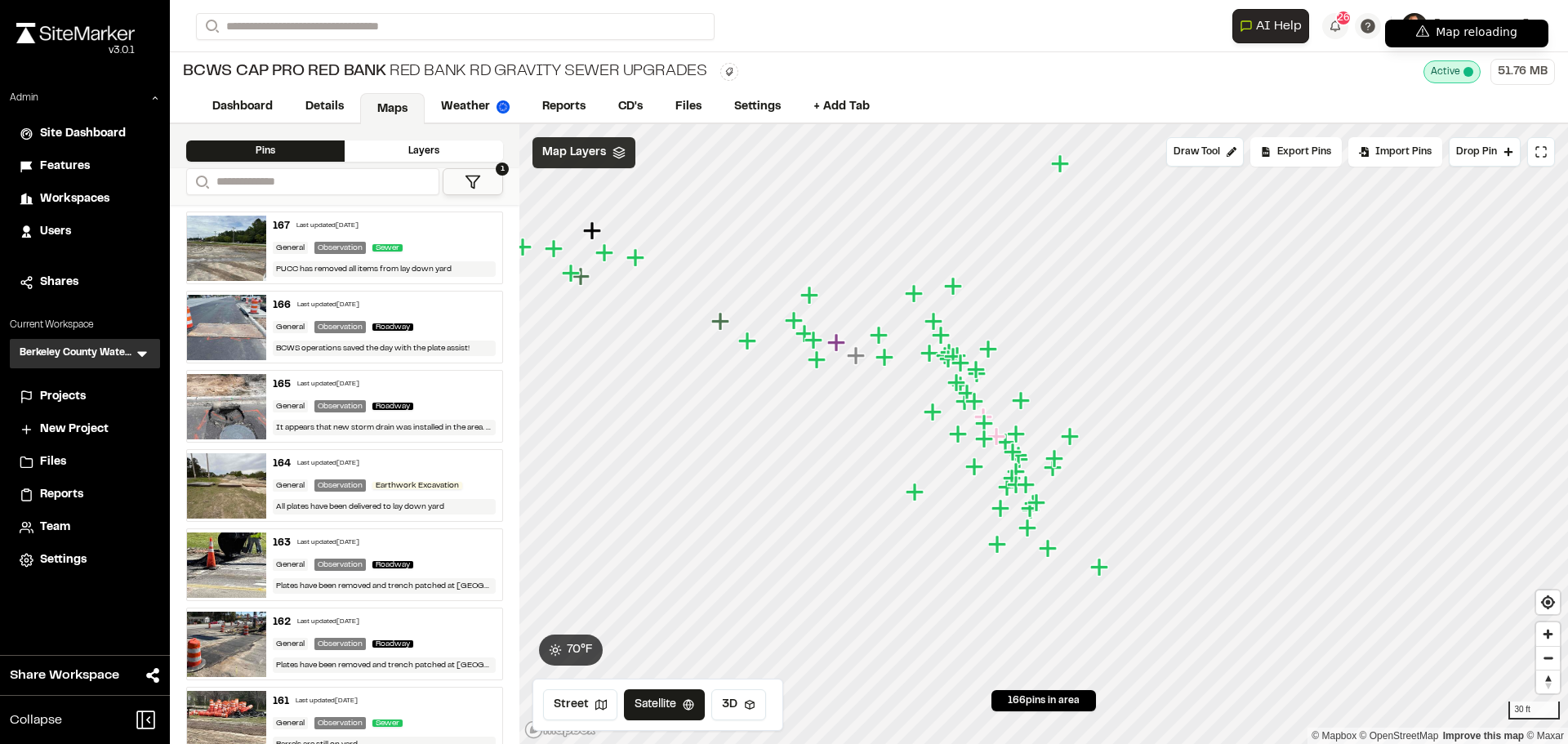
click at [575, 152] on span "Map Layers" at bounding box center [574, 153] width 63 height 18
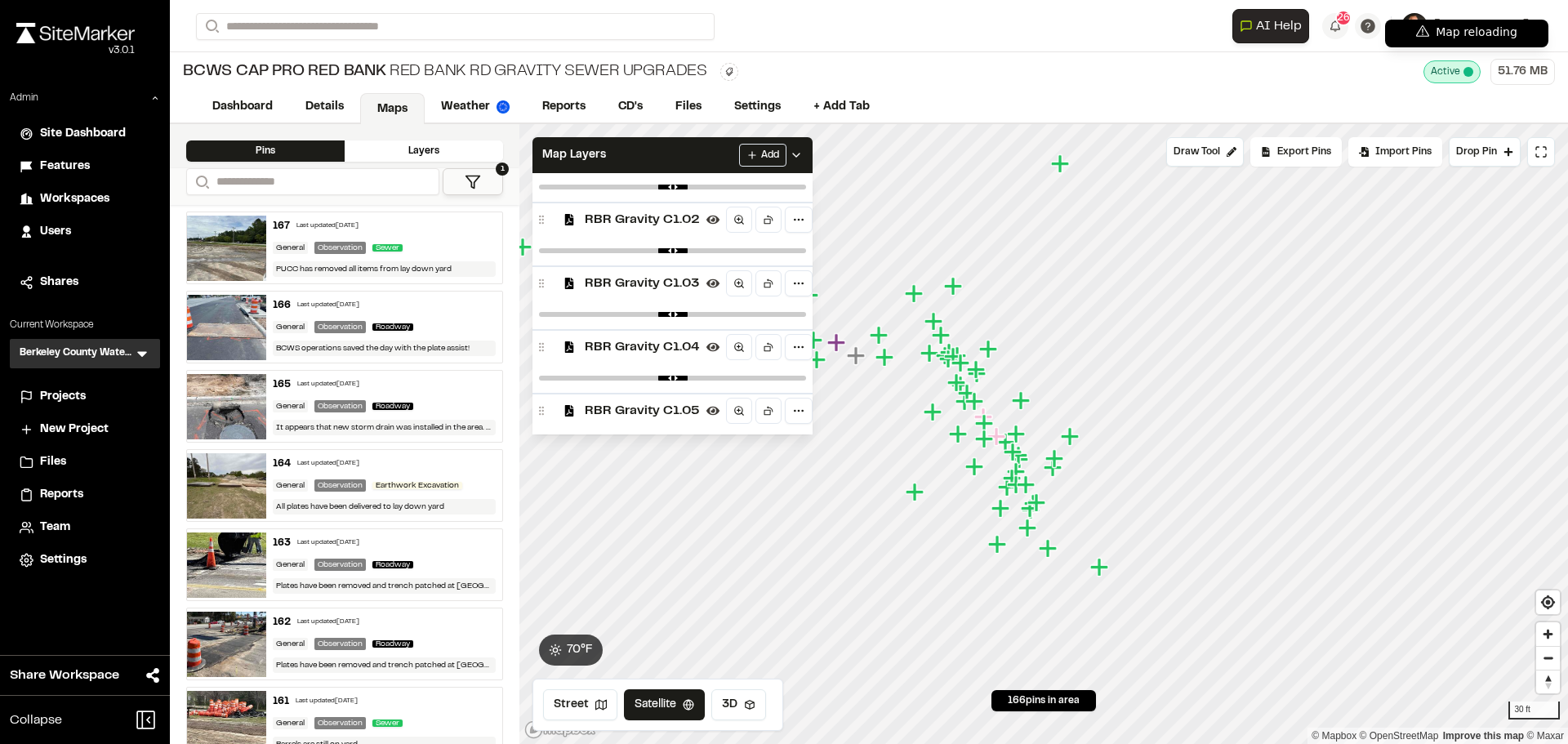
scroll to position [107, 0]
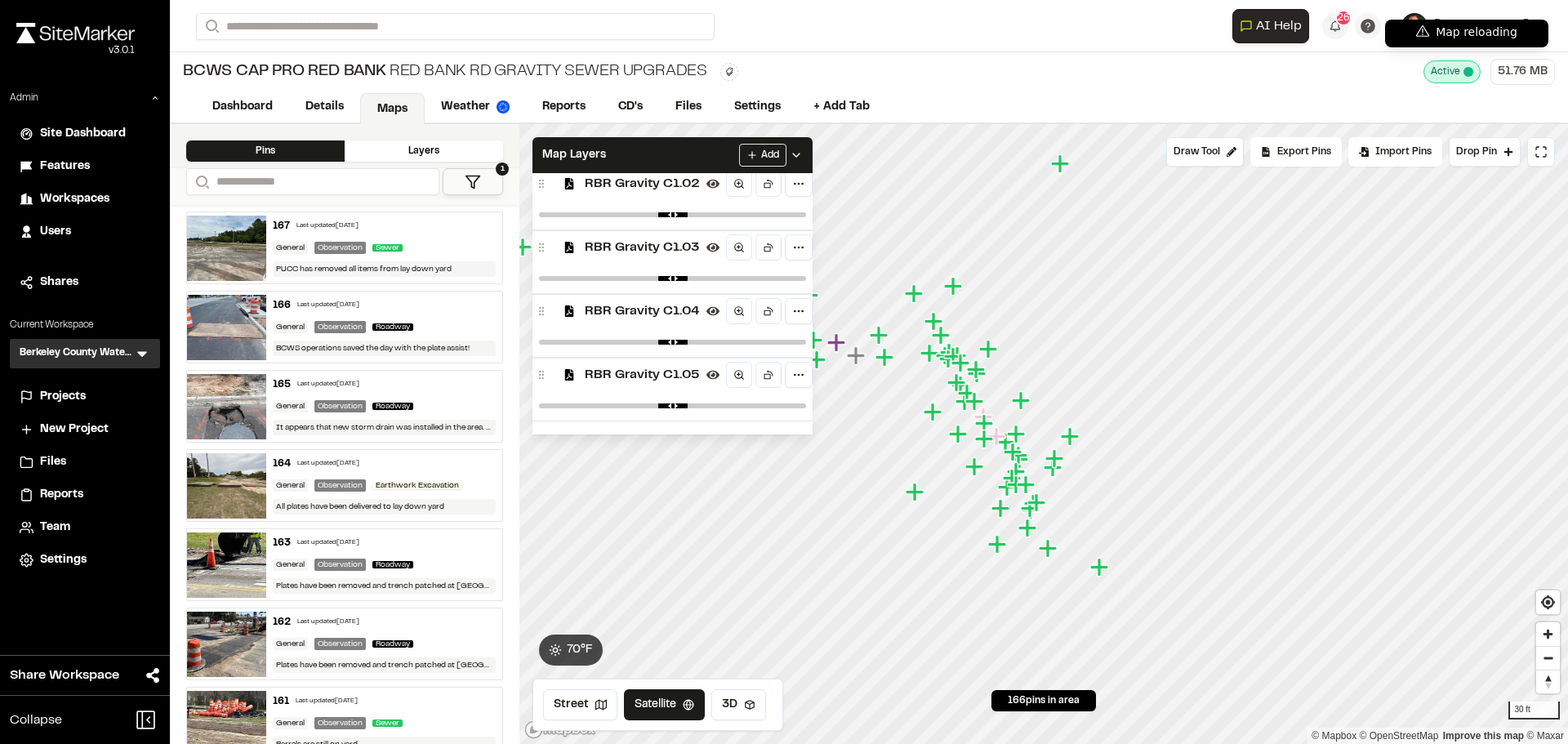
drag, startPoint x: 790, startPoint y: 411, endPoint x: 692, endPoint y: 404, distance: 98.2
click at [692, 404] on div at bounding box center [673, 405] width 281 height 29
click at [692, 404] on input "range" at bounding box center [672, 405] width 267 height 4
drag, startPoint x: 692, startPoint y: 404, endPoint x: 652, endPoint y: 413, distance: 41.0
type input "****"
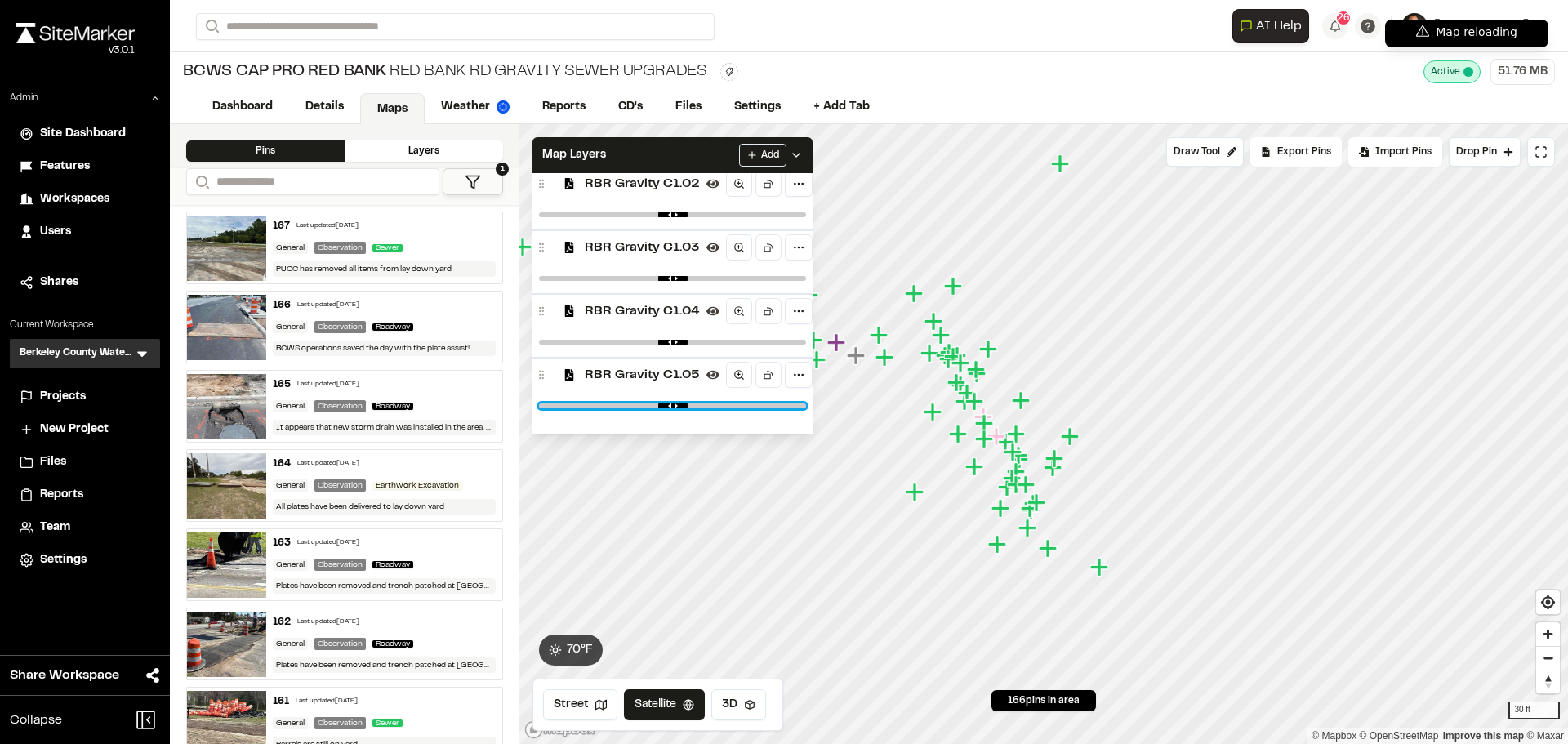
click at [652, 408] on input "range" at bounding box center [672, 405] width 267 height 4
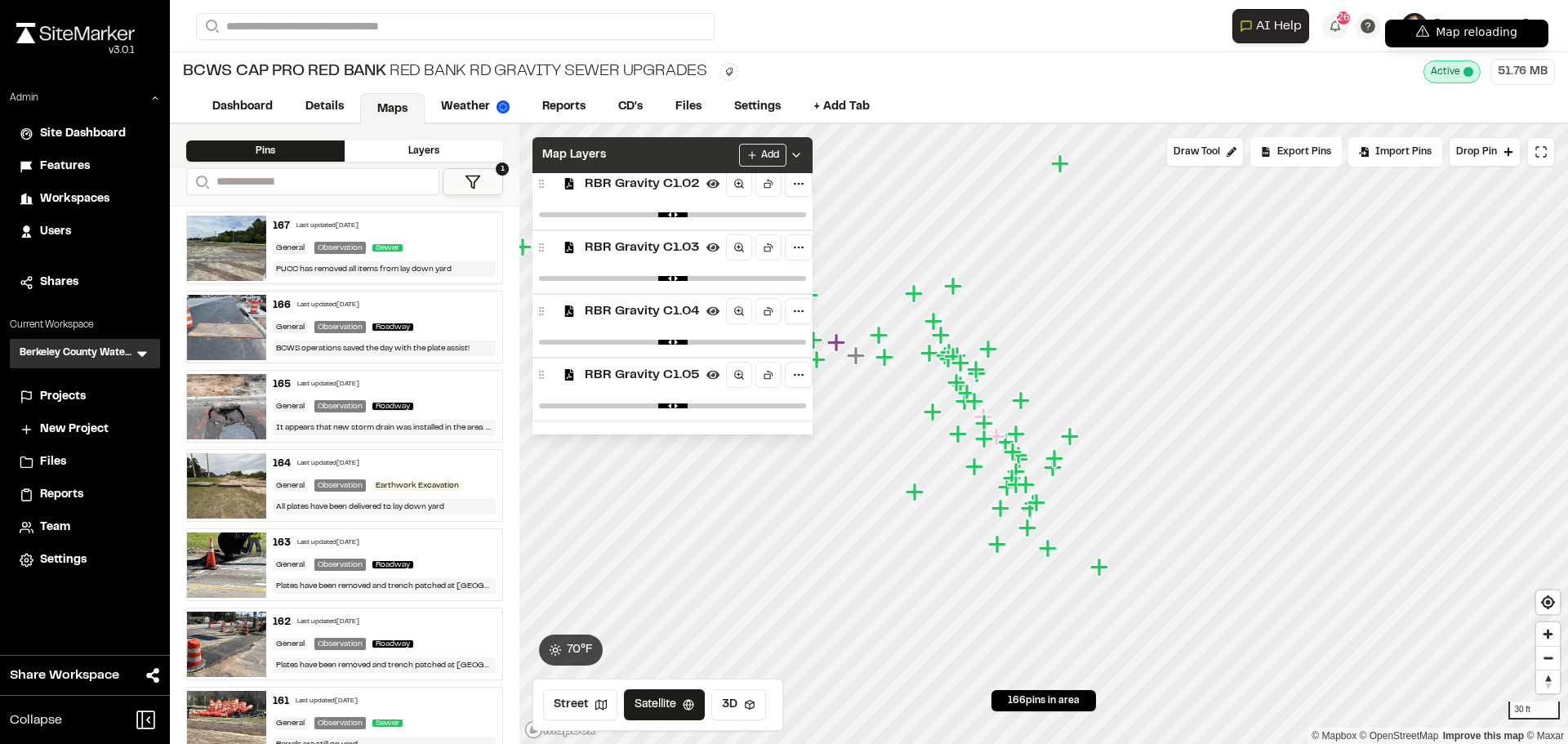
click at [644, 148] on div "Map Layers Add" at bounding box center [673, 155] width 281 height 36
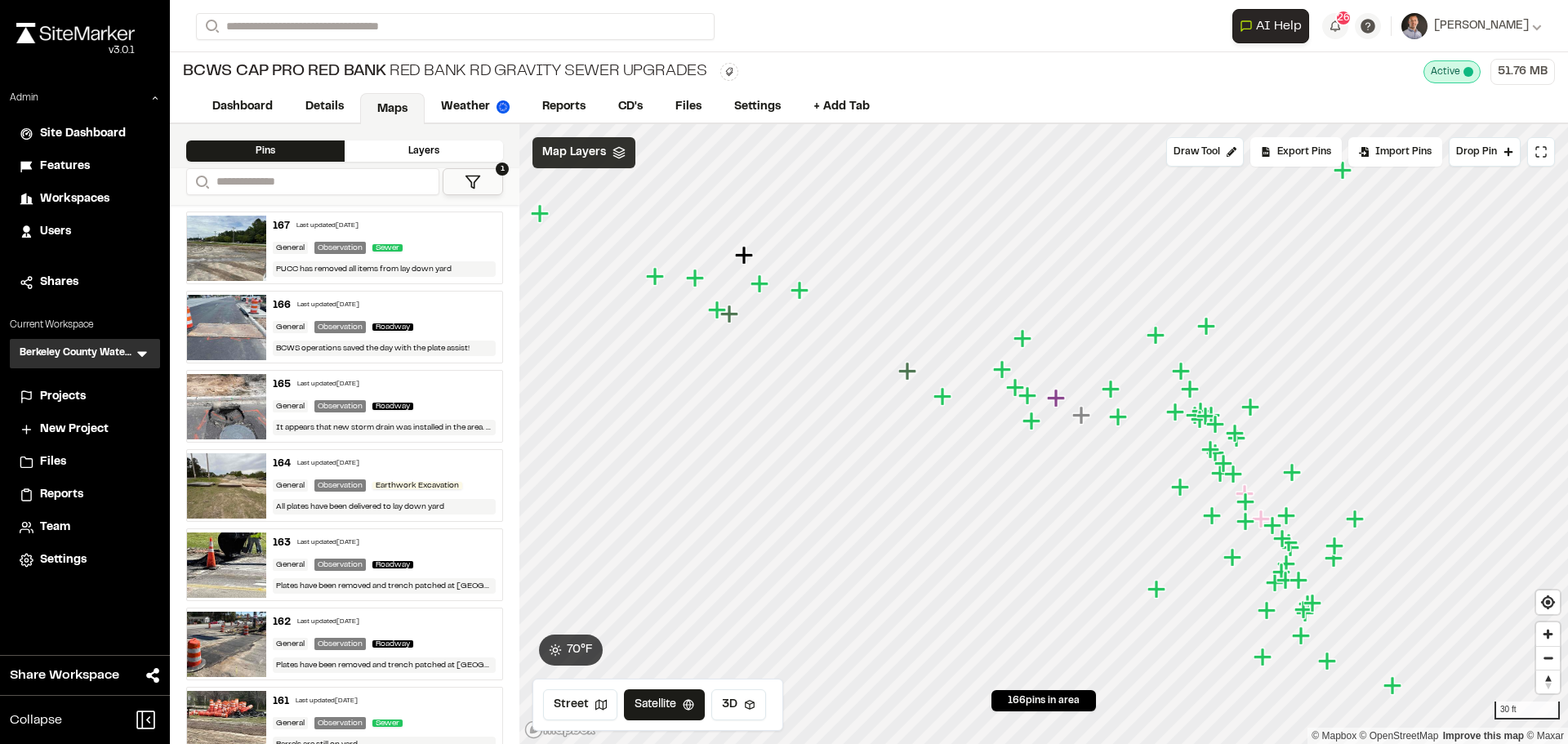
click at [597, 155] on span "Map Layers" at bounding box center [574, 153] width 63 height 18
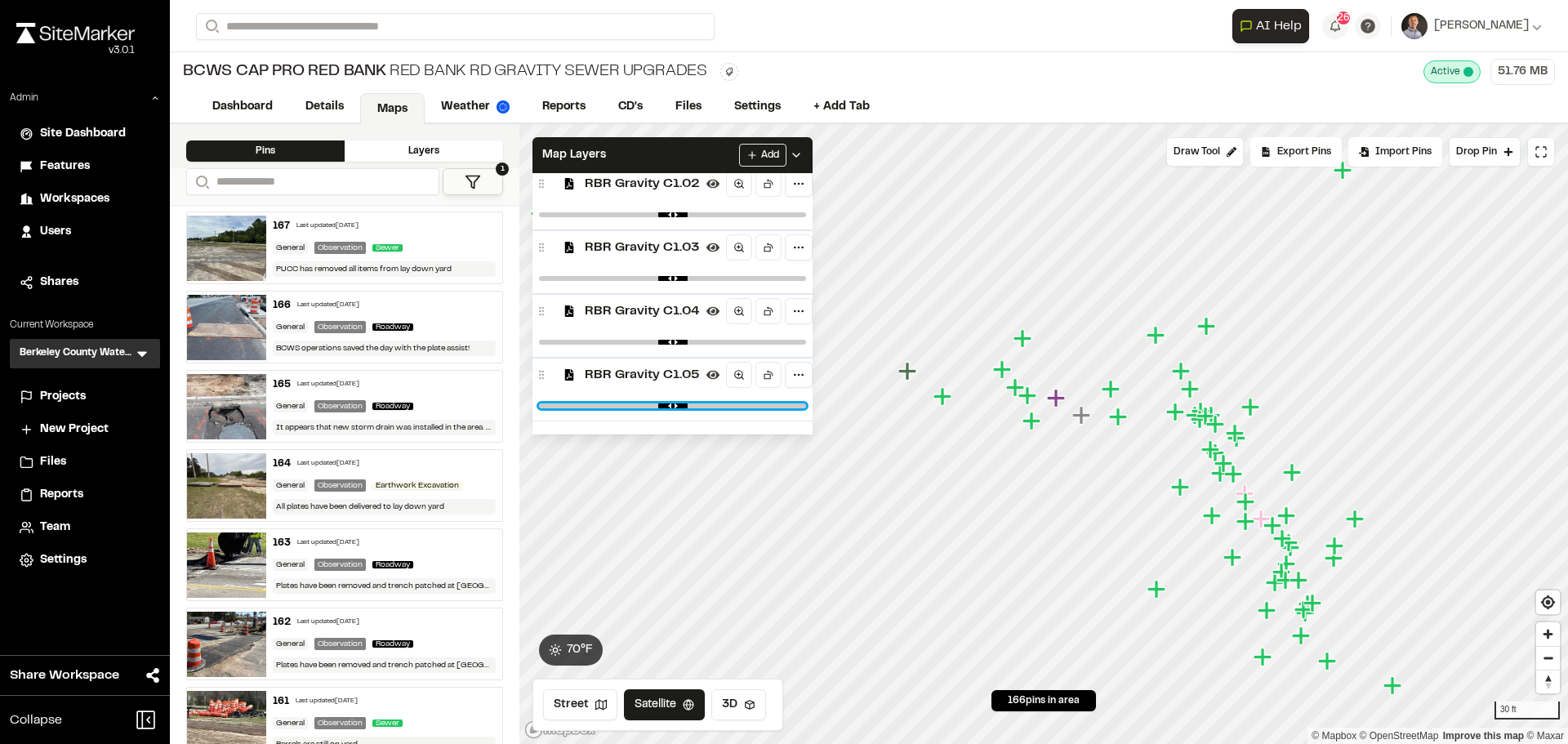
type input "****"
click at [745, 405] on input "range" at bounding box center [672, 405] width 267 height 4
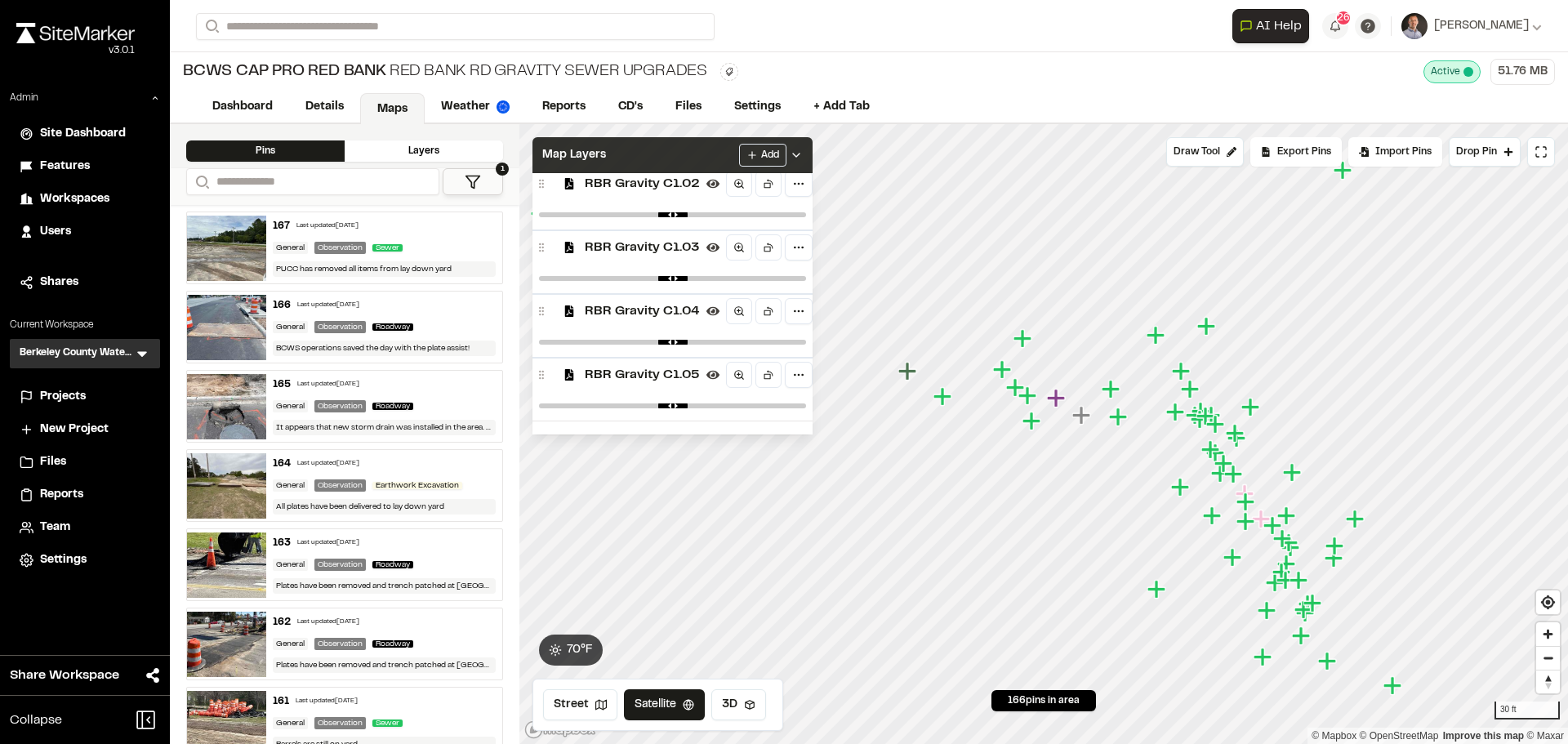
click at [685, 163] on div "Map Layers Add" at bounding box center [673, 155] width 281 height 36
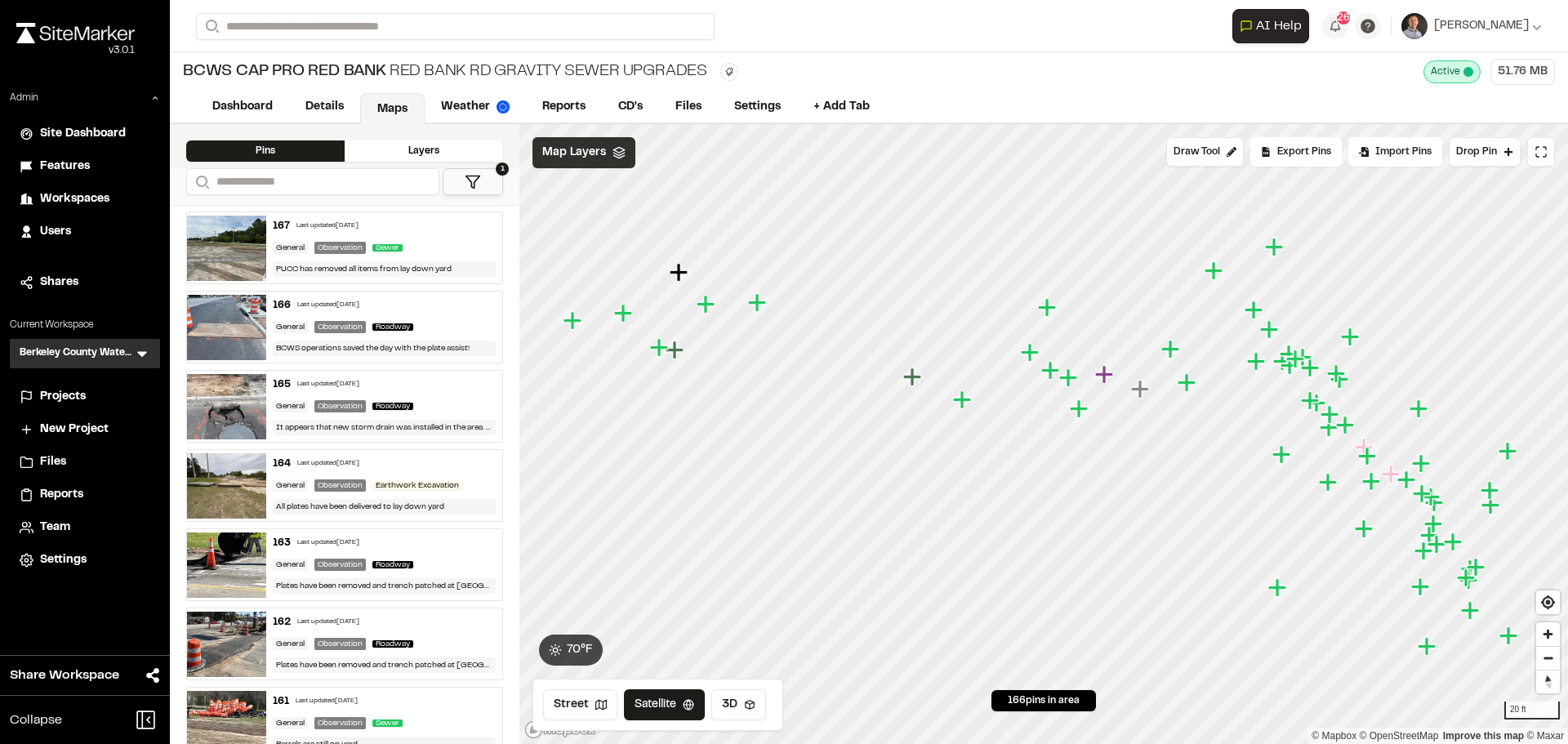
click at [577, 158] on span "Map Layers" at bounding box center [574, 153] width 63 height 18
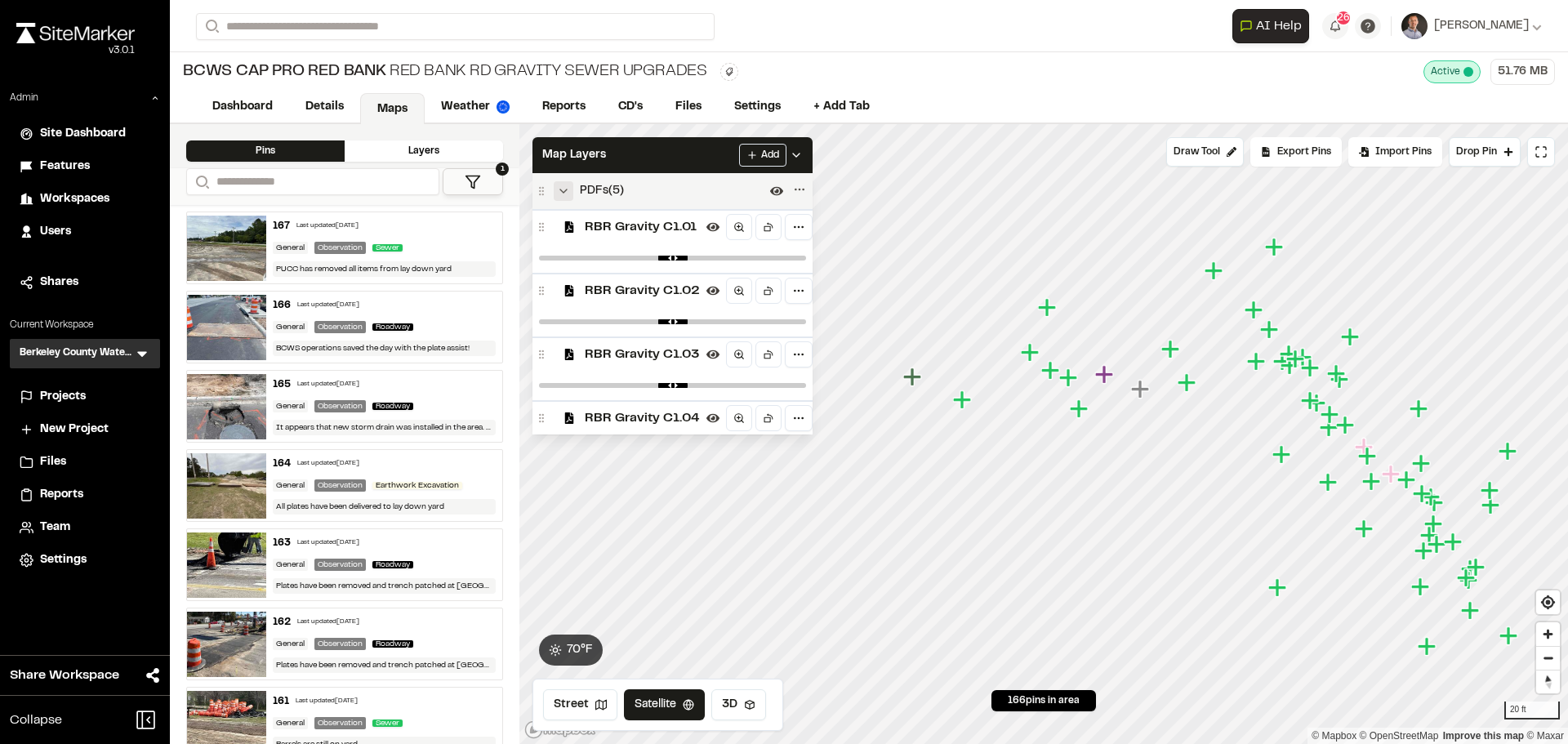
click at [566, 195] on icon "Collapse group" at bounding box center [563, 191] width 13 height 13
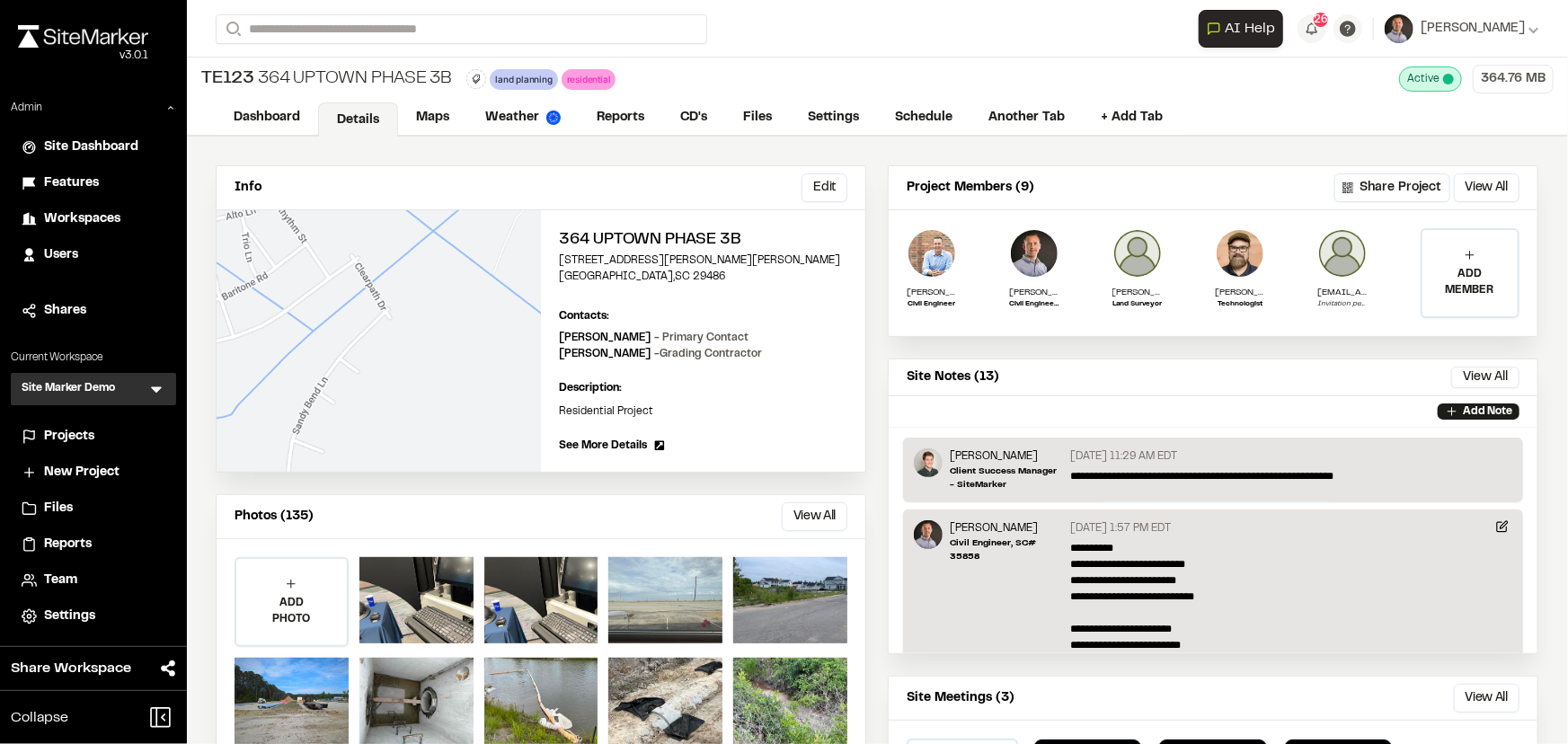
click at [148, 390] on icon at bounding box center [156, 389] width 18 height 18
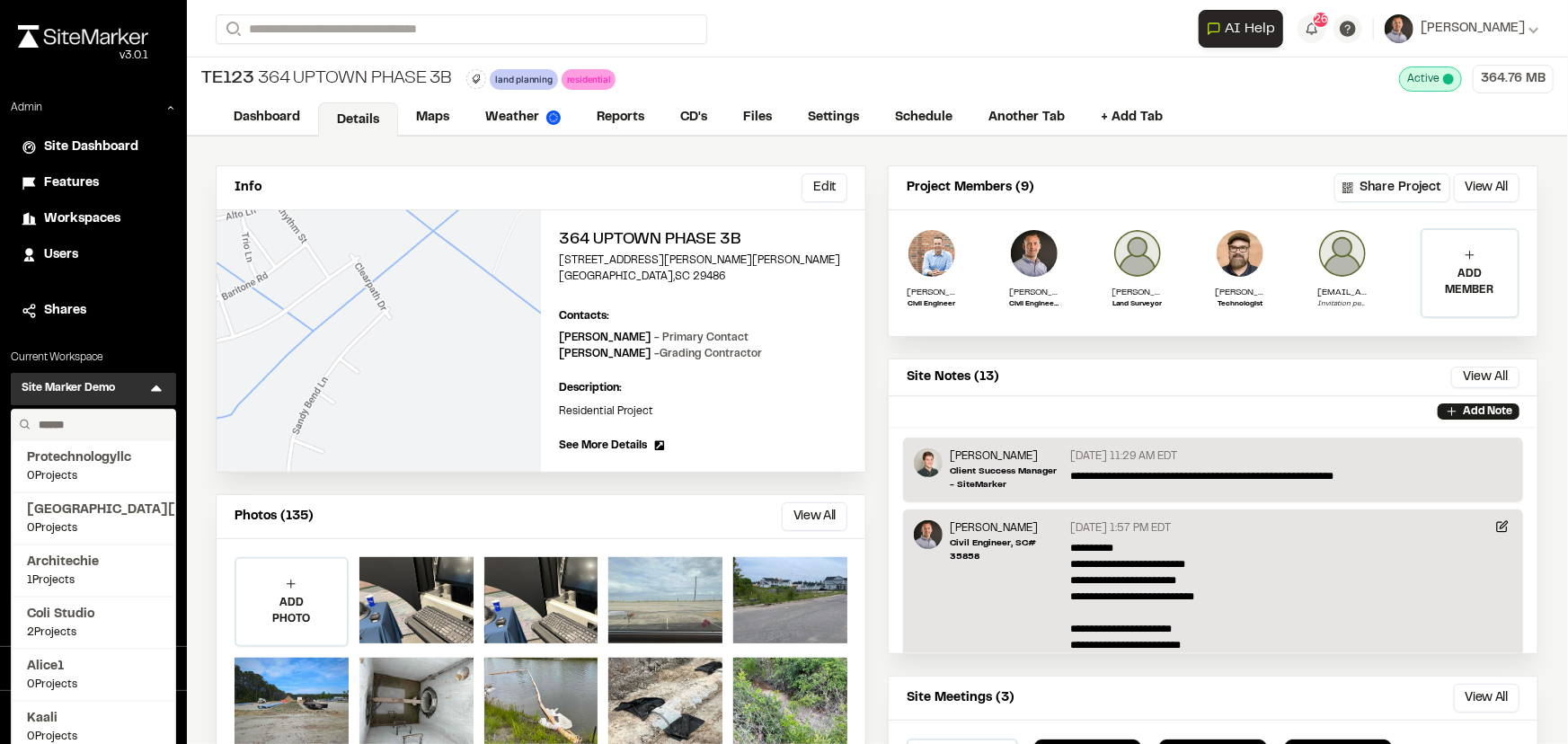
click at [131, 420] on input "text" at bounding box center [99, 425] width 137 height 30
type input "***"
click at [68, 498] on li "GCP BE 330 Projects" at bounding box center [93, 518] width 163 height 52
click at [69, 503] on span "GCP BE" at bounding box center [92, 510] width 133 height 20
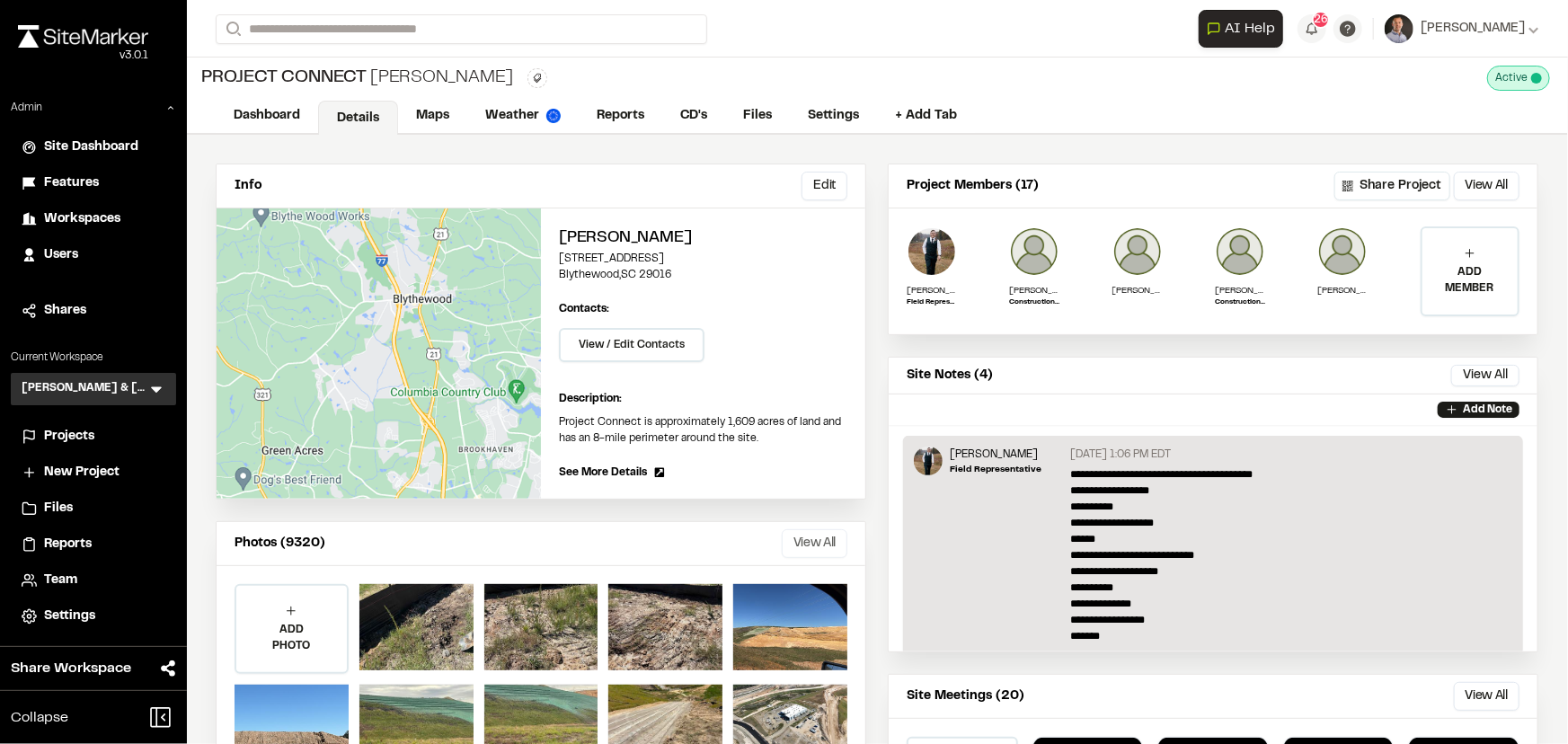
click at [824, 544] on button "View All" at bounding box center [814, 543] width 66 height 29
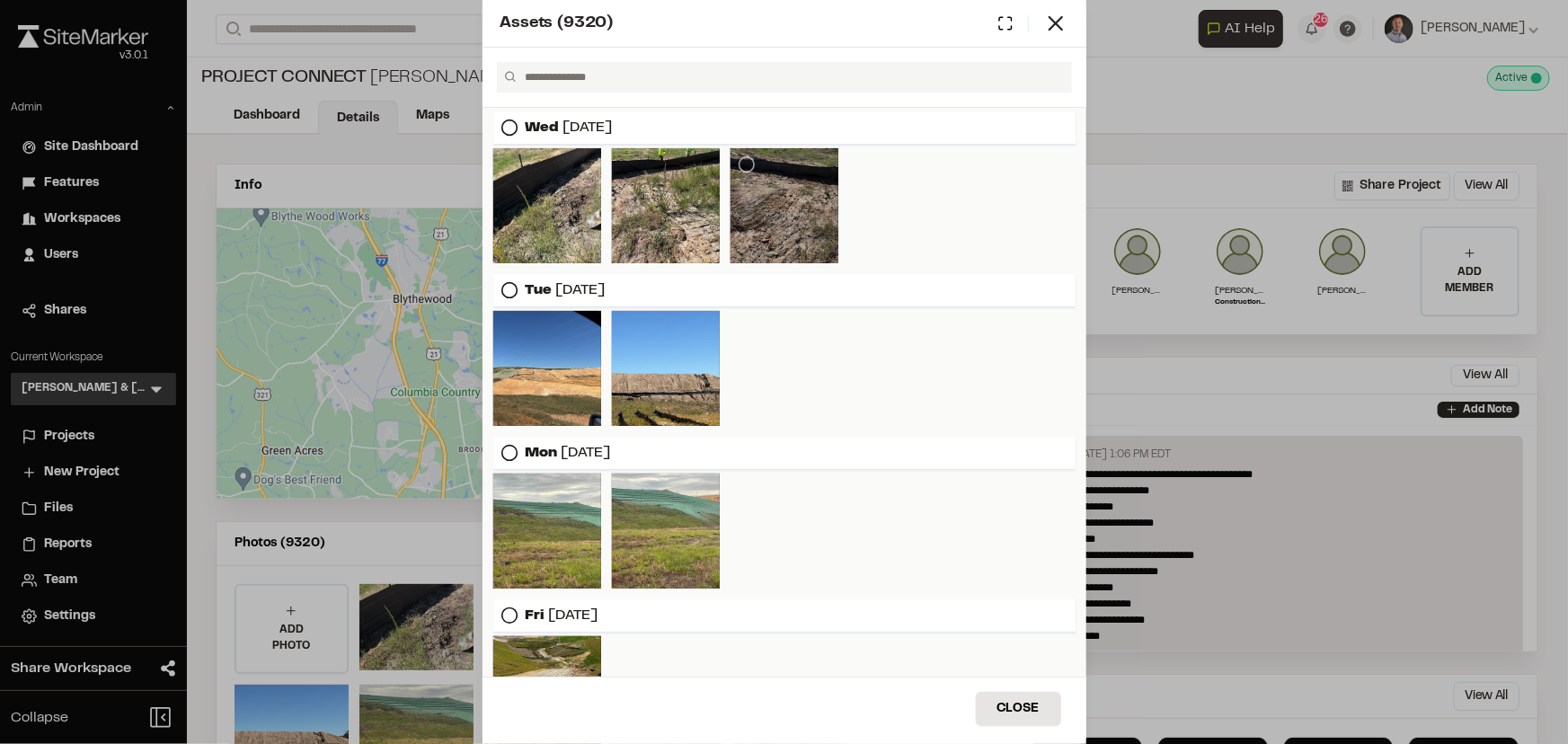
click at [787, 214] on div at bounding box center [784, 205] width 108 height 115
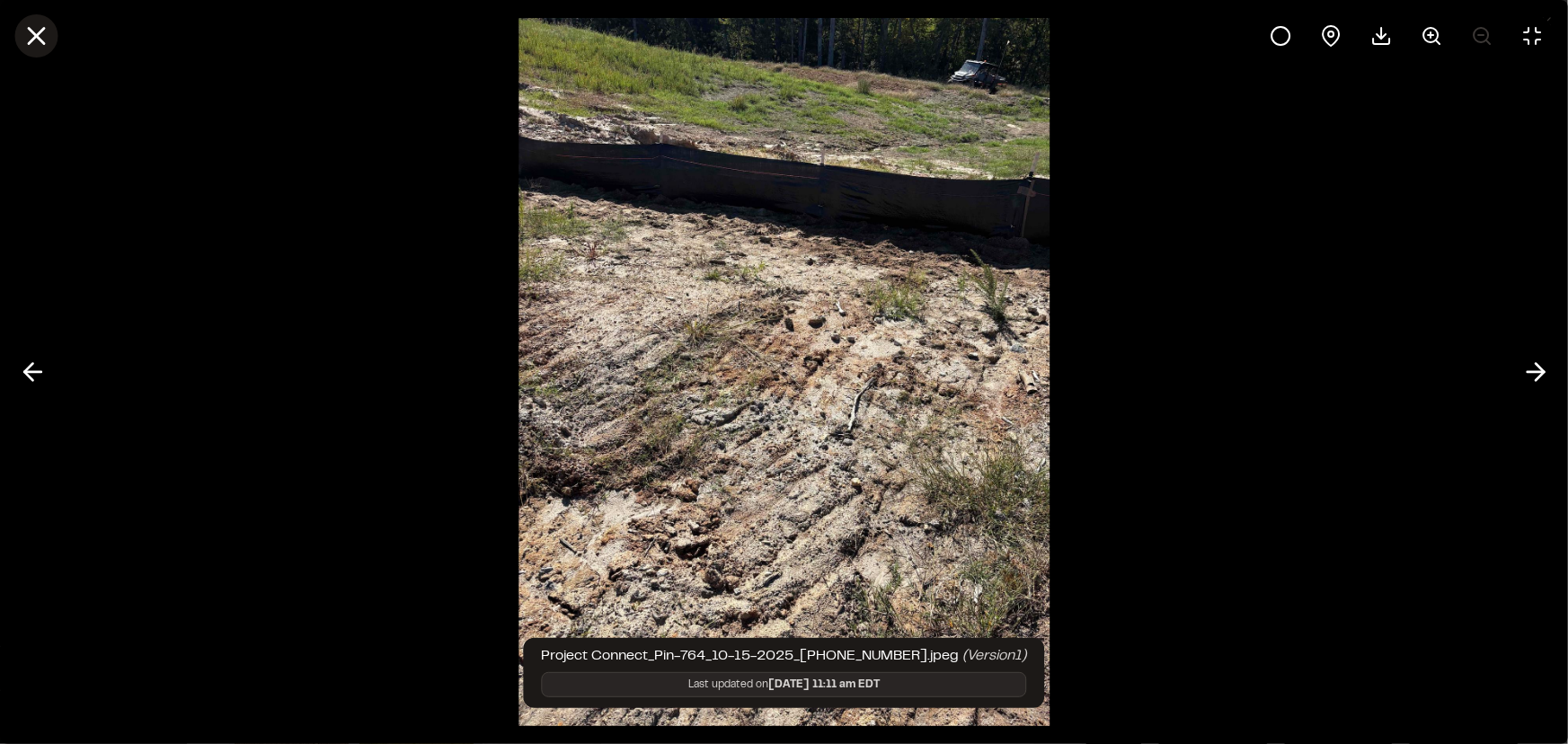
click at [50, 34] on icon at bounding box center [35, 35] width 30 height 30
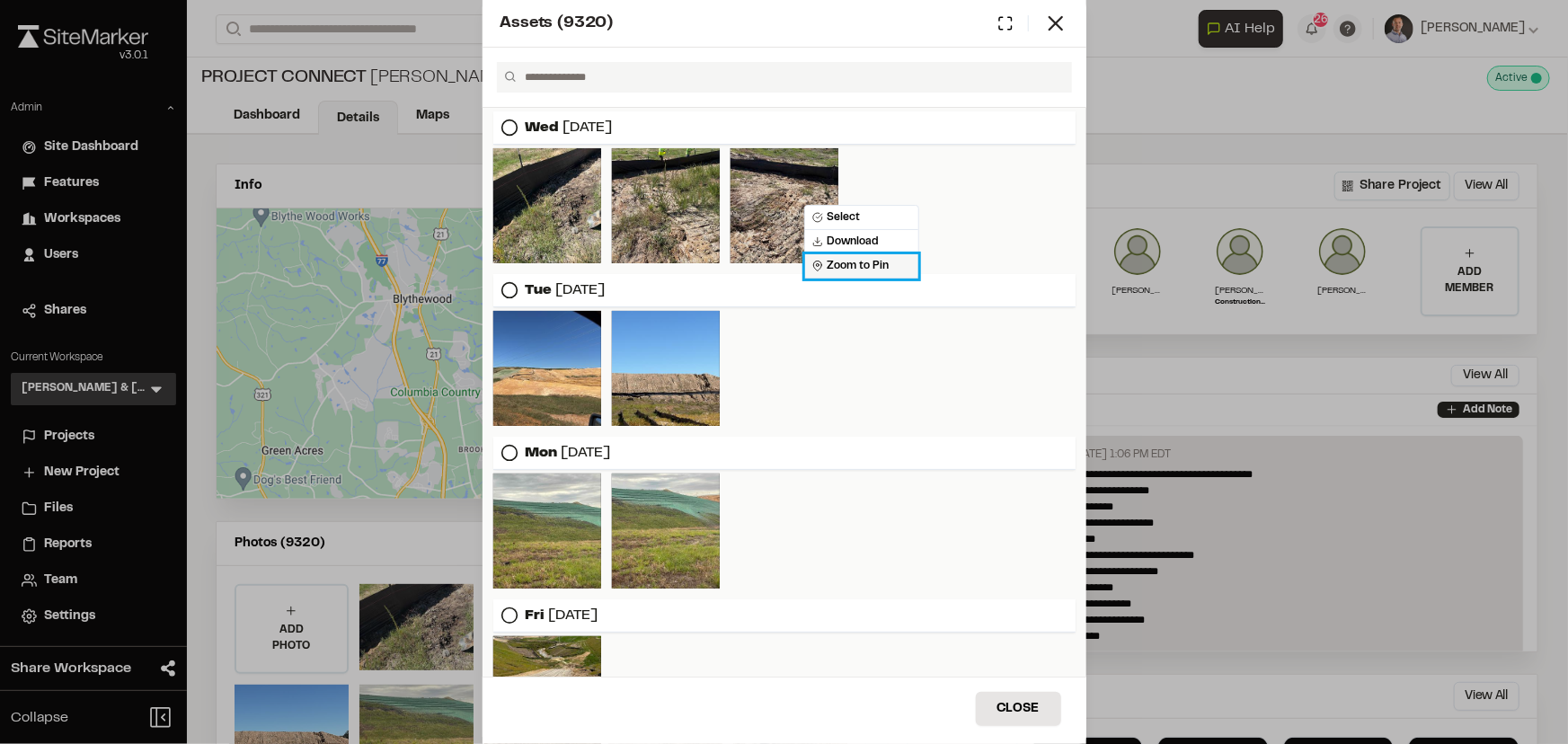
click at [850, 266] on span "Zoom to Pin" at bounding box center [850, 265] width 77 height 16
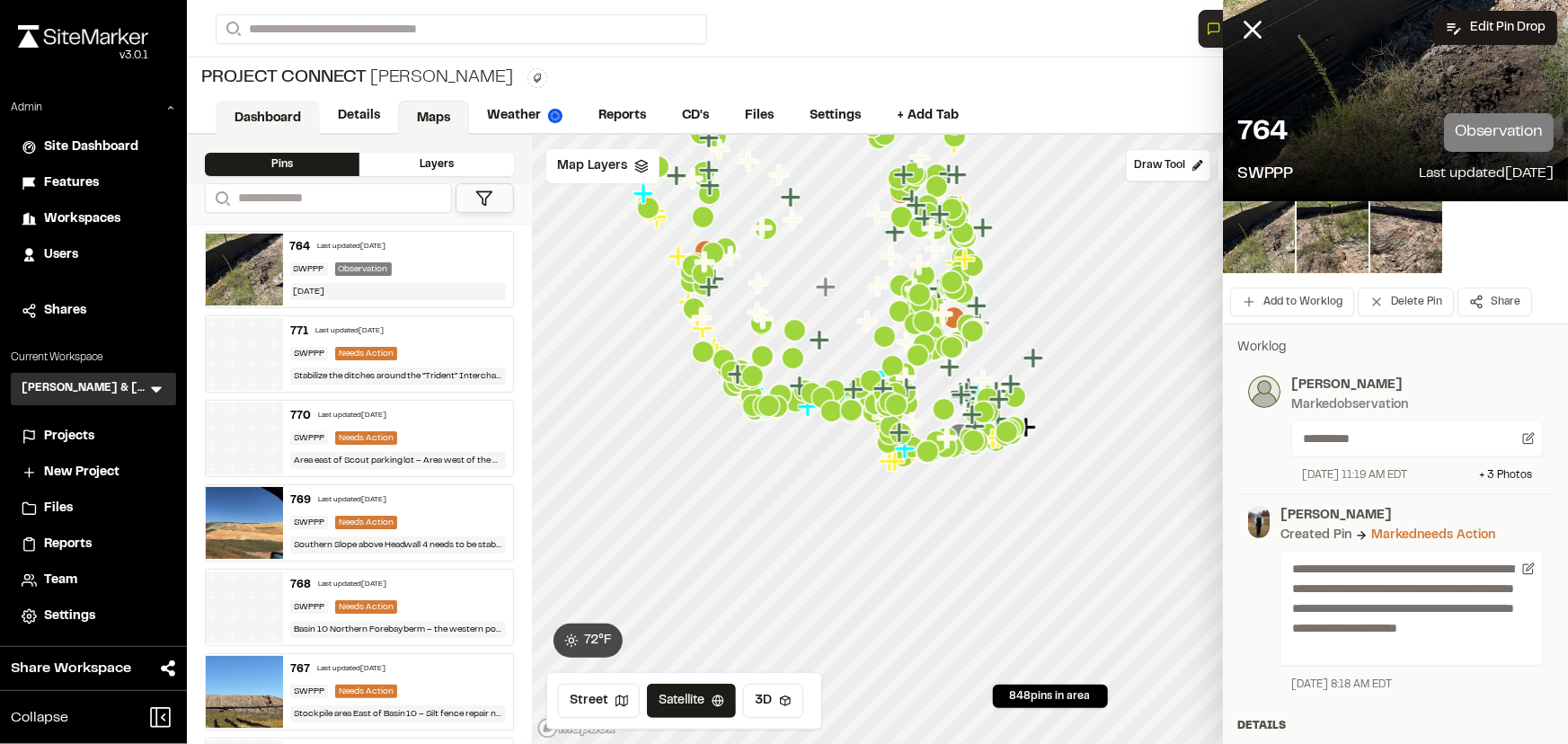
click at [300, 121] on link "Dashboard" at bounding box center [267, 117] width 104 height 34
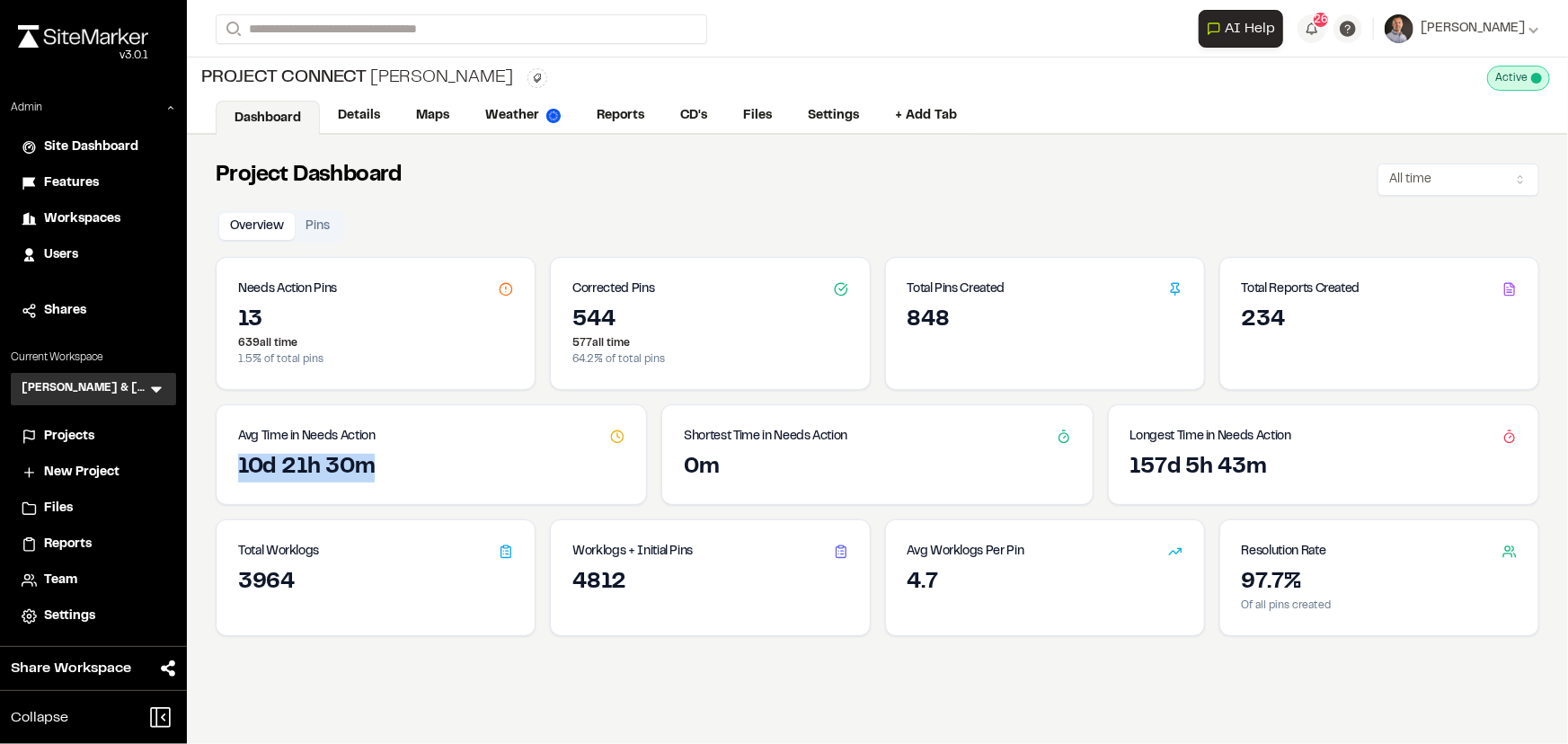
drag, startPoint x: 235, startPoint y: 462, endPoint x: 408, endPoint y: 475, distance: 173.5
click at [408, 475] on div "10d 21h 30m 10d 21h 30m on average" at bounding box center [431, 479] width 430 height 50
drag, startPoint x: 1126, startPoint y: 467, endPoint x: 1273, endPoint y: 476, distance: 147.3
click at [1273, 476] on div "157d 5h 43m" at bounding box center [1323, 468] width 386 height 29
click at [1303, 469] on div "157d 5h 43m" at bounding box center [1323, 468] width 386 height 29
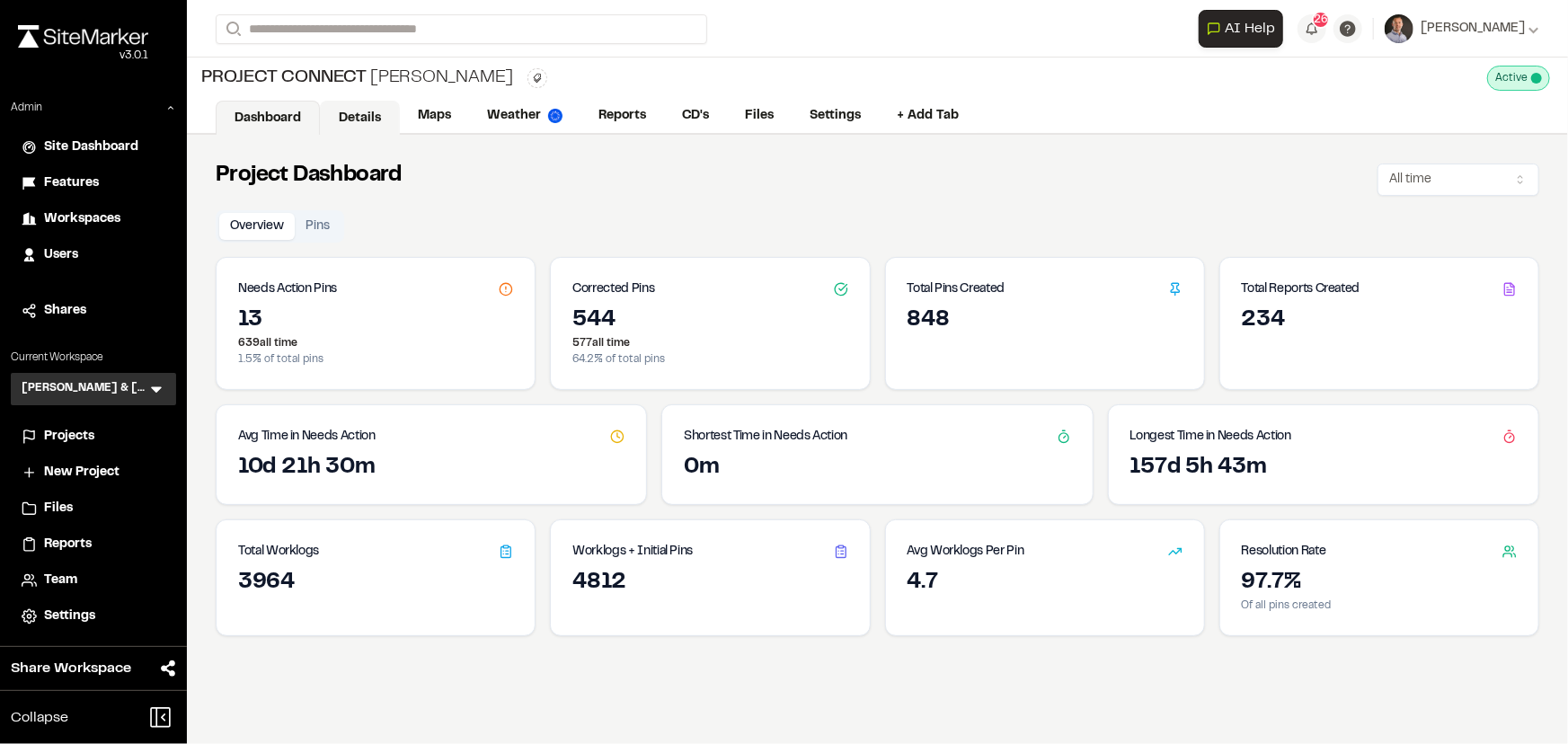
click at [378, 113] on link "Details" at bounding box center [359, 117] width 80 height 34
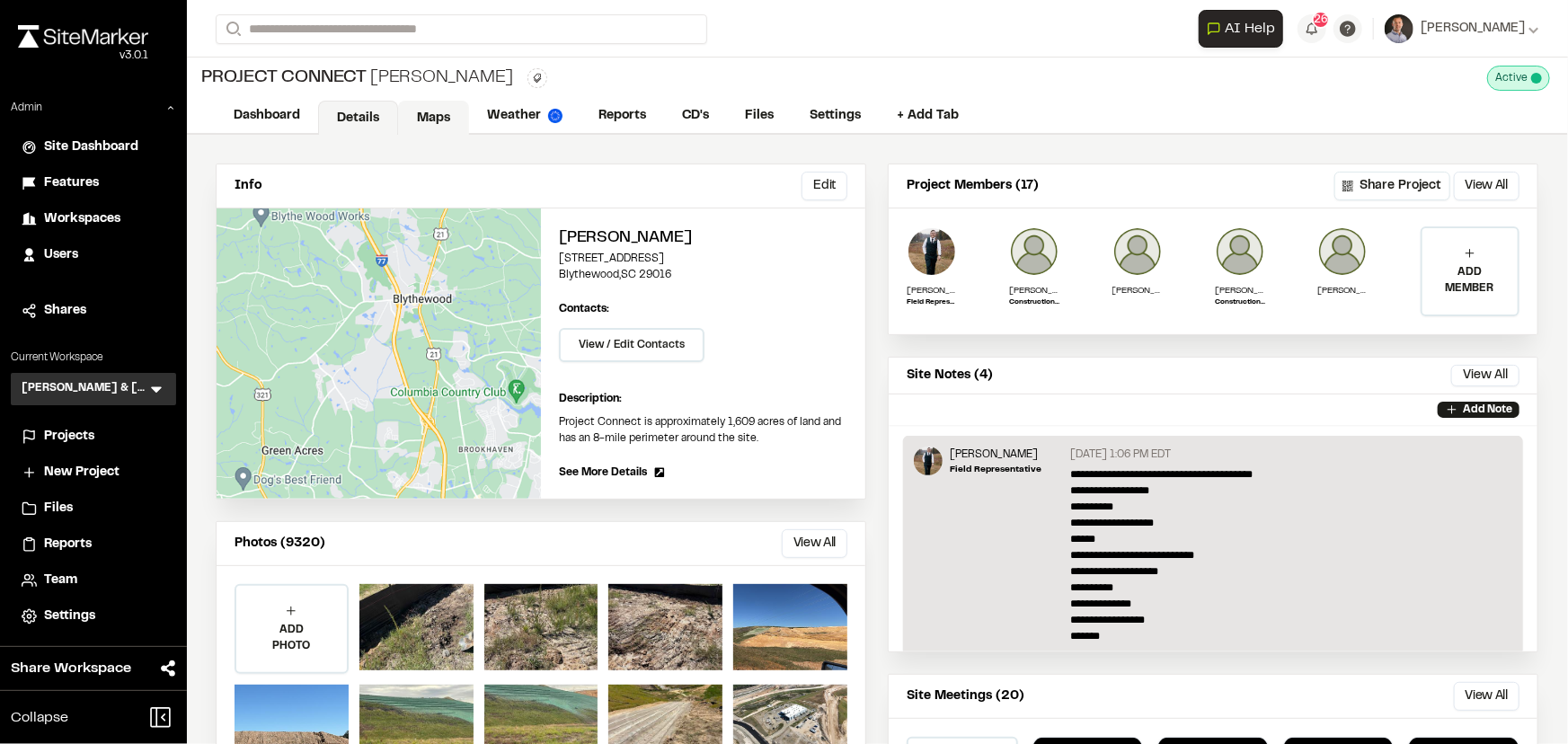
click at [440, 109] on link "Maps" at bounding box center [434, 117] width 71 height 34
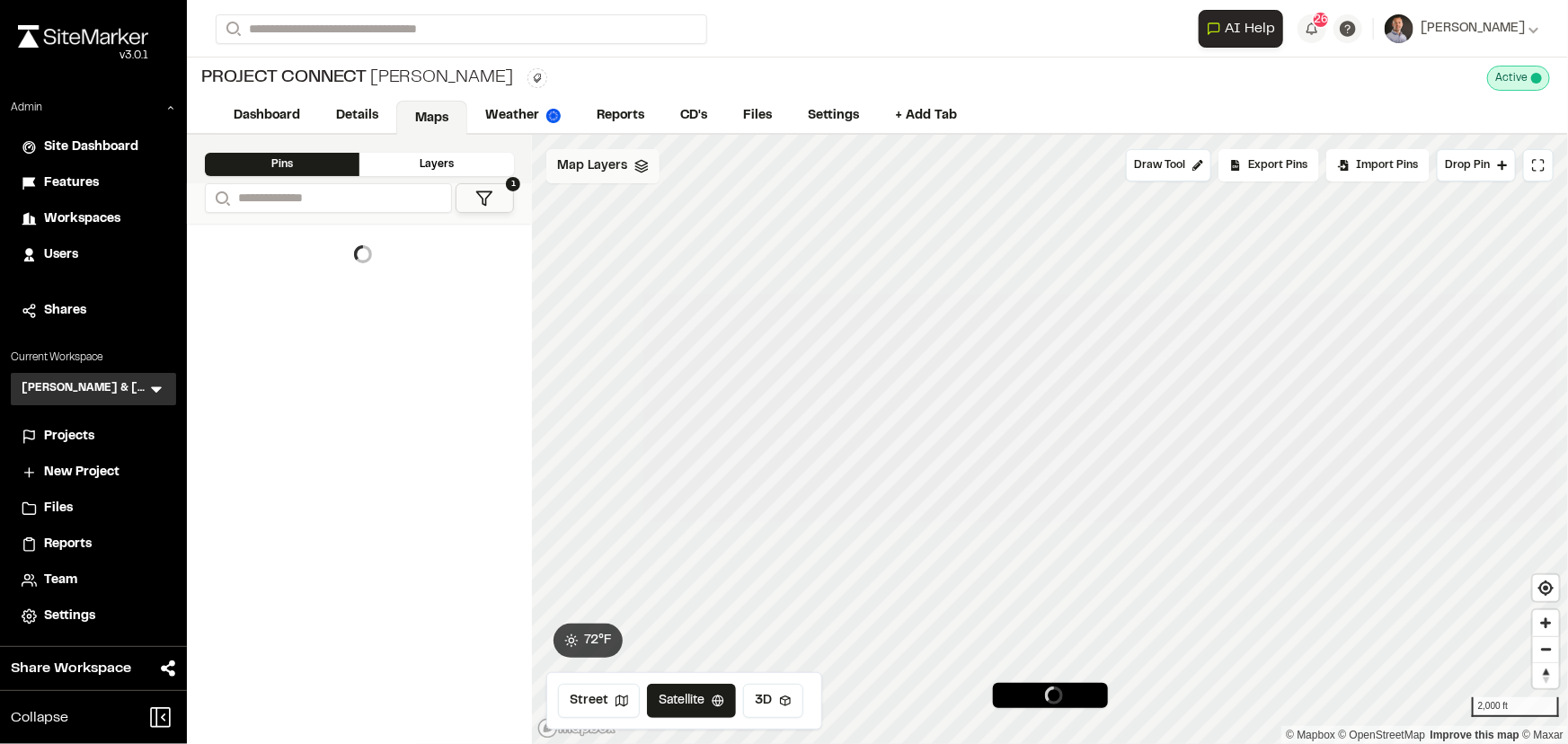
click at [605, 180] on div "Map Layers" at bounding box center [603, 166] width 113 height 34
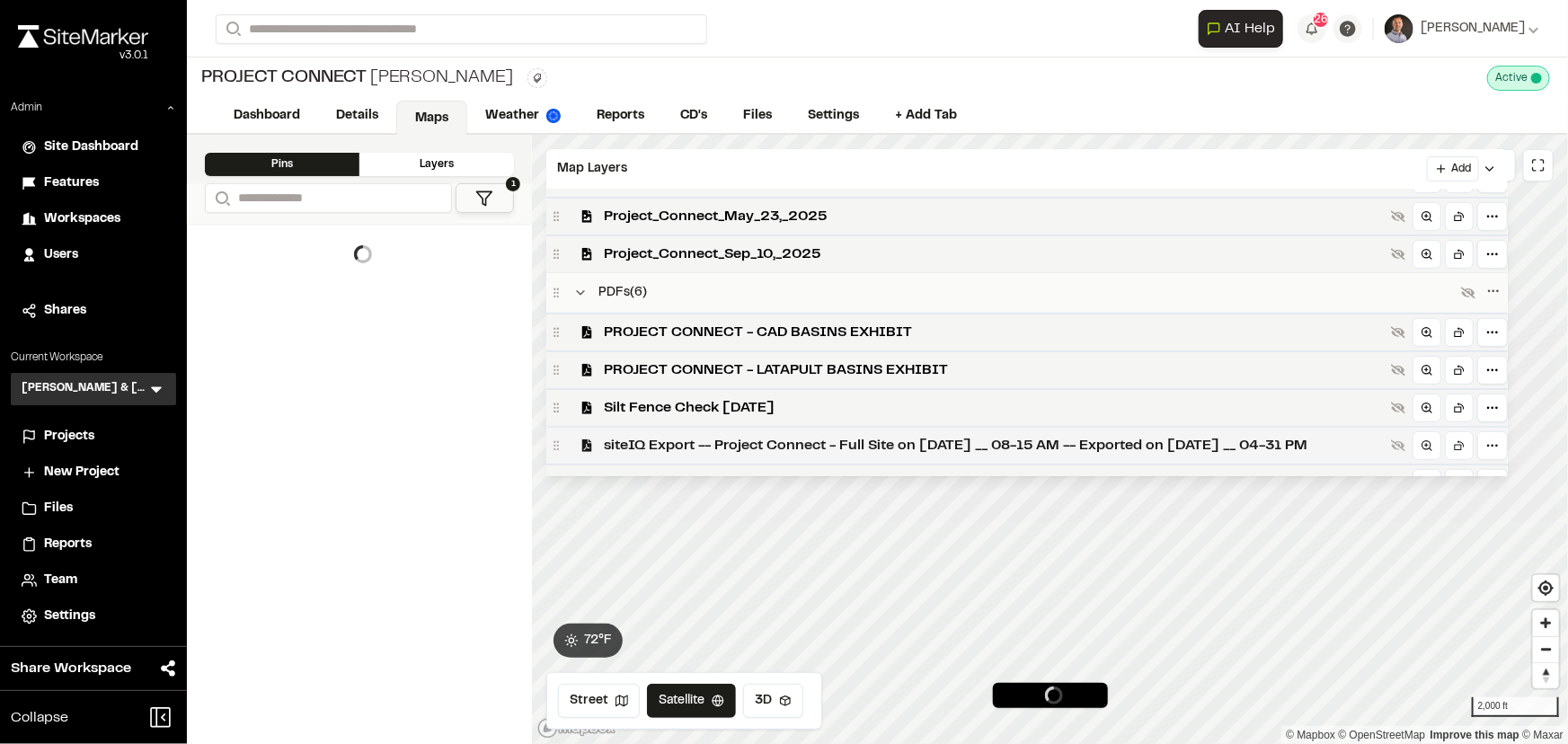
scroll to position [579, 0]
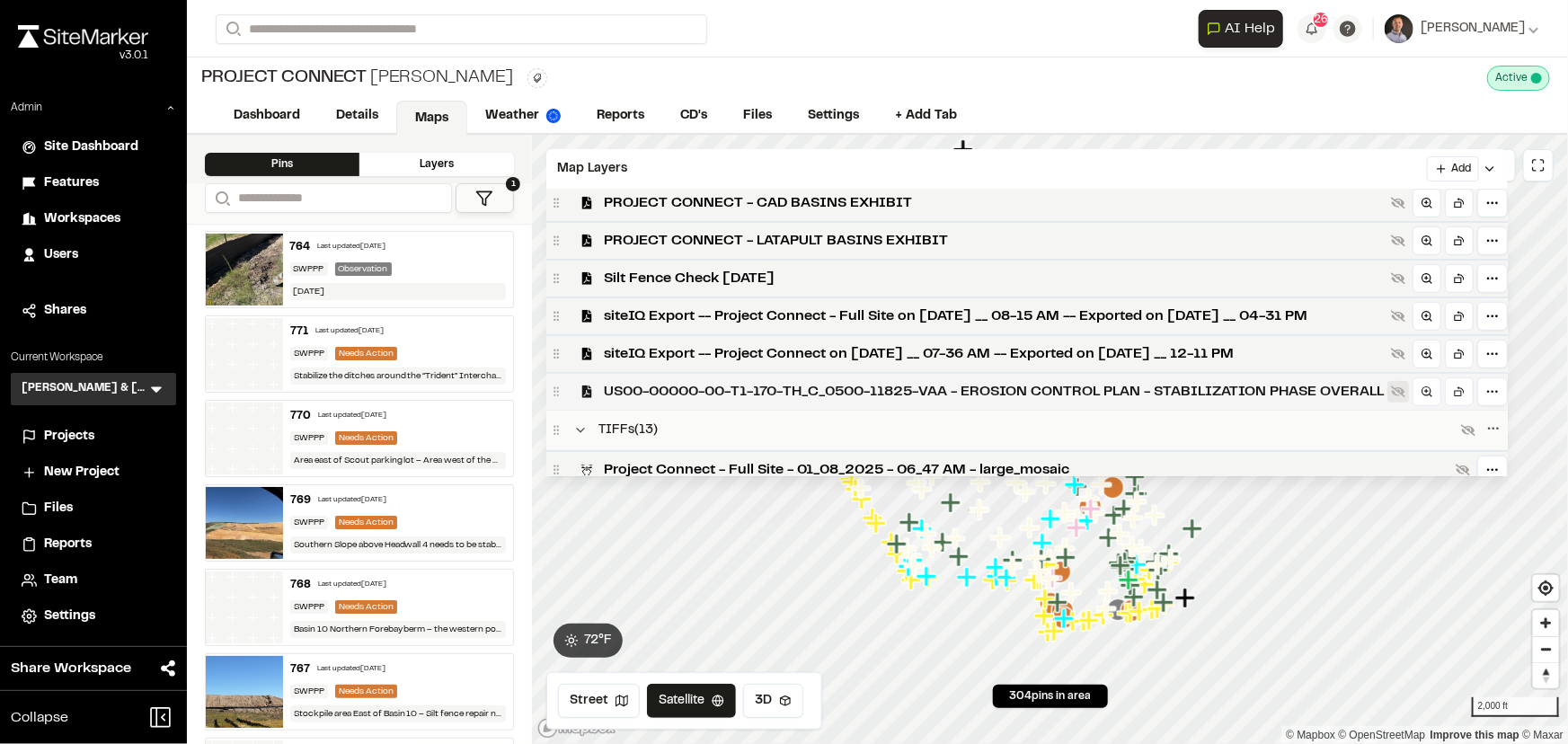
click at [1406, 397] on icon at bounding box center [1398, 392] width 15 height 12
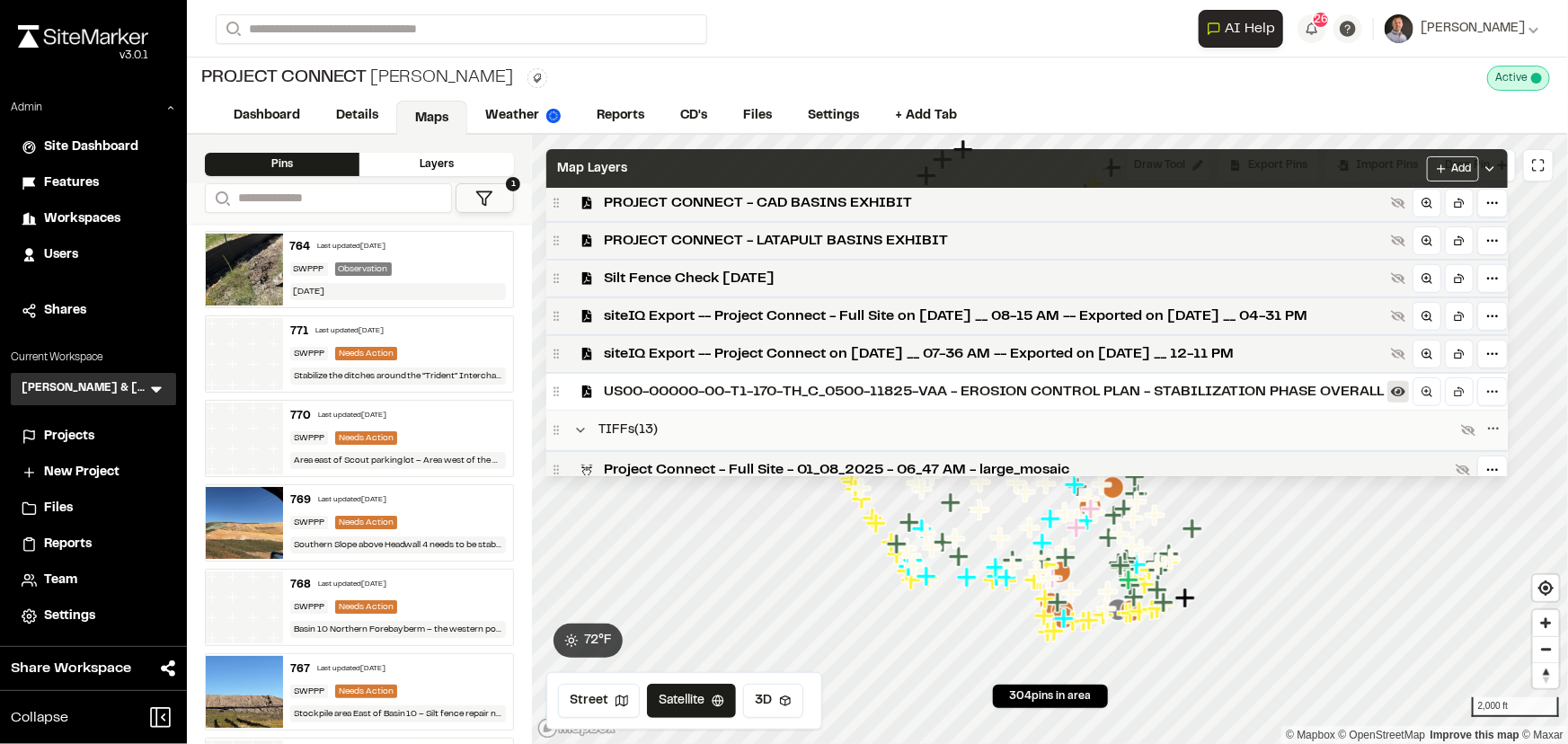
click at [1192, 178] on div "Map Layers Add" at bounding box center [1027, 169] width 961 height 39
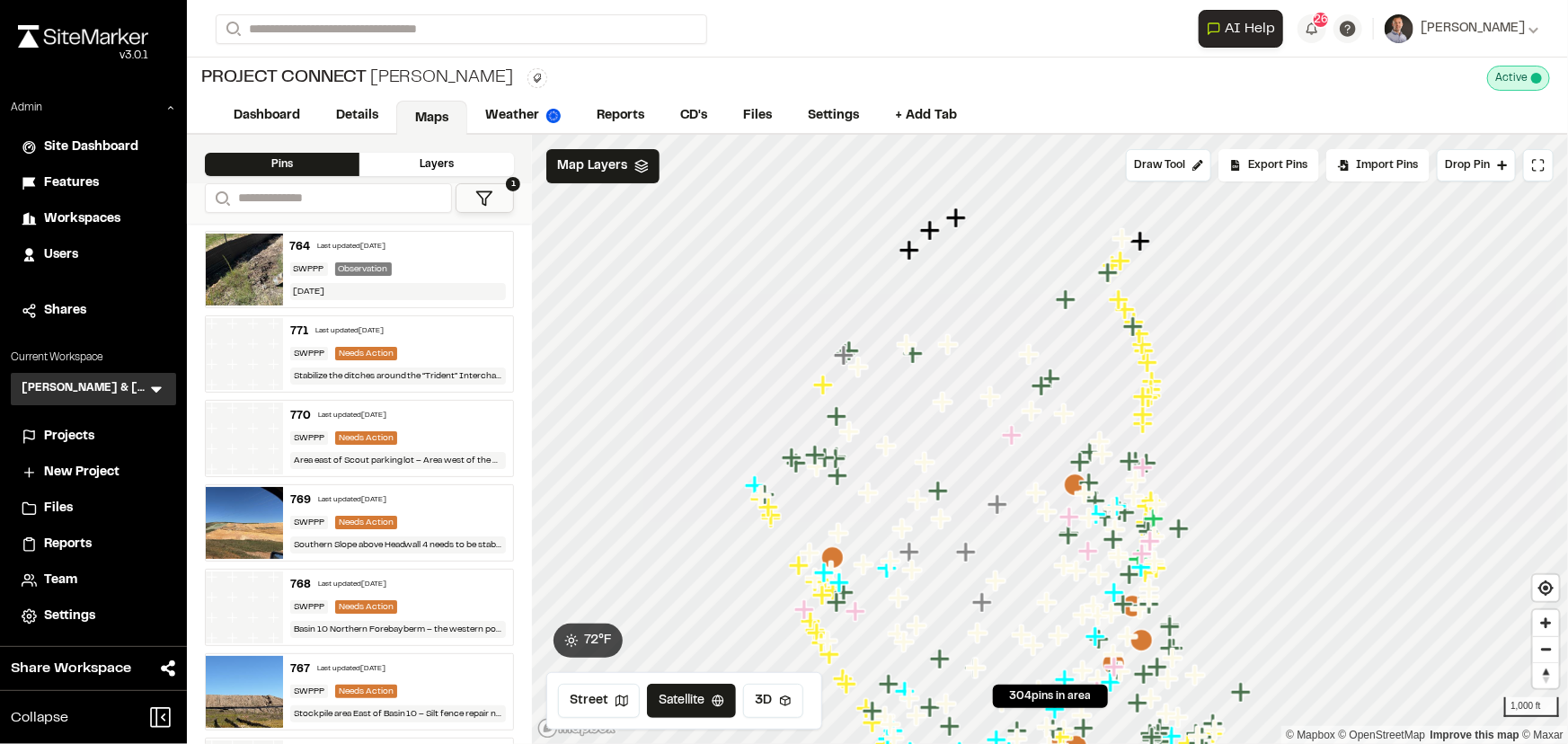
click at [497, 196] on button "1" at bounding box center [485, 198] width 59 height 29
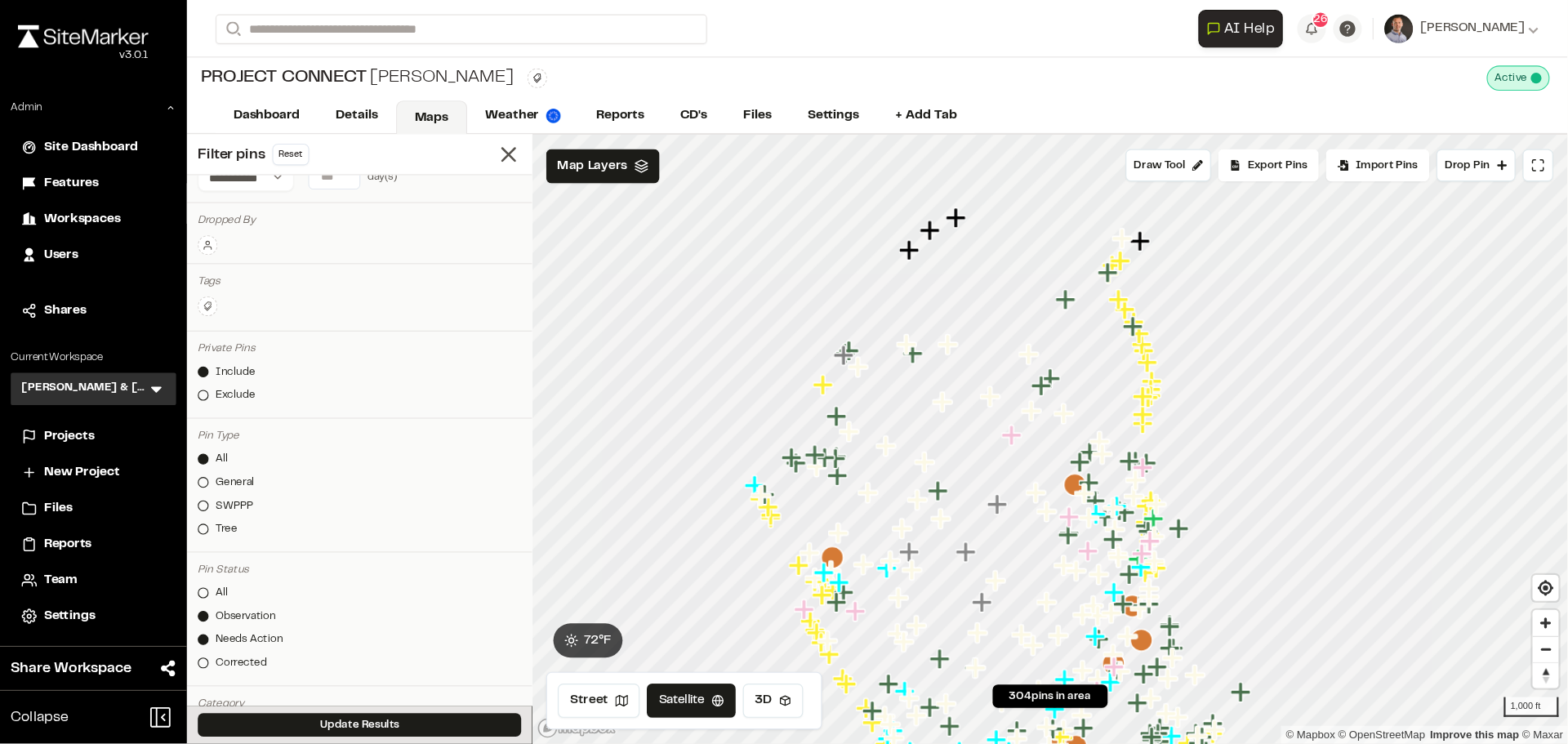
scroll to position [73, 0]
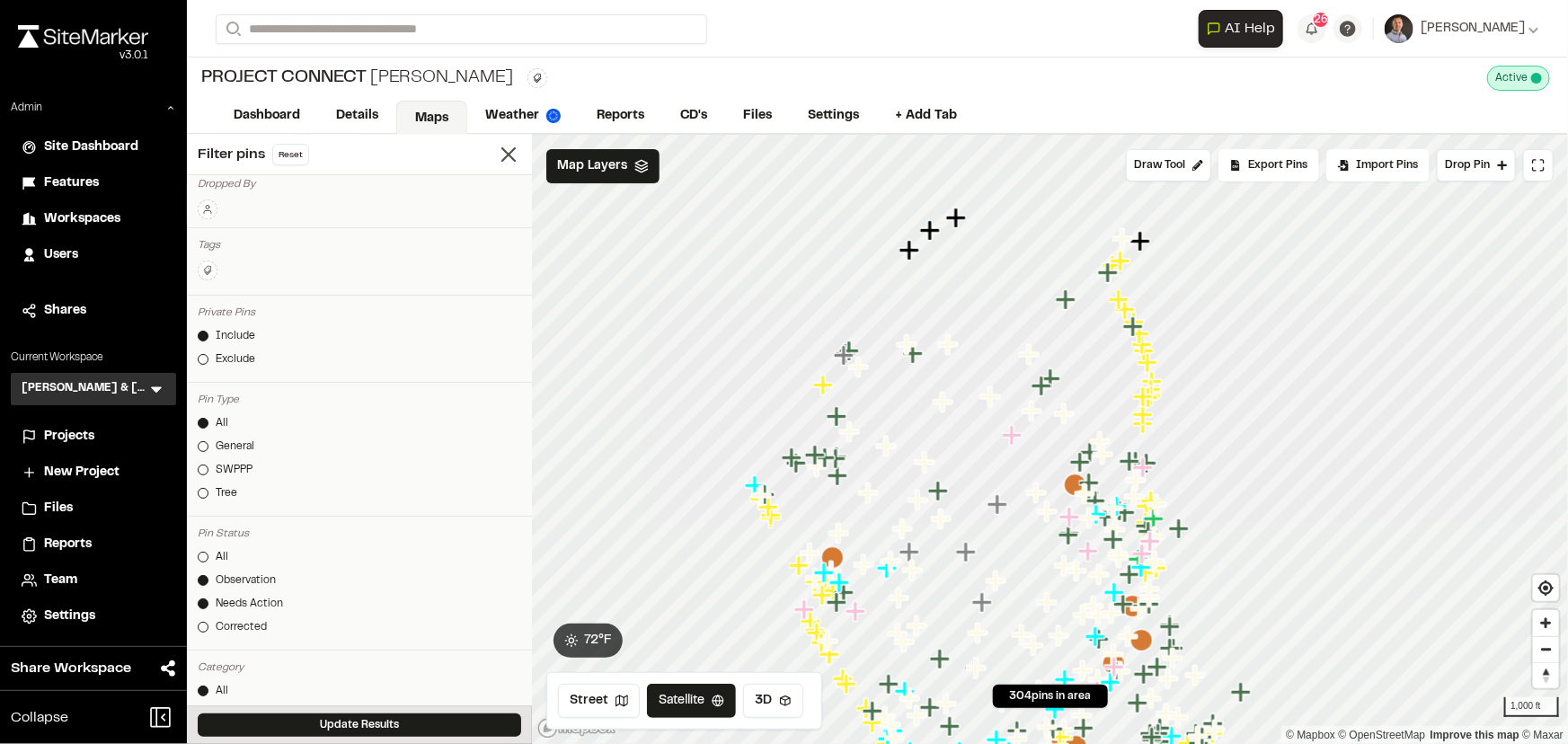
click at [259, 589] on div "All Observation Needs Action Corrected" at bounding box center [359, 596] width 323 height 93
click at [254, 581] on div "Observation" at bounding box center [245, 580] width 60 height 16
click at [270, 582] on div "Observation" at bounding box center [245, 580] width 60 height 16
click at [252, 580] on div "Observation" at bounding box center [245, 580] width 60 height 16
click at [356, 719] on button "Update Results" at bounding box center [359, 725] width 323 height 24
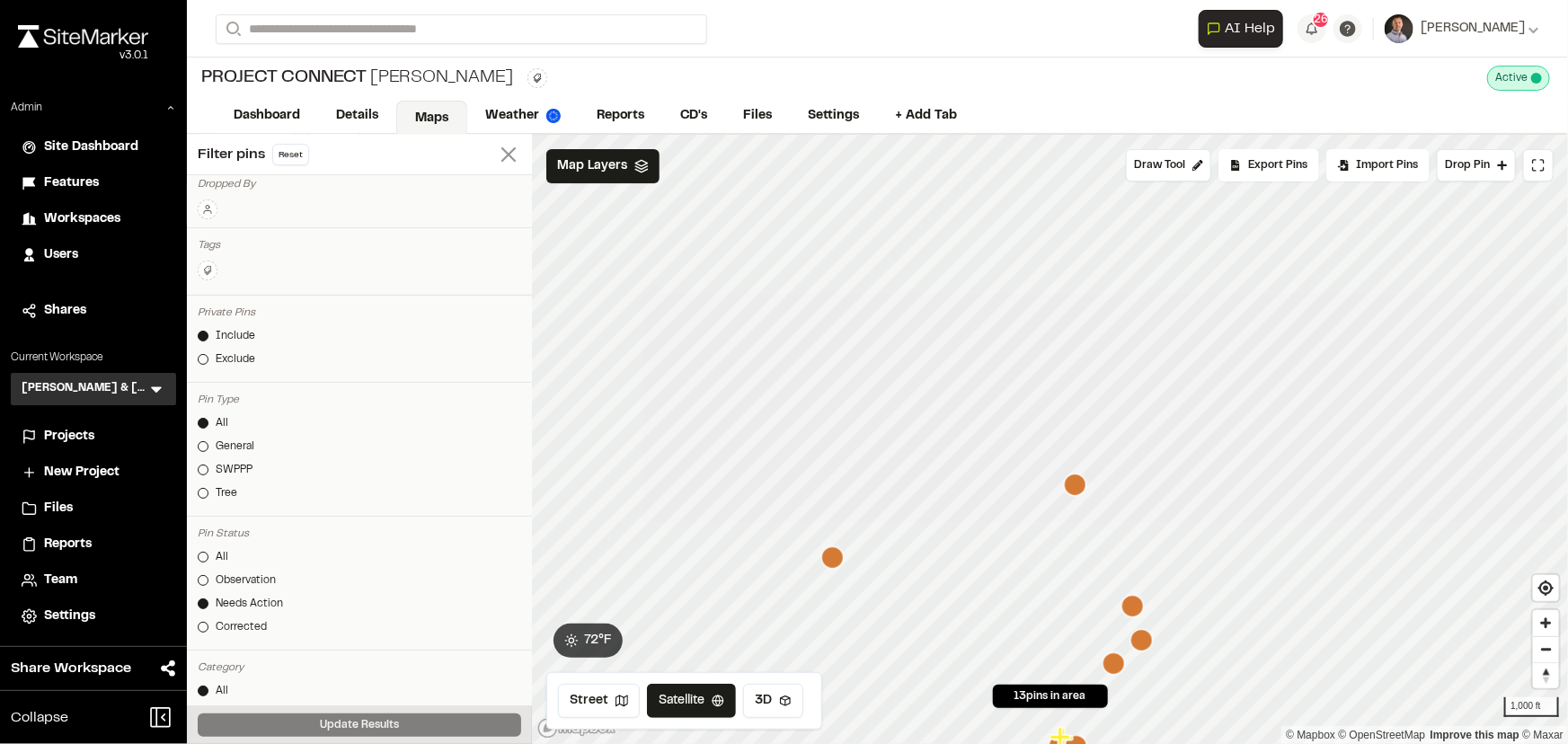
click at [502, 157] on line at bounding box center [508, 154] width 13 height 13
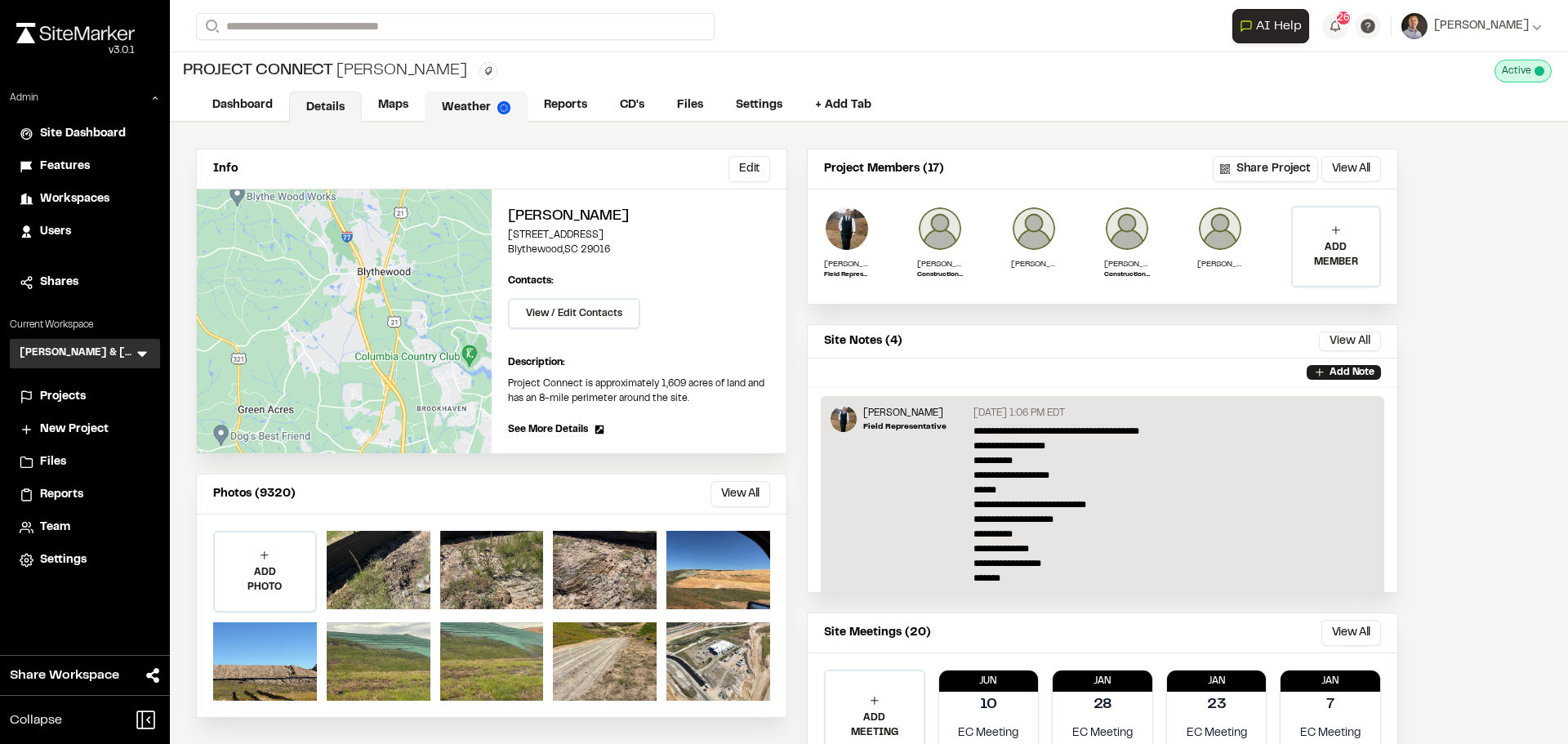
click at [474, 113] on link "Weather" at bounding box center [475, 106] width 103 height 31
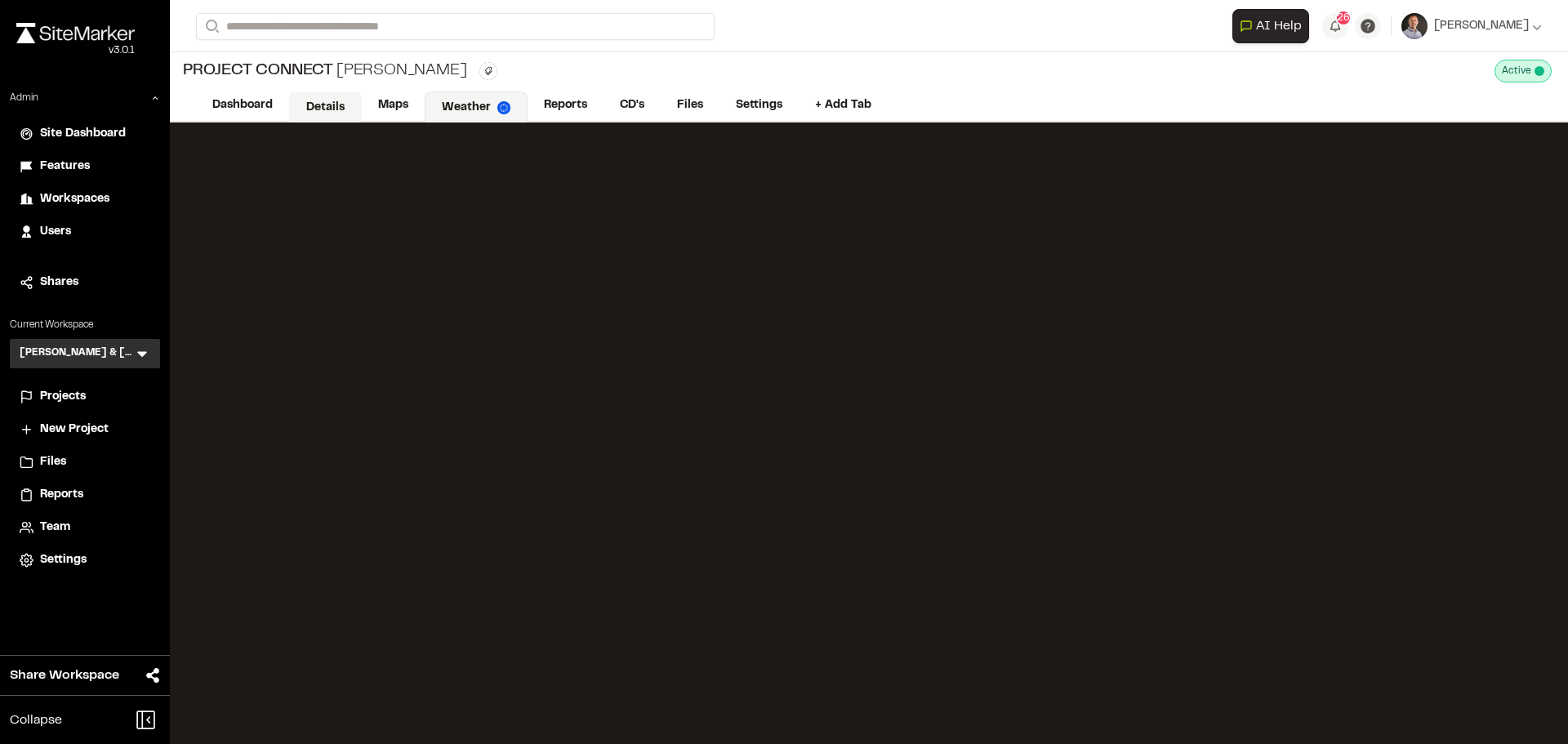
click at [320, 98] on link "Details" at bounding box center [325, 106] width 72 height 31
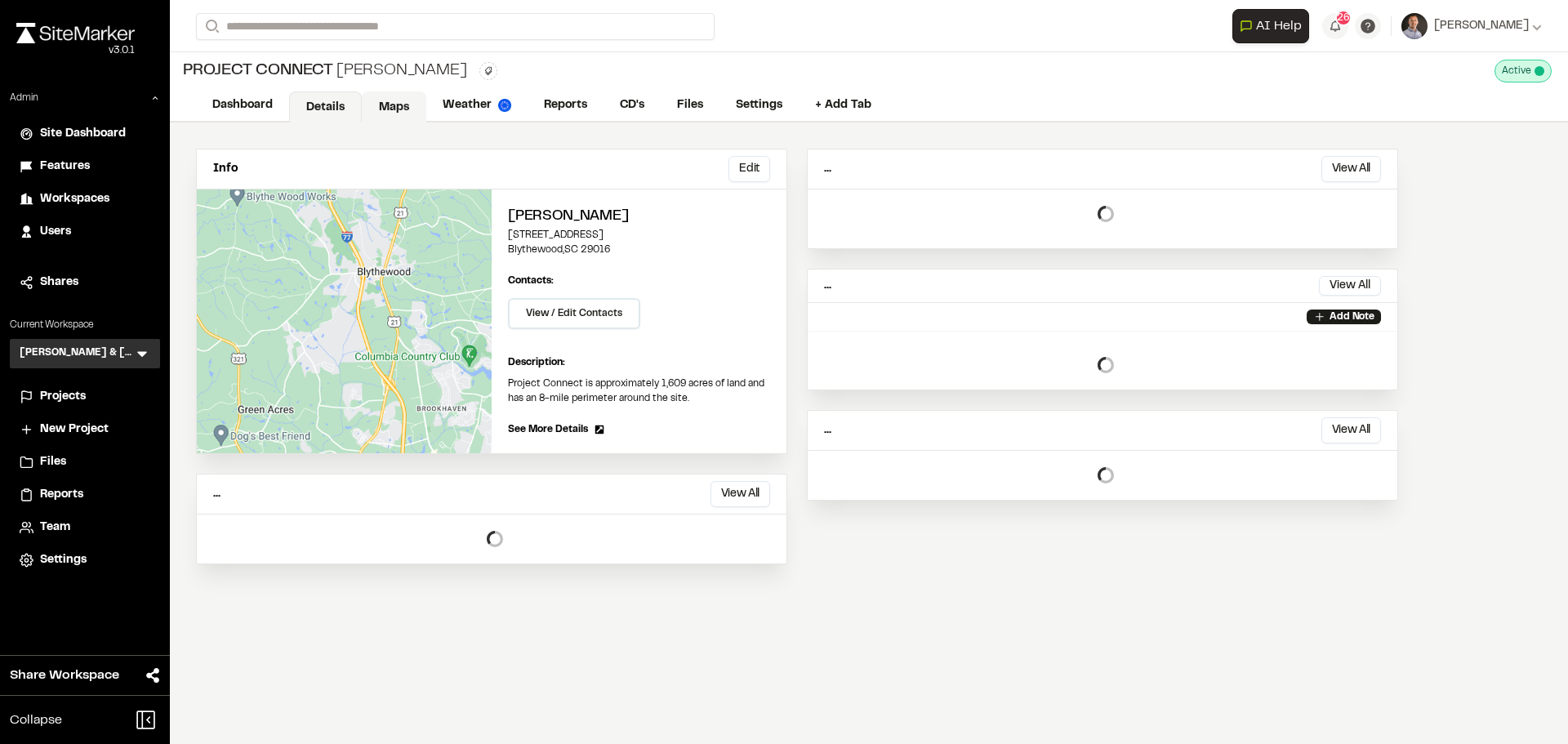
click at [396, 94] on link "Maps" at bounding box center [394, 106] width 64 height 31
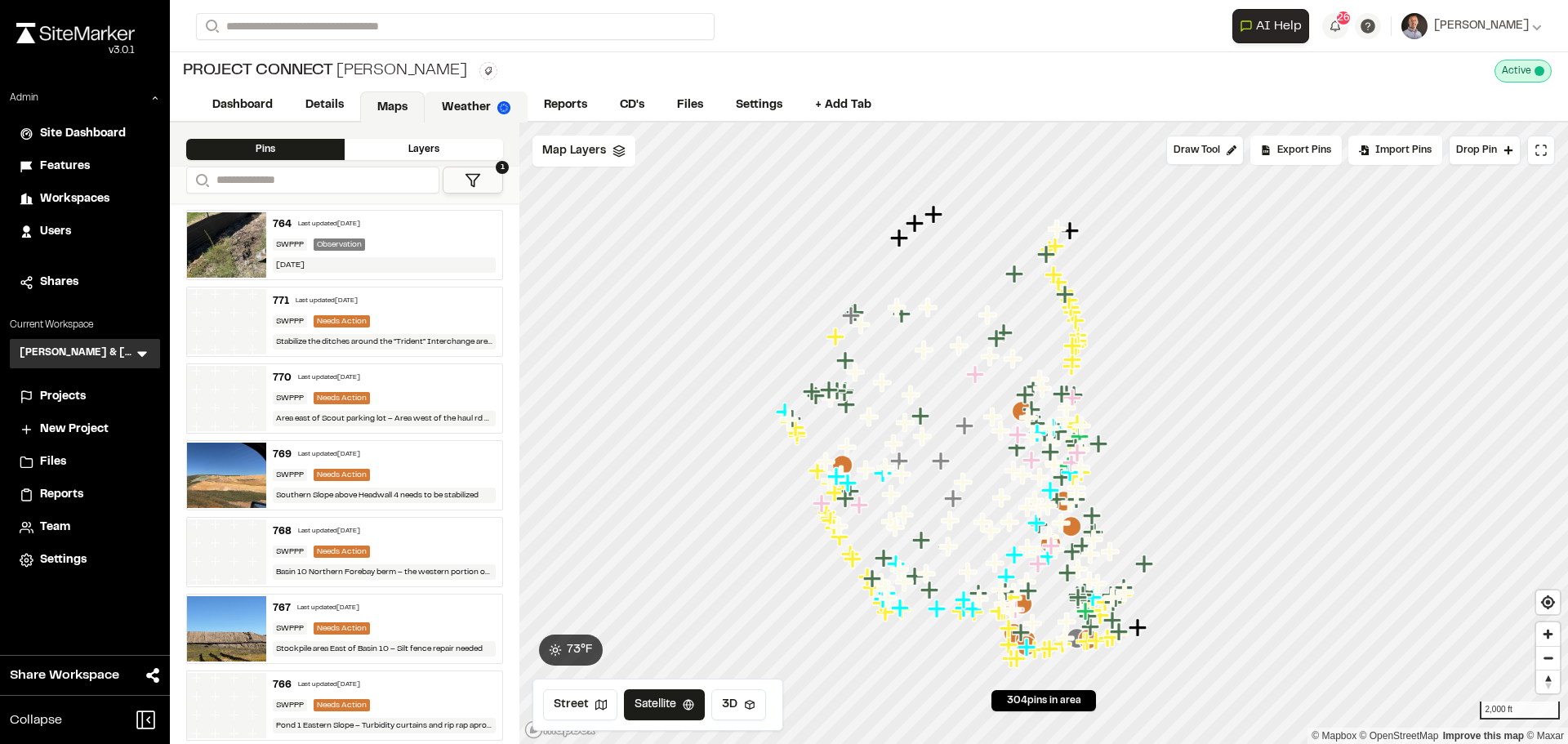
click at [442, 97] on link "Weather" at bounding box center [475, 106] width 103 height 31
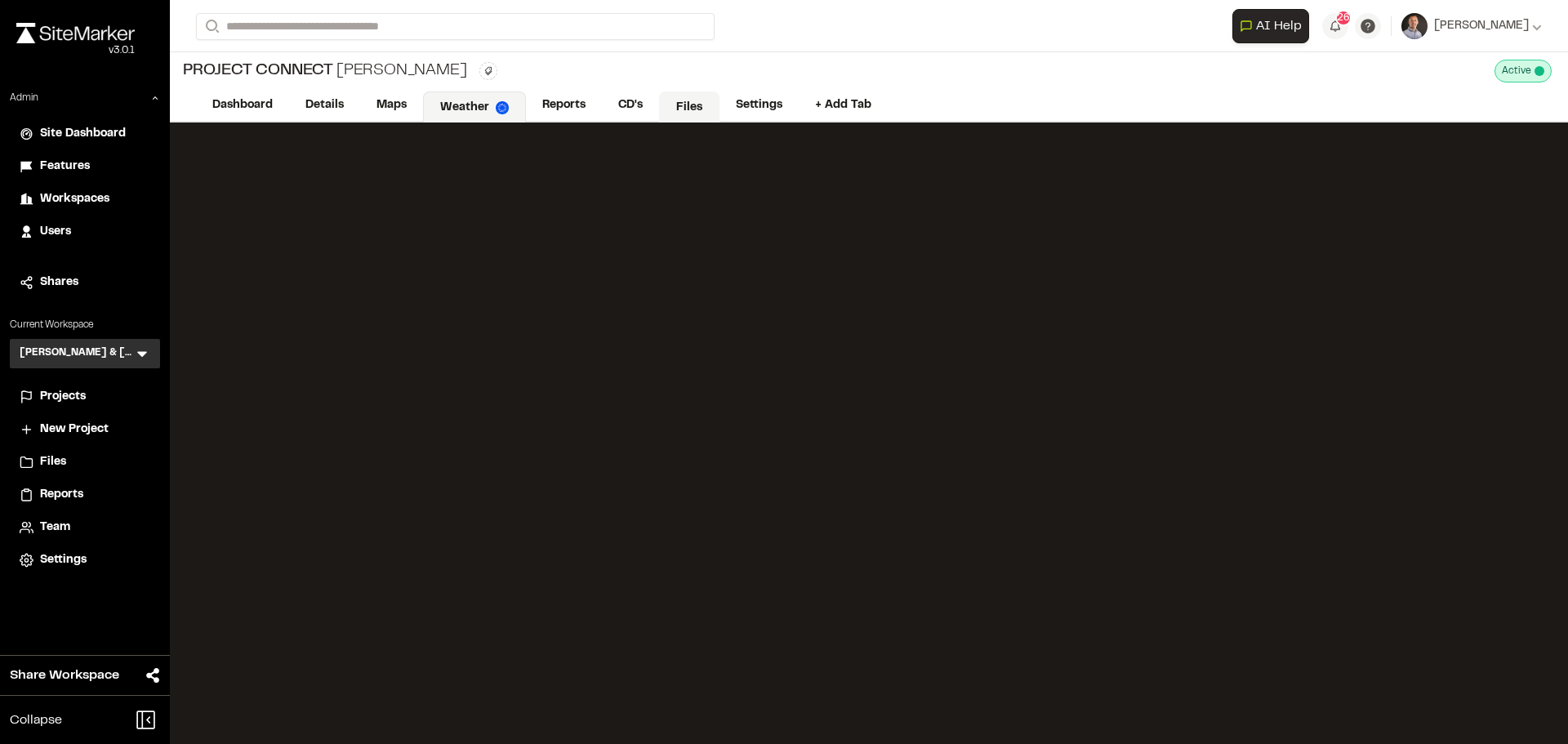
click at [696, 108] on link "Files" at bounding box center [690, 106] width 61 height 31
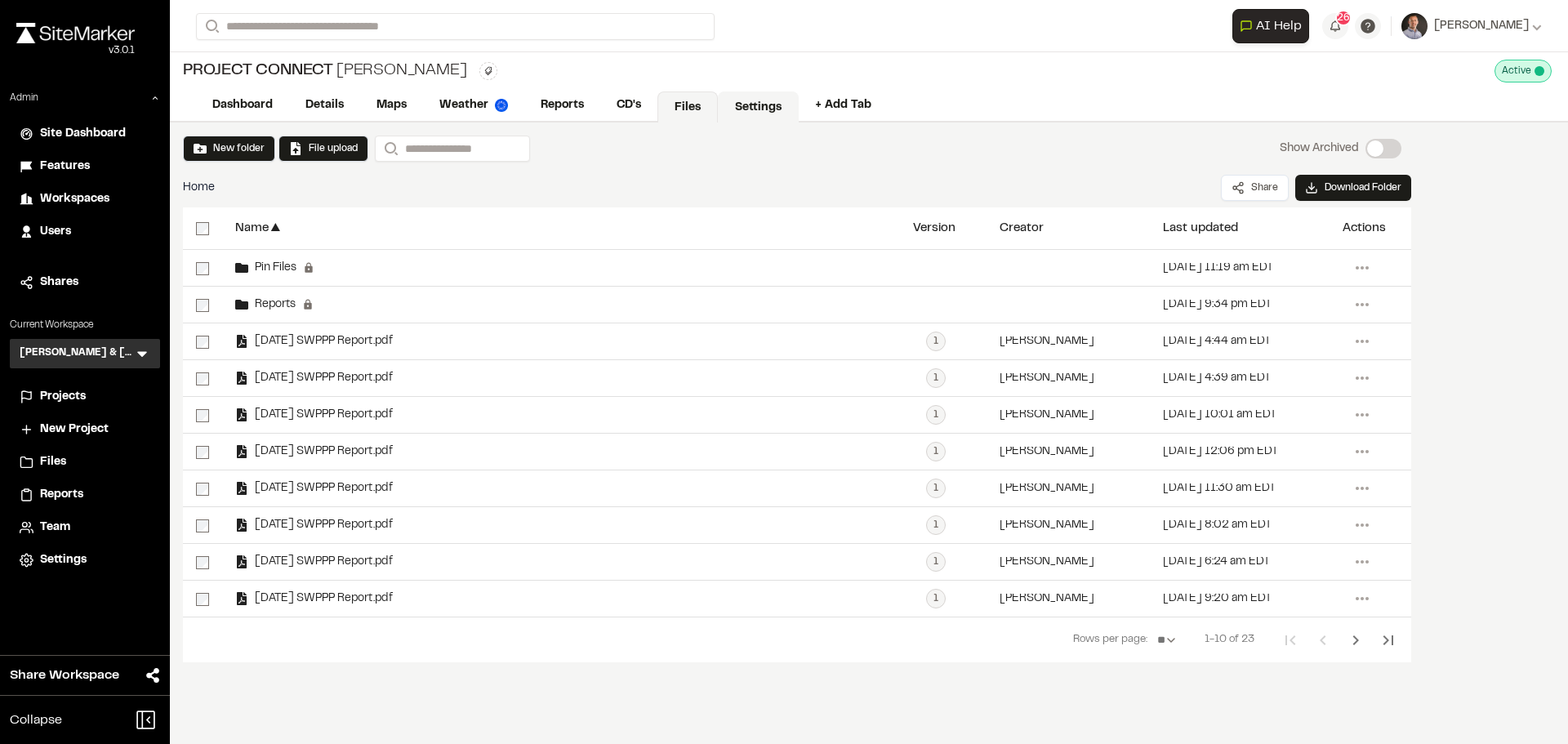
click at [759, 102] on link "Settings" at bounding box center [758, 106] width 80 height 31
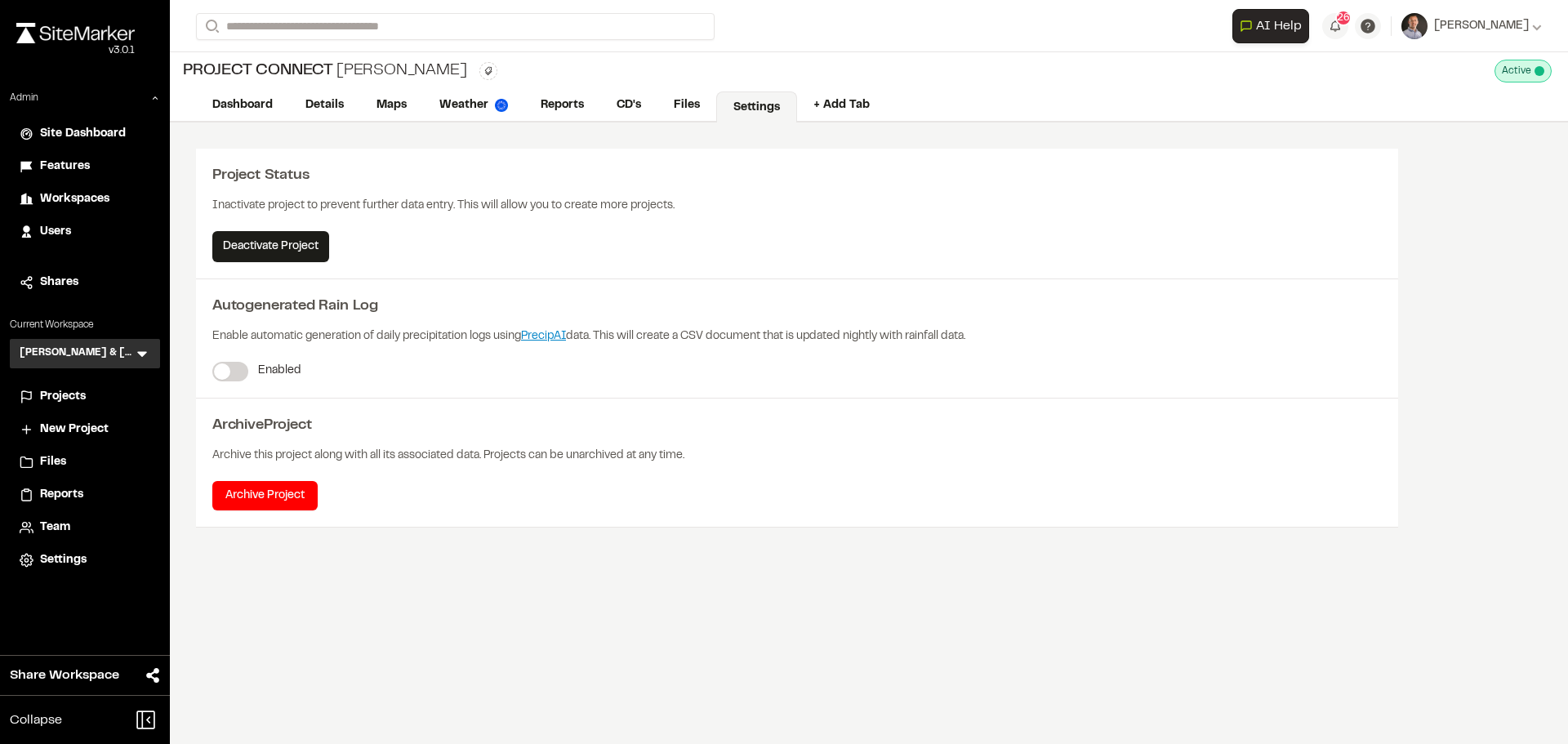
click at [228, 372] on span at bounding box center [222, 372] width 16 height 16
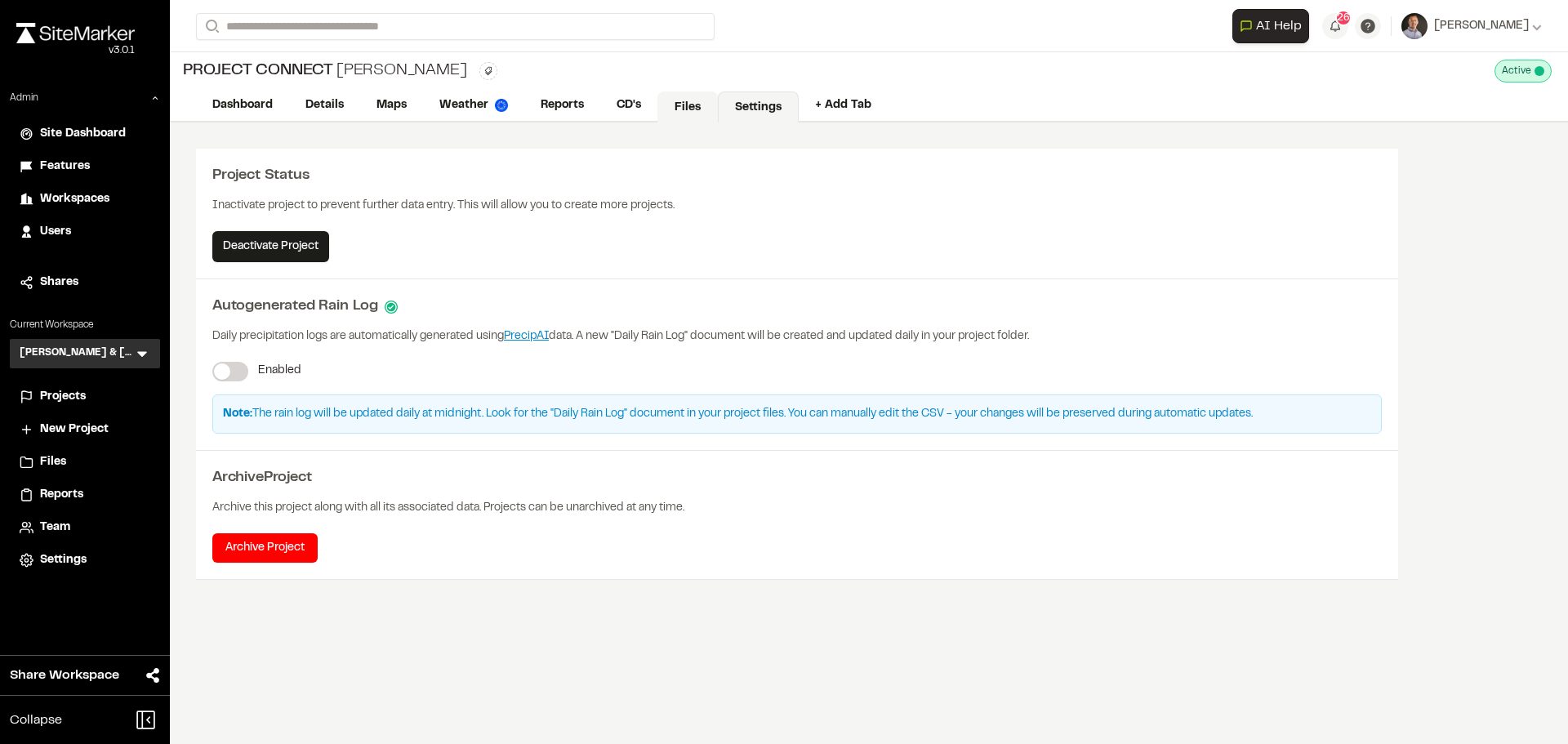
click at [680, 100] on link "Files" at bounding box center [688, 106] width 61 height 31
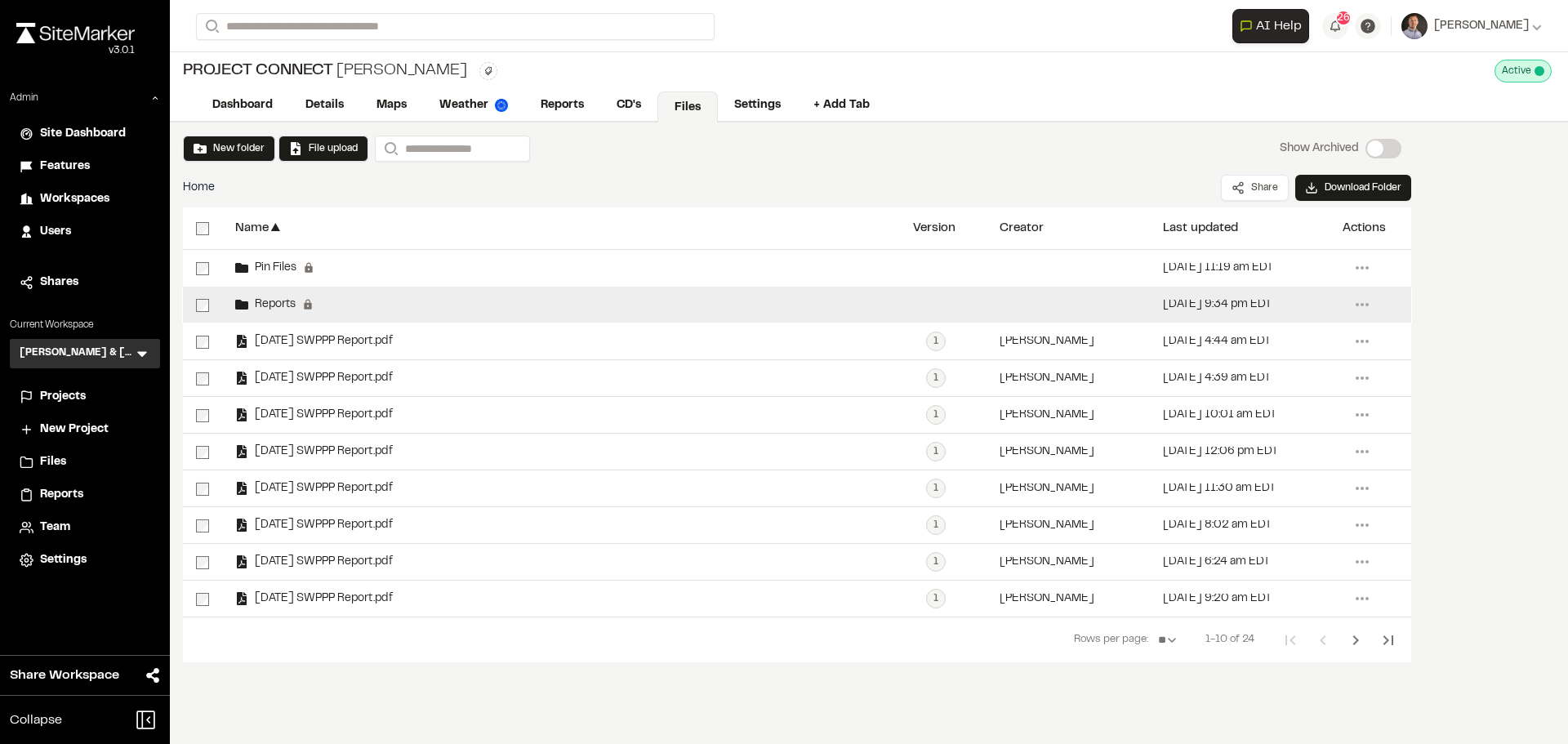
click at [264, 300] on span "Reports" at bounding box center [272, 305] width 47 height 11
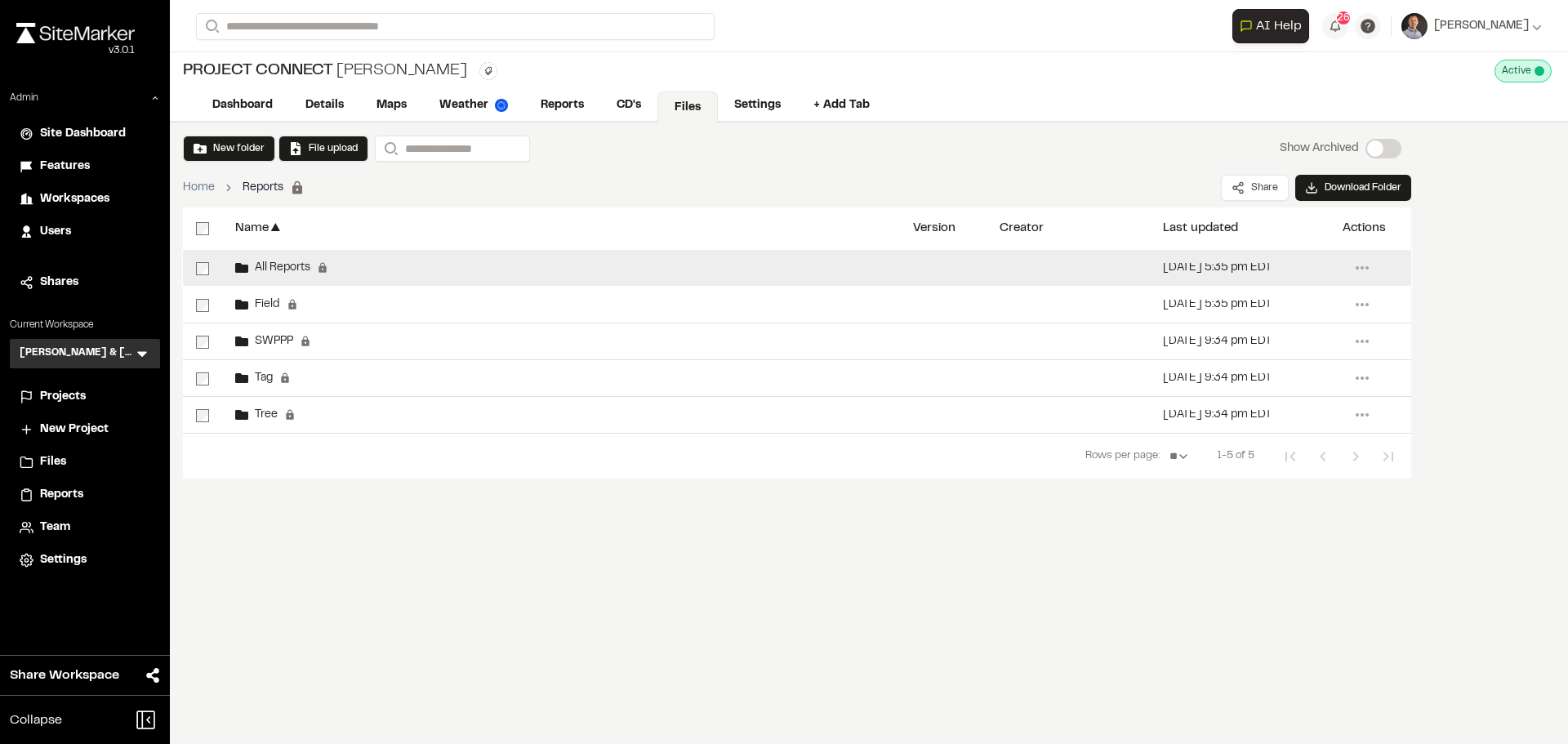
click at [568, 259] on div "All Reports Permanent folders aren't editable. All reports will be automaticall…" at bounding box center [561, 268] width 678 height 36
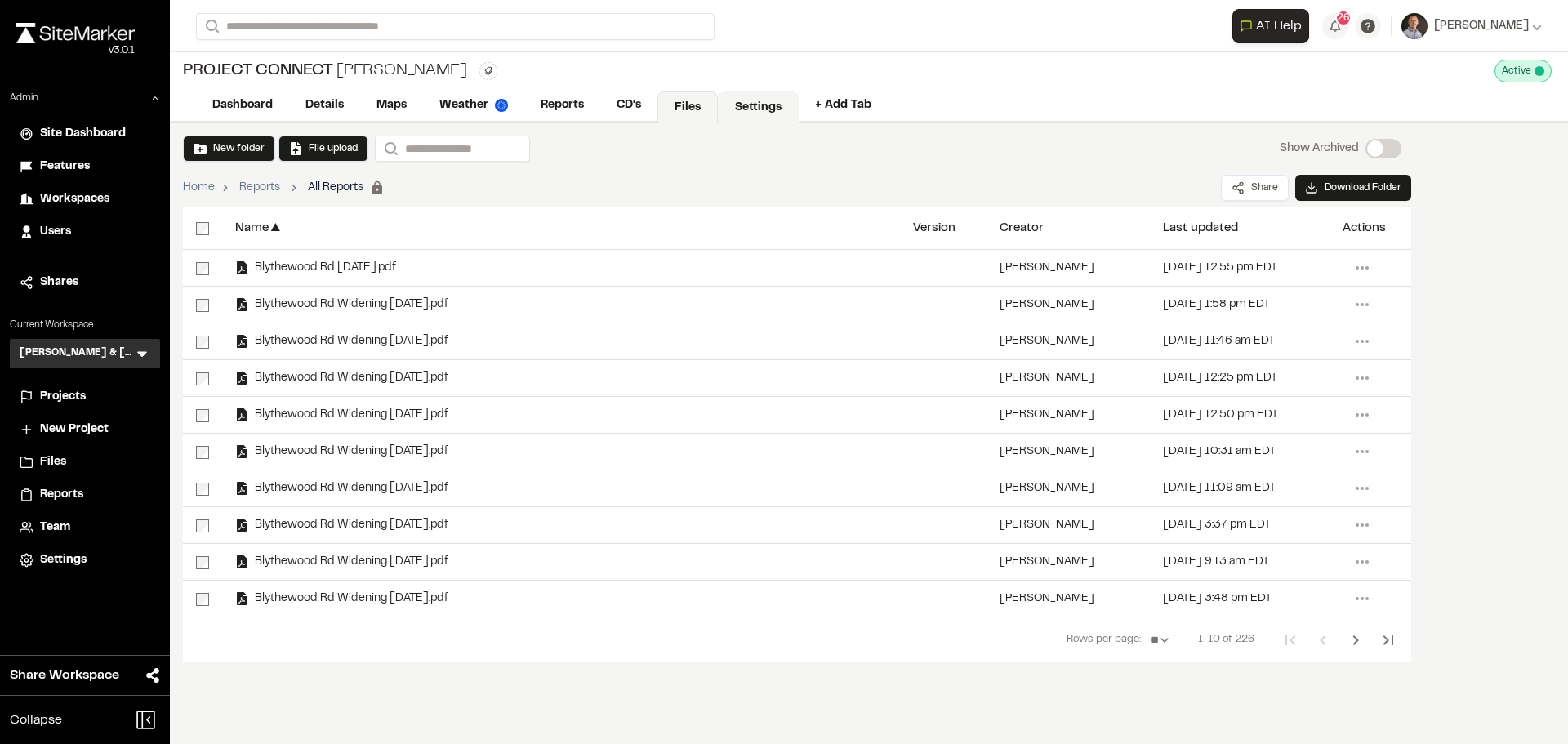
click at [769, 104] on link "Settings" at bounding box center [758, 106] width 80 height 31
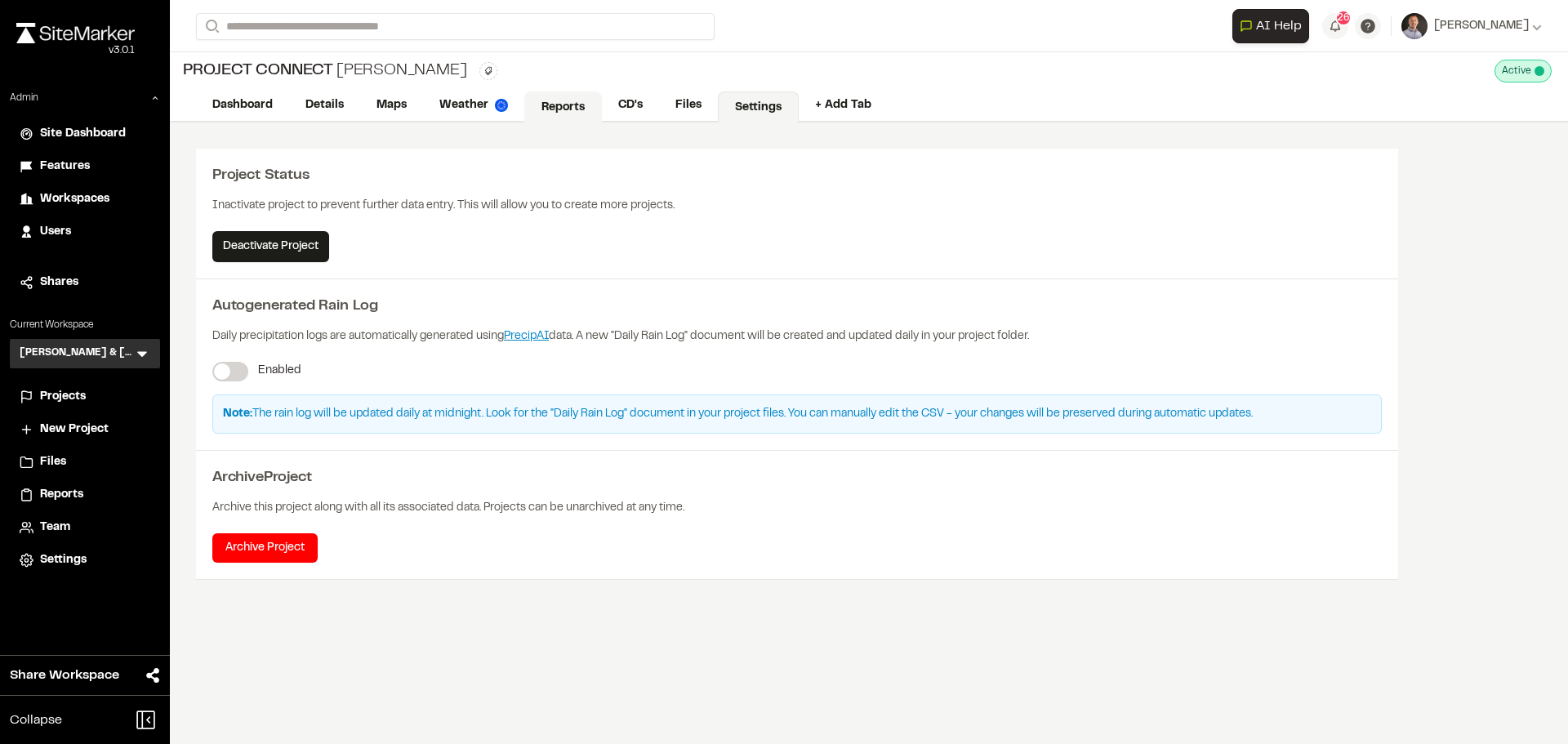
click at [547, 107] on link "Reports" at bounding box center [563, 106] width 78 height 31
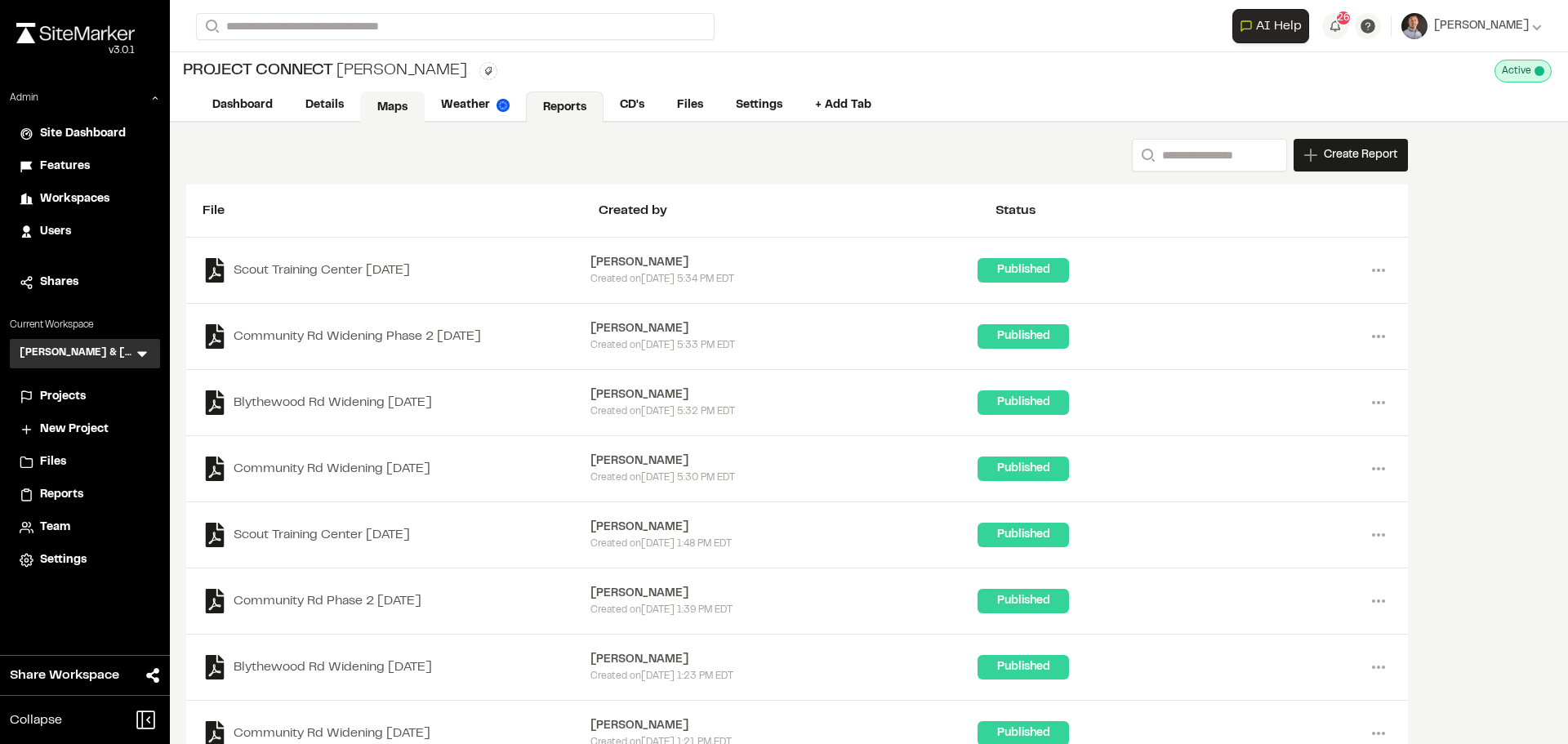
click at [388, 117] on link "Maps" at bounding box center [392, 106] width 64 height 31
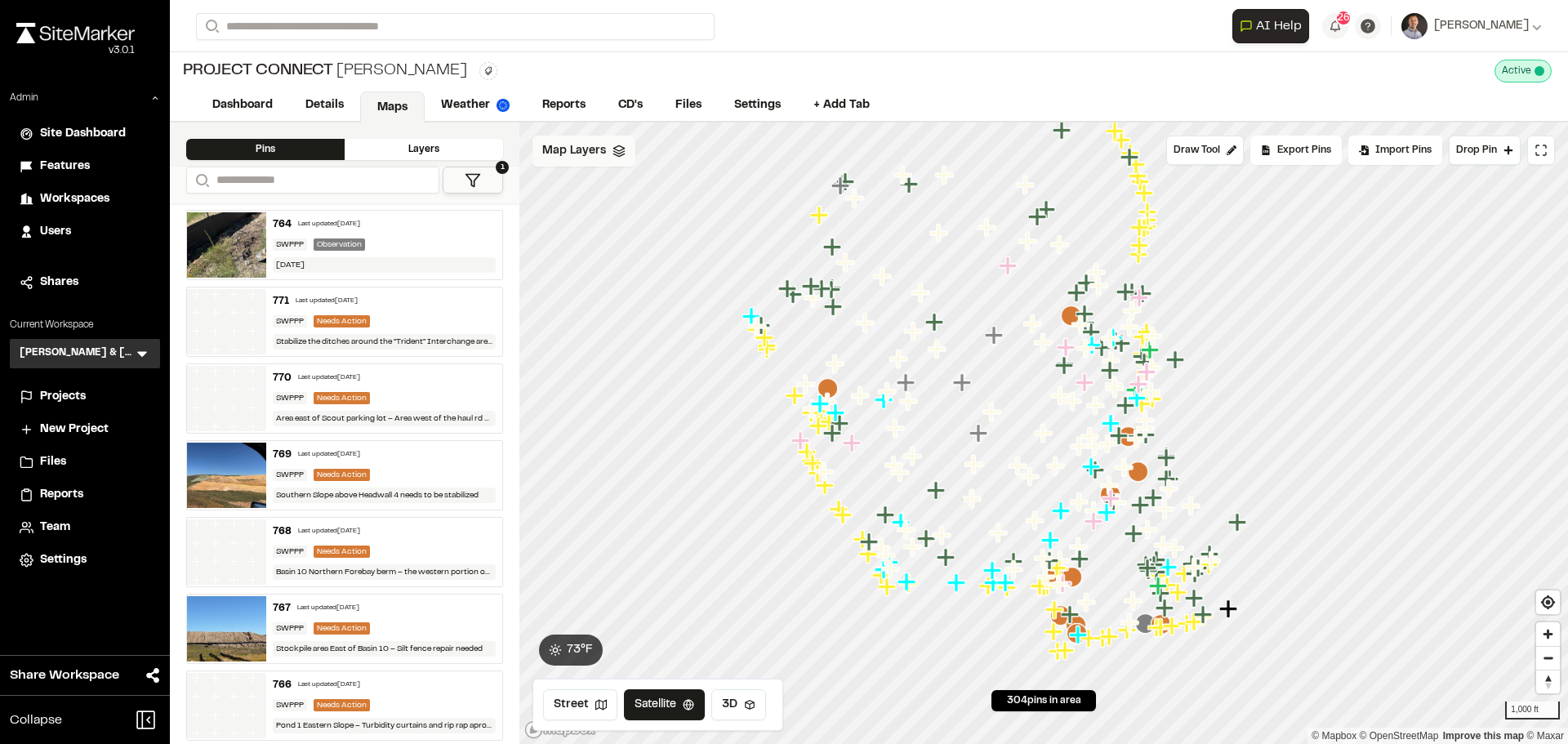
click at [582, 155] on span "Map Layers" at bounding box center [574, 151] width 63 height 18
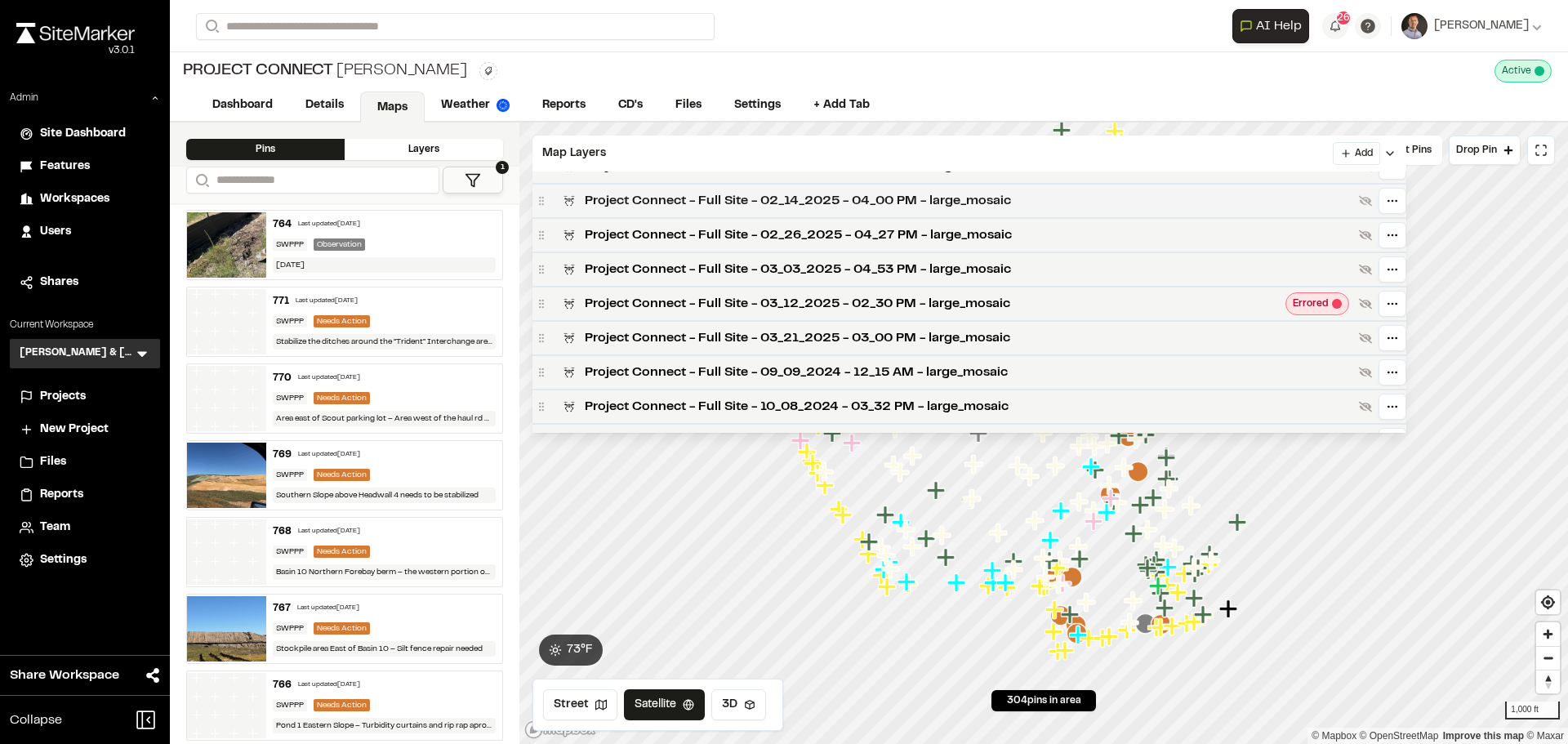
scroll to position [962, 0]
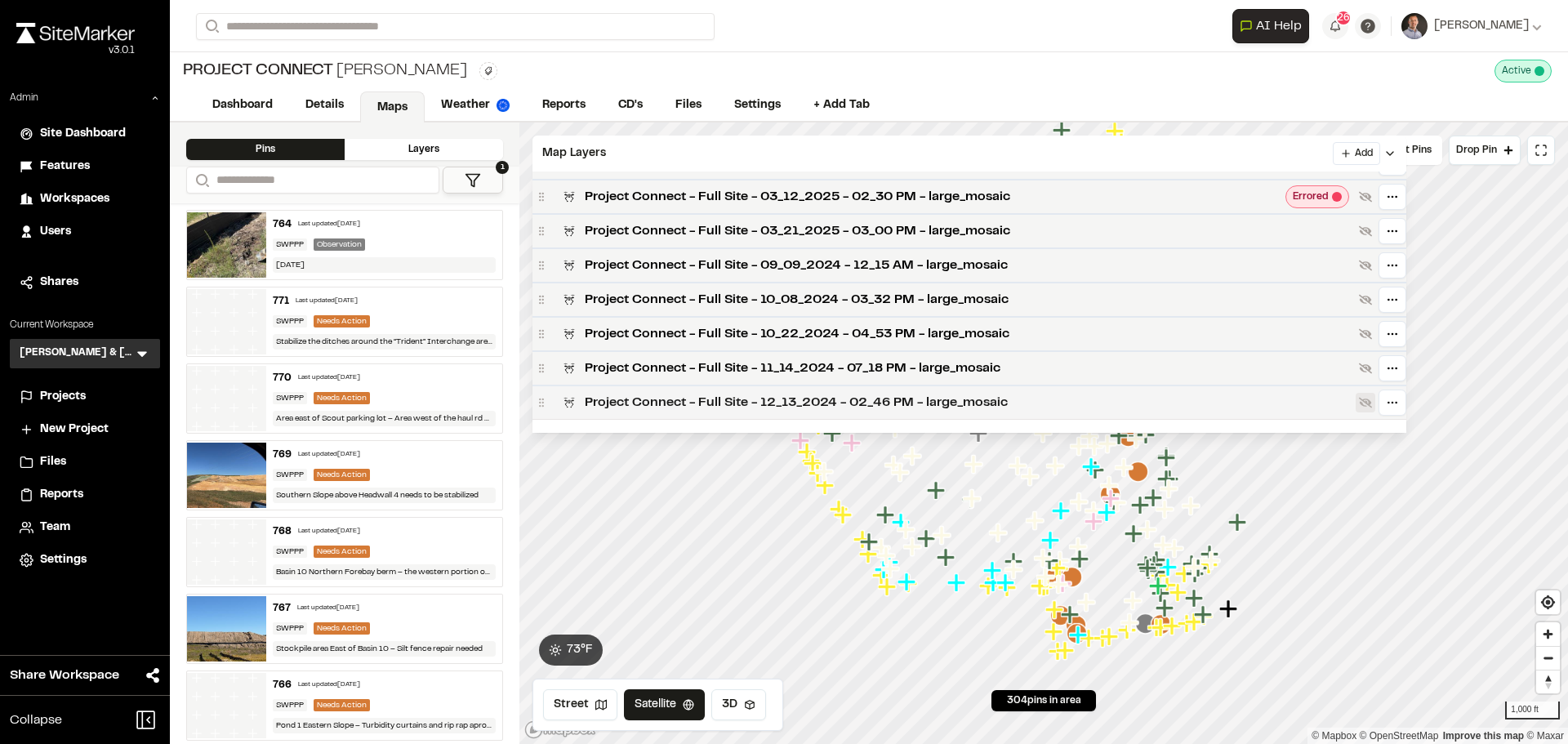
click at [1372, 403] on icon at bounding box center [1365, 403] width 13 height 11
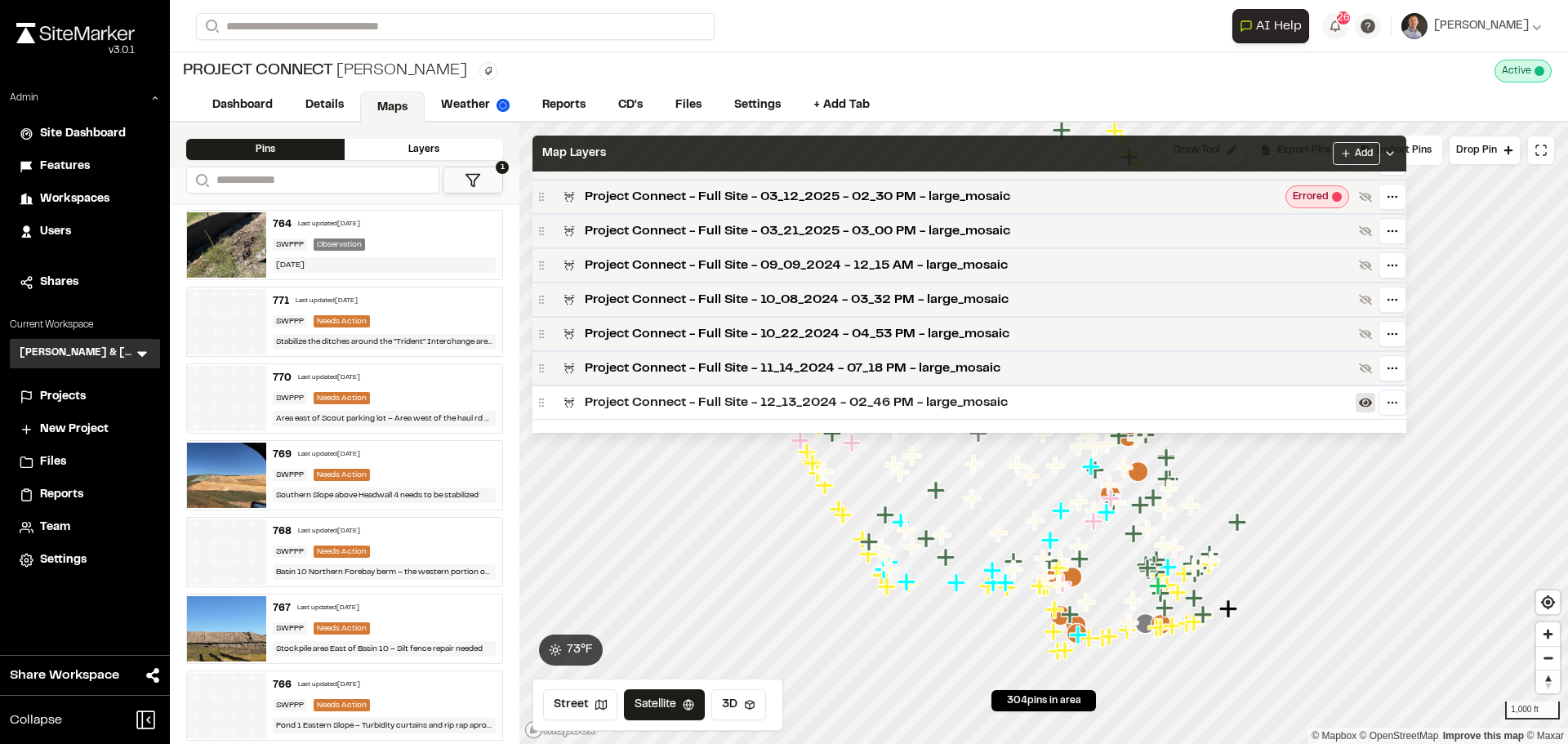
click at [1212, 156] on div "Map Layers Add" at bounding box center [969, 154] width 874 height 36
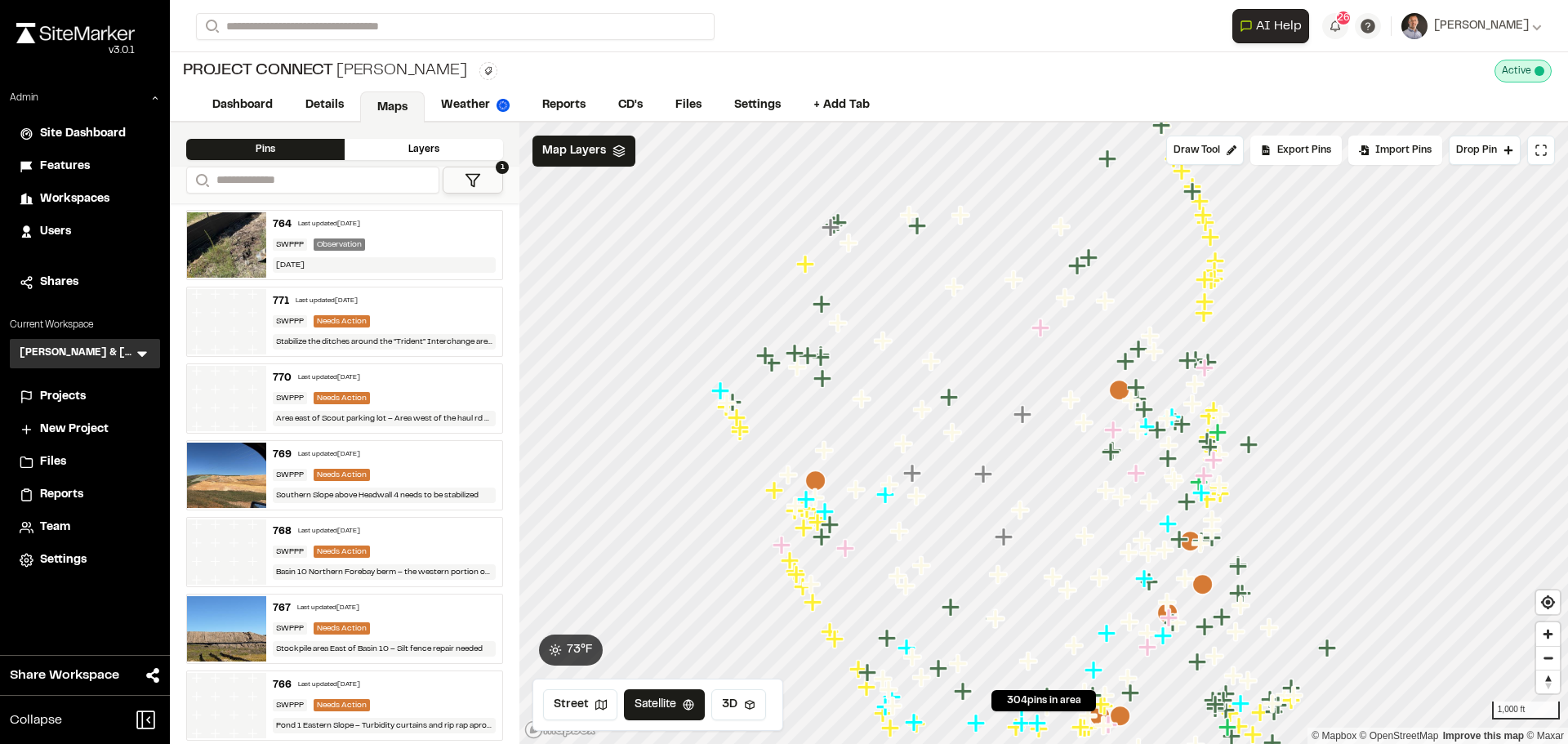
click at [472, 175] on icon at bounding box center [473, 180] width 16 height 16
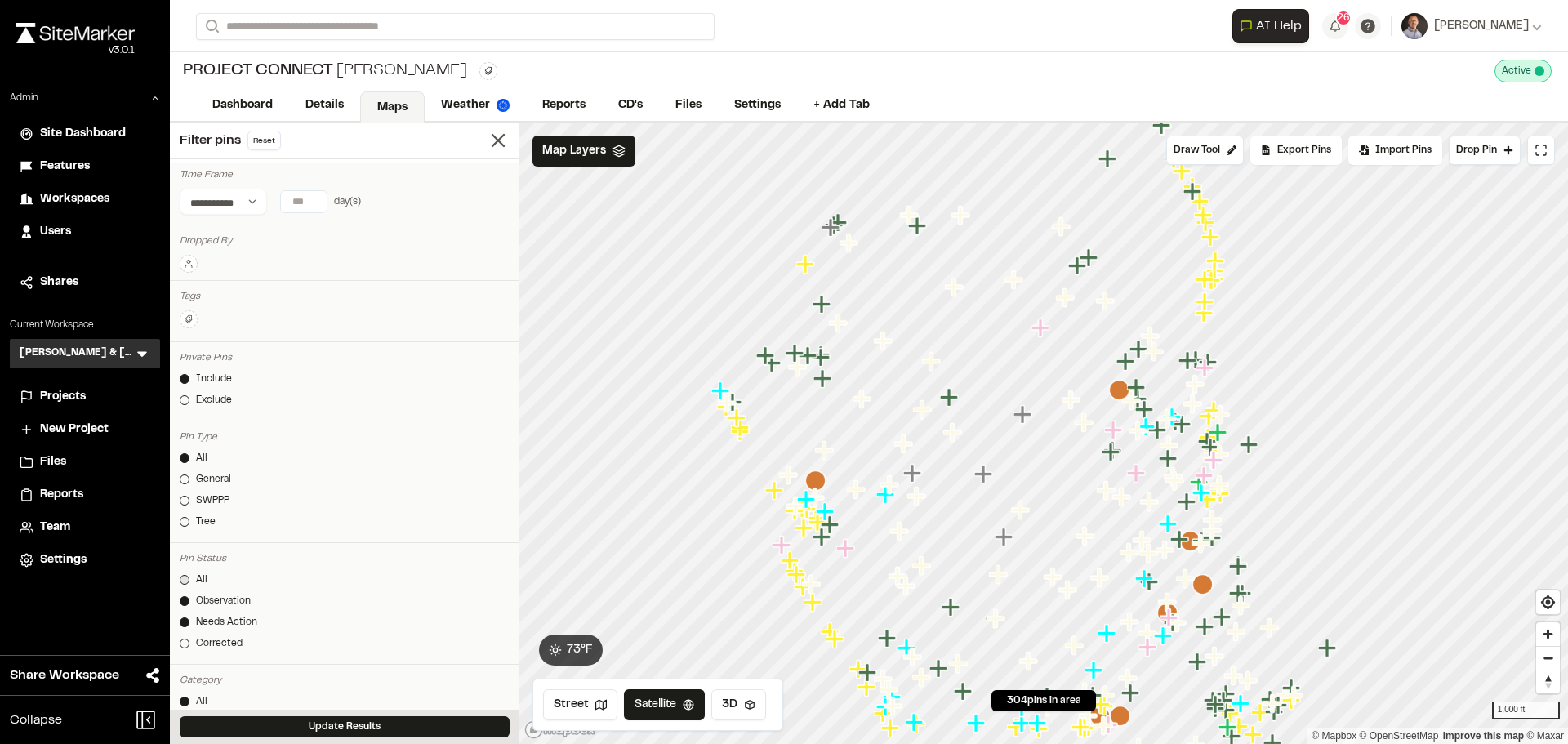
click at [213, 579] on link "All" at bounding box center [344, 580] width 330 height 14
click at [357, 720] on button "Update Results" at bounding box center [344, 727] width 330 height 21
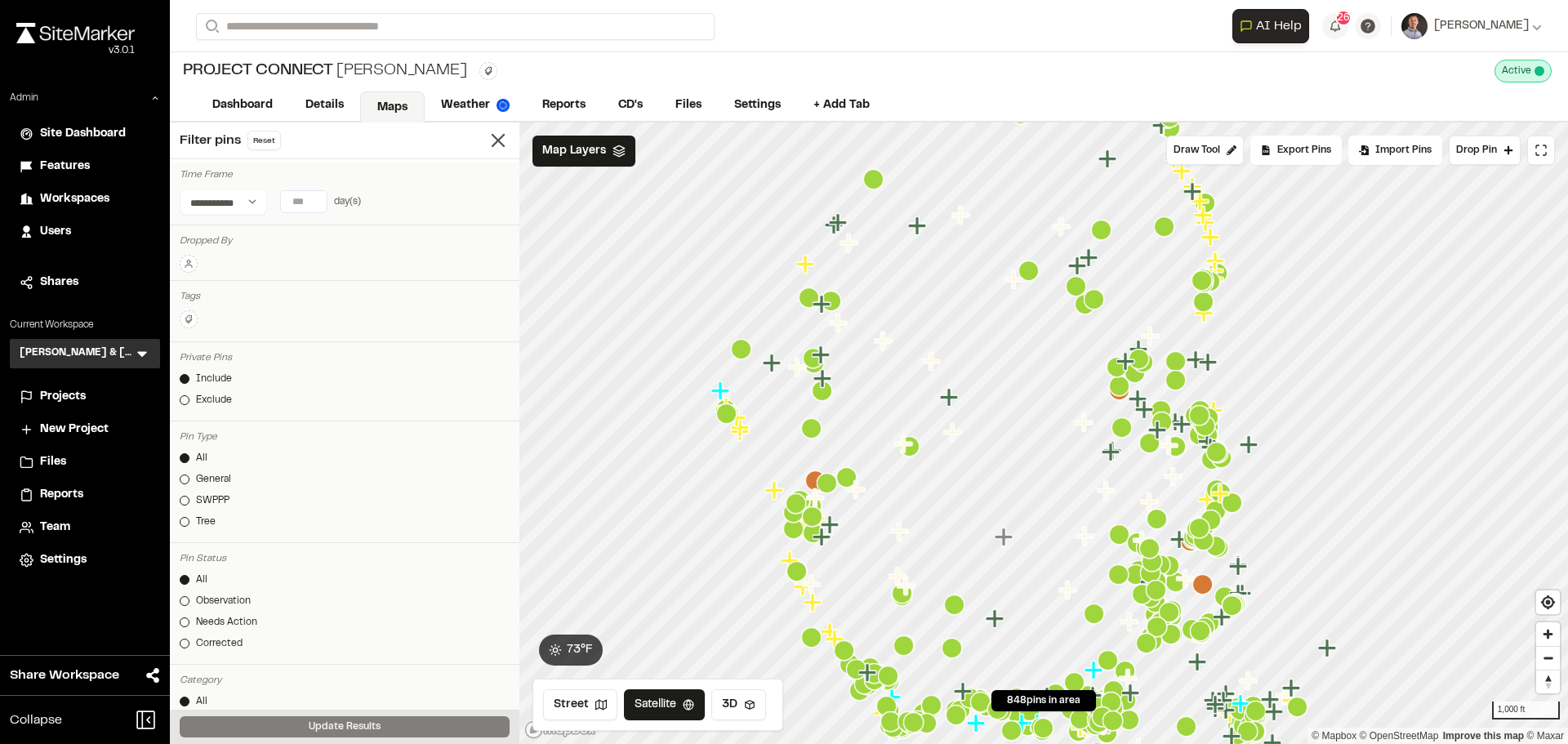
click at [1031, 277] on icon "Map marker" at bounding box center [1028, 271] width 21 height 21
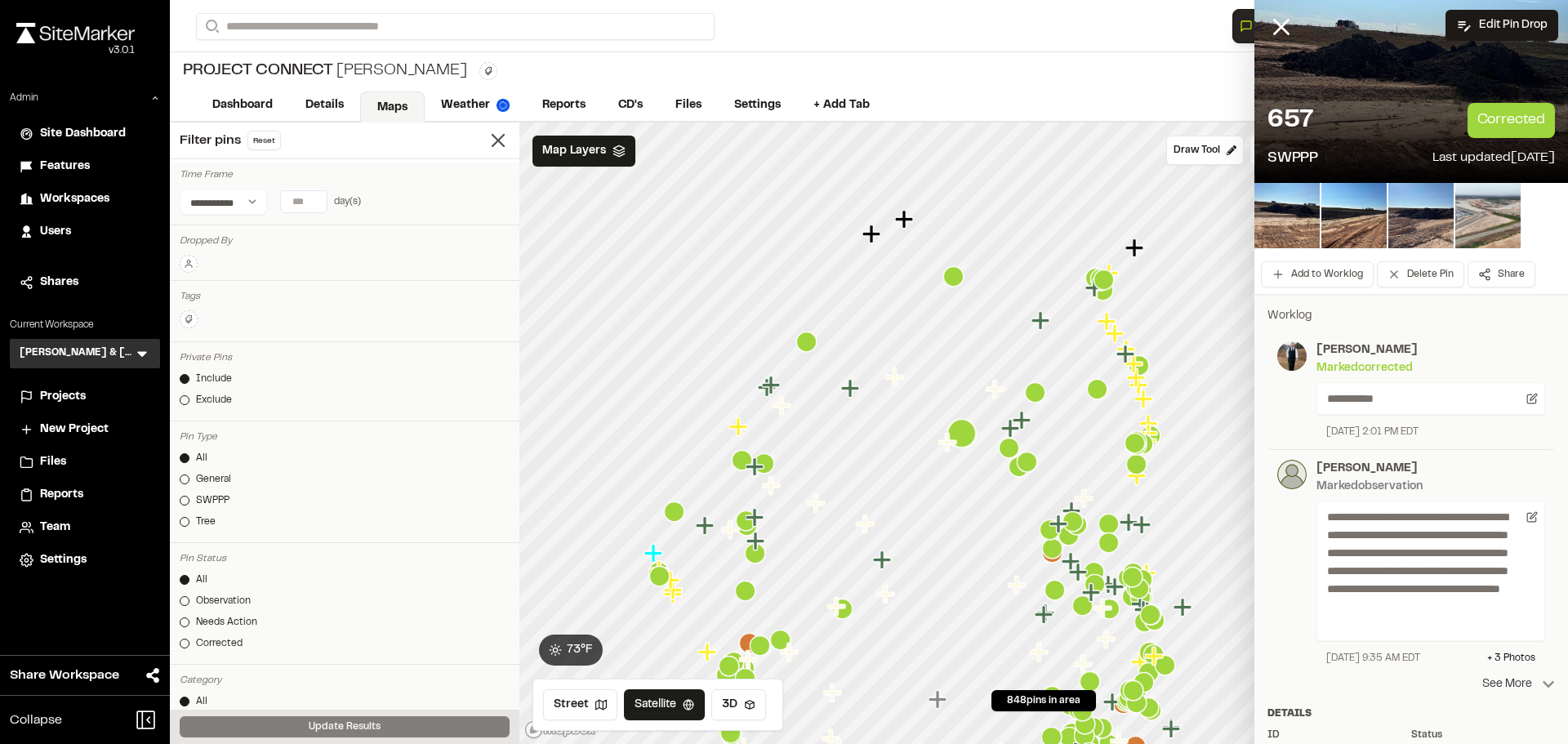
click at [1542, 689] on icon at bounding box center [1548, 684] width 13 height 13
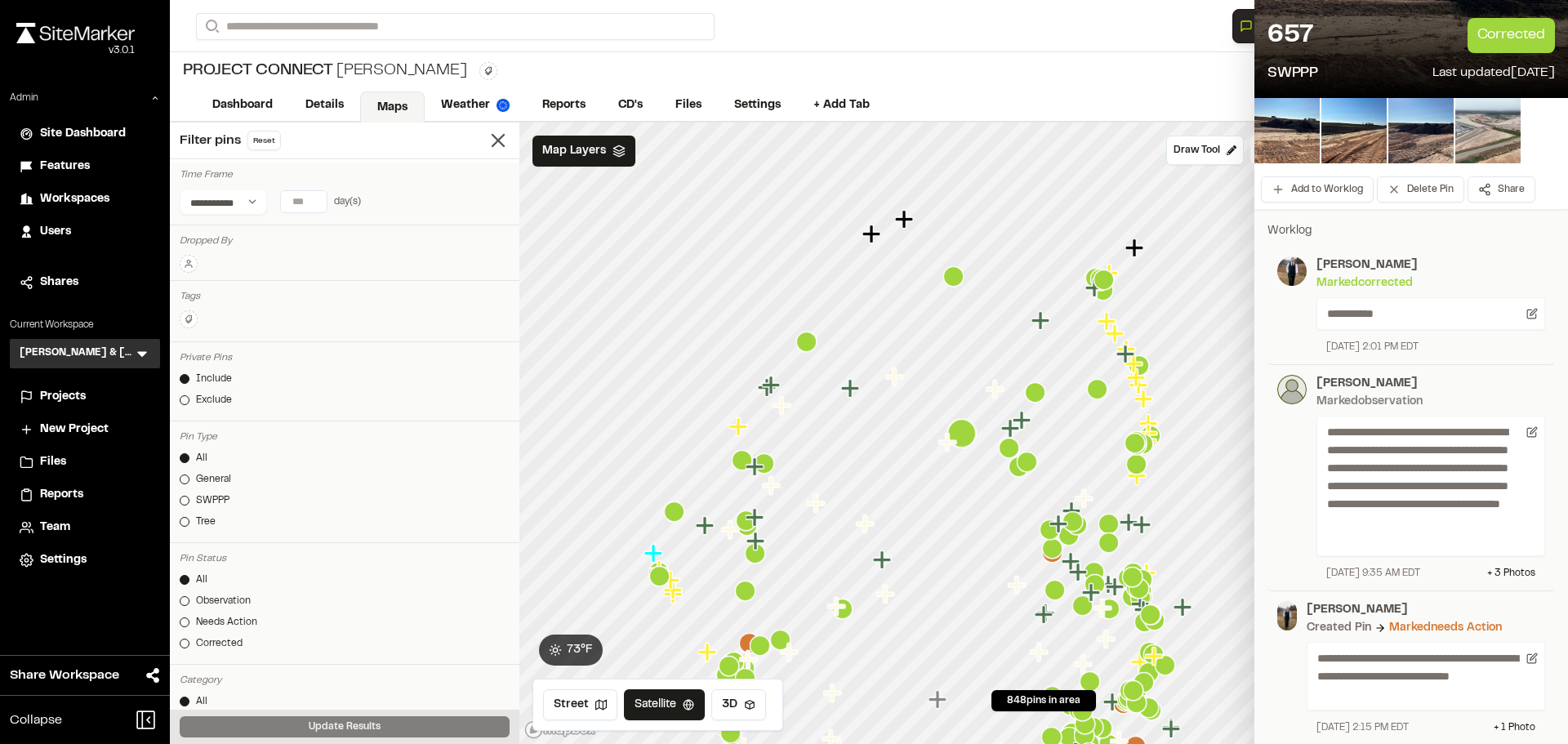
scroll to position [163, 0]
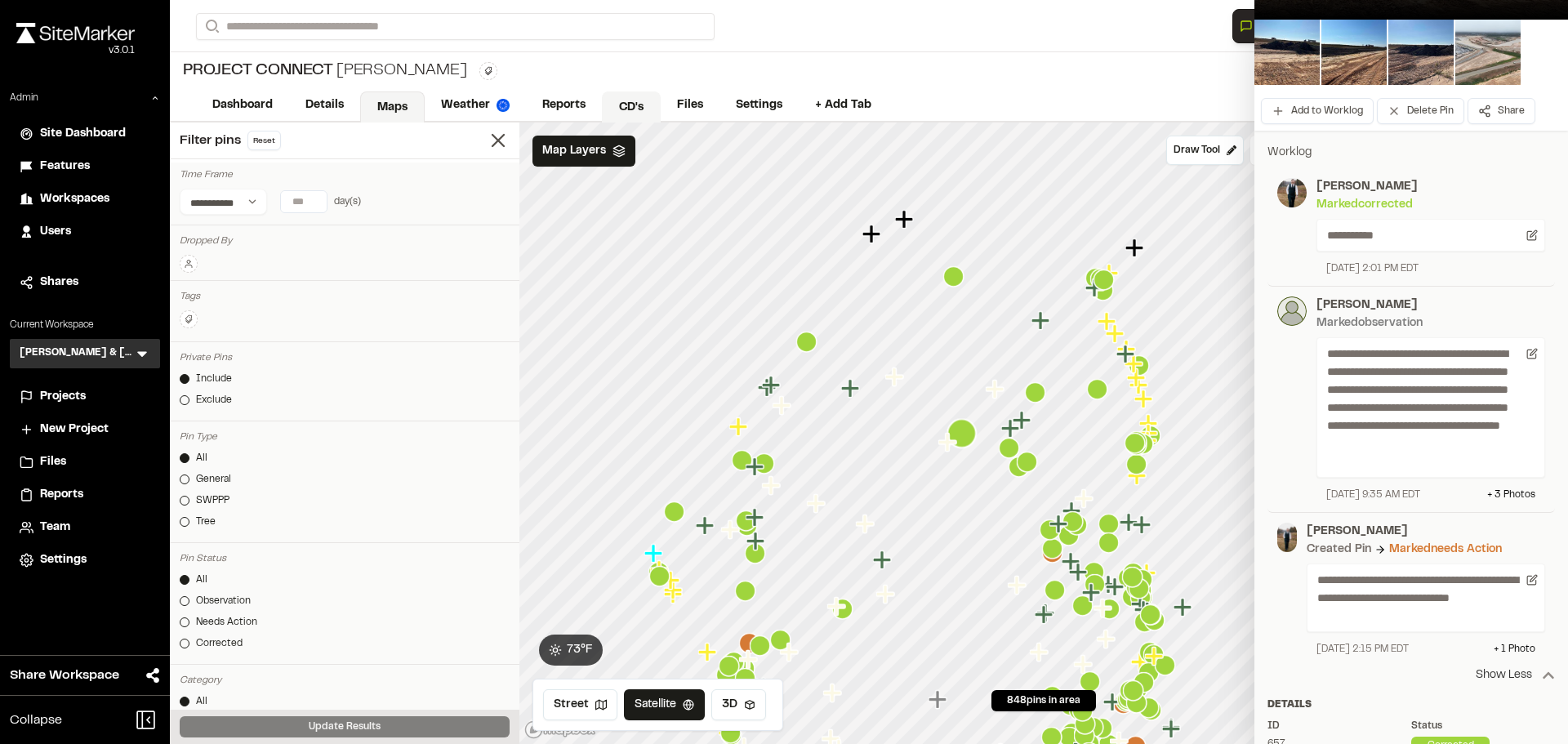
click at [625, 101] on link "CD's" at bounding box center [632, 106] width 59 height 31
